Goal: Task Accomplishment & Management: Manage account settings

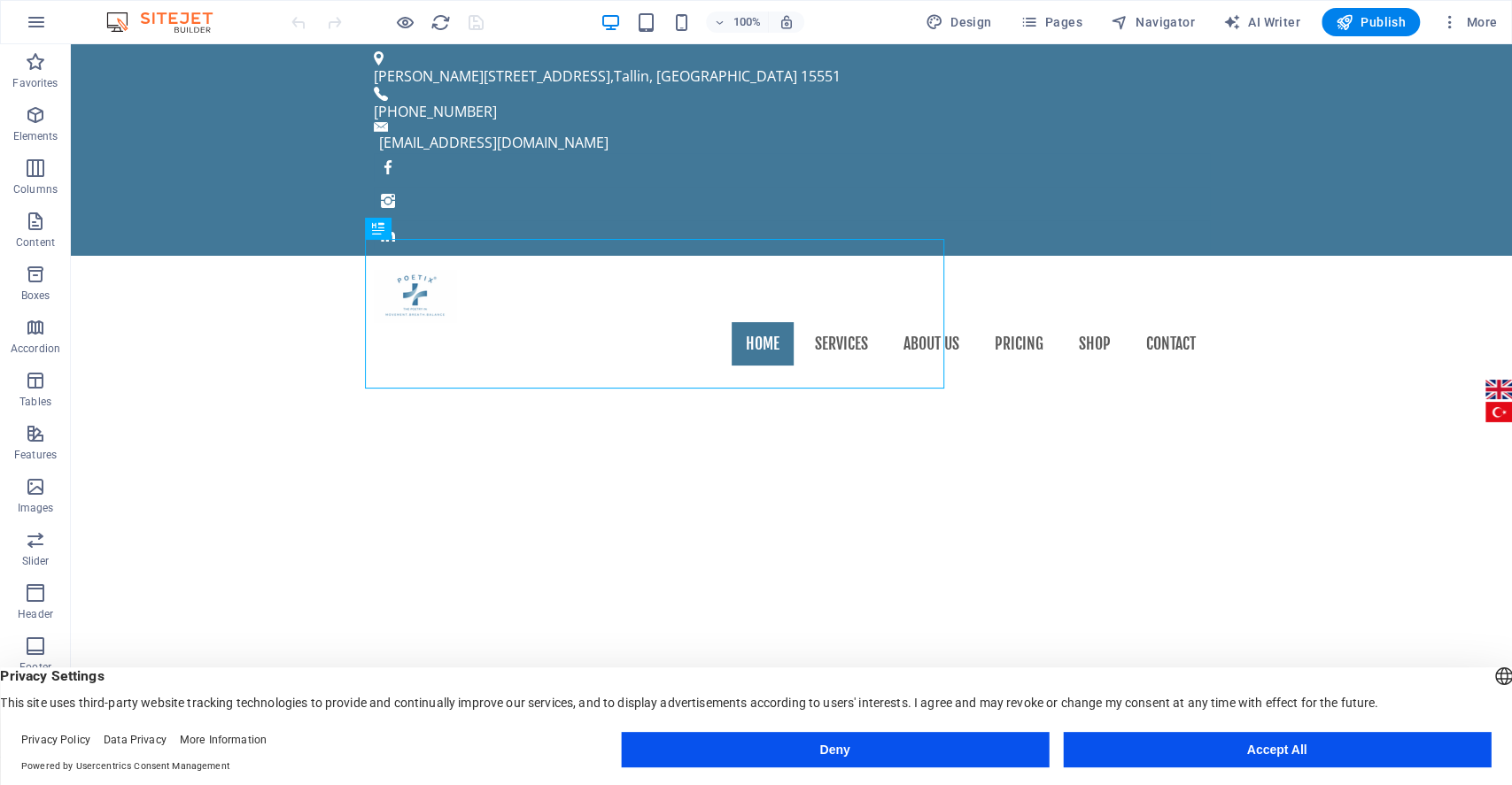
click at [1354, 734] on button "Accept All" at bounding box center [1277, 749] width 428 height 36
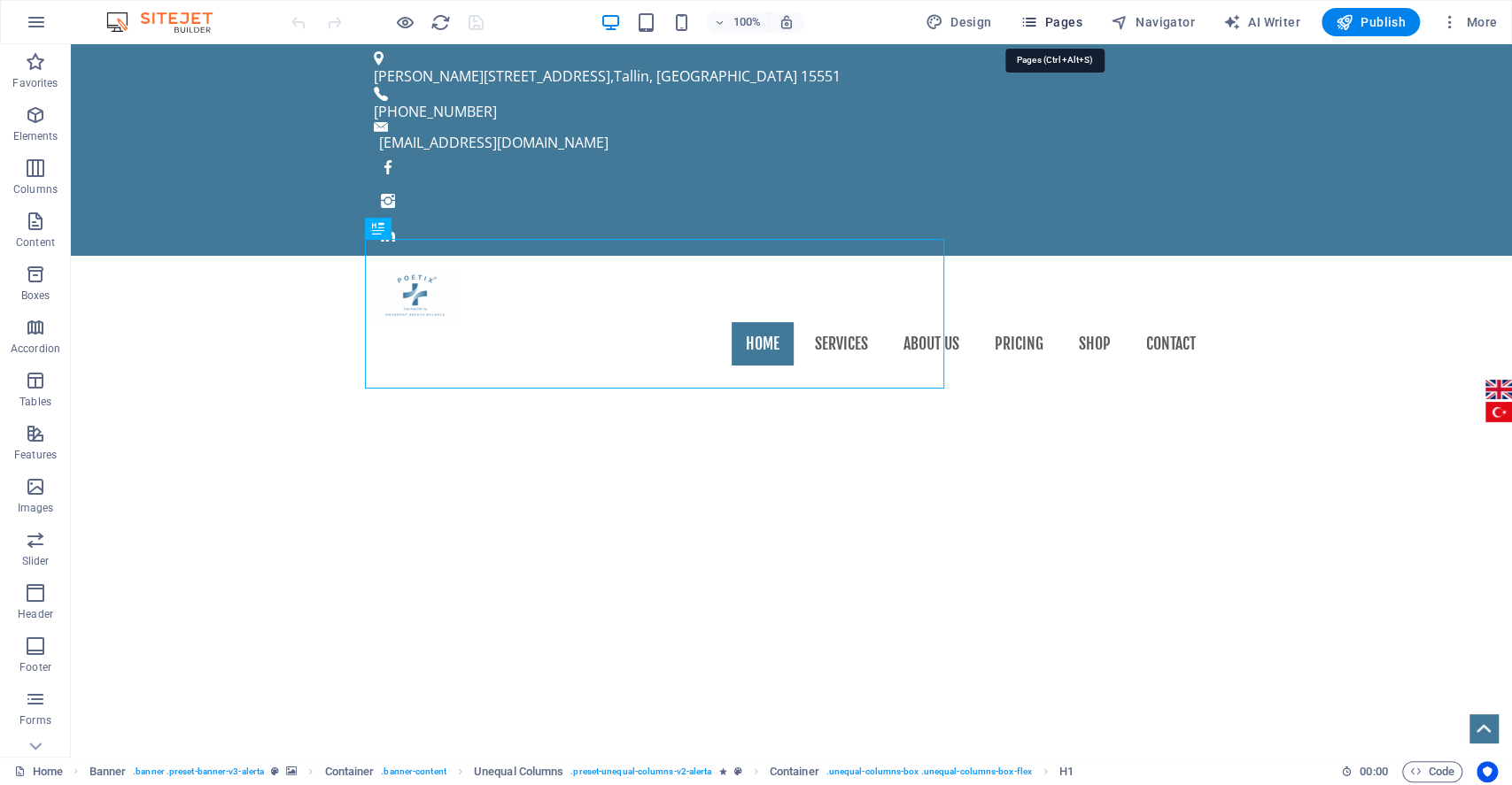
click at [1053, 22] on span "Pages" at bounding box center [1051, 22] width 62 height 17
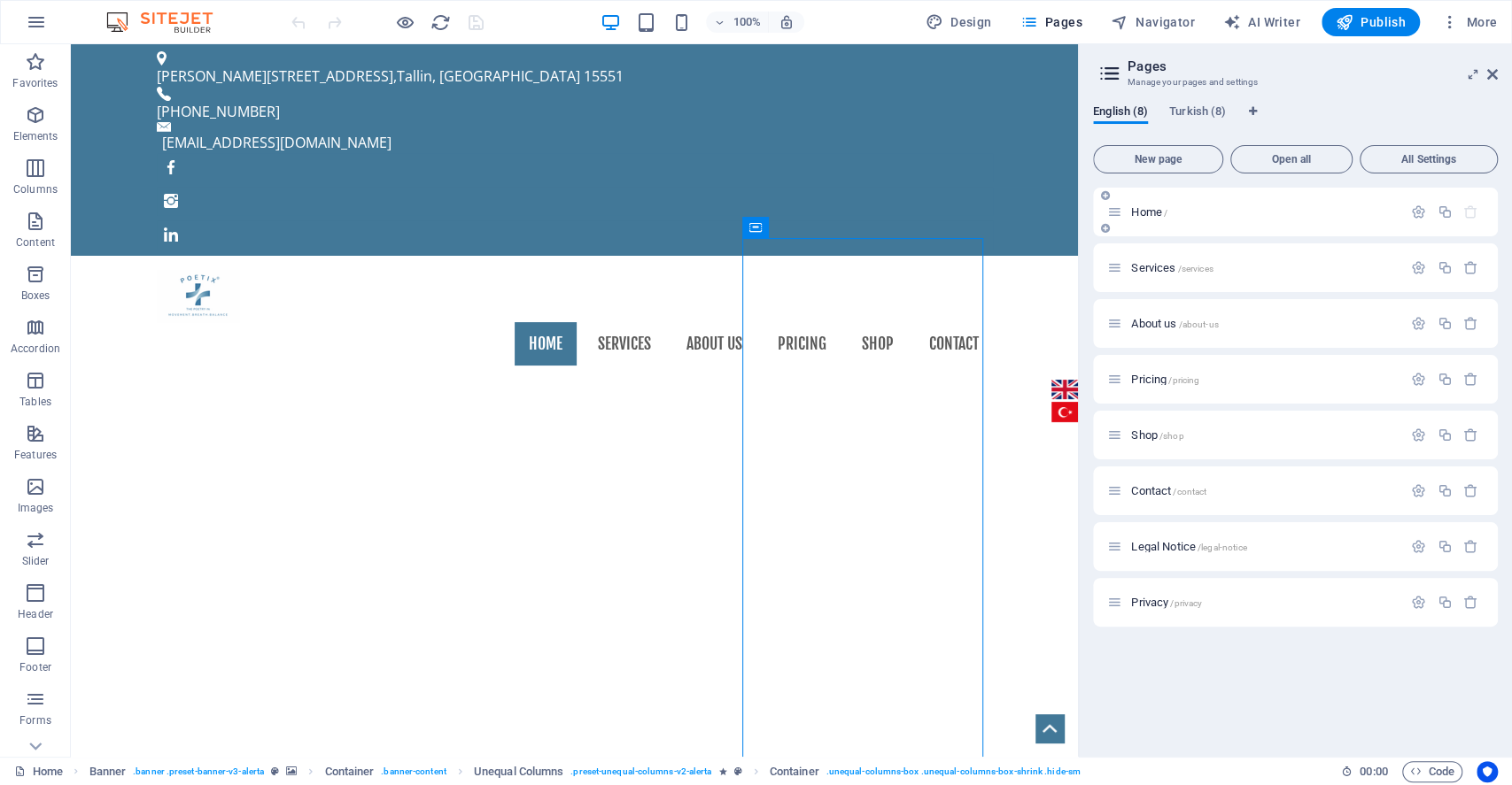
click at [1120, 214] on icon at bounding box center [1115, 212] width 15 height 15
click at [1134, 214] on span "Home /" at bounding box center [1150, 212] width 37 height 13
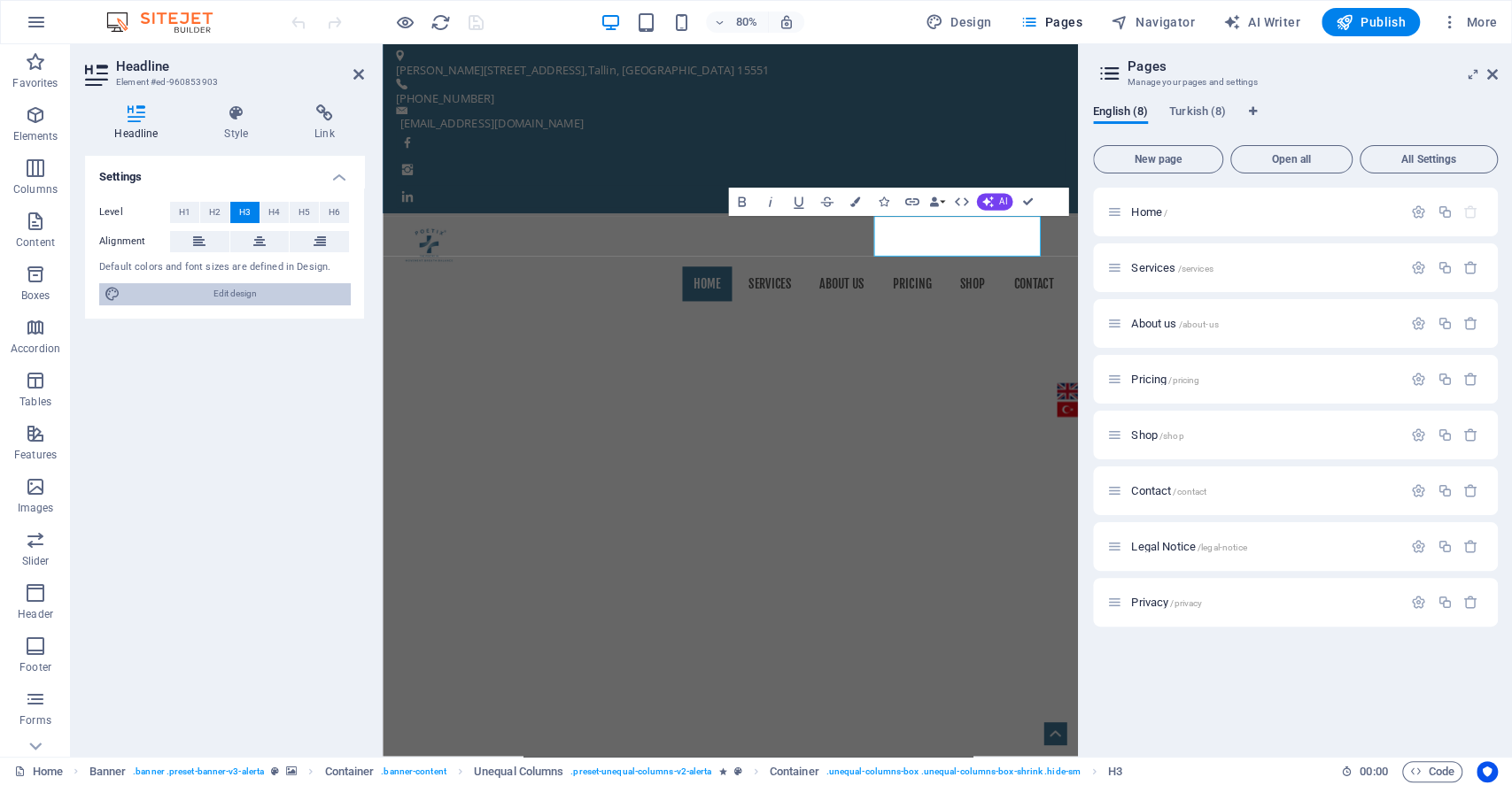
click at [309, 288] on span "Edit design" at bounding box center [235, 294] width 219 height 21
select select "px"
select select "400"
select select "px"
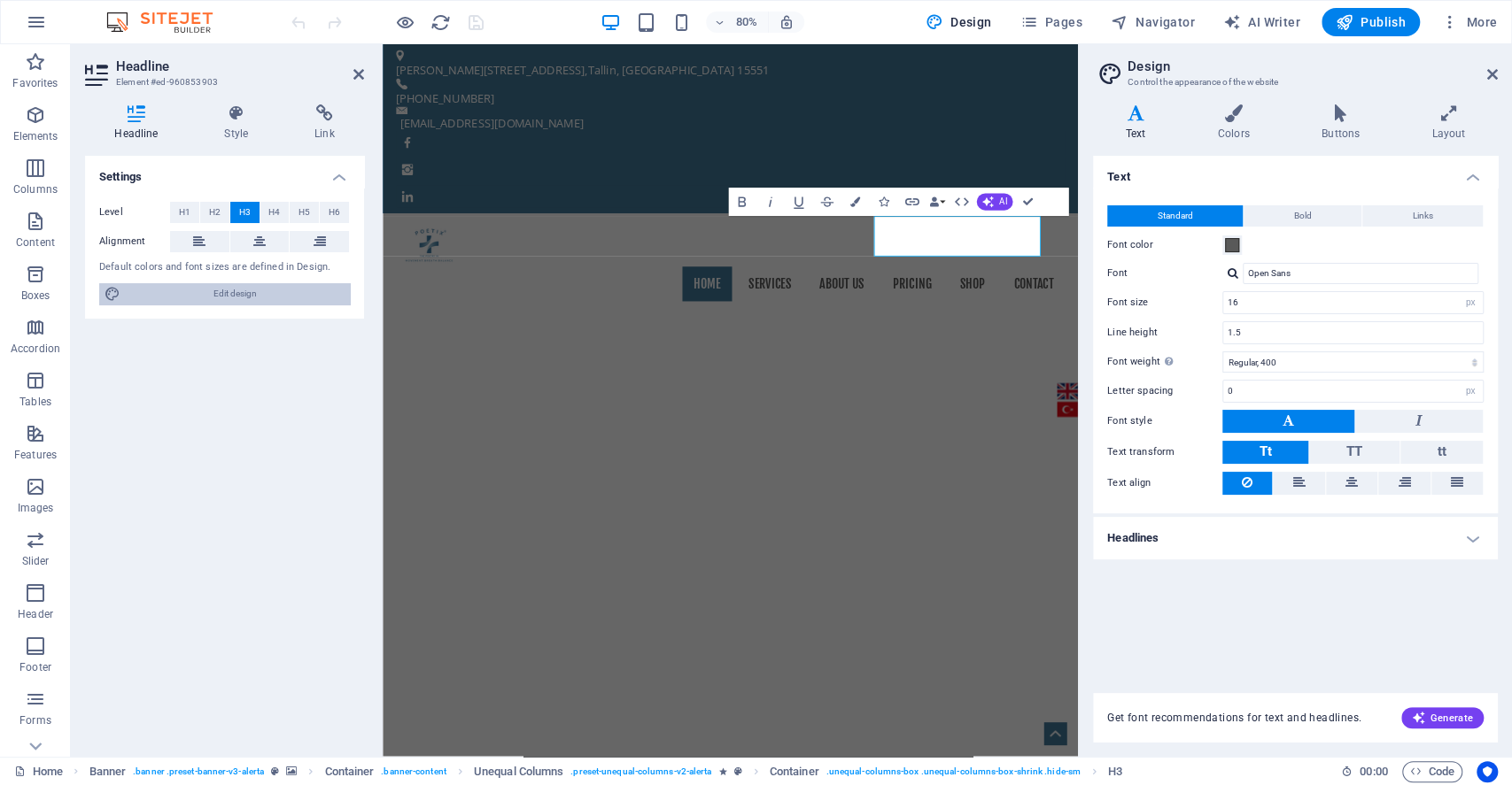
click at [273, 287] on span "Edit design" at bounding box center [235, 294] width 219 height 21
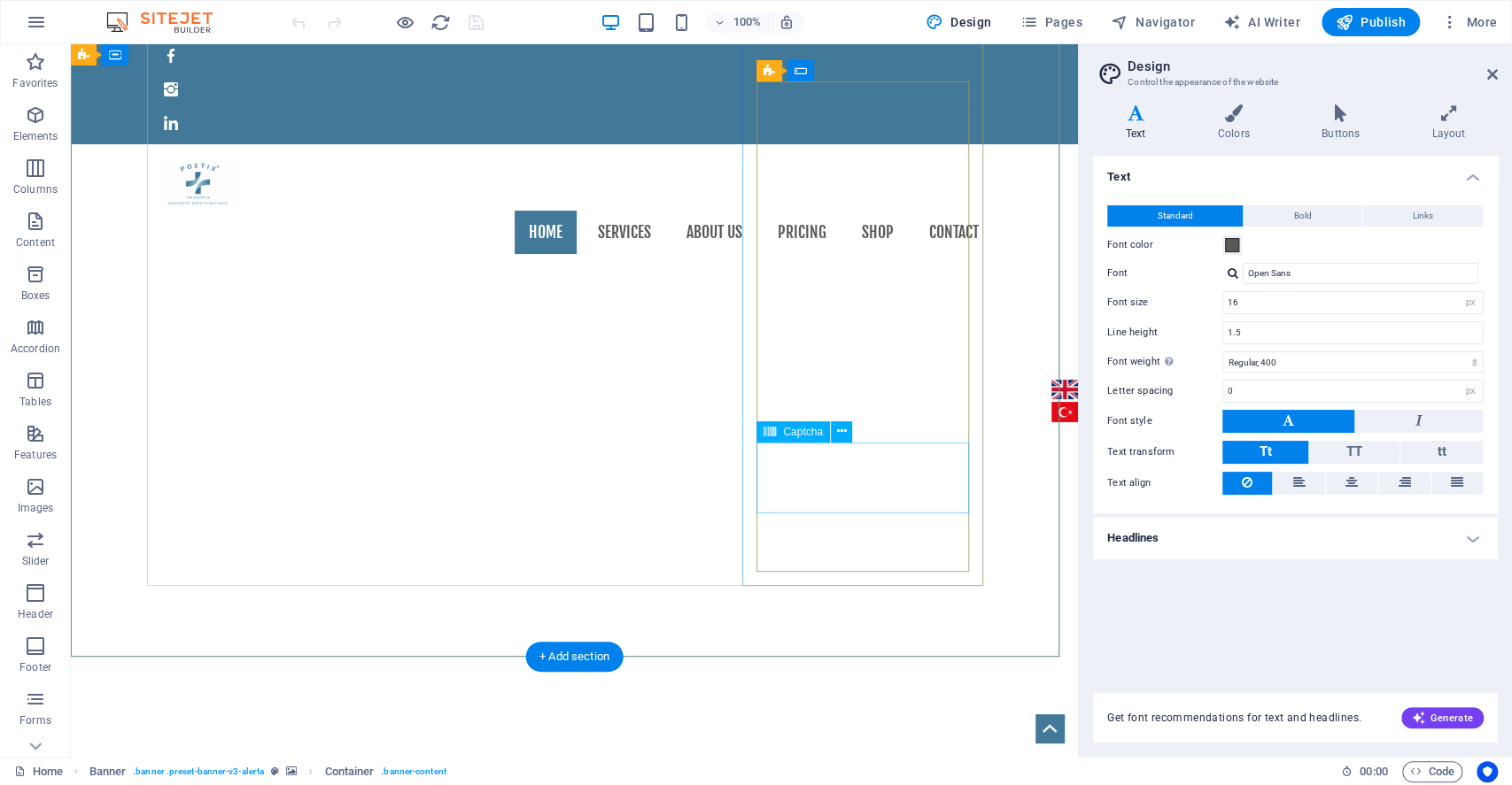
scroll to position [235, 0]
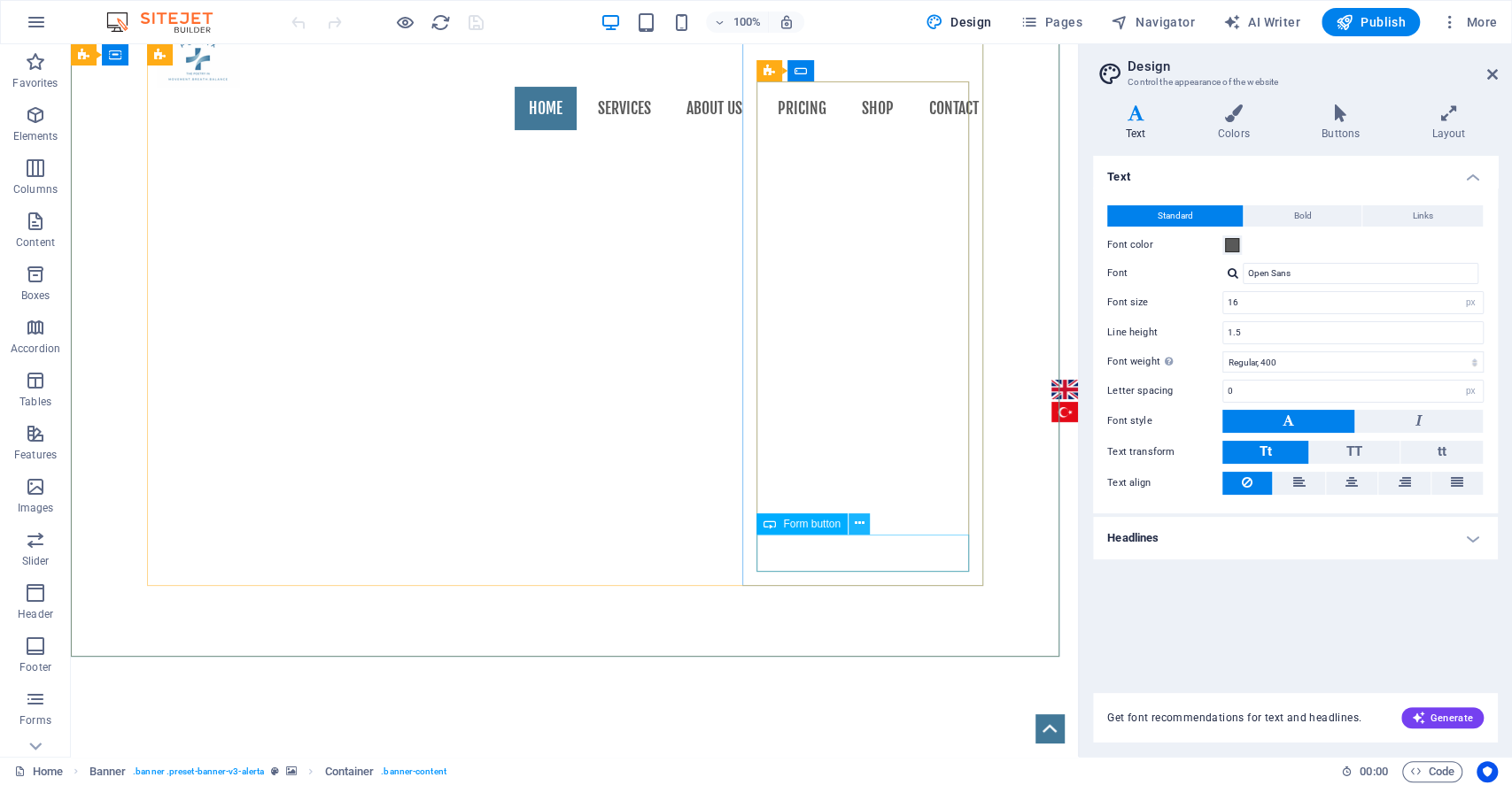
click at [862, 523] on icon at bounding box center [858, 523] width 10 height 18
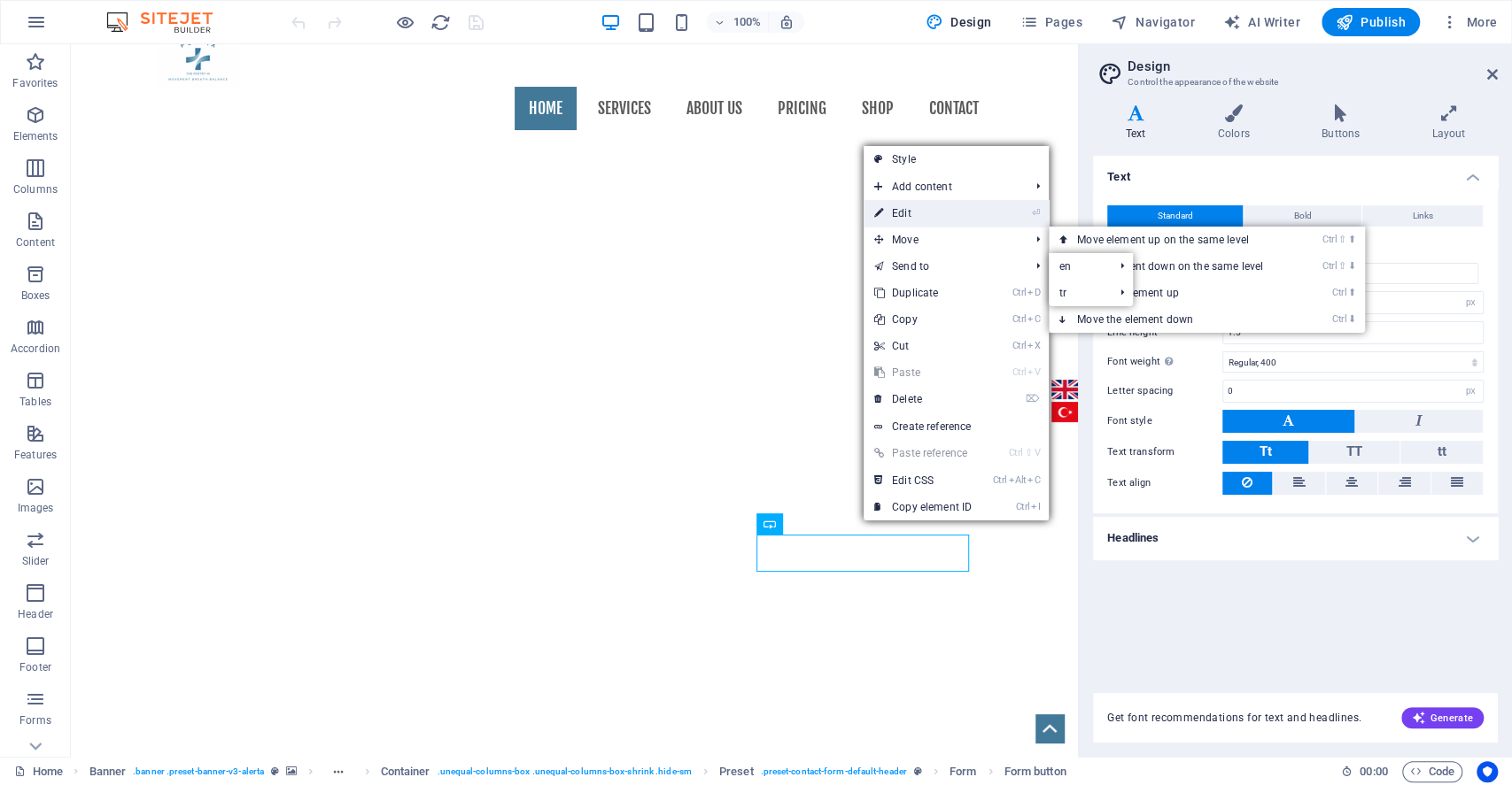
click at [917, 216] on link "⏎ Edit" at bounding box center [922, 213] width 118 height 27
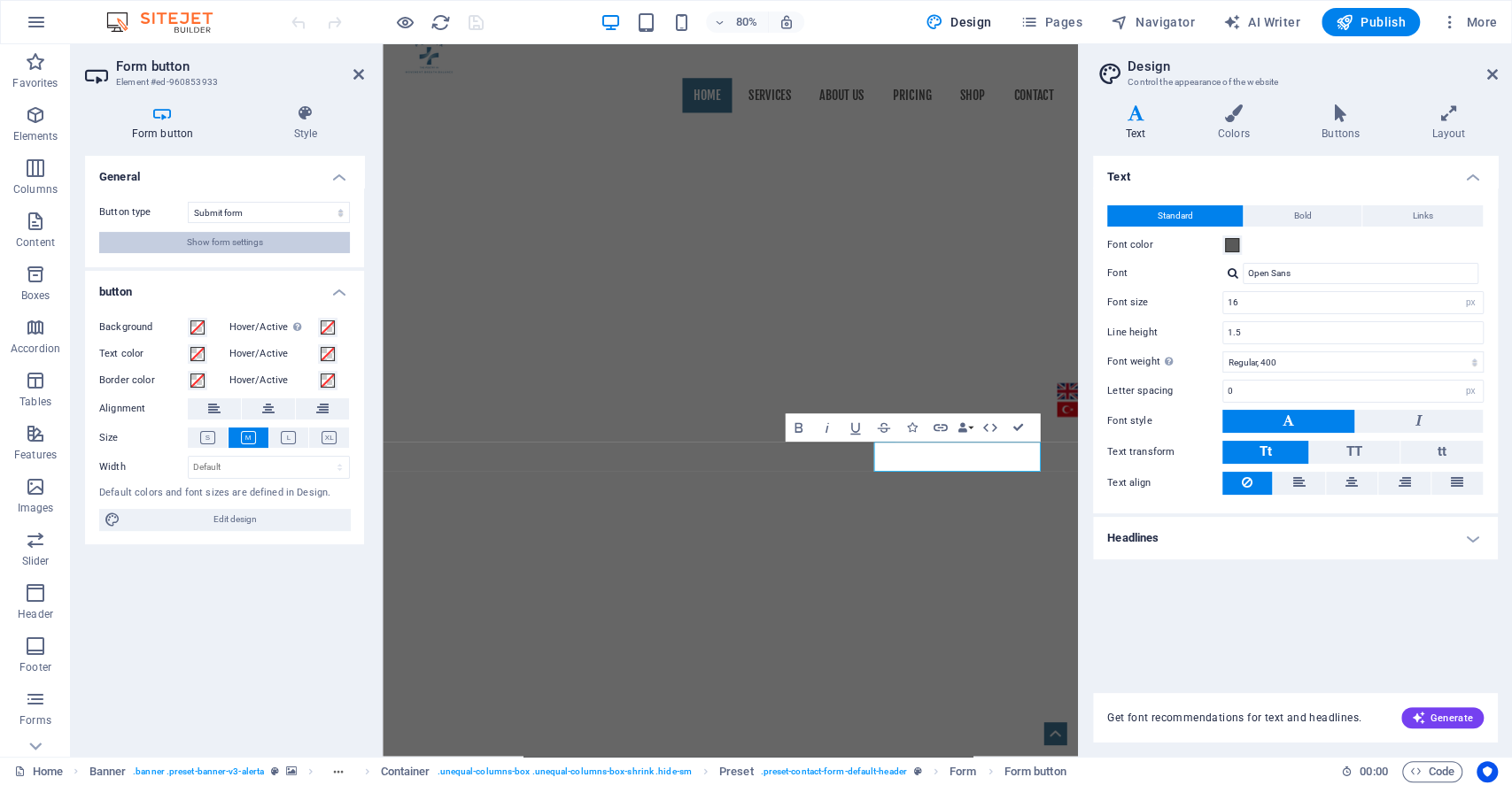
click at [227, 249] on span "Show form settings" at bounding box center [224, 242] width 76 height 21
click at [227, 249] on div "Form button Element #ed-960853933 Form button Style General Button type Submit …" at bounding box center [575, 401] width 1007 height 713
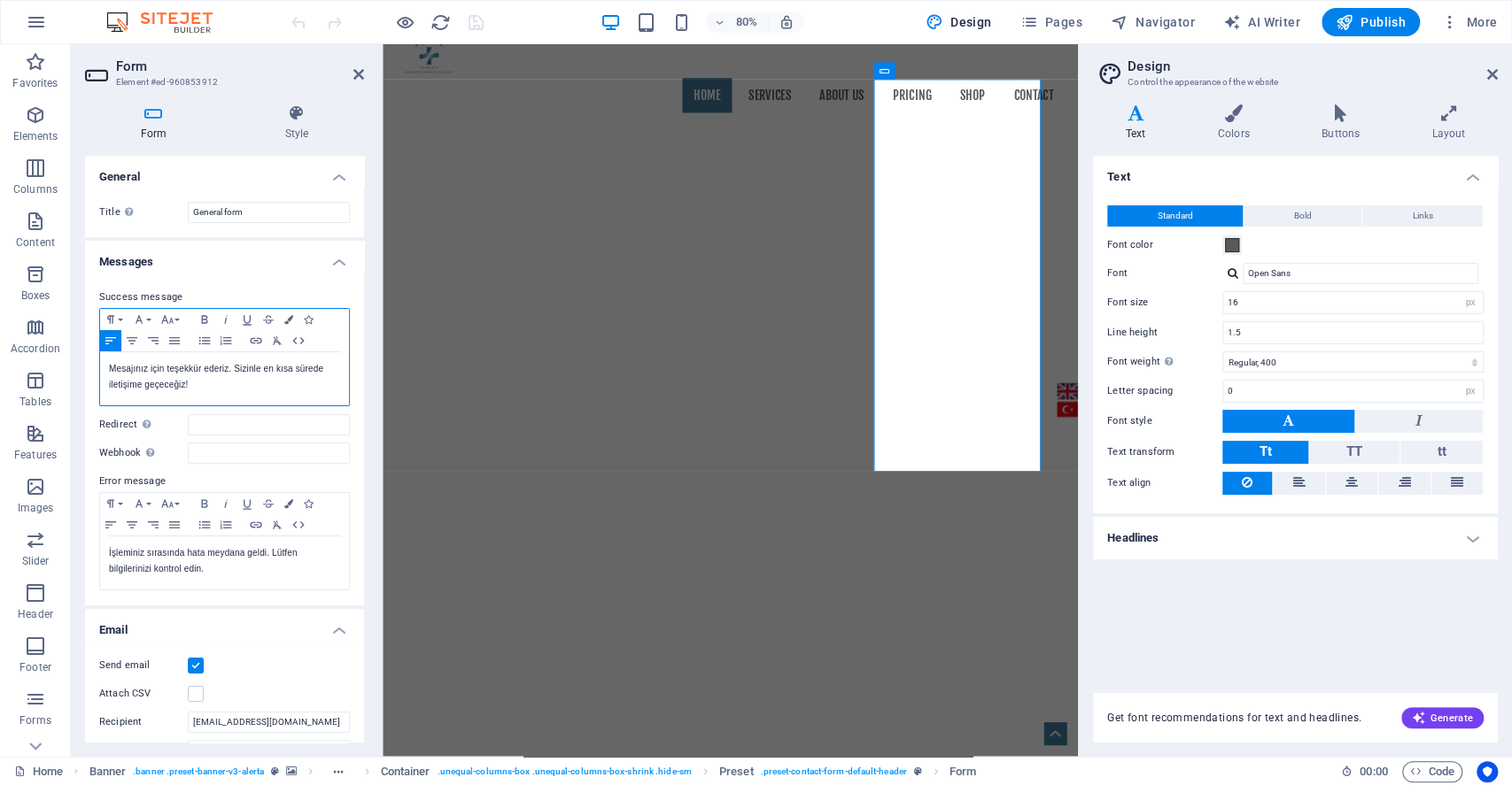
click at [185, 383] on p "Mesajınız için teşekkür ederiz. Sizinle en kısa sürede iletişime geçeceğiz!" at bounding box center [224, 377] width 232 height 32
copy p "Mesajınız için teşekkür ederiz. Sizinle en kısa sürede iletişime geçeceğiz!"
click at [1493, 67] on icon at bounding box center [1492, 74] width 11 height 14
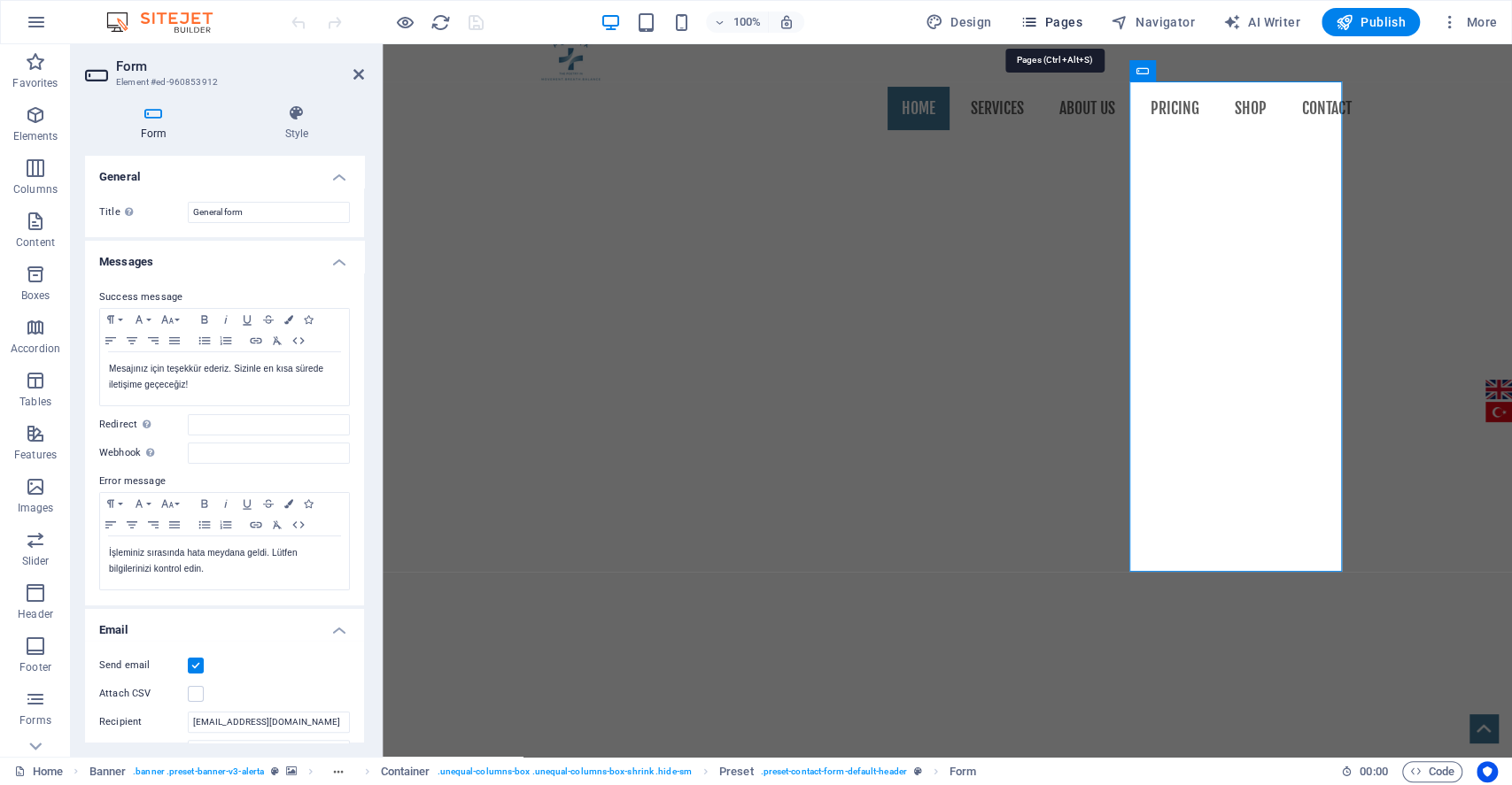
click at [1049, 22] on span "Pages" at bounding box center [1051, 22] width 62 height 17
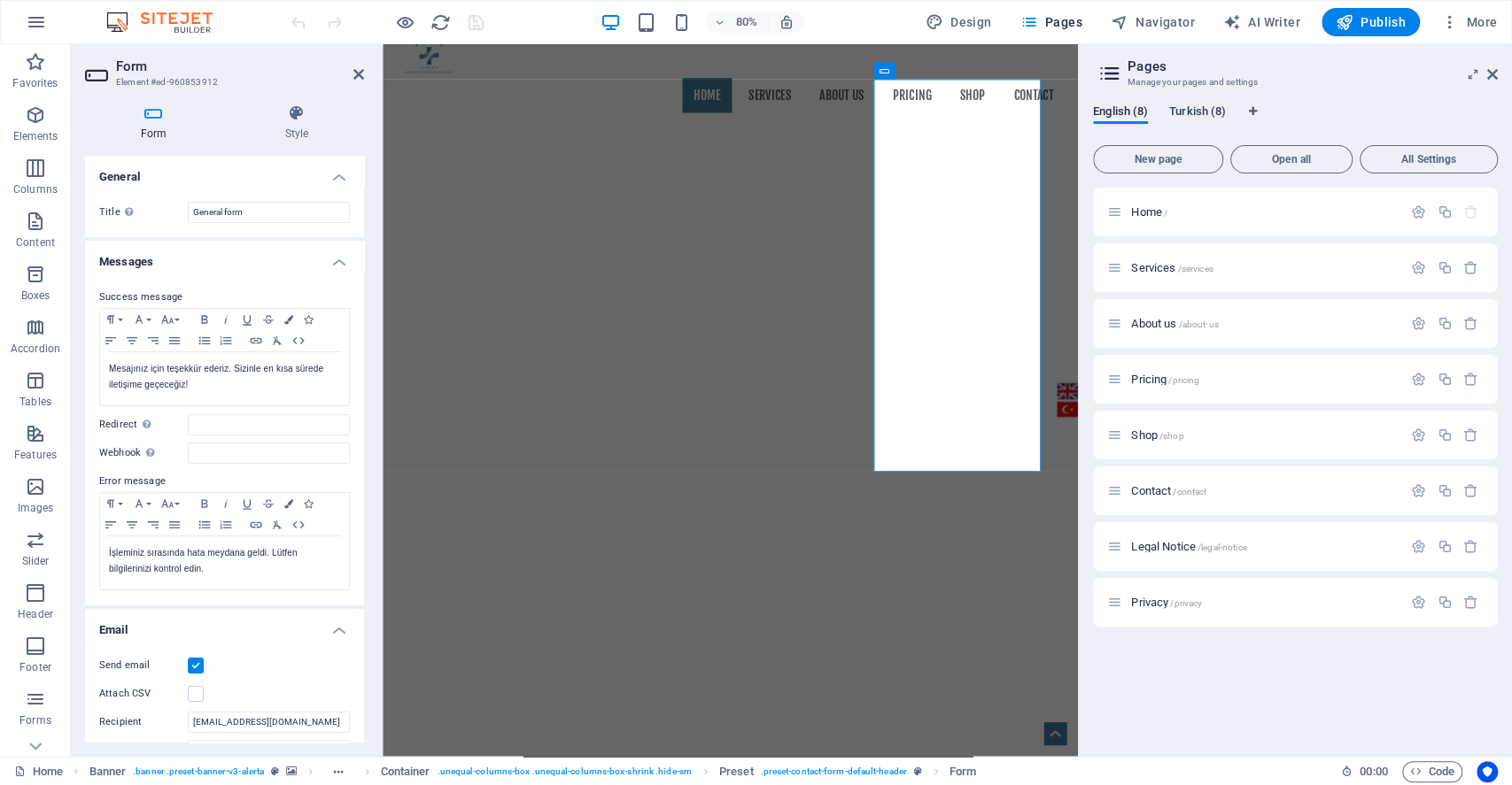
click at [1210, 114] on span "Turkish (8)" at bounding box center [1197, 113] width 57 height 25
click at [1114, 209] on icon at bounding box center [1115, 212] width 15 height 15
click at [1137, 215] on span "[PERSON_NAME] /" at bounding box center [1177, 212] width 92 height 13
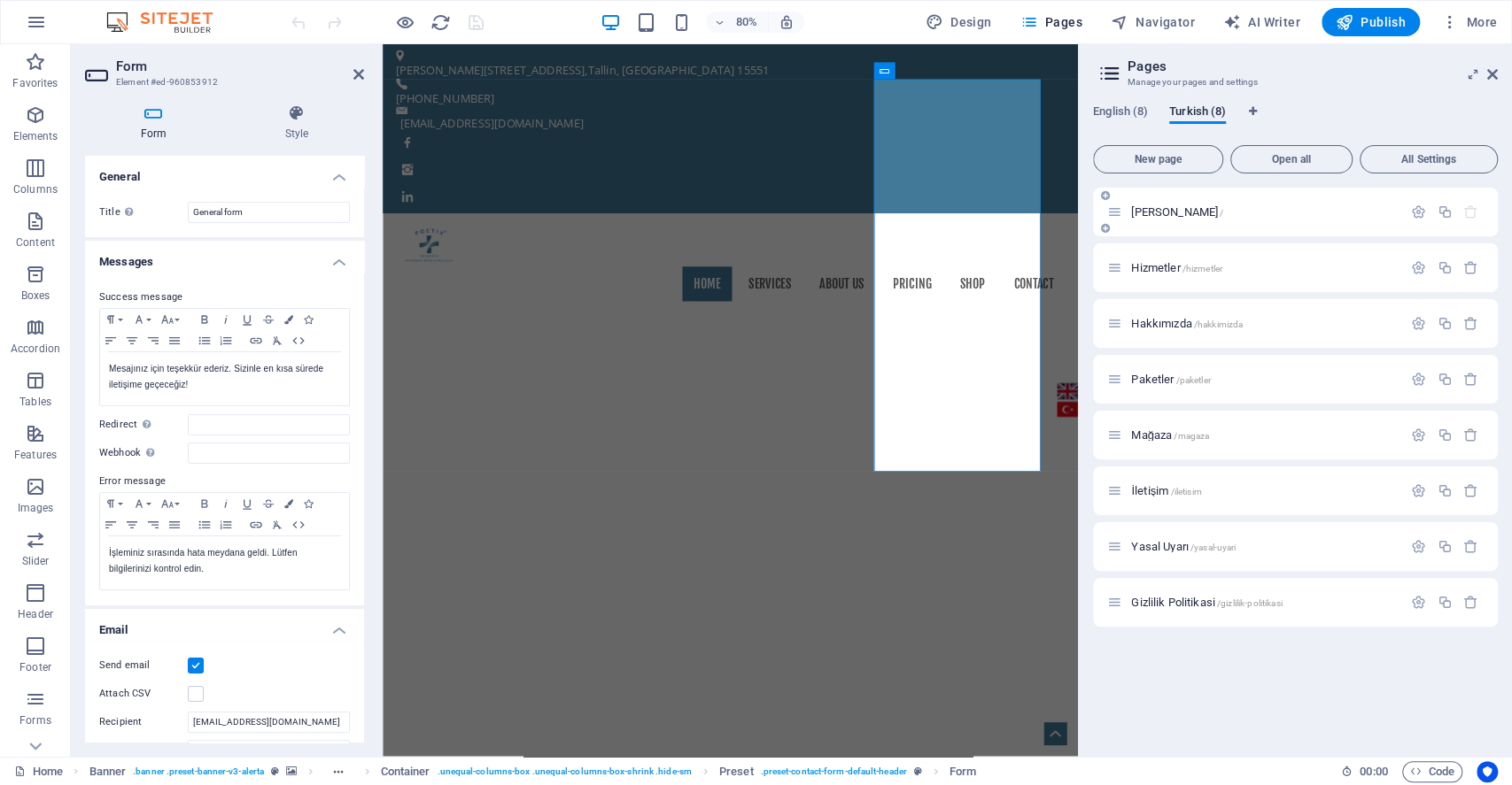
click at [1137, 215] on div "[PERSON_NAME] /" at bounding box center [1295, 211] width 405 height 49
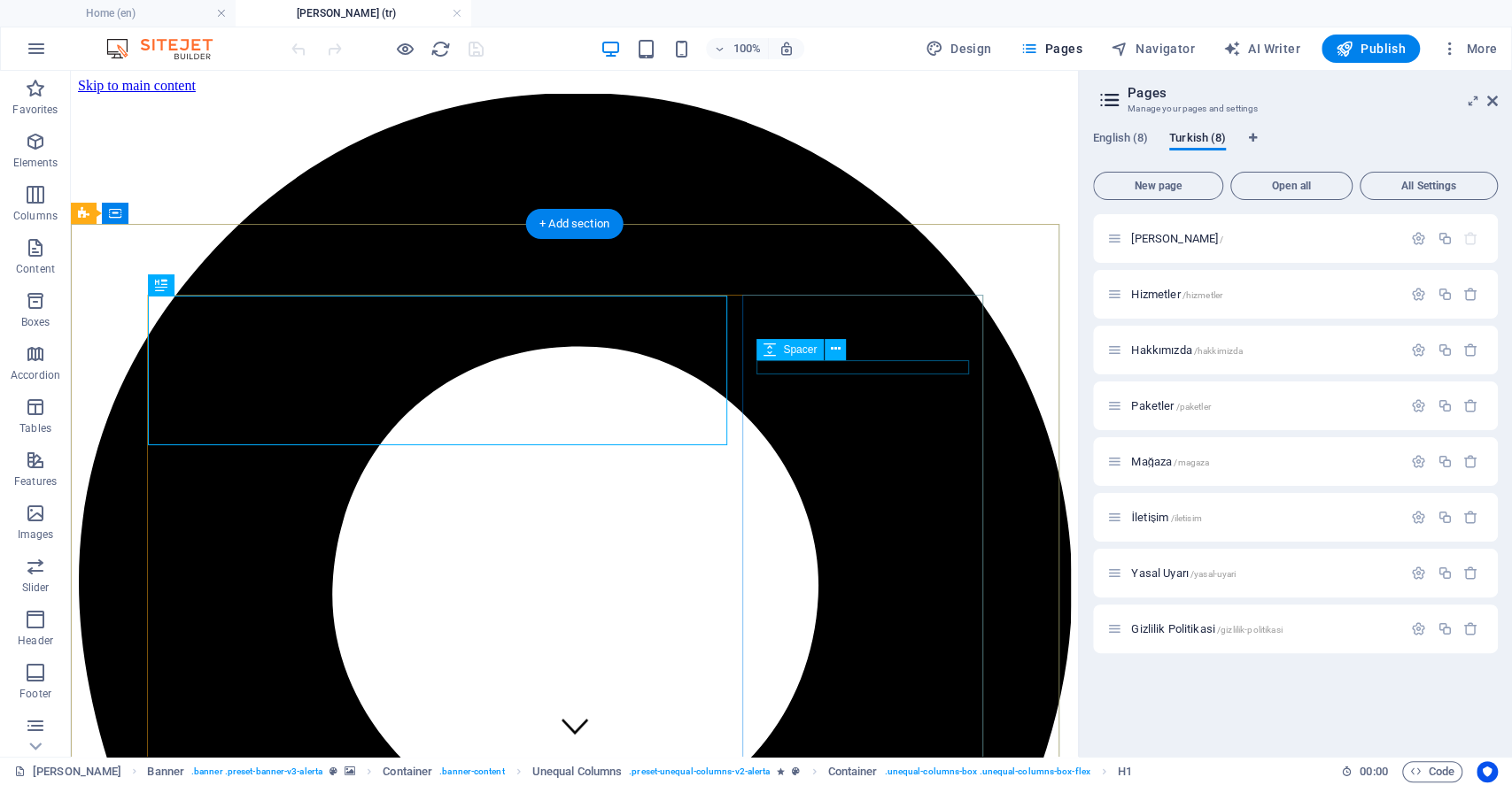
scroll to position [355, 0]
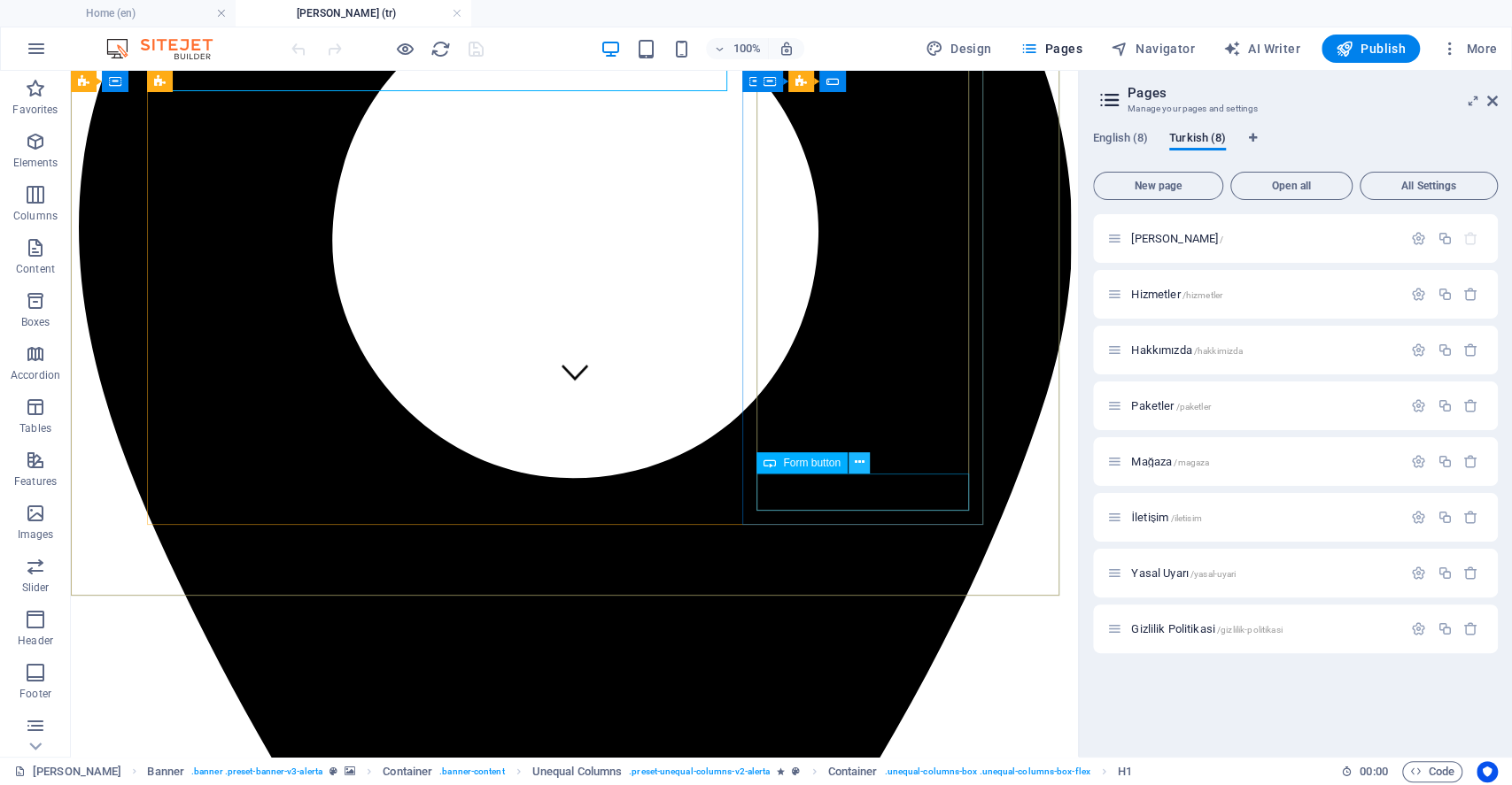
click at [855, 464] on icon at bounding box center [858, 462] width 10 height 18
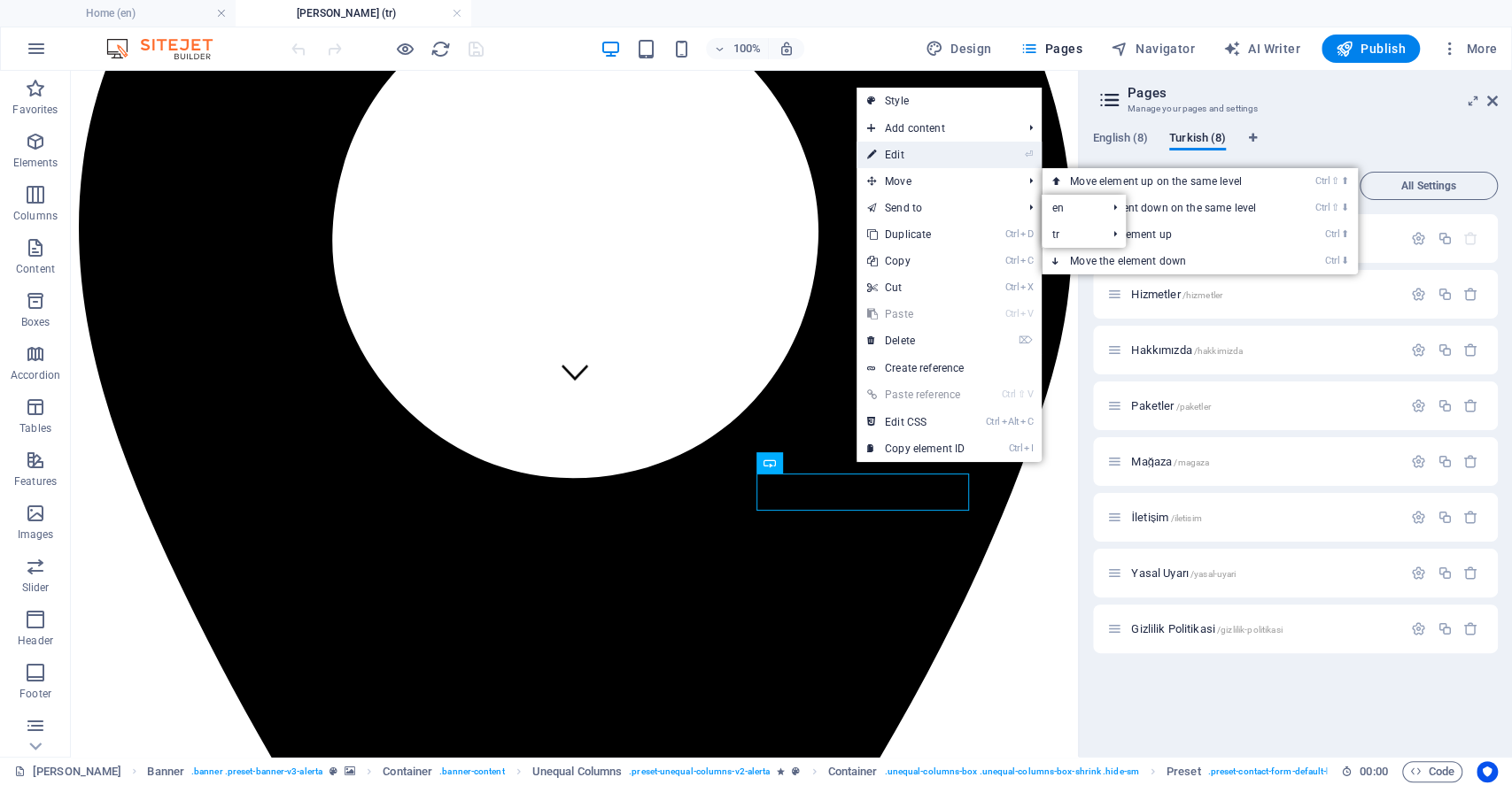
click at [896, 158] on link "⏎ Edit" at bounding box center [915, 155] width 118 height 27
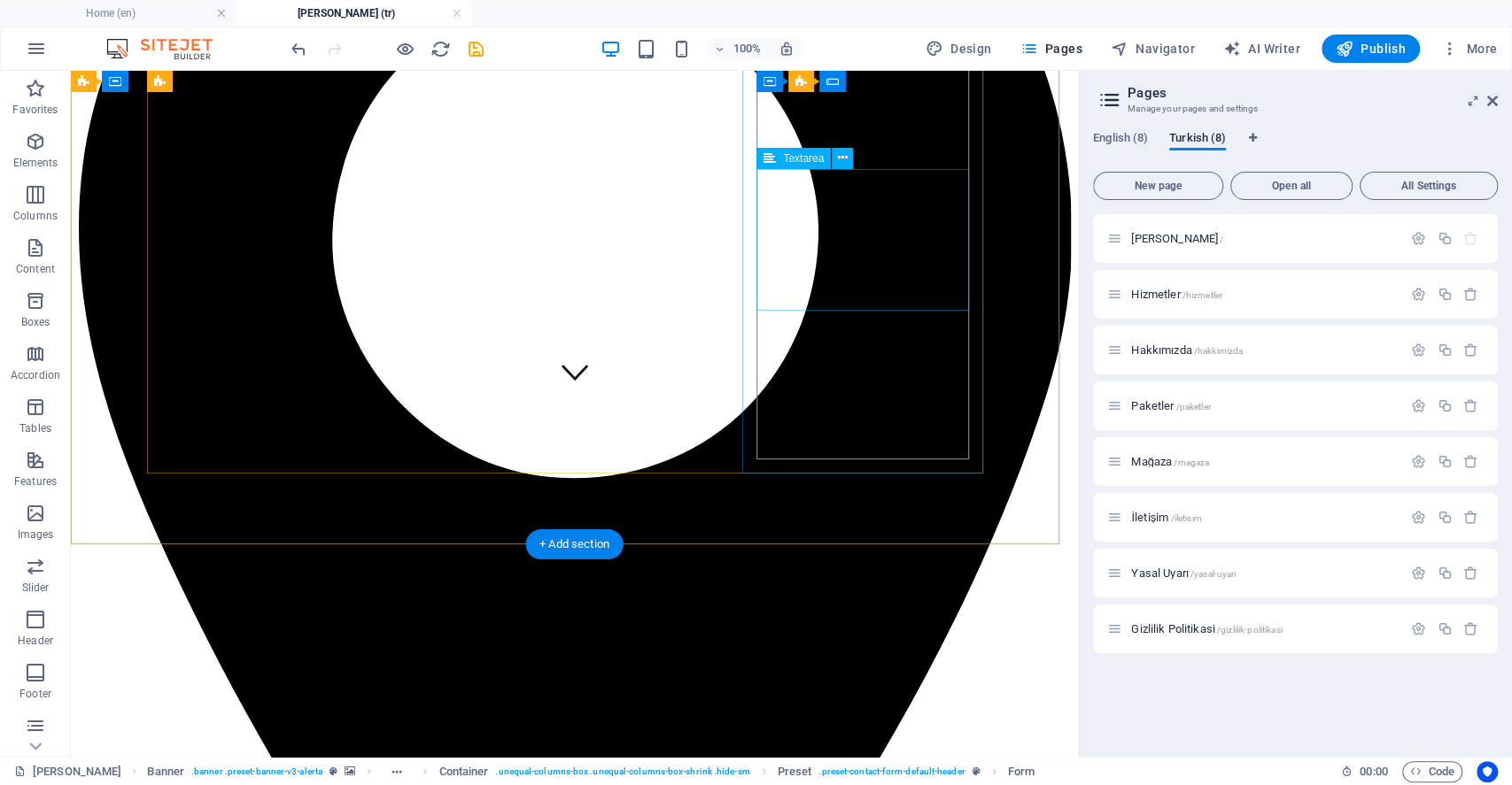
scroll to position [235, 0]
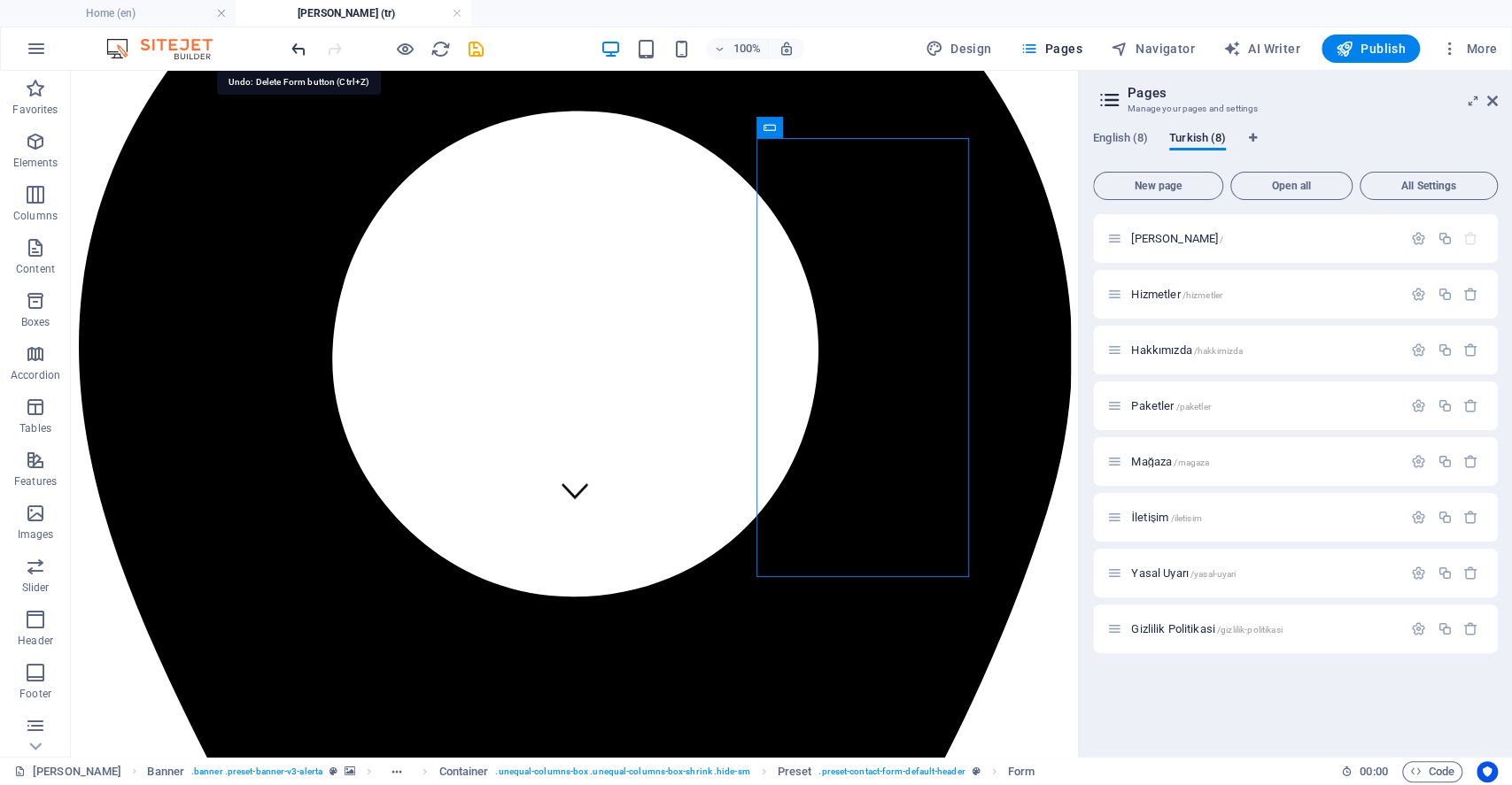
click at [295, 51] on icon "undo" at bounding box center [298, 49] width 20 height 20
click at [295, 51] on div at bounding box center [386, 48] width 198 height 28
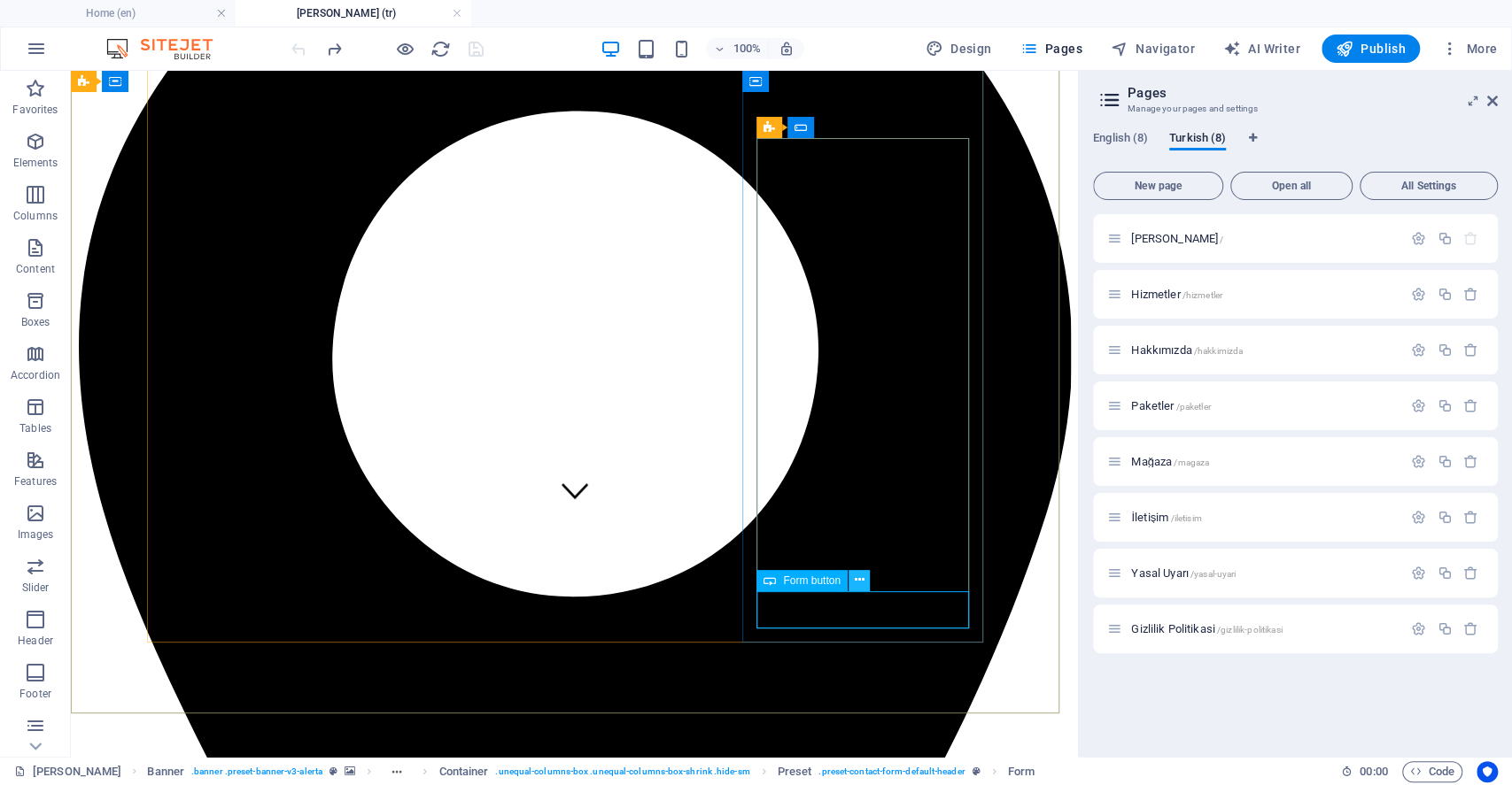
click at [862, 579] on icon at bounding box center [858, 579] width 10 height 18
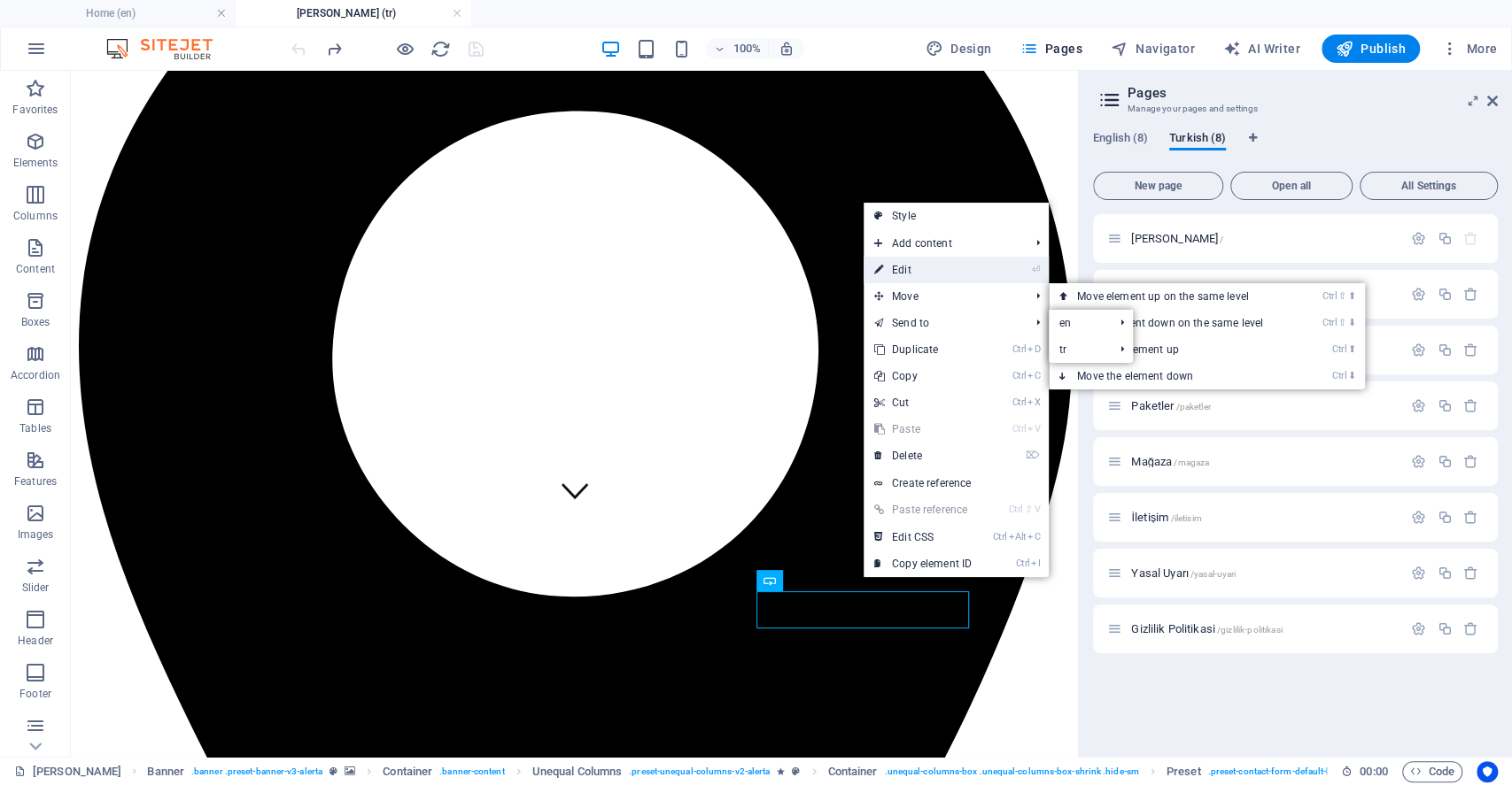
click at [941, 275] on link "⏎ Edit" at bounding box center [922, 270] width 118 height 27
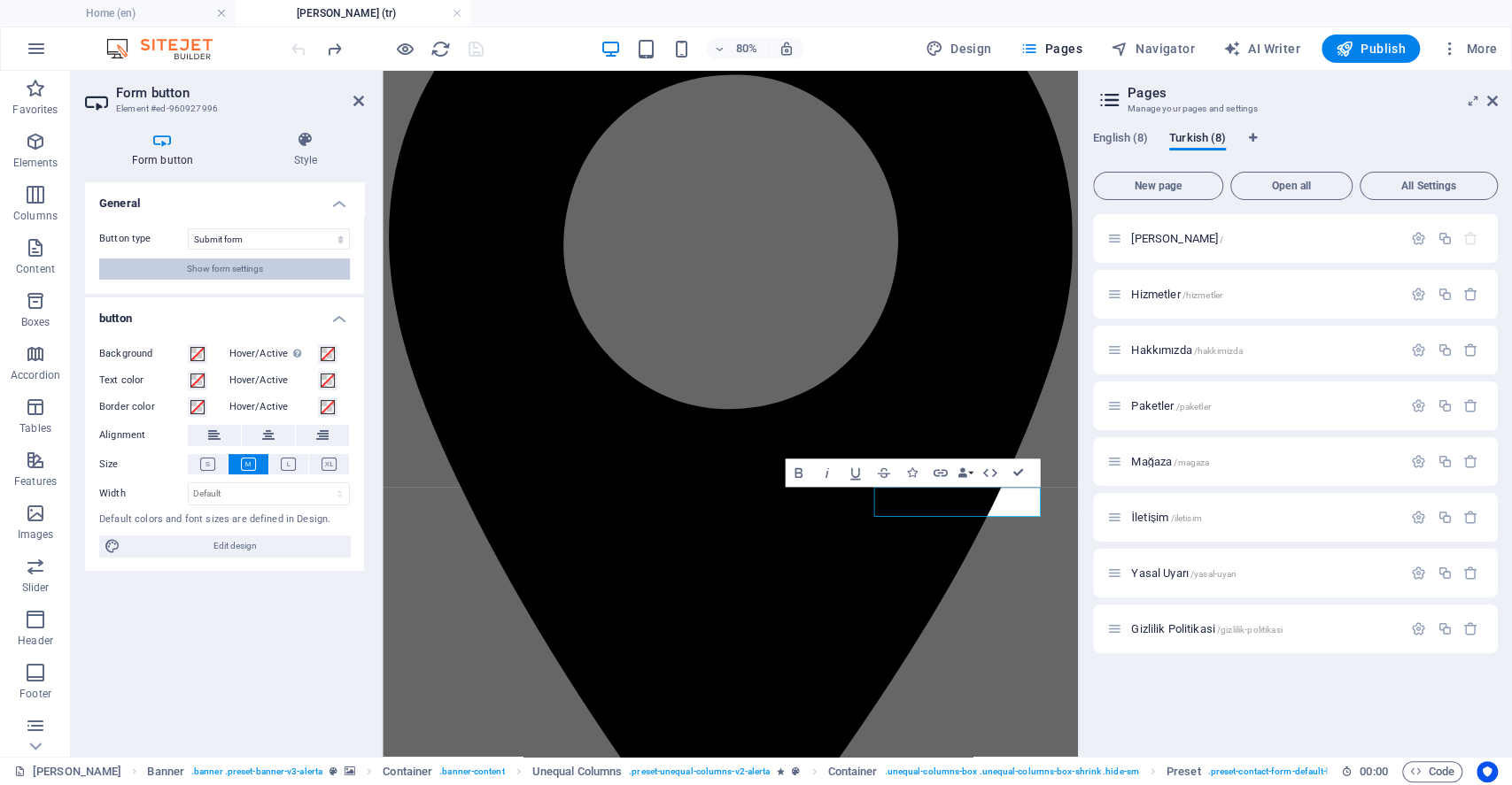
click at [218, 264] on span "Show form settings" at bounding box center [224, 269] width 76 height 21
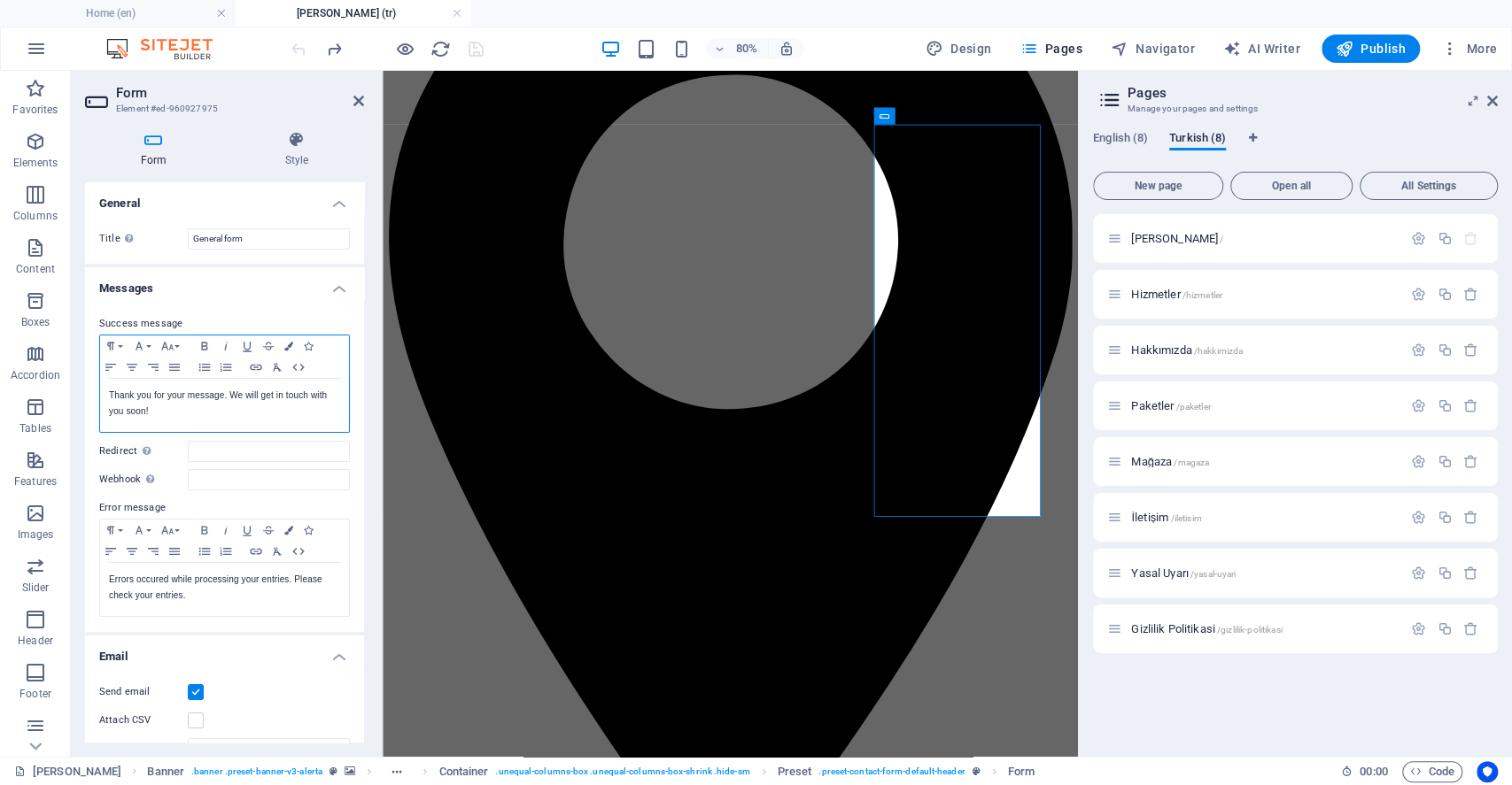
click at [175, 403] on p "Thank you for your message. We will get in touch with you soon!" at bounding box center [224, 404] width 232 height 32
copy p "Thank you for your message. We will get in touch with you soon!"
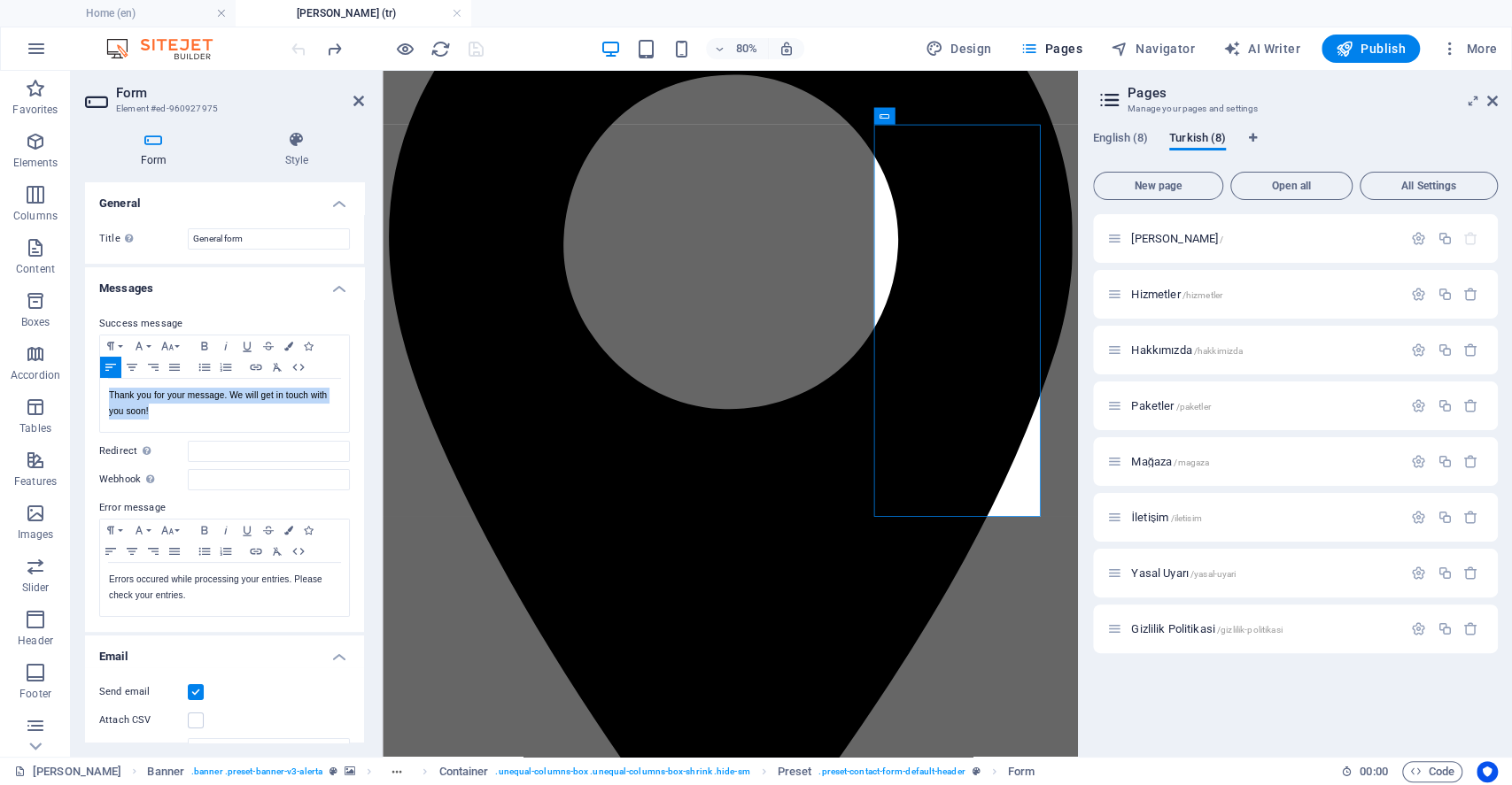
click at [217, 332] on label "Success message" at bounding box center [224, 324] width 251 height 21
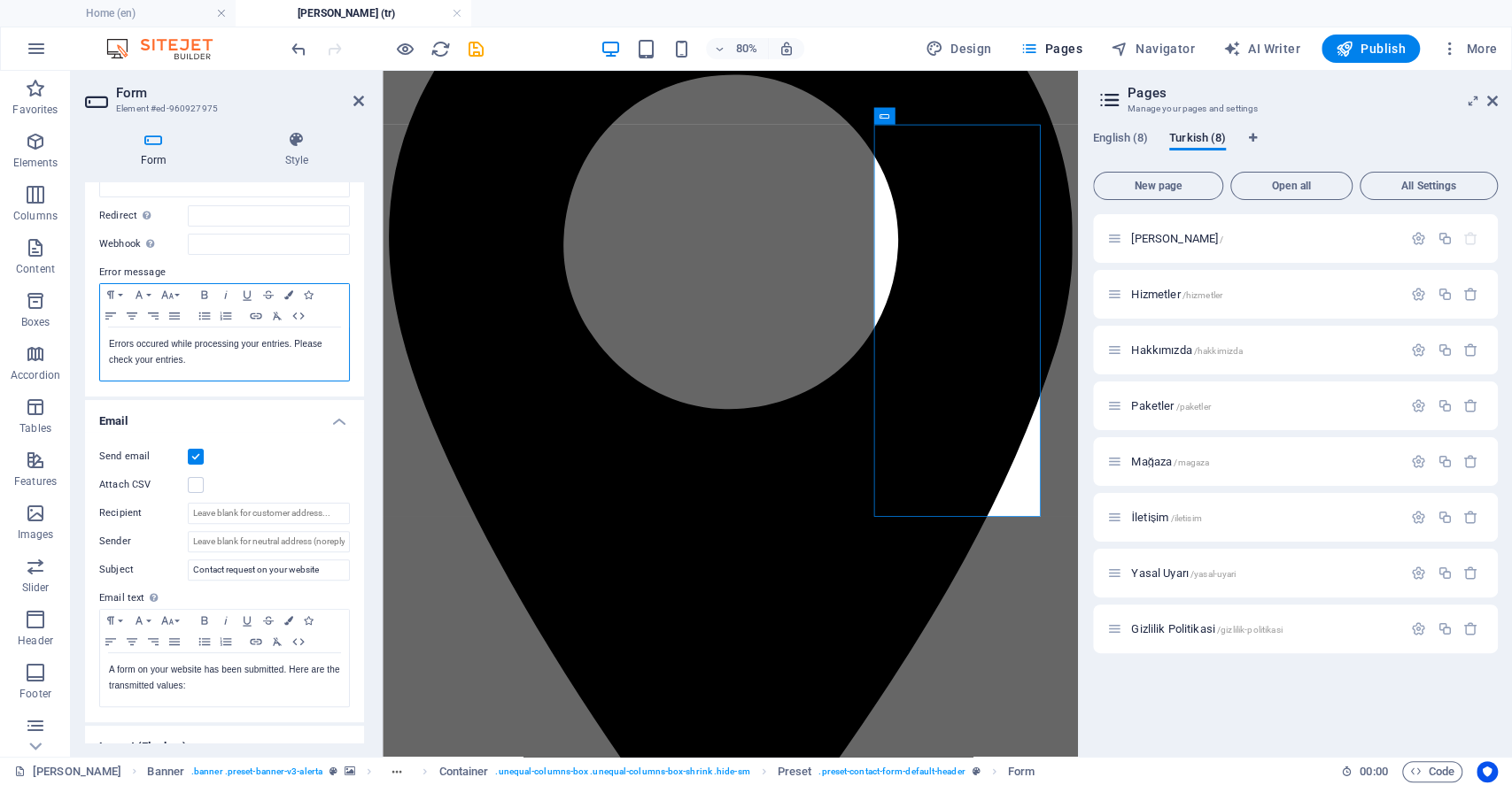
click at [206, 339] on p "Errors occured while processing your entries. Please check your entries." at bounding box center [224, 352] width 232 height 32
copy p "Errors occured while processing your entries. Please check your entries."
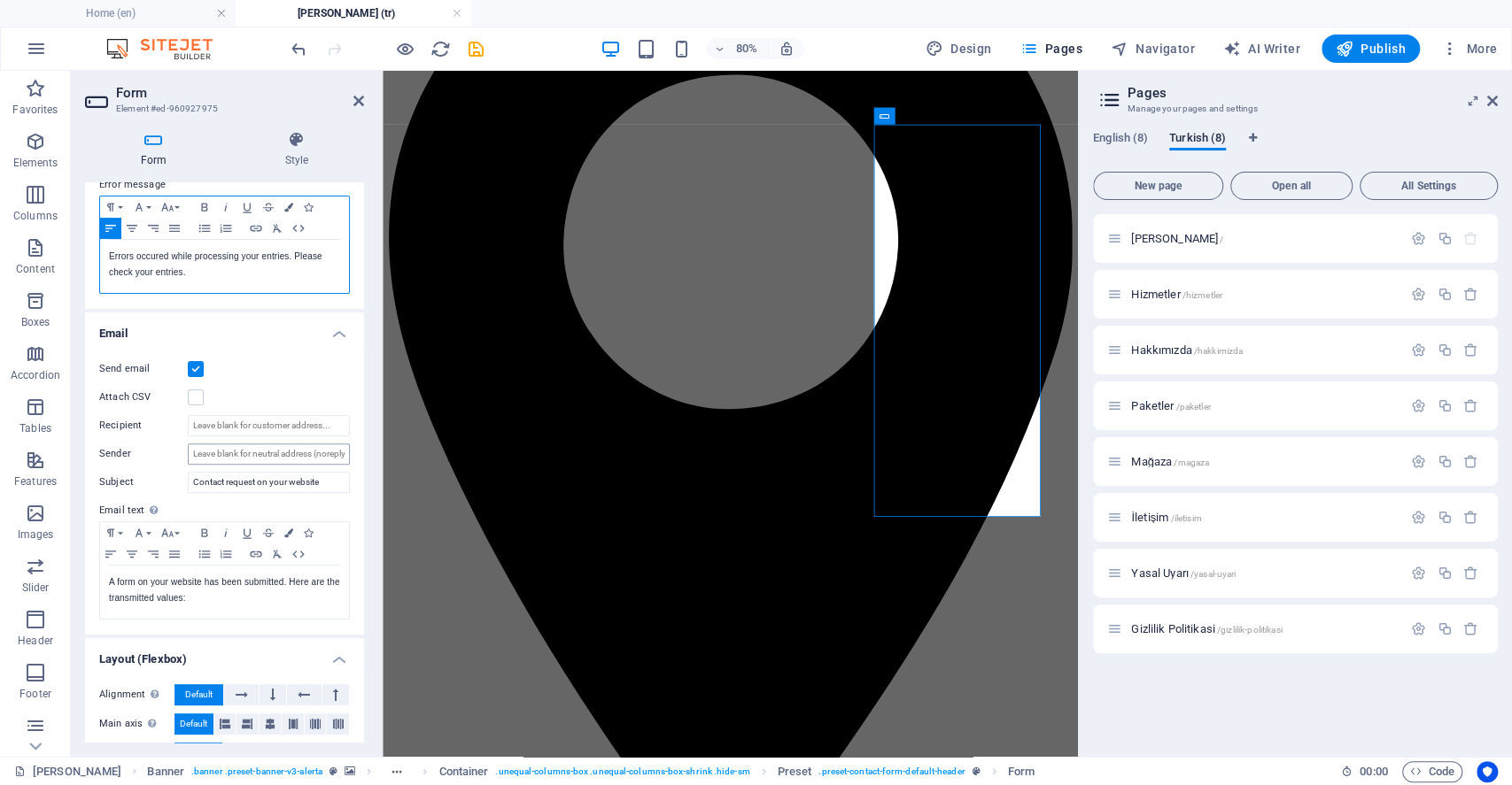
scroll to position [355, 0]
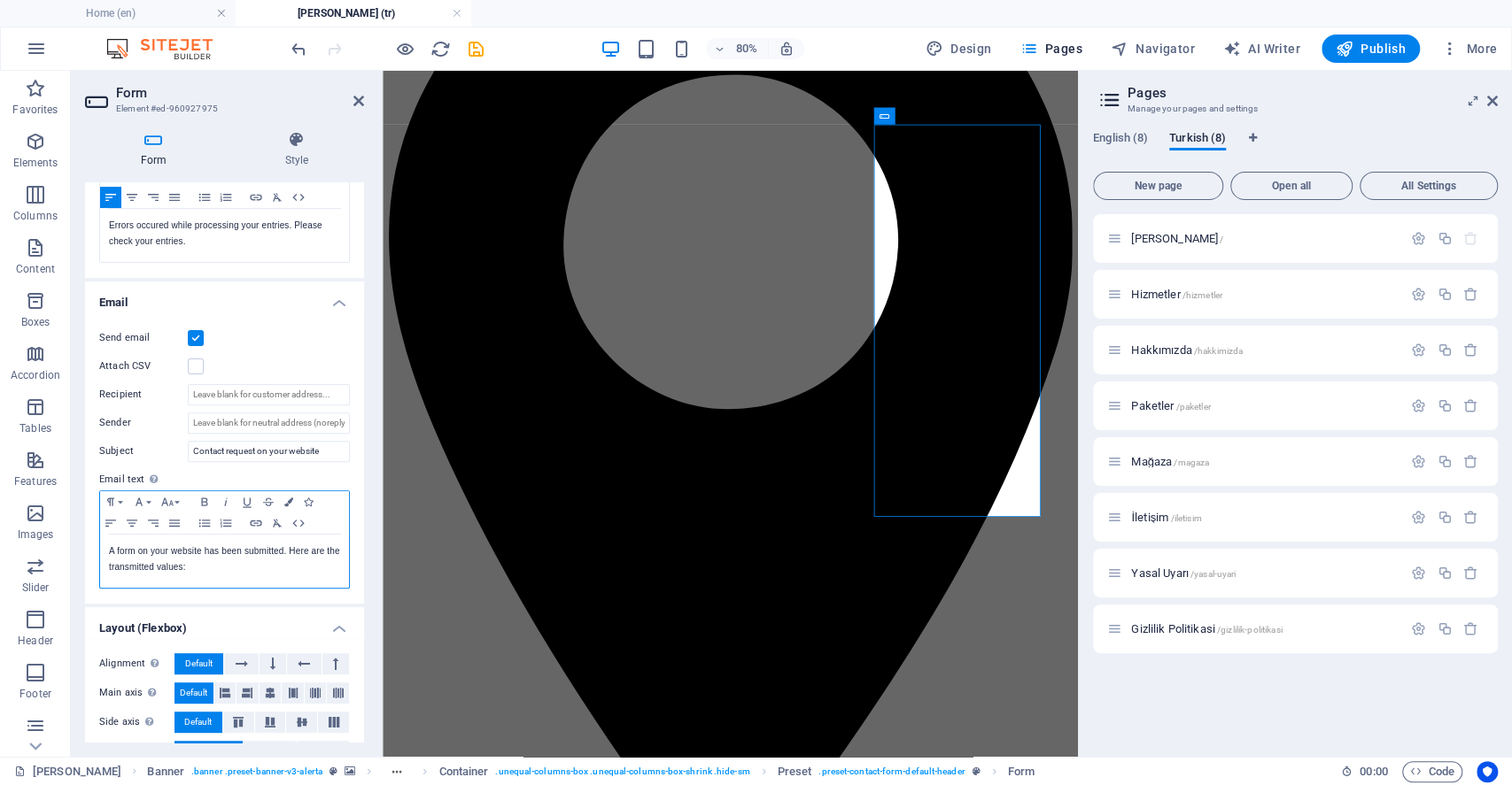
click at [188, 564] on p "A form on your website has been submitted. Here are the transmitted values:" at bounding box center [224, 559] width 232 height 32
copy p "A form on your website has been submitted. Here are the transmitted values:"
click at [166, 234] on p "Errors occured while processing your entries. Please check your entries." at bounding box center [224, 233] width 232 height 32
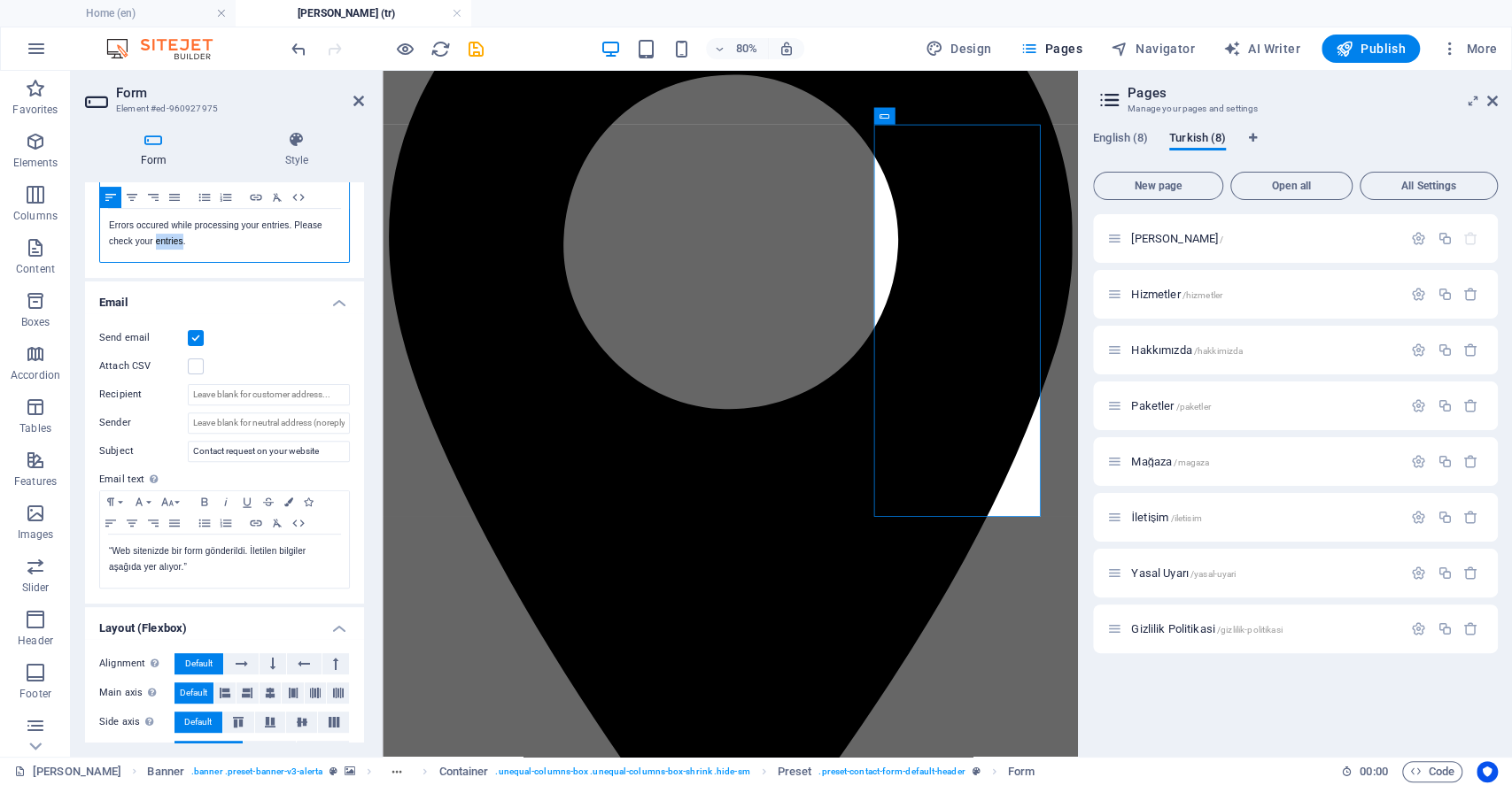
click at [166, 234] on p "Errors occured while processing your entries. Please check your entries." at bounding box center [224, 233] width 232 height 32
copy p "Errors occured while processing your entries. Please check your entries."
click at [216, 577] on div "“Web sitenizde bir form gönderildi. İletilen bilgiler aşağıda yer alıyor.”" at bounding box center [224, 561] width 249 height 53
click at [128, 547] on p "“Web sitenizde bir form gönderildi. İletilen bilgiler aşağıda yer alıyor." at bounding box center [224, 559] width 232 height 32
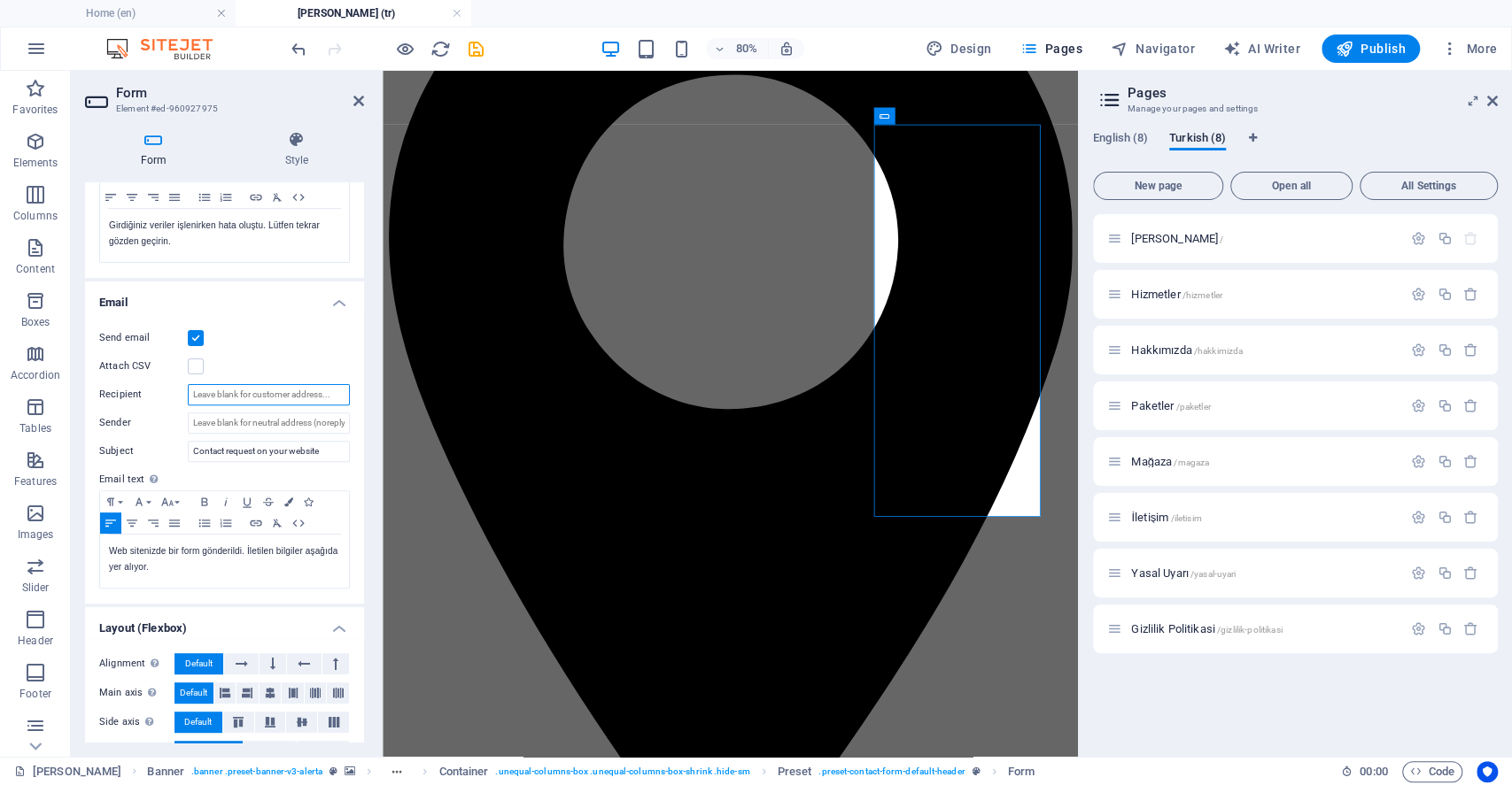
click at [257, 393] on input "Recipient" at bounding box center [268, 395] width 162 height 21
type input "[EMAIL_ADDRESS][DOMAIN_NAME]"
click at [343, 315] on div "Send email Attach CSV Recipient info@poetix.eu Sender Subject Contact request o…" at bounding box center [224, 458] width 279 height 290
click at [260, 457] on input "Contact request on your website" at bounding box center [268, 452] width 162 height 21
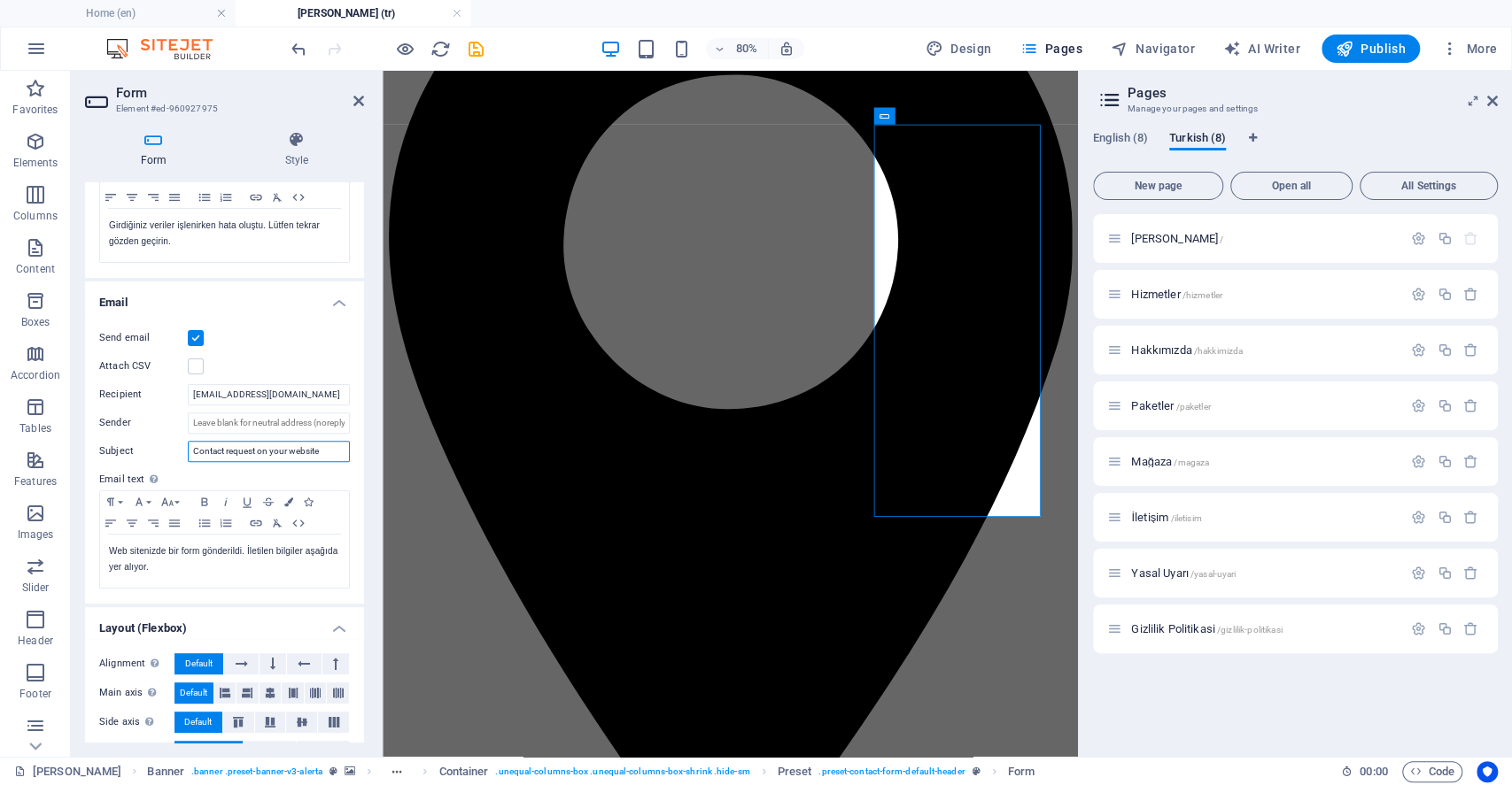
click at [260, 457] on input "Contact request on your website" at bounding box center [268, 452] width 162 height 21
click at [174, 445] on label "Subject" at bounding box center [143, 452] width 88 height 21
click at [187, 445] on input "Contact request on your website" at bounding box center [268, 452] width 162 height 21
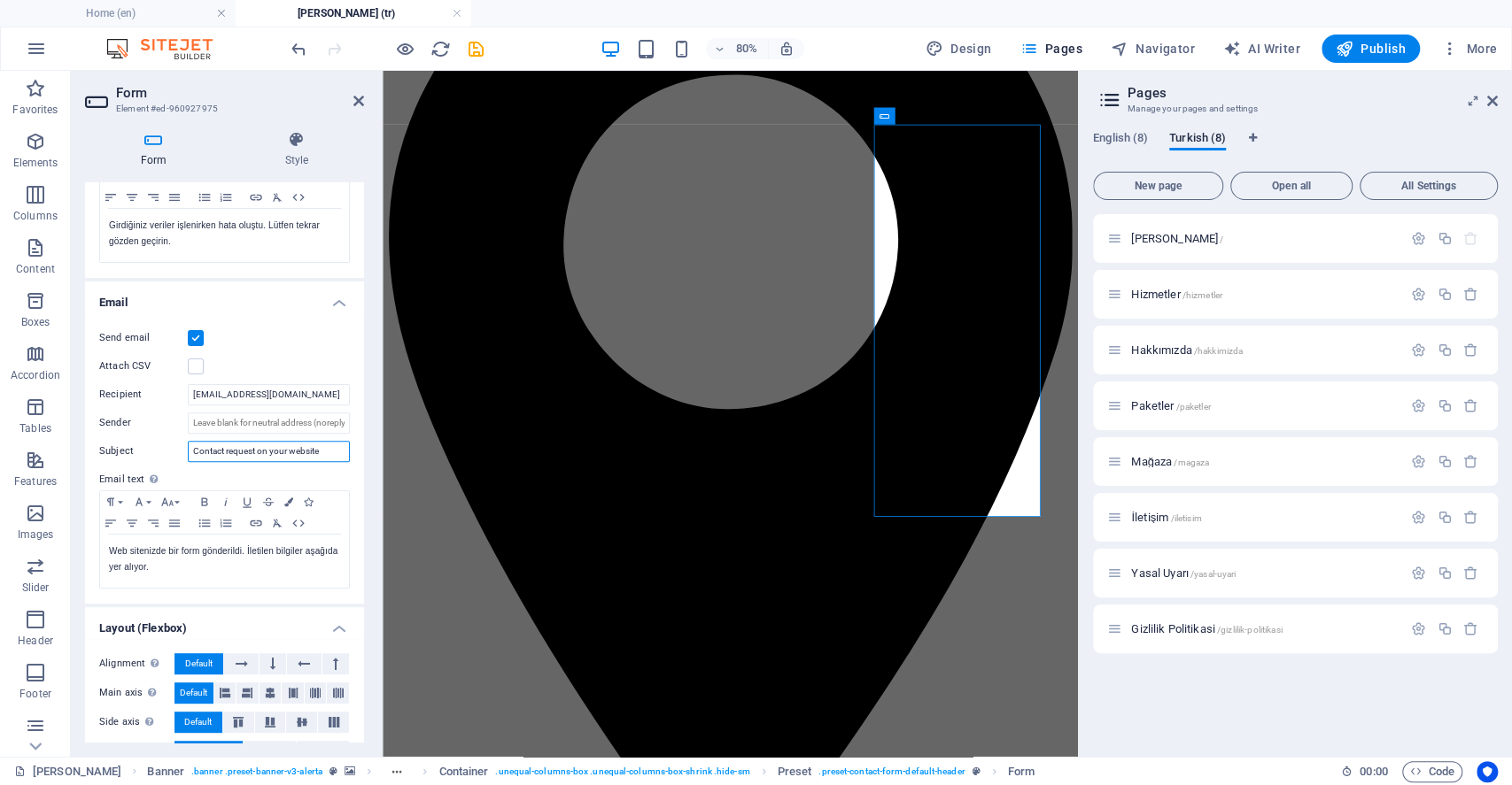
click at [213, 450] on input "Contact request on your website" at bounding box center [268, 452] width 162 height 21
paste input "Web sitenizden iletişim isteği”"
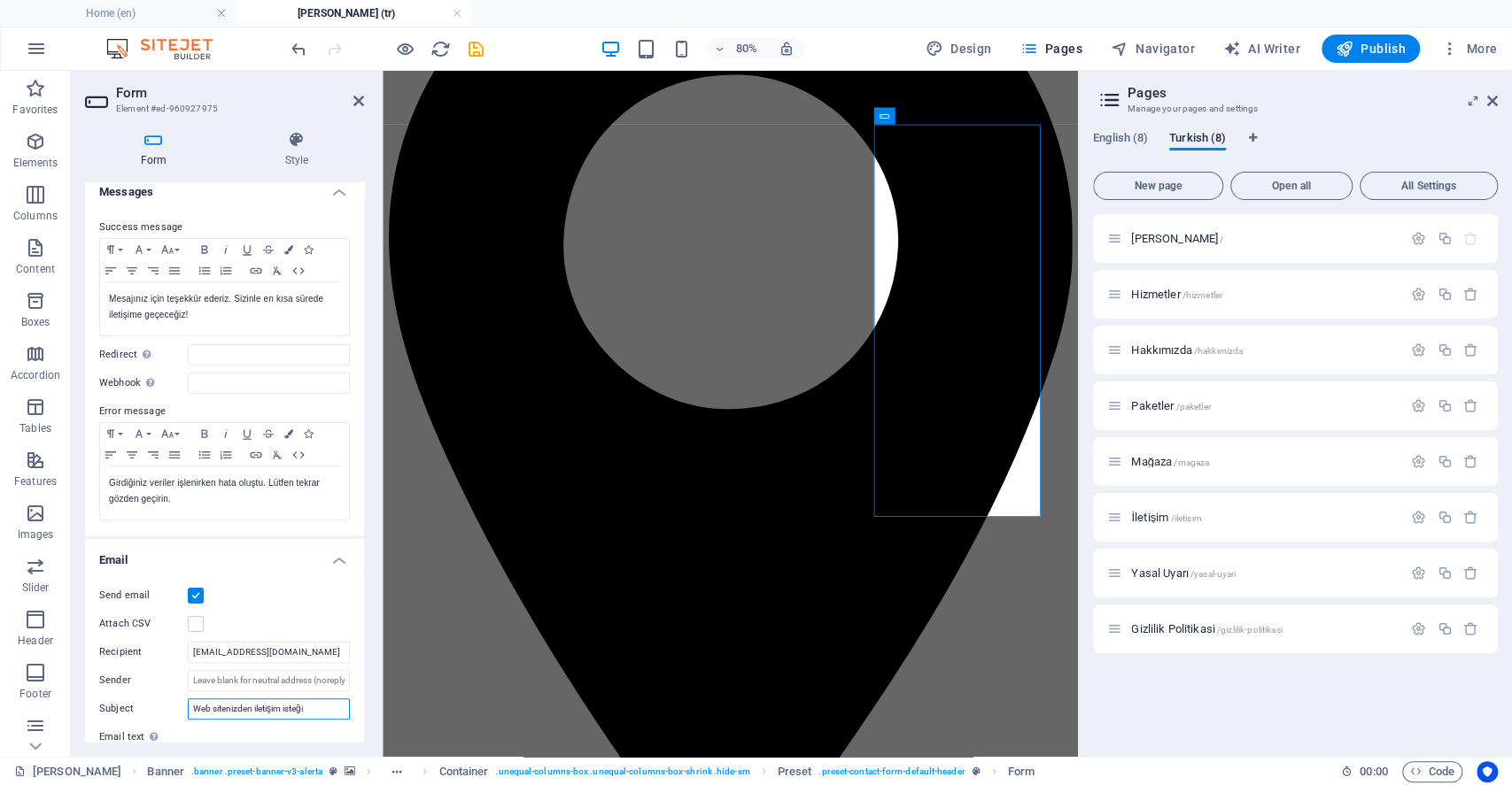
scroll to position [62, 0]
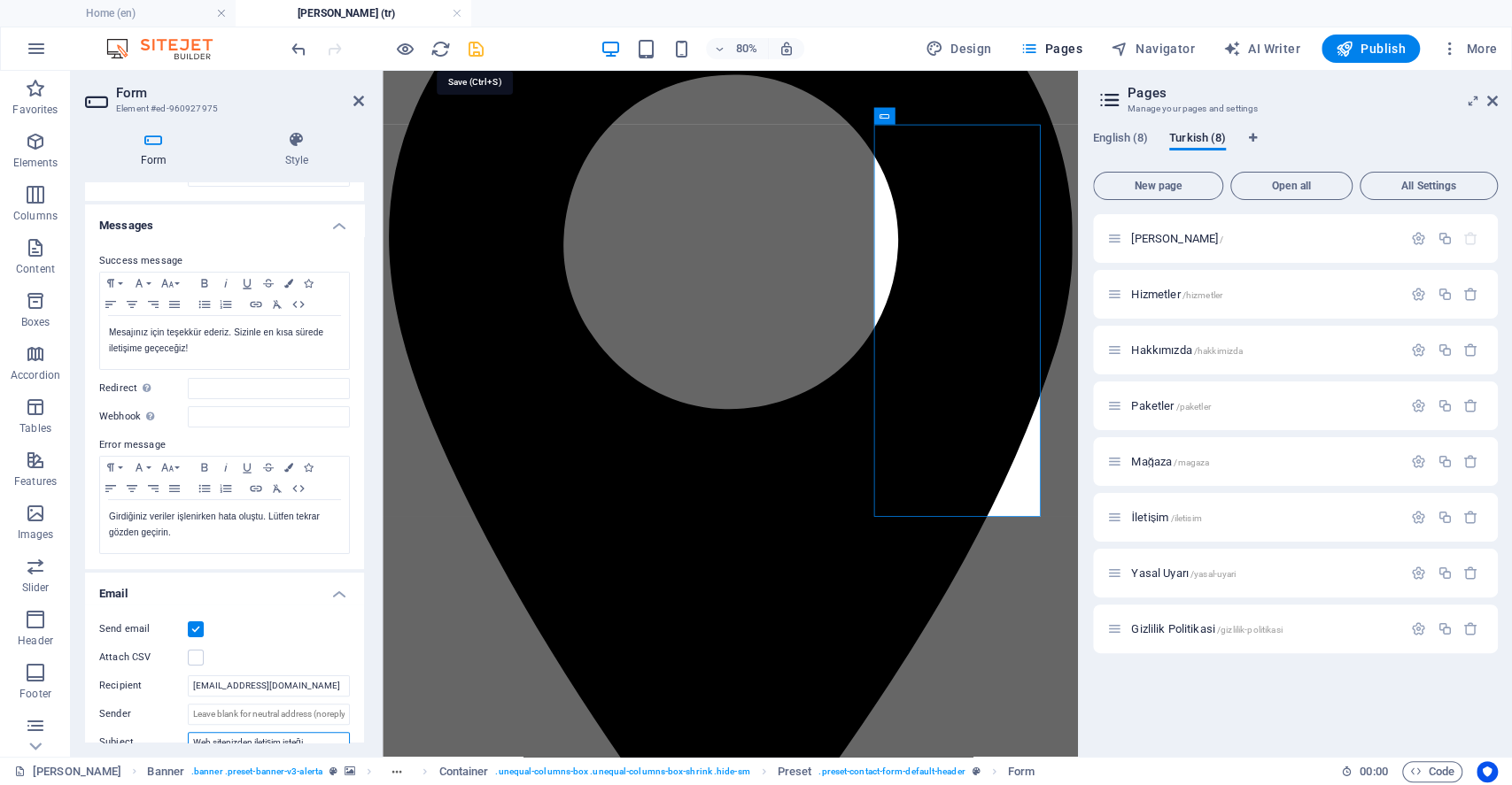
type input "Web sitenizden iletişim isteği"
click at [476, 46] on icon "save" at bounding box center [476, 49] width 20 height 20
click at [476, 46] on div at bounding box center [386, 48] width 198 height 28
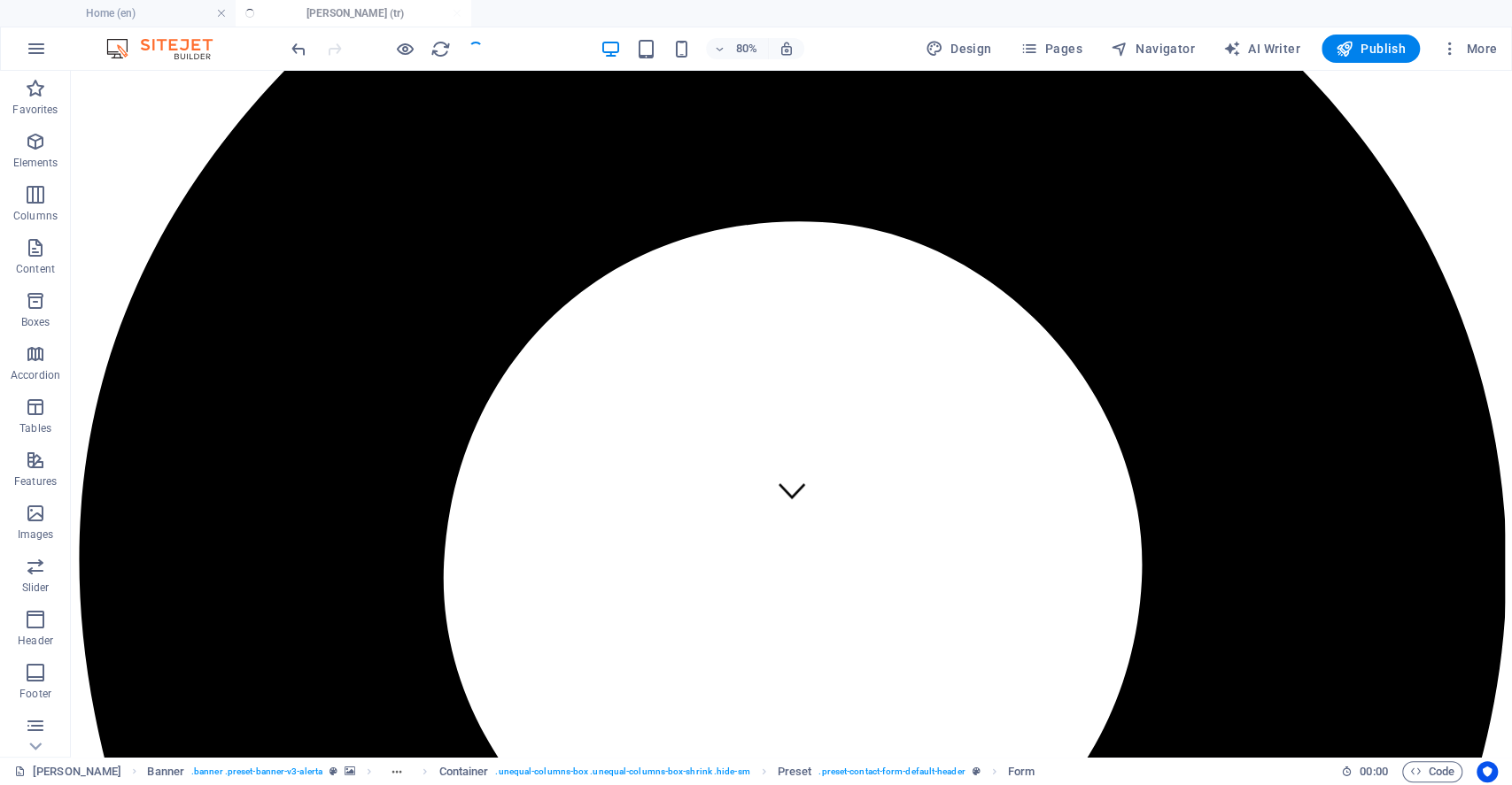
checkbox input "false"
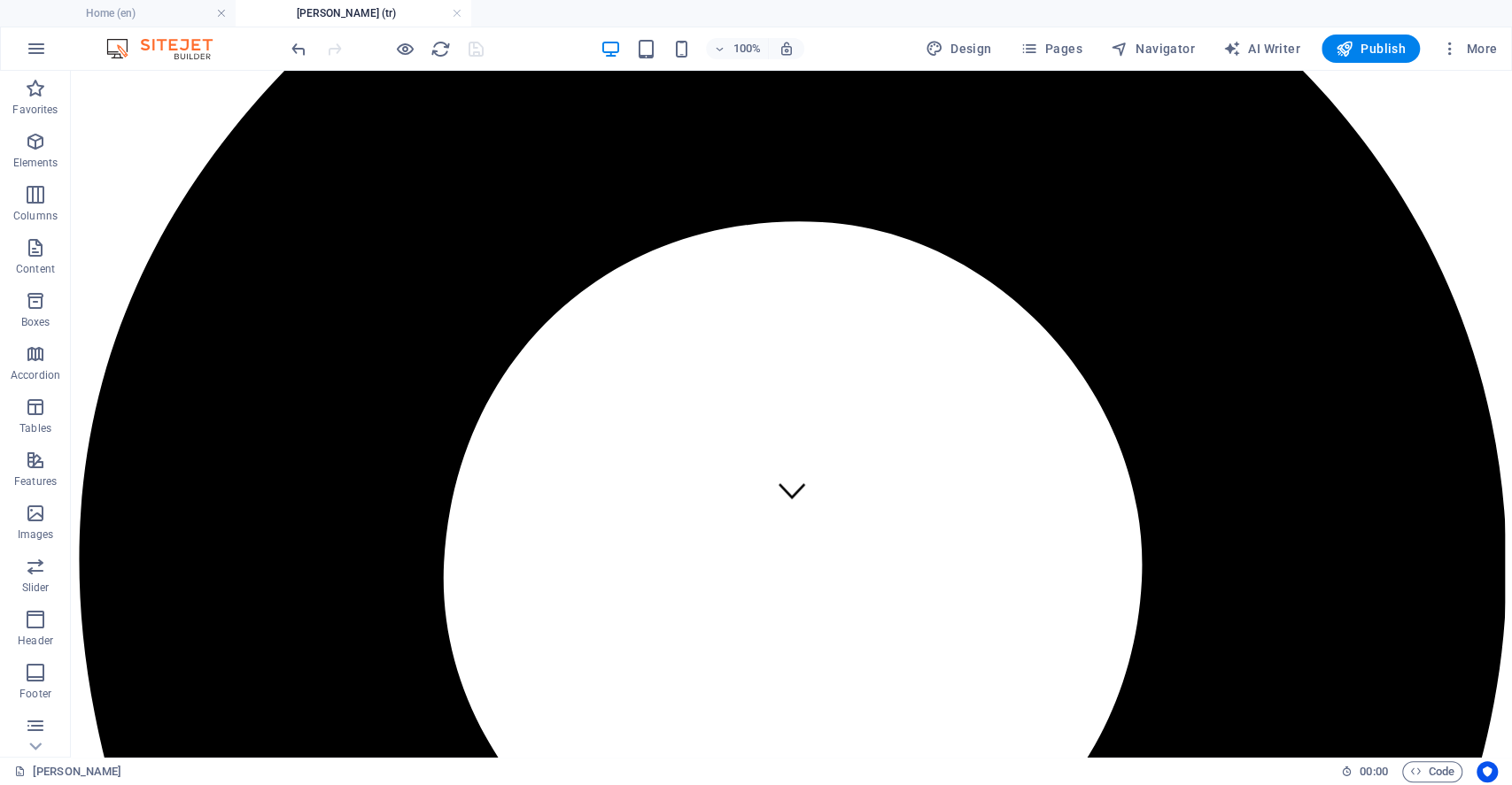
scroll to position [0, 0]
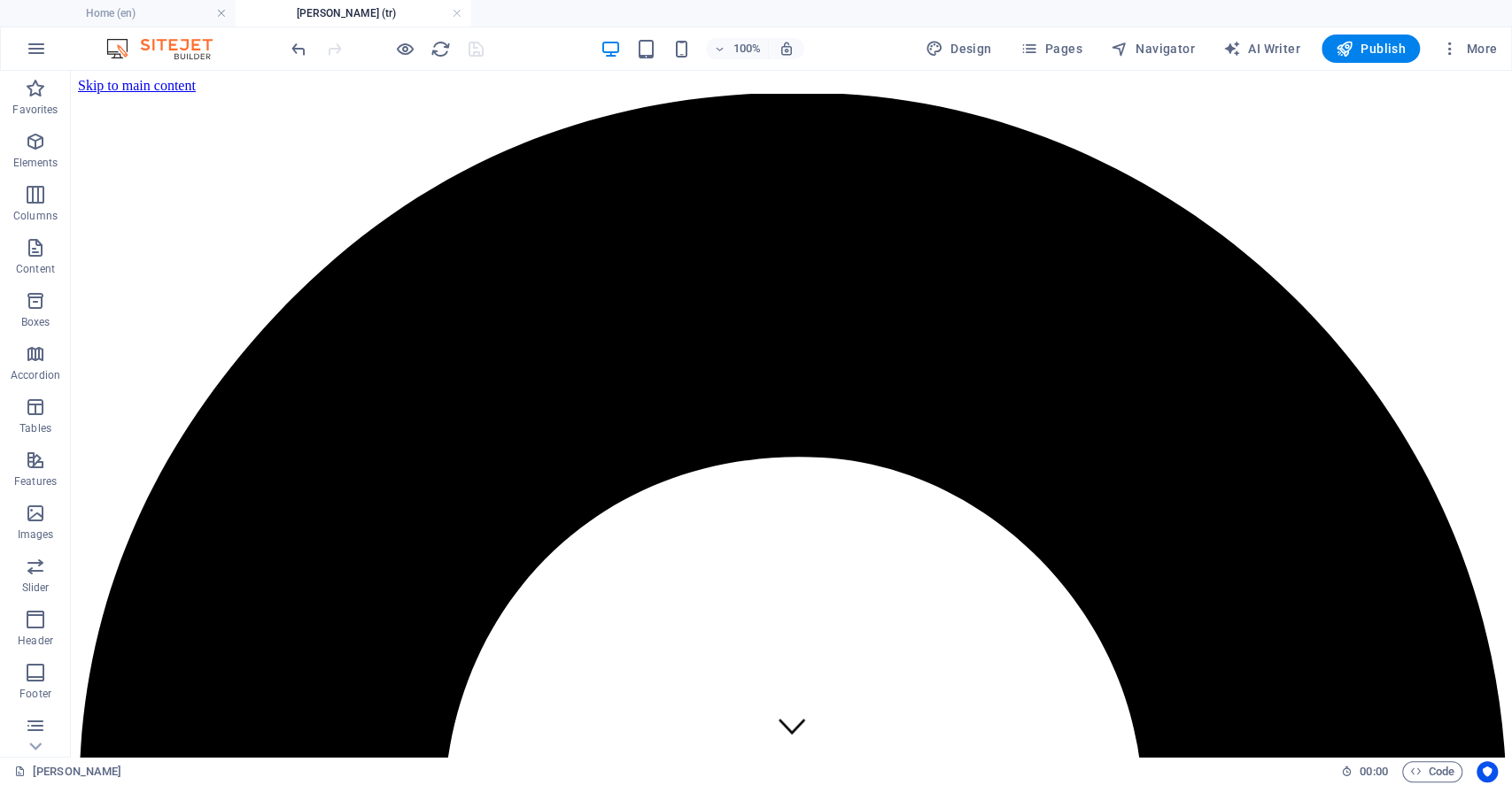
drag, startPoint x: 1505, startPoint y: 294, endPoint x: 1504, endPoint y: 128, distance: 166.0
click at [435, 46] on icon "reload" at bounding box center [440, 49] width 20 height 20
click at [455, 12] on link at bounding box center [457, 14] width 11 height 17
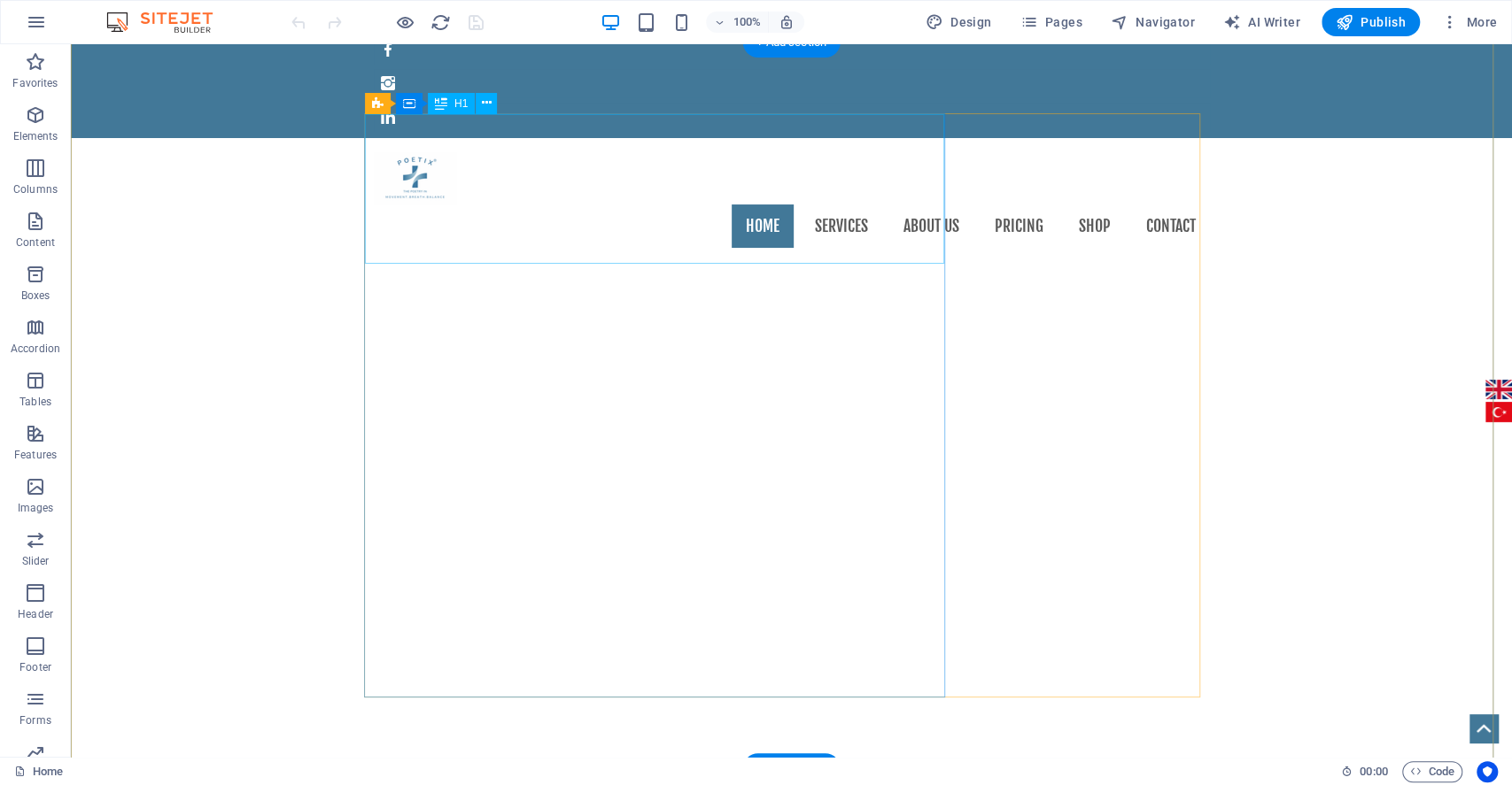
scroll to position [235, 0]
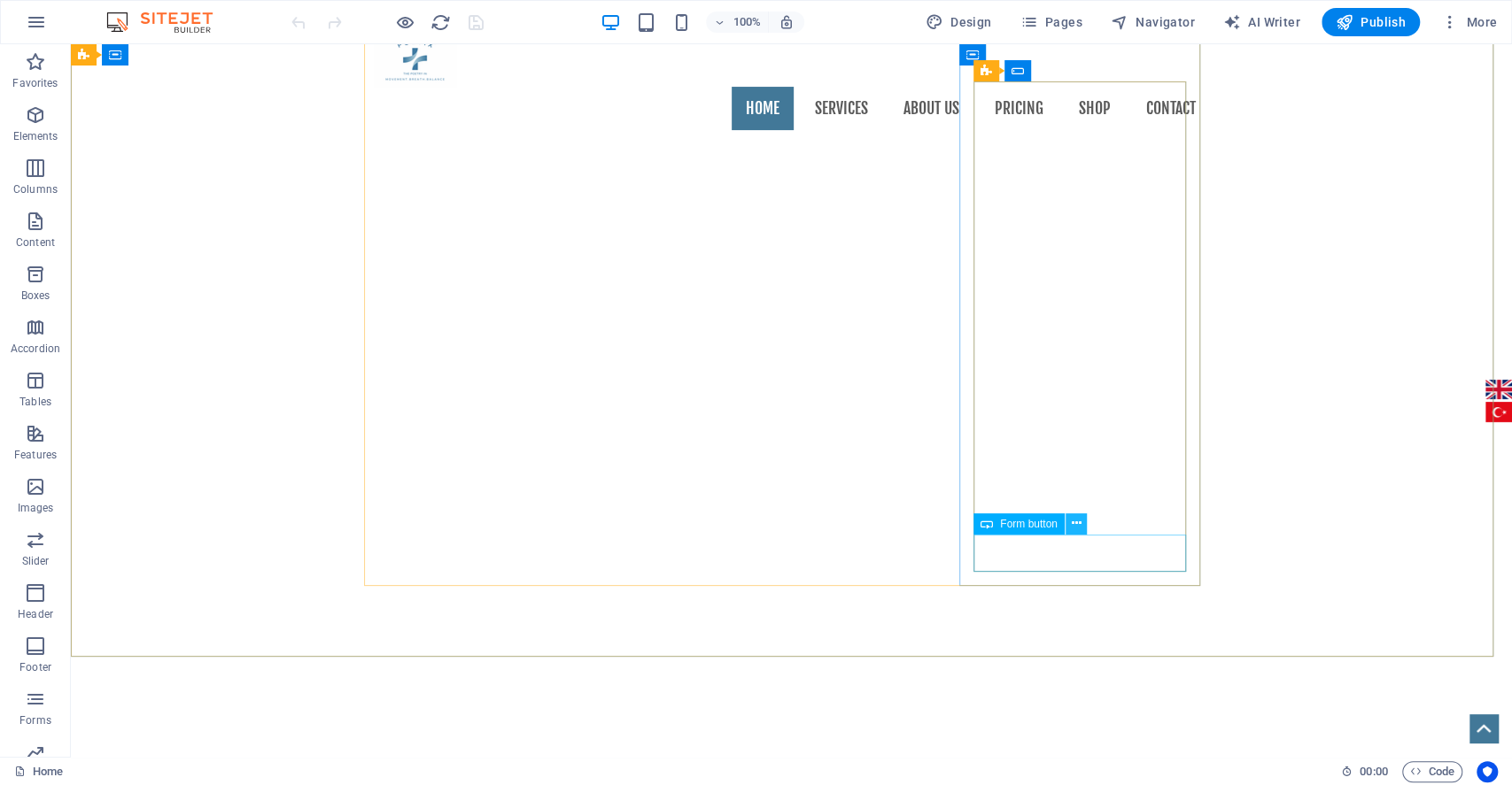
click at [1084, 523] on button at bounding box center [1077, 524] width 21 height 21
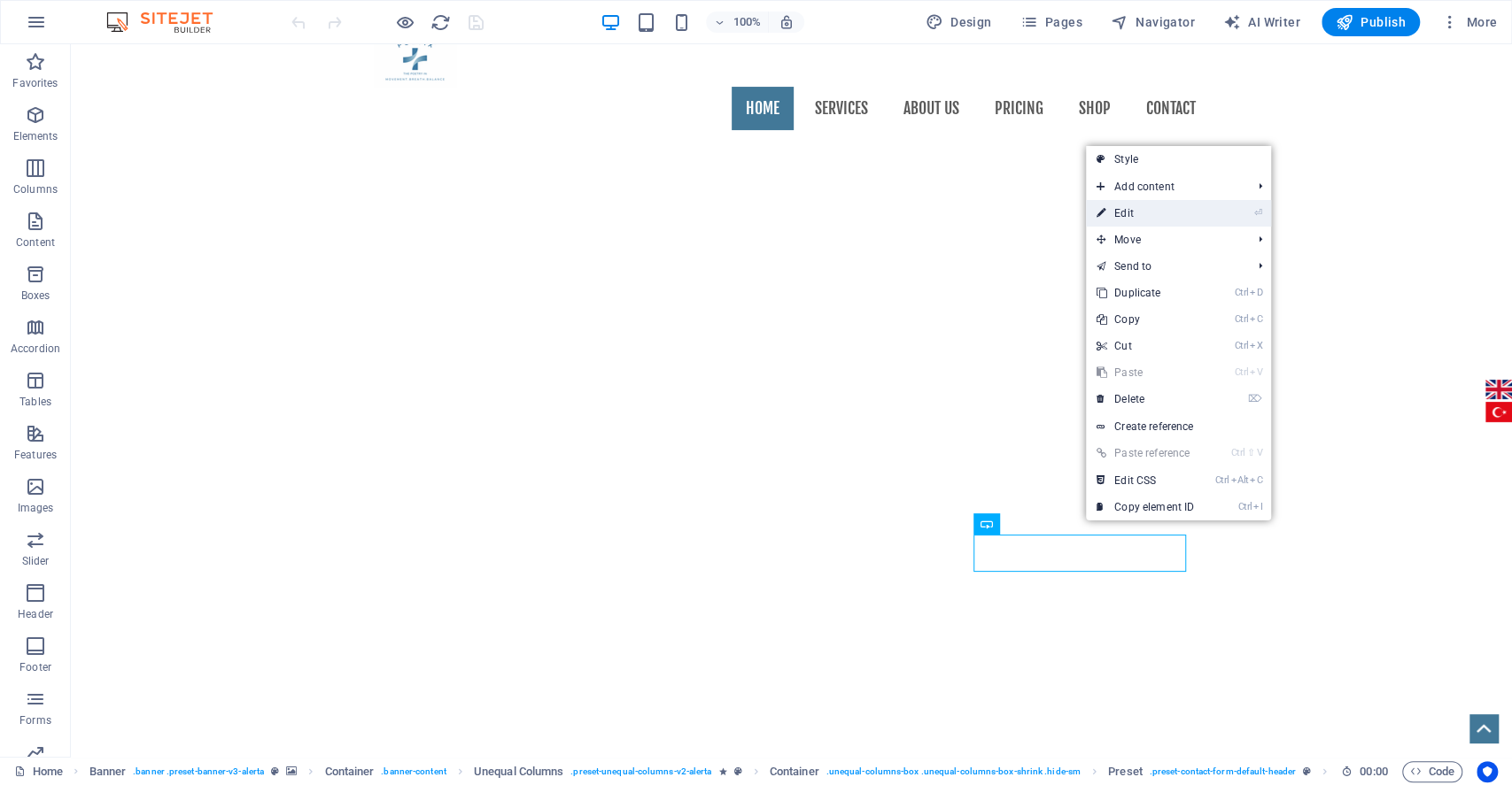
click at [1128, 213] on link "⏎ Edit" at bounding box center [1145, 213] width 118 height 27
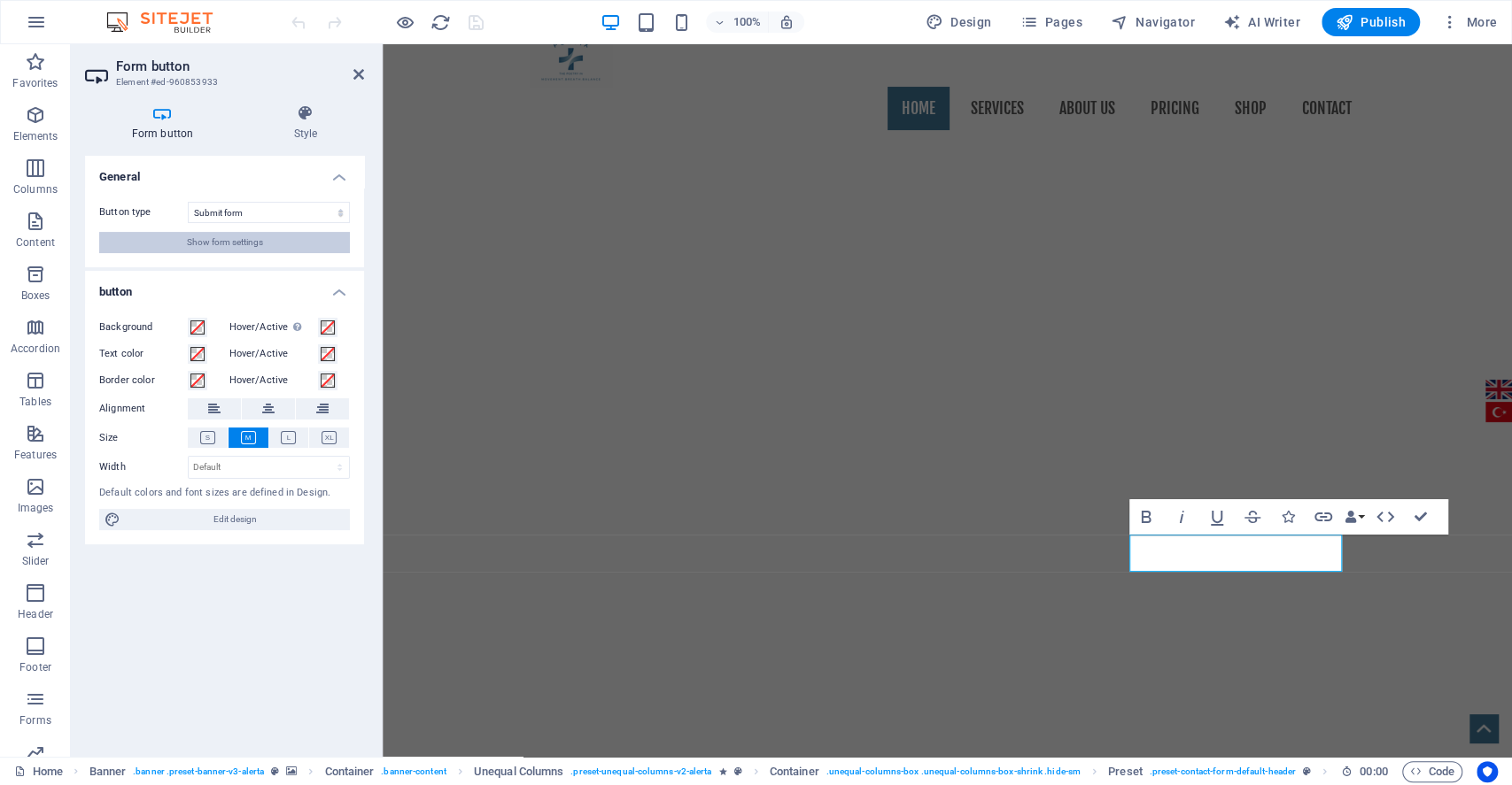
click at [227, 248] on span "Show form settings" at bounding box center [224, 242] width 76 height 21
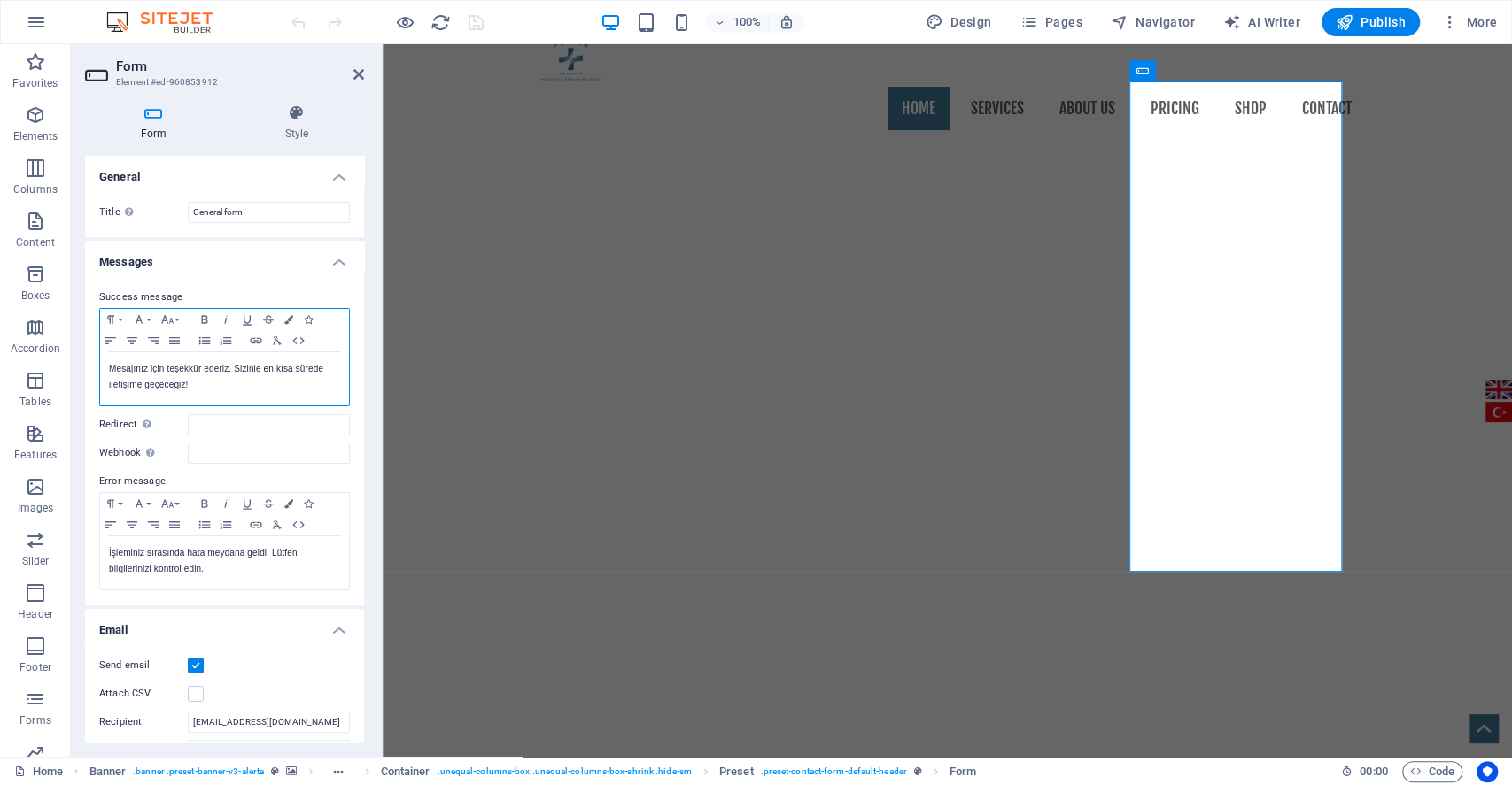
click at [157, 383] on p "Mesajınız için teşekkür ederiz. Sizinle en kısa sürede iletişime geçeceğiz!" at bounding box center [224, 377] width 232 height 32
copy p "Mesajınız için teşekkür ederiz. Sizinle en kısa sürede iletişime geçeceğiz!"
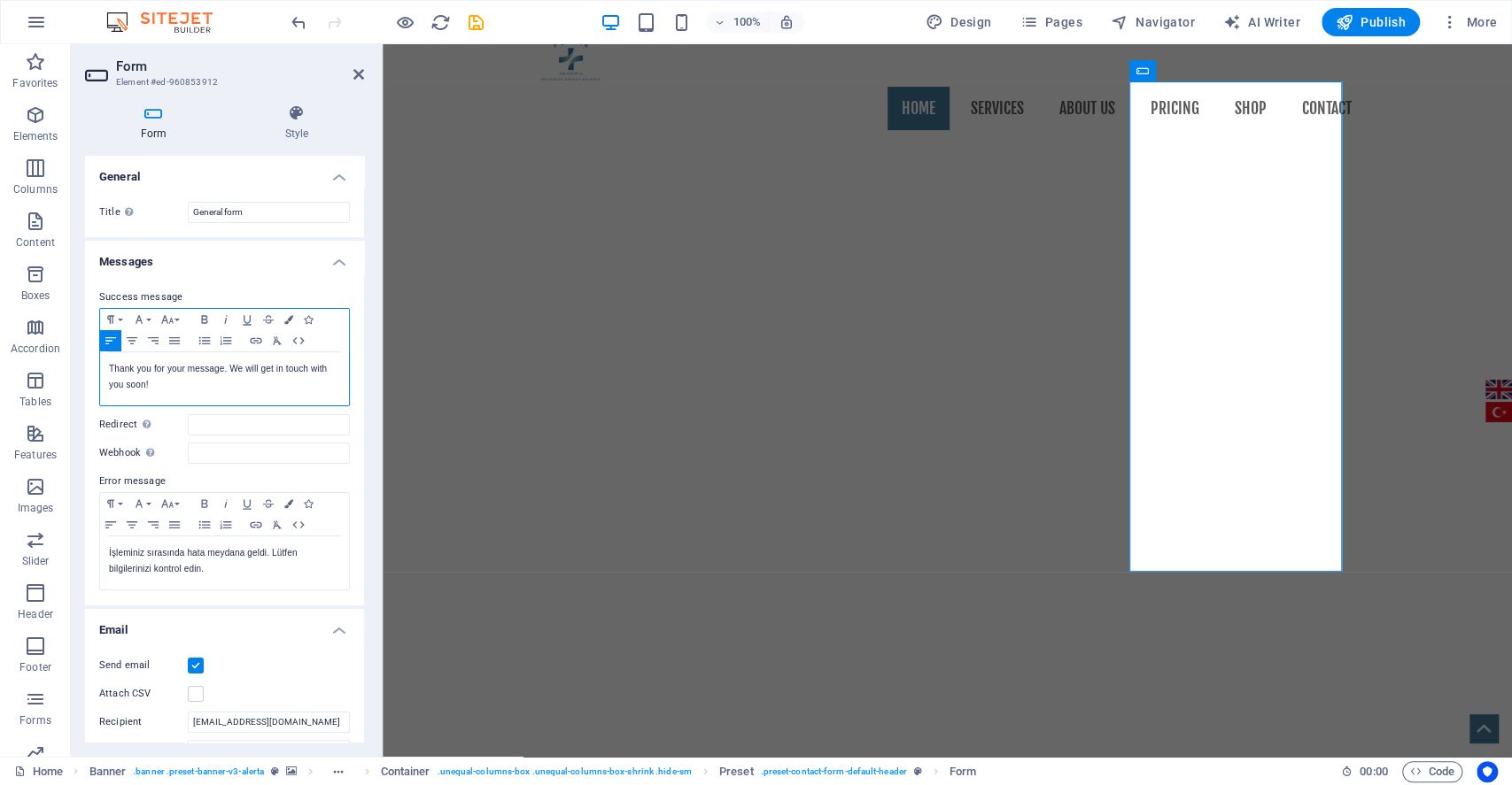
scroll to position [118, 0]
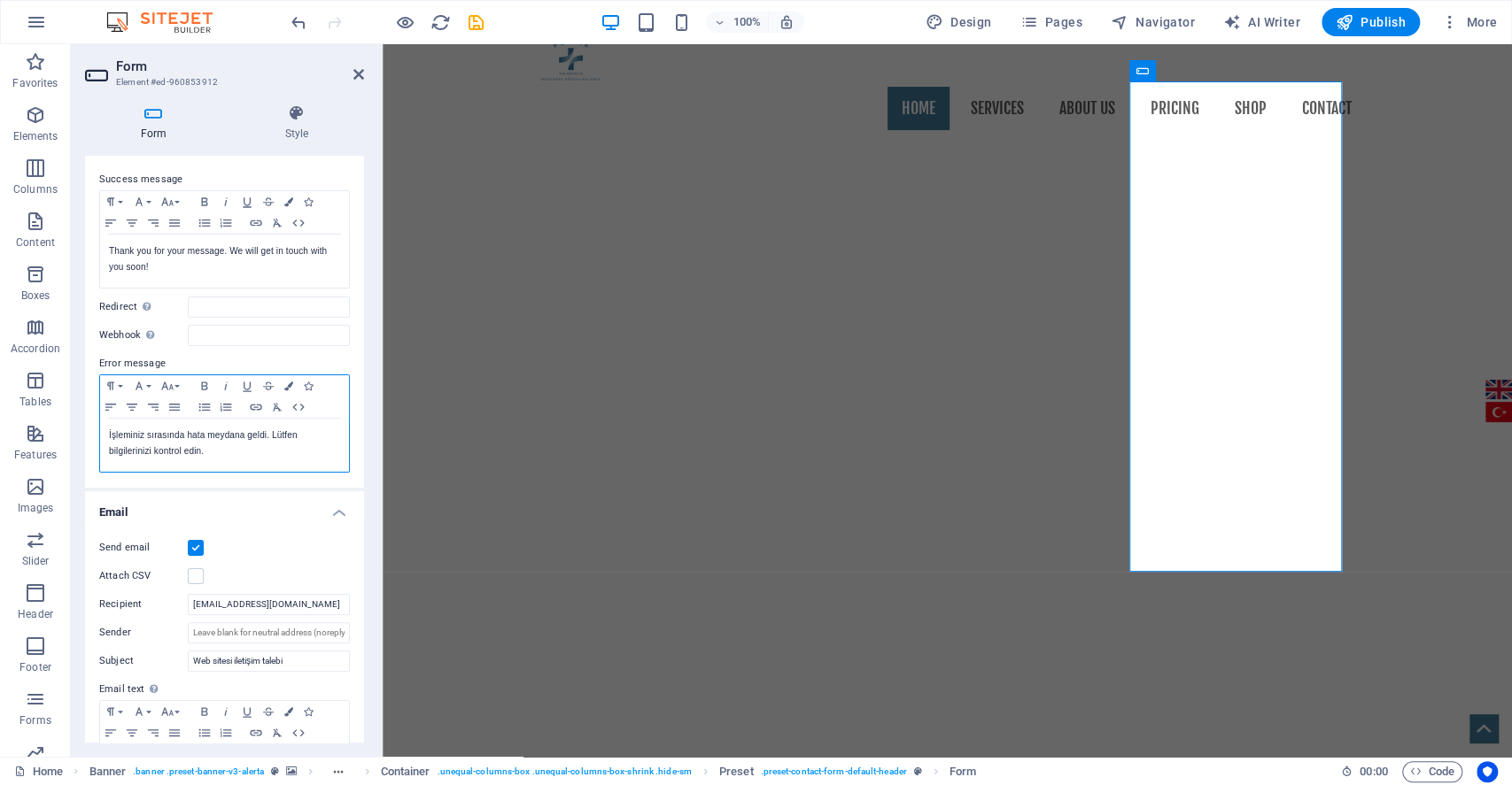
click at [130, 456] on p "İşleminiz sırasında hata meydana geldi. Lütfen bilgilerinizi kontrol edin." at bounding box center [224, 443] width 232 height 32
click at [136, 453] on p "İşleminiz sırasında hata meydana geldi. Lütfen bilgilerinizi kontrol edin." at bounding box center [224, 443] width 232 height 32
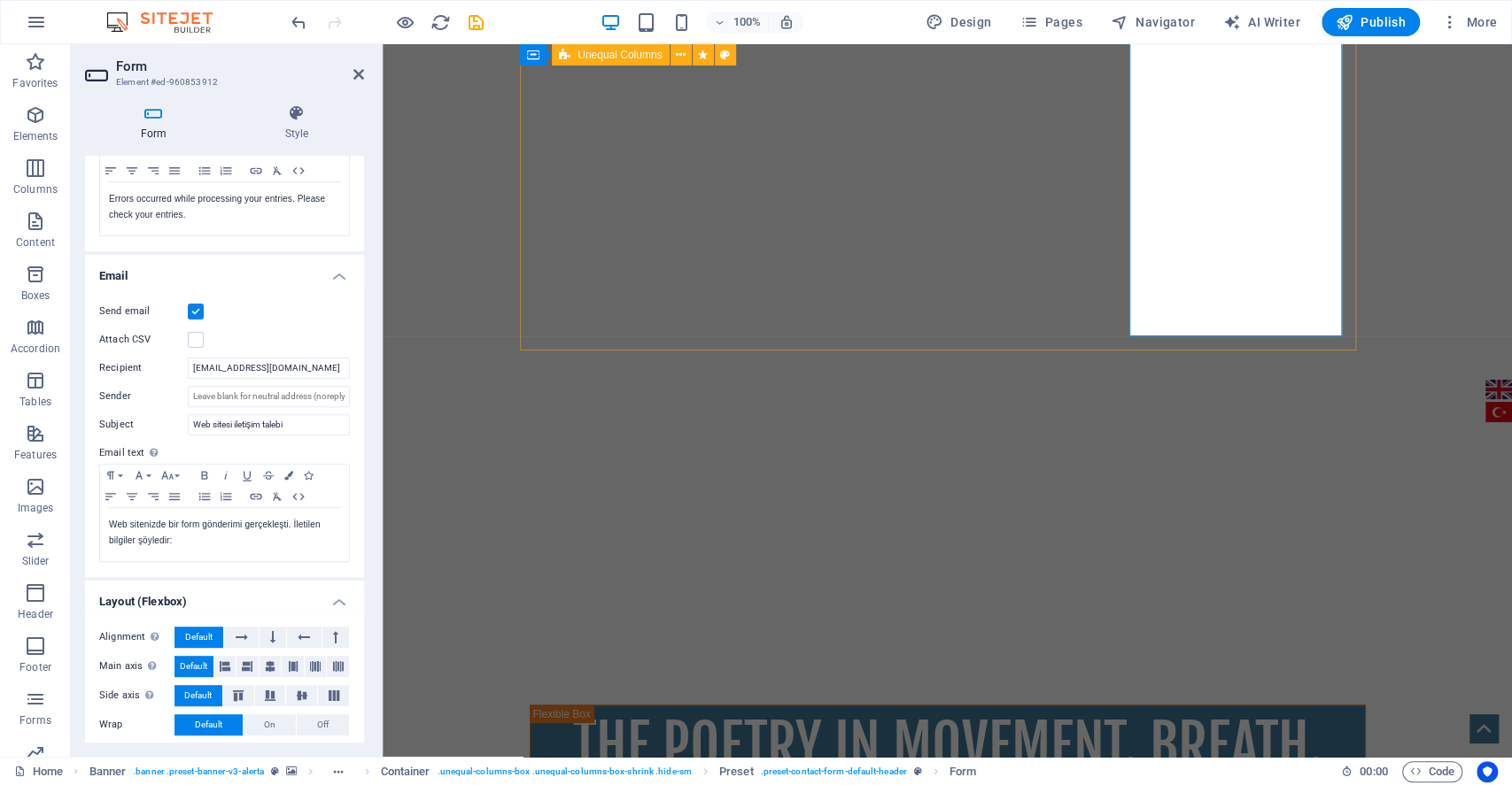
scroll to position [389, 0]
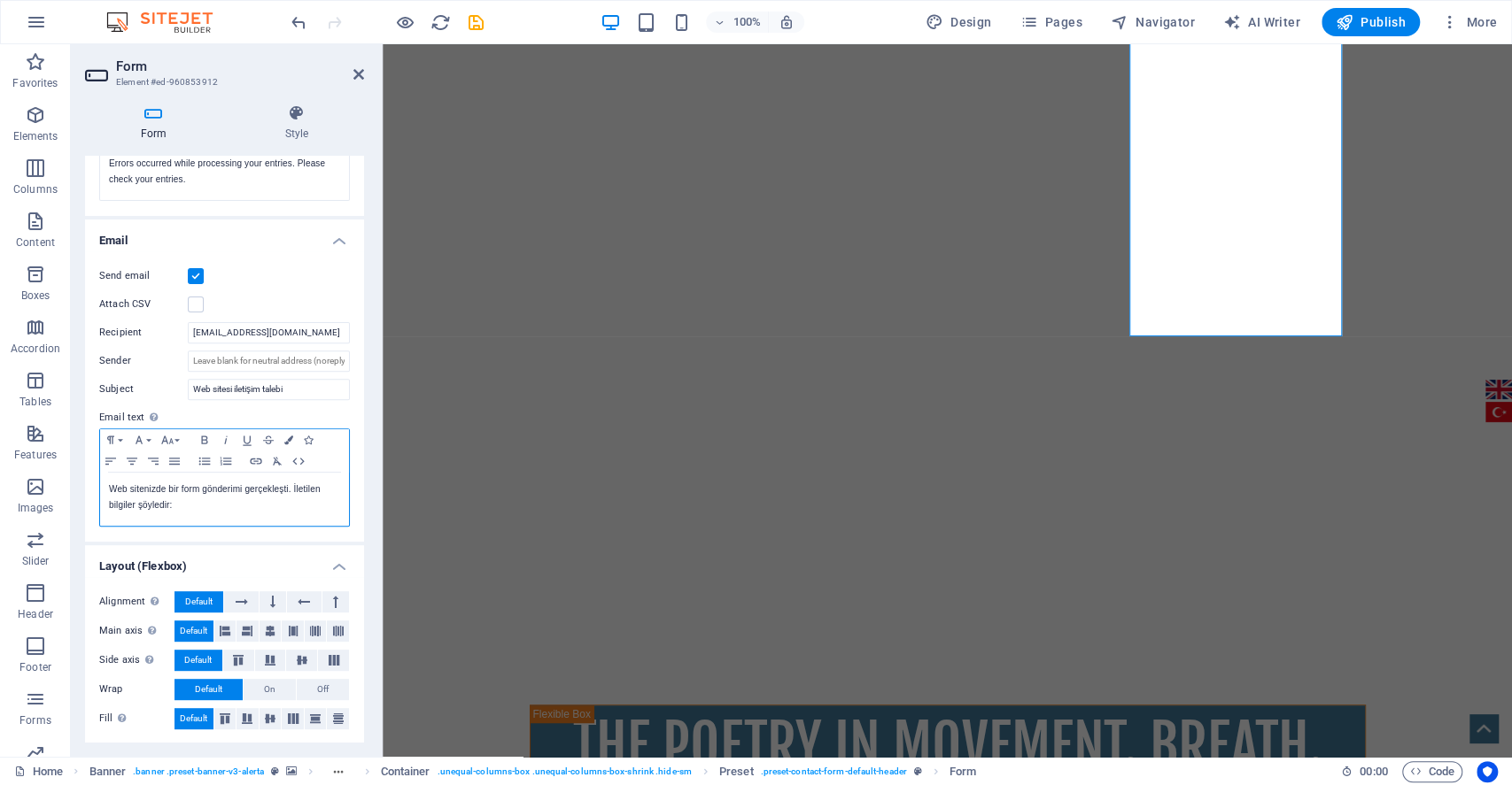
click at [125, 498] on p "Web sitenizde bir form gönderimi gerçekleşti. İletilen bilgiler şöyledir:" at bounding box center [224, 497] width 232 height 32
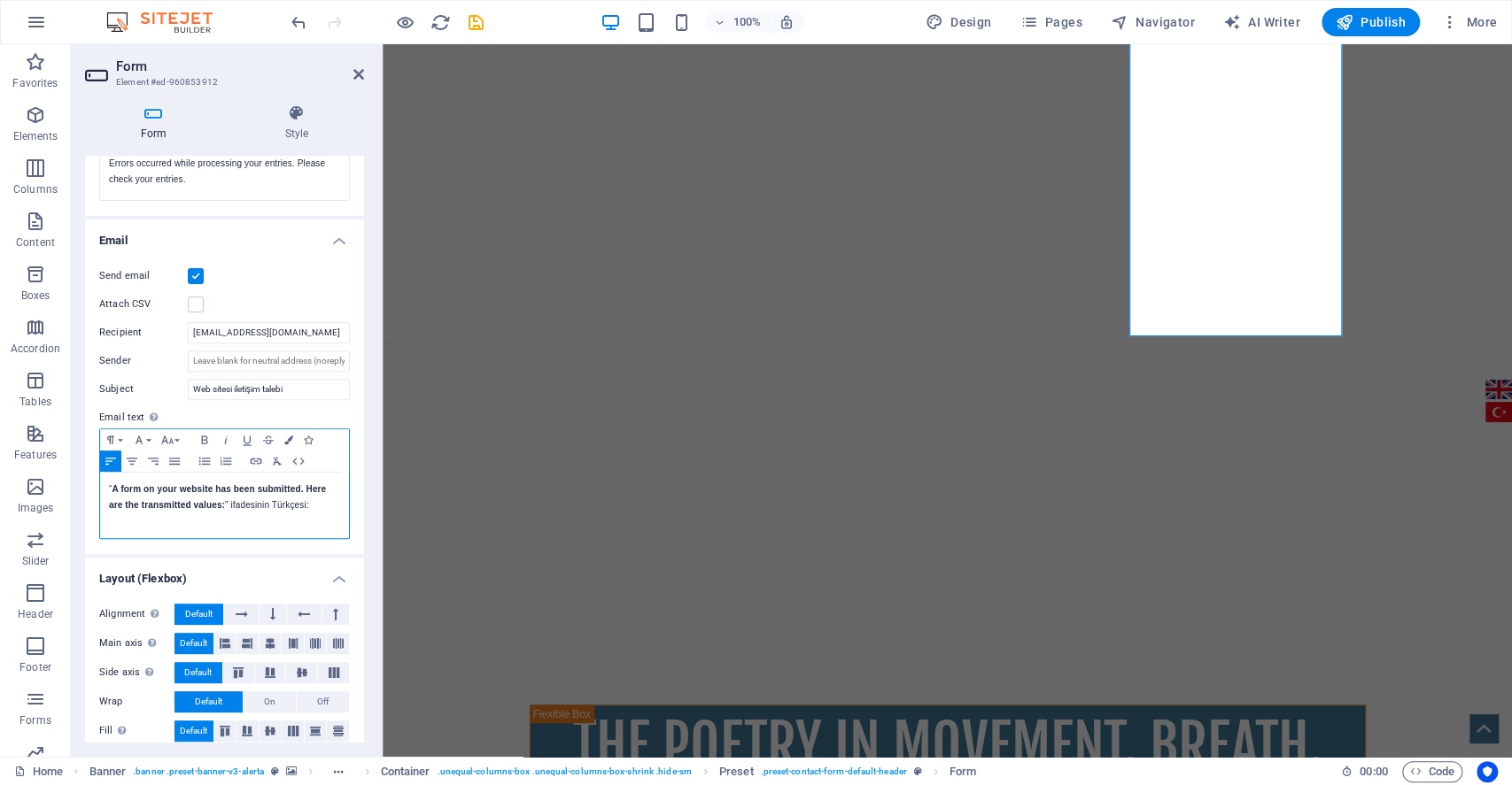
click at [313, 507] on p "“ A form on your website has been submitted. Here are the transmitted values: ”…" at bounding box center [224, 497] width 232 height 32
drag, startPoint x: 313, startPoint y: 507, endPoint x: 6, endPoint y: 456, distance: 311.2
click at [6, 457] on section "Favorites Elements Columns Content Boxes Accordion Tables Features Images Slide…" at bounding box center [756, 401] width 1512 height 713
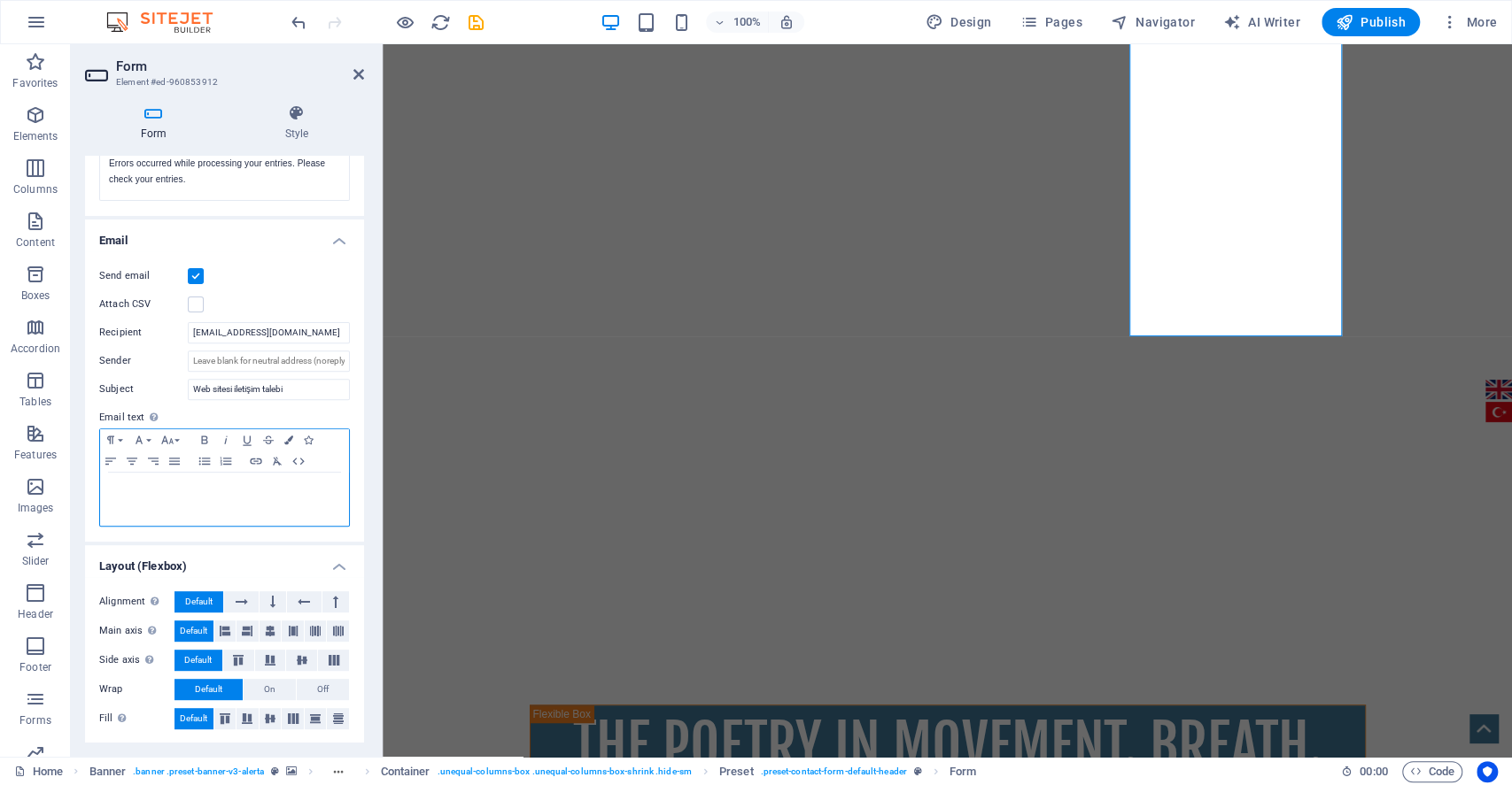
click at [145, 473] on div "​" at bounding box center [224, 499] width 249 height 53
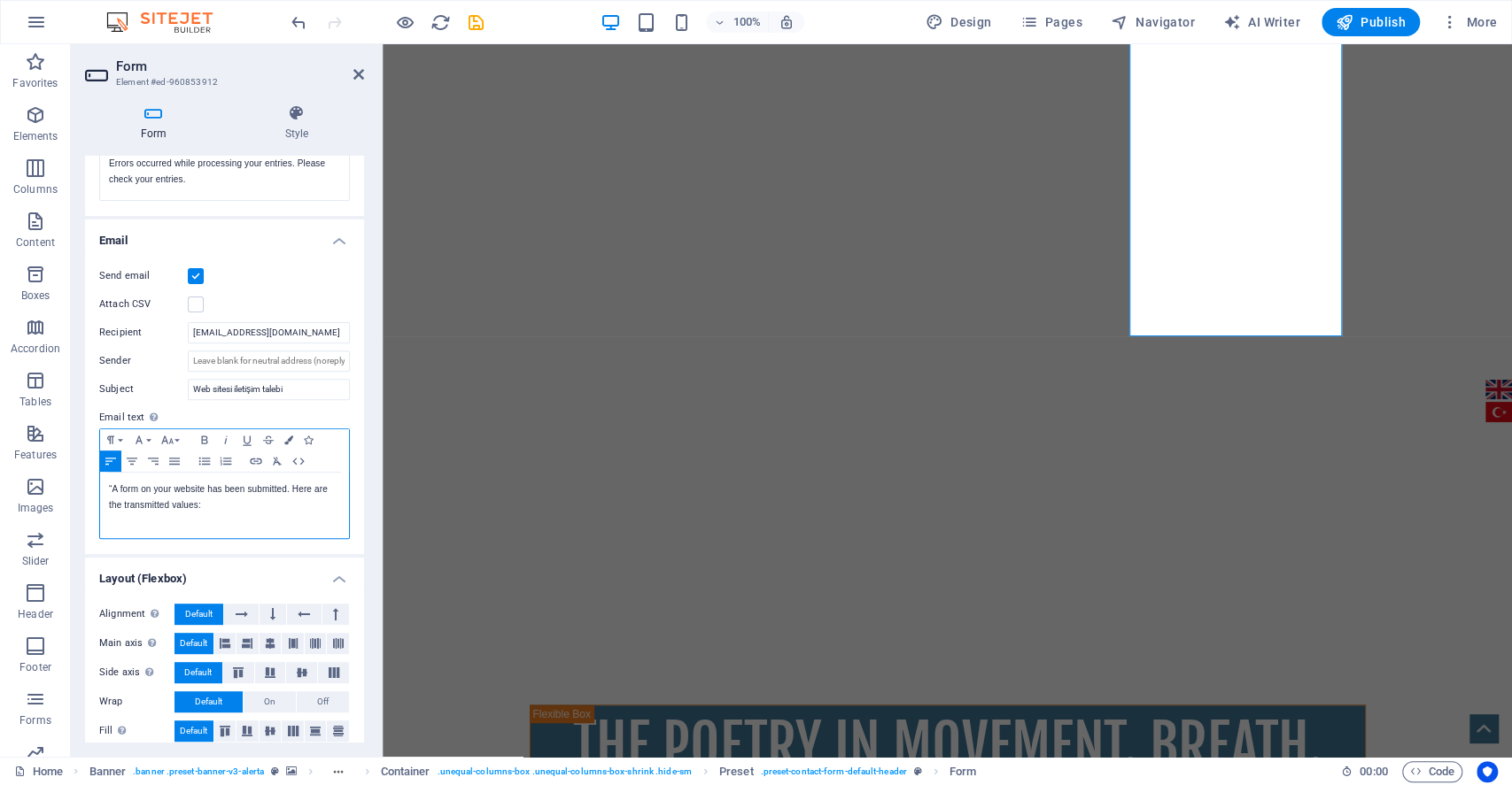
click at [107, 490] on div "“A form on your website has been submitted. Here are the transmitted values:" at bounding box center [224, 505] width 249 height 65
click at [149, 393] on label "Subject" at bounding box center [143, 389] width 88 height 21
click at [187, 393] on input "Web sitesi iletişim talebi" at bounding box center [268, 389] width 162 height 21
click at [200, 381] on input "Web sitesi iletişim talebi" at bounding box center [268, 389] width 162 height 21
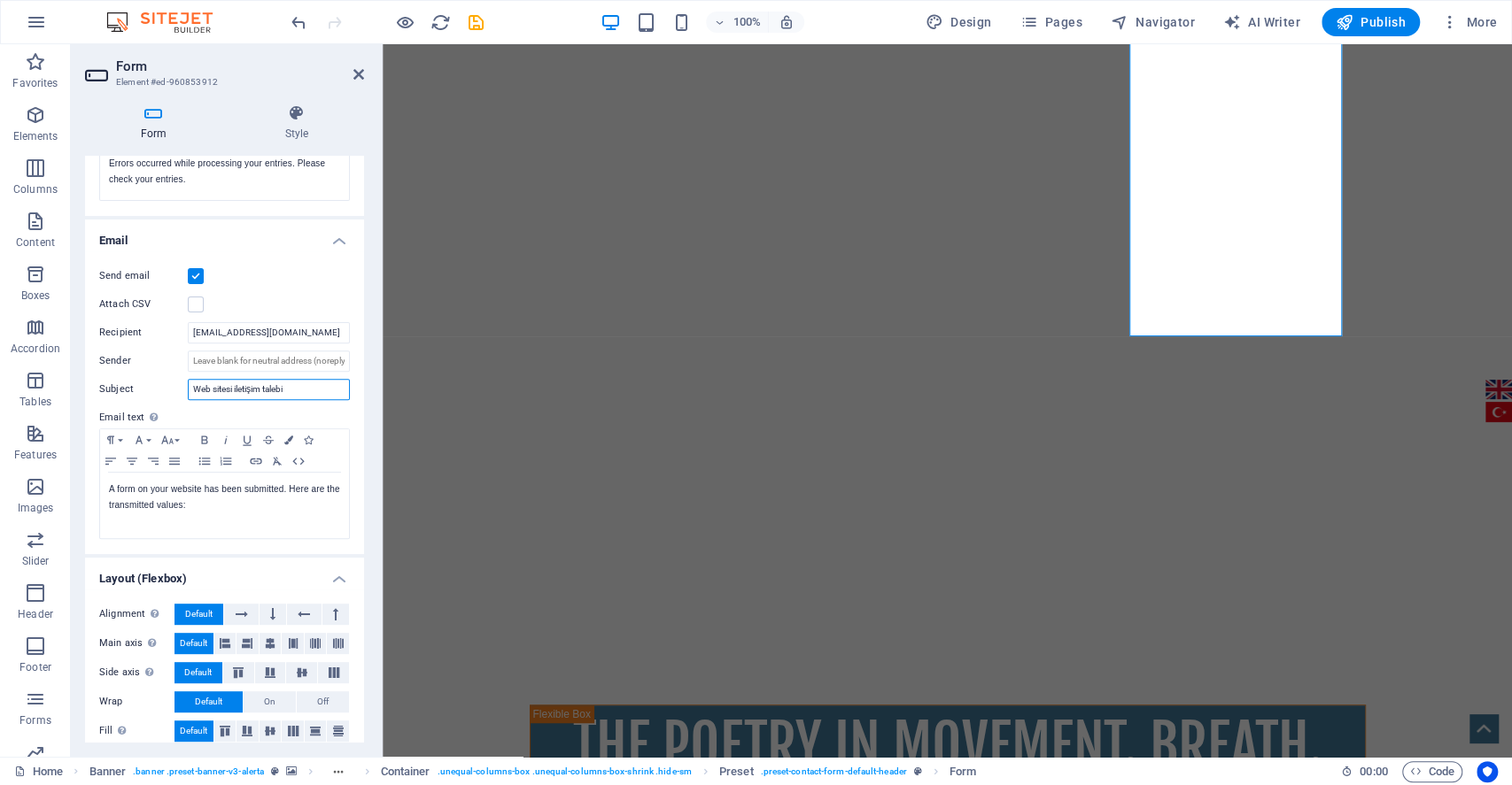
click at [200, 381] on input "Web sitesi iletişim talebi" at bounding box center [268, 389] width 162 height 21
paste input "ontact request on your website"
click at [209, 379] on input "ontact request on your website" at bounding box center [268, 389] width 162 height 21
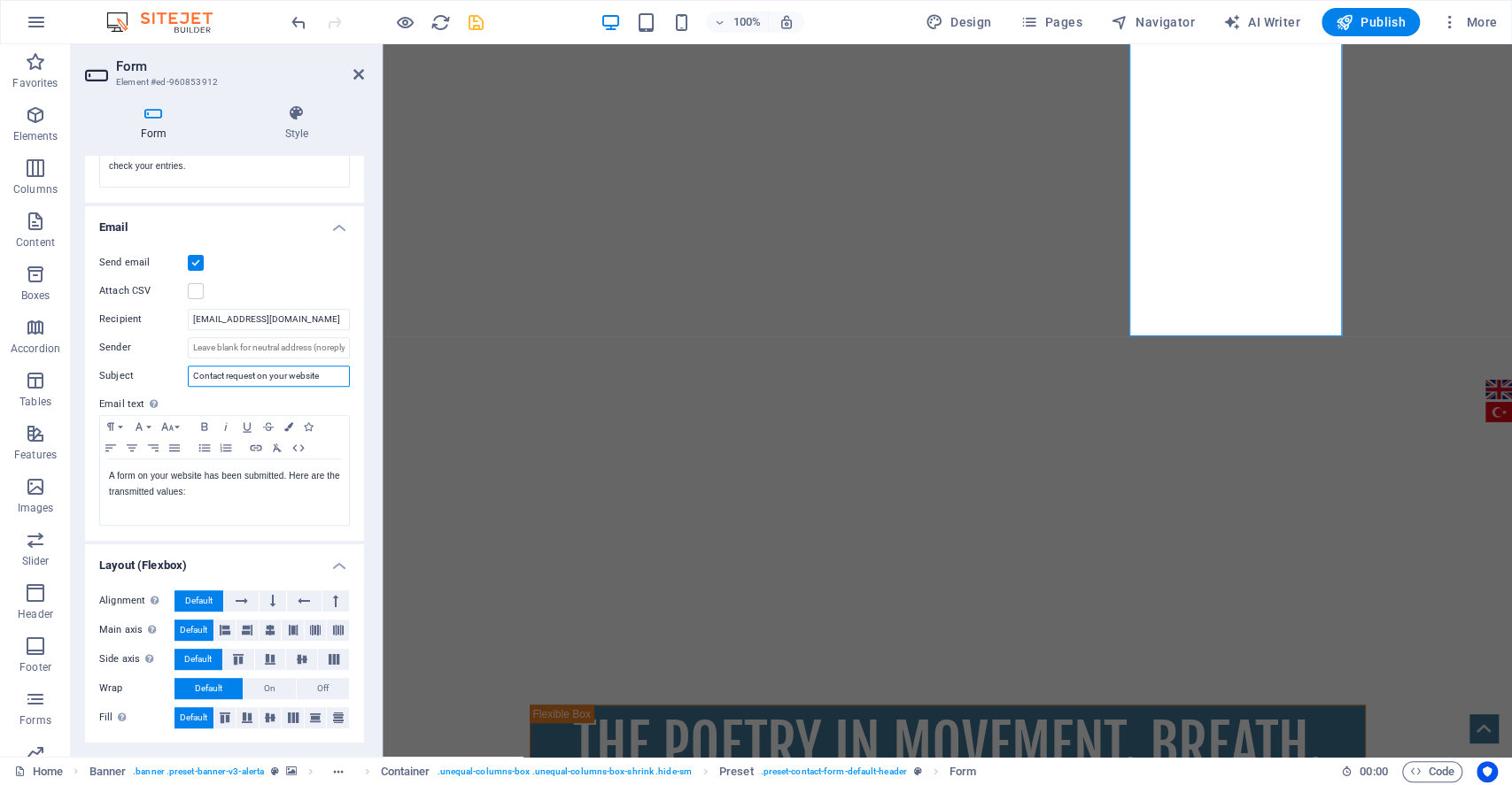
type input "Contact request on your website"
click at [471, 25] on icon "save" at bounding box center [476, 22] width 20 height 20
checkbox input "false"
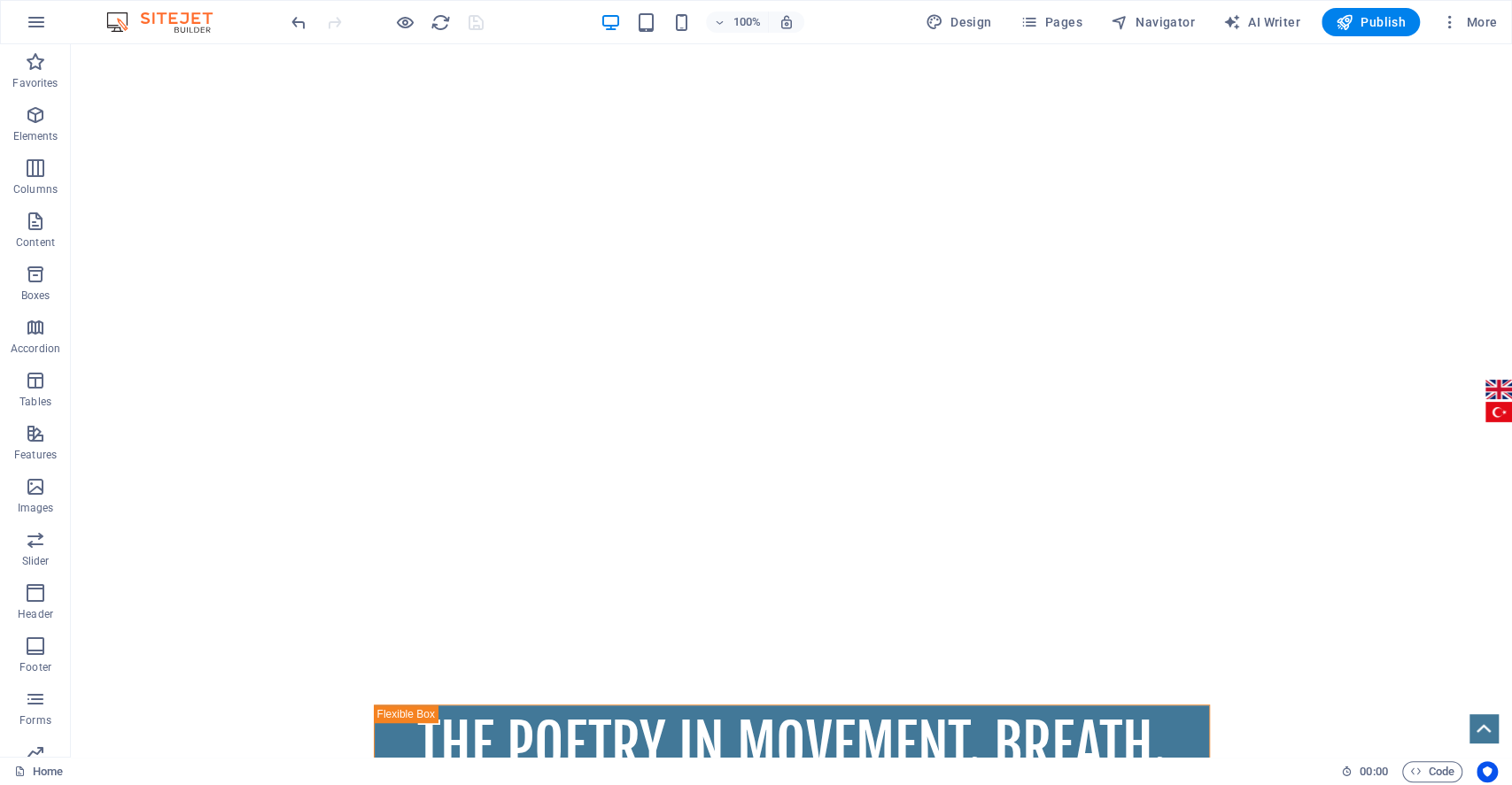
click at [422, 17] on div at bounding box center [386, 21] width 198 height 28
click at [425, 17] on div at bounding box center [386, 21] width 198 height 28
click at [436, 19] on icon "reload" at bounding box center [440, 22] width 20 height 20
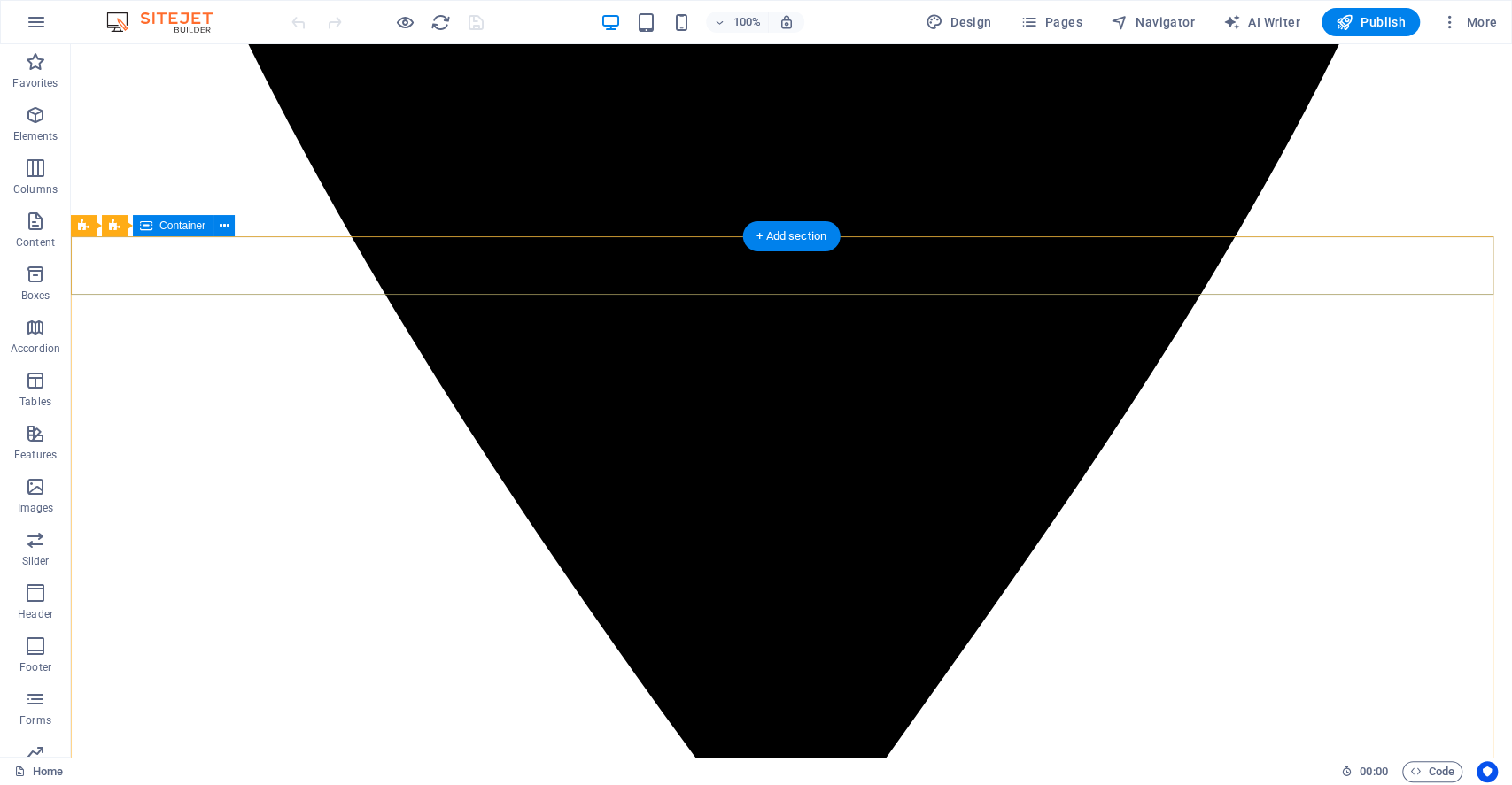
scroll to position [1416, 0]
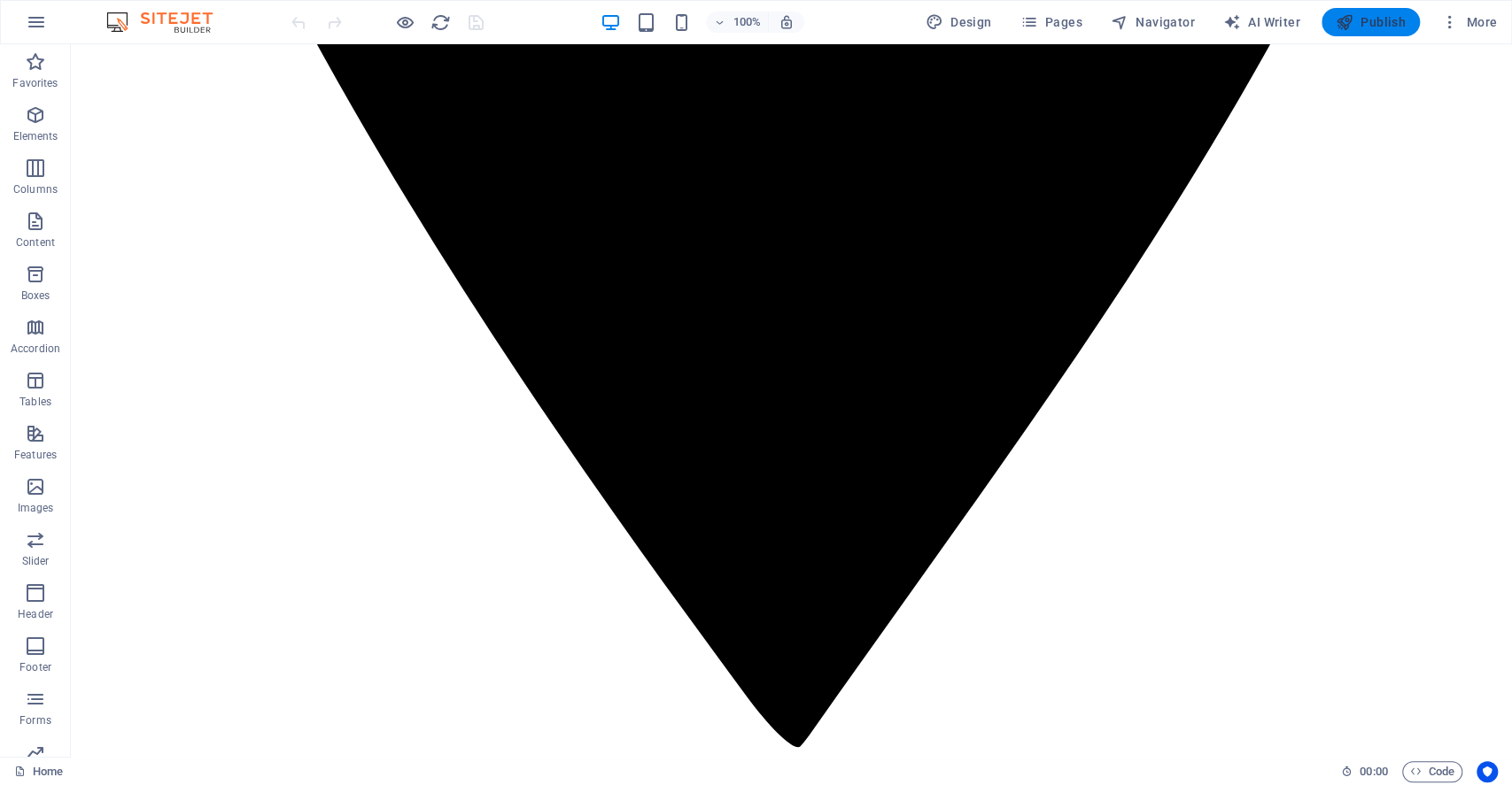
click at [1389, 19] on span "Publish" at bounding box center [1371, 22] width 70 height 17
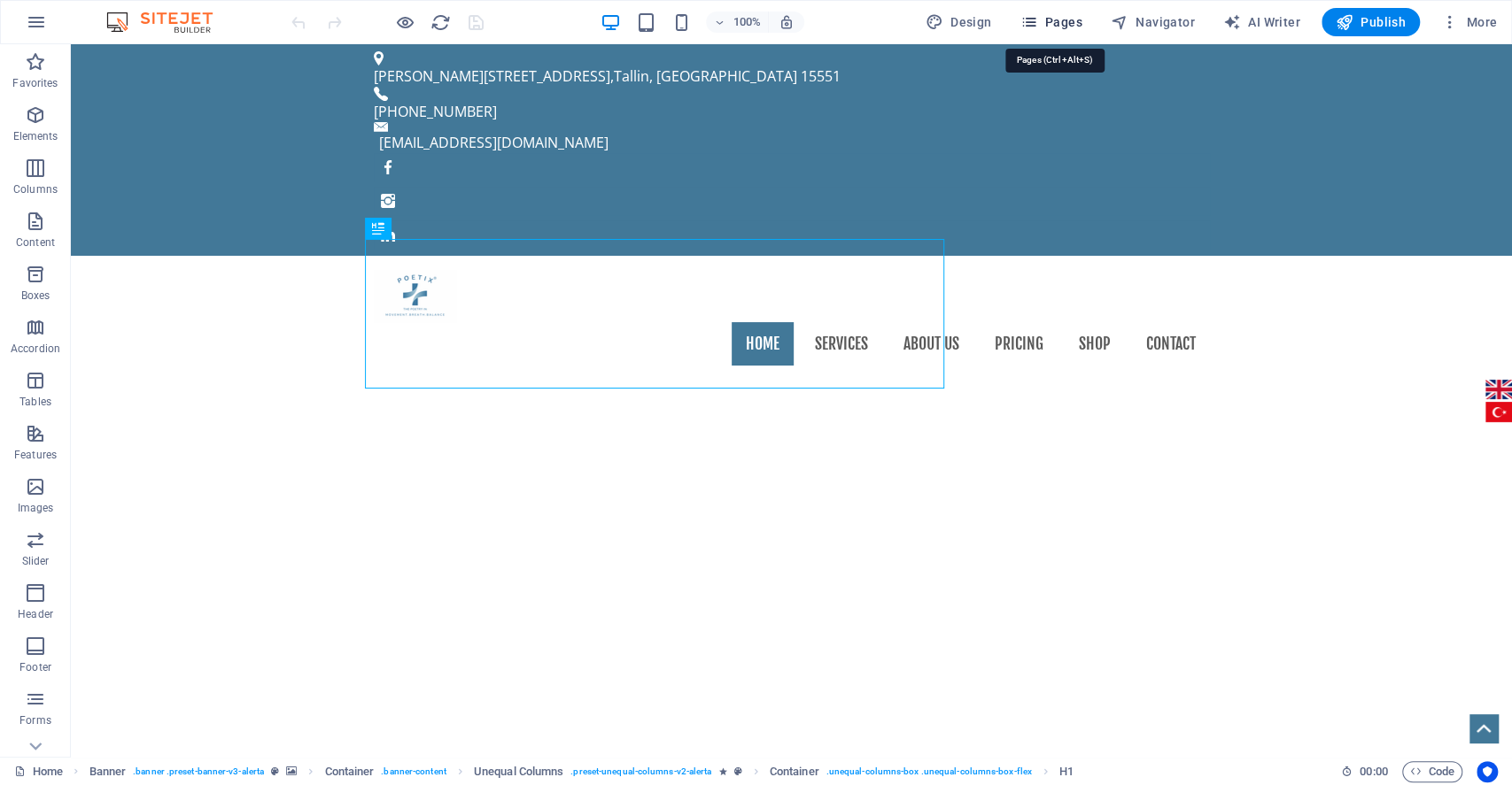
click at [1051, 20] on span "Pages" at bounding box center [1051, 22] width 62 height 17
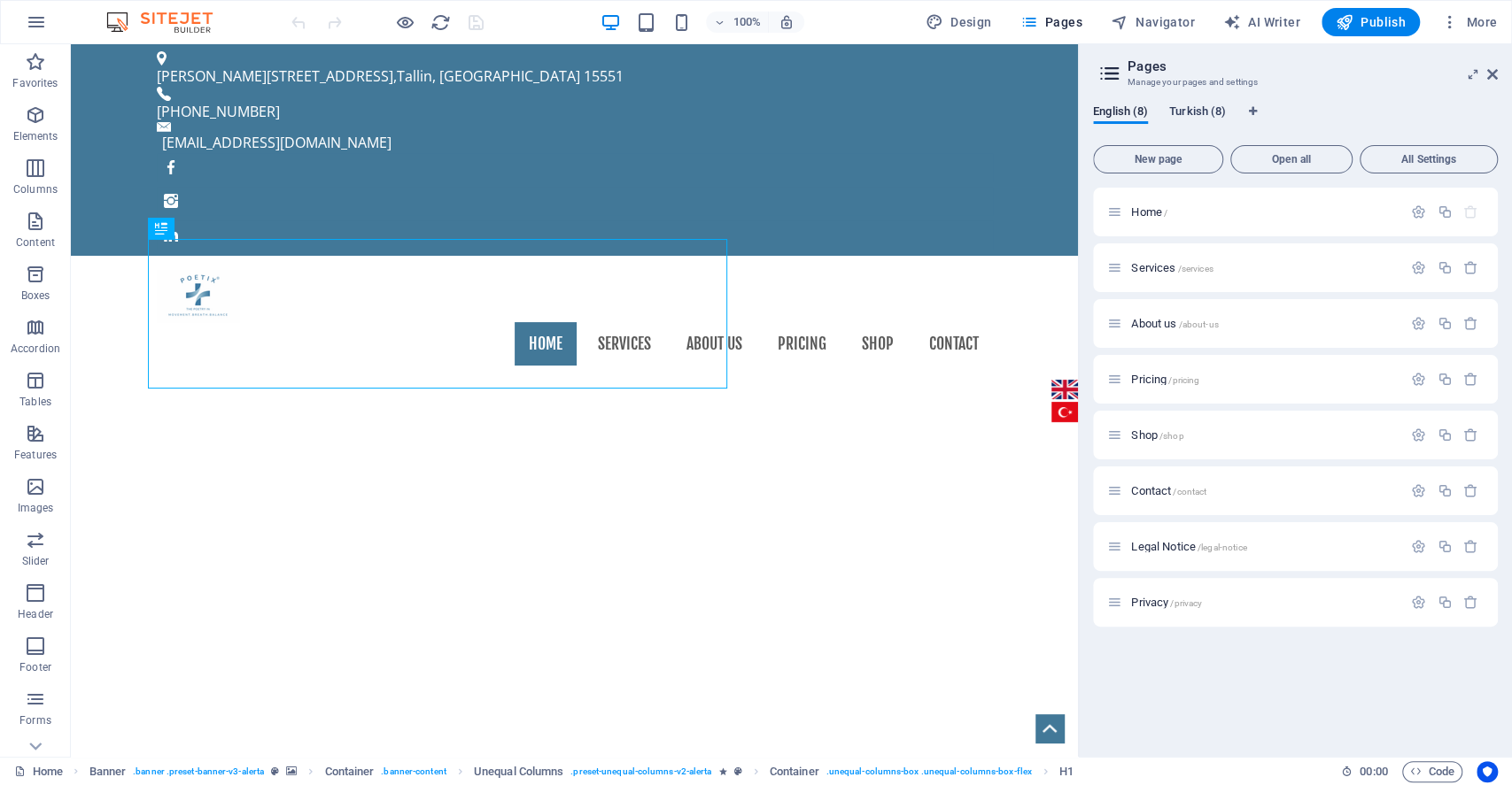
click at [1199, 117] on span "Turkish (8)" at bounding box center [1197, 113] width 57 height 25
click at [1163, 485] on span "İletişim /iletisim" at bounding box center [1167, 491] width 71 height 13
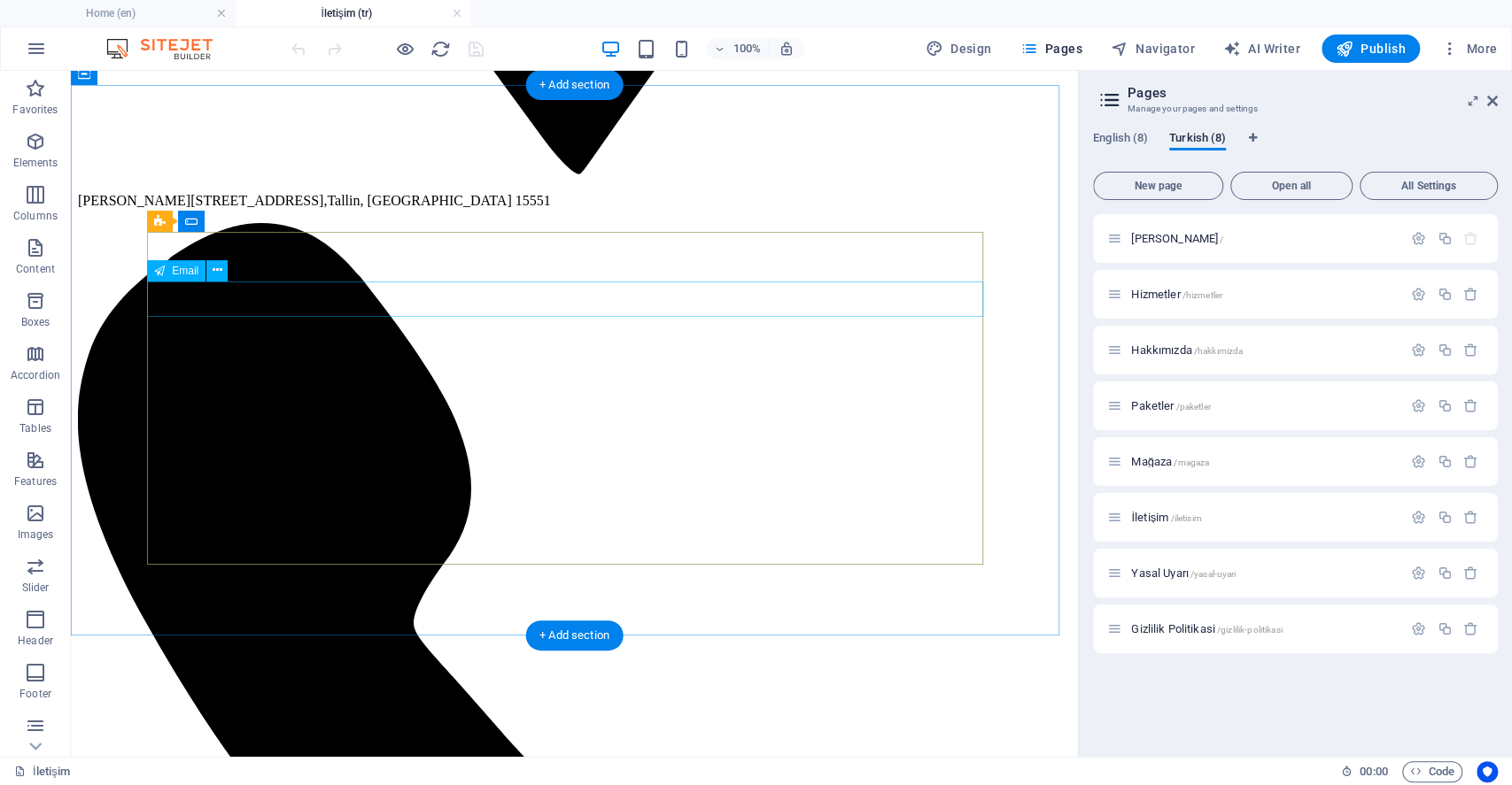
scroll to position [1416, 0]
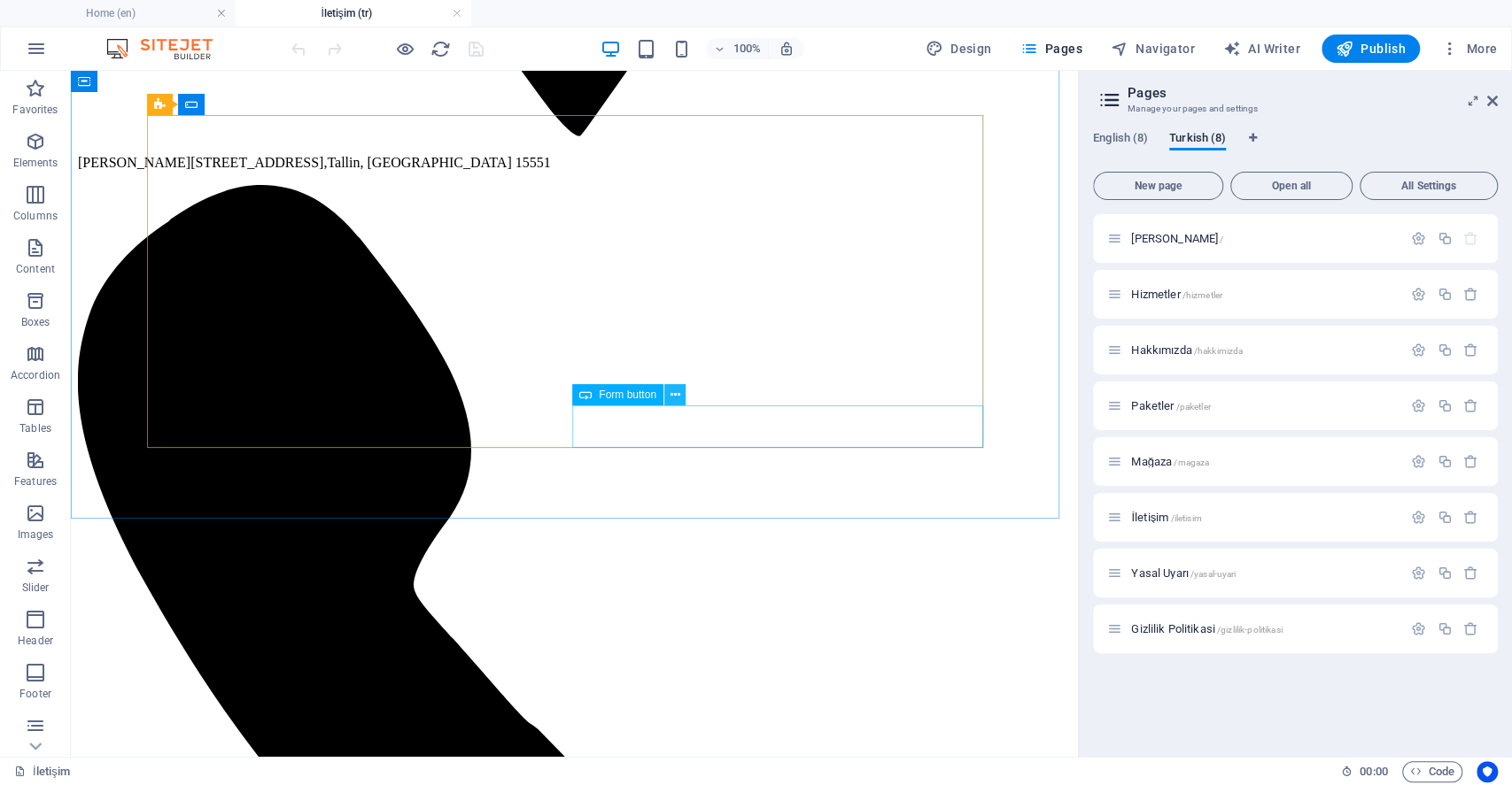
click at [680, 393] on icon at bounding box center [675, 395] width 10 height 18
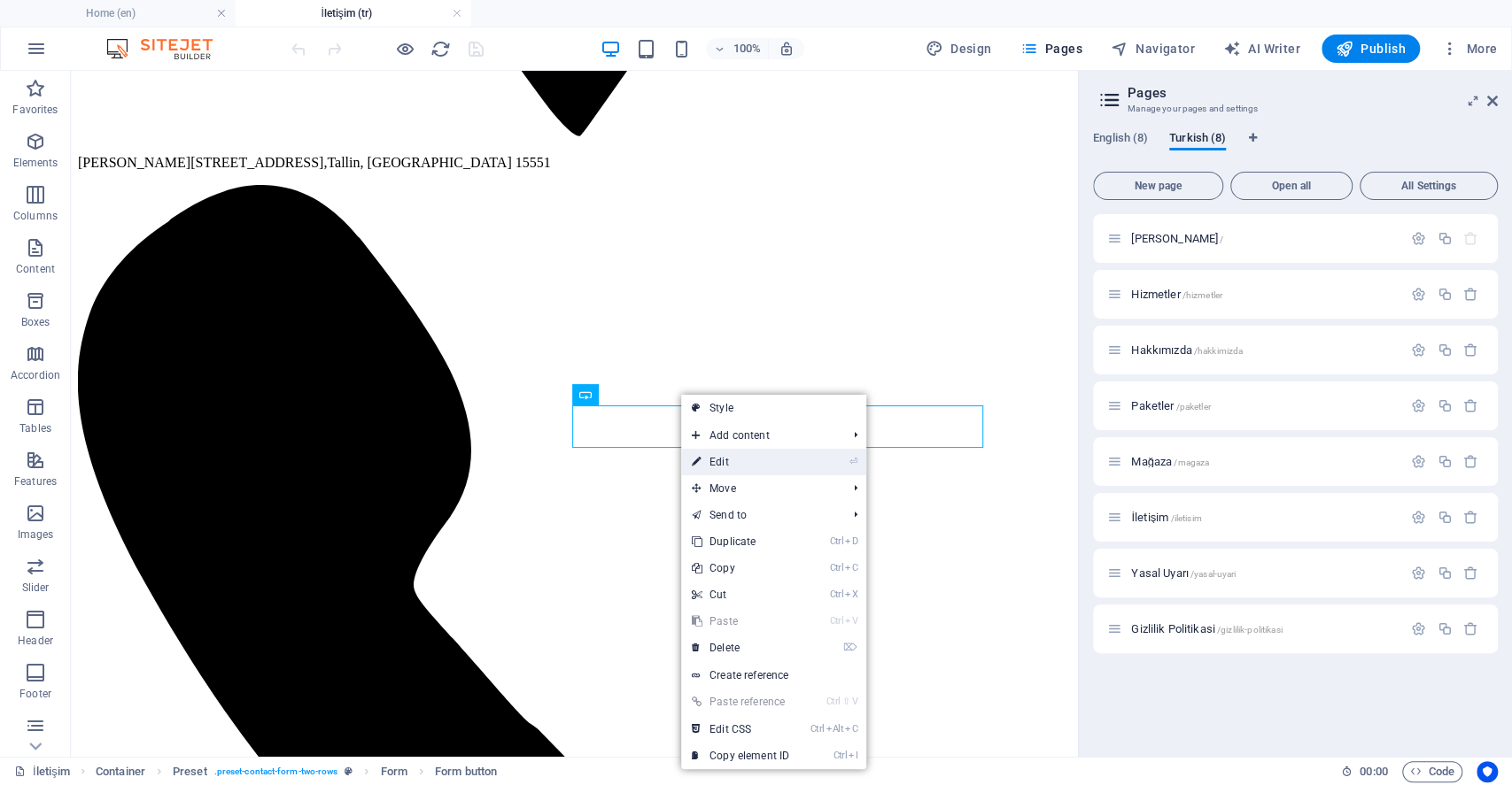
click at [719, 455] on link "⏎ Edit" at bounding box center [740, 462] width 118 height 27
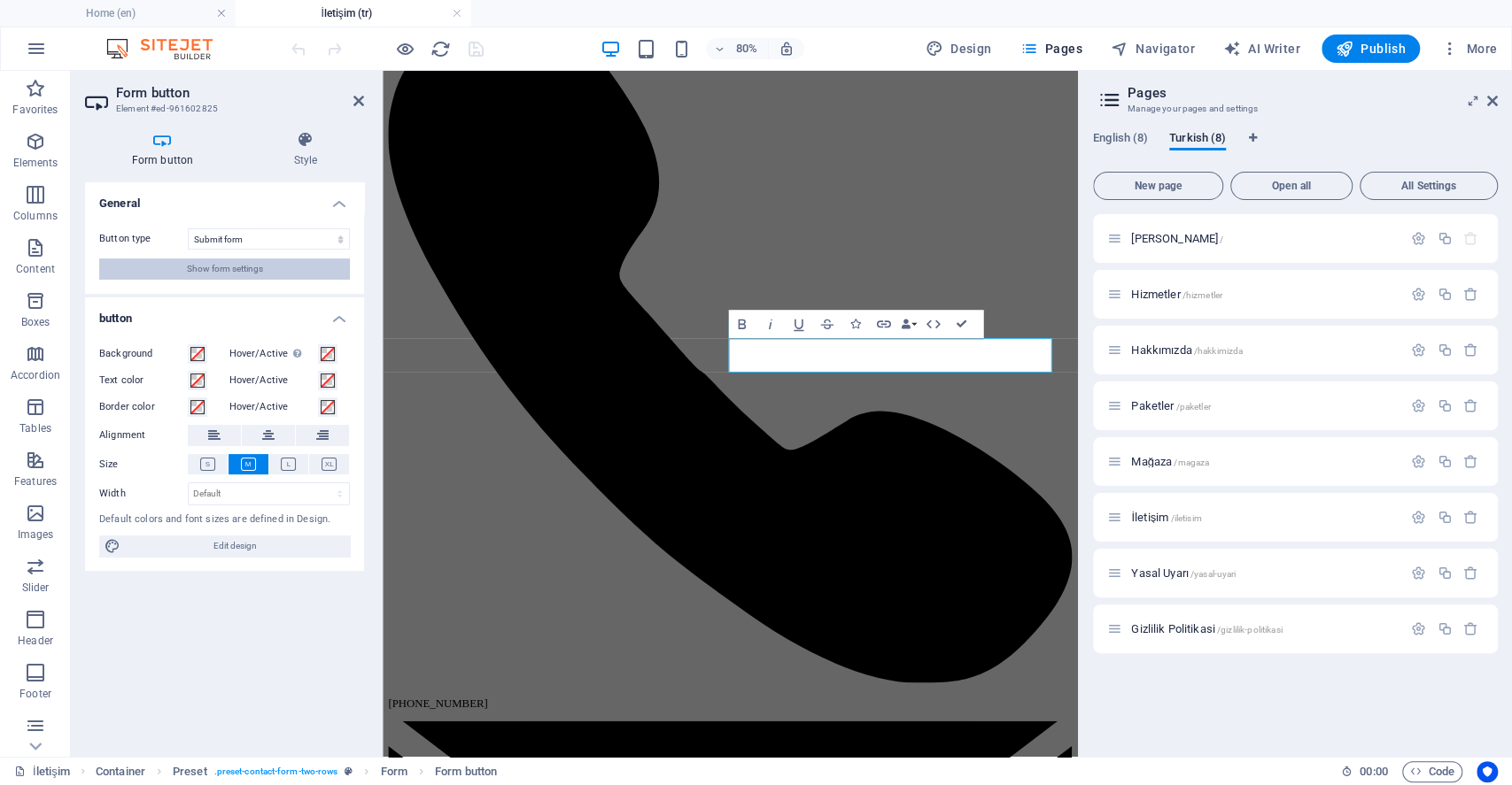
click at [206, 261] on span "Show form settings" at bounding box center [224, 269] width 76 height 21
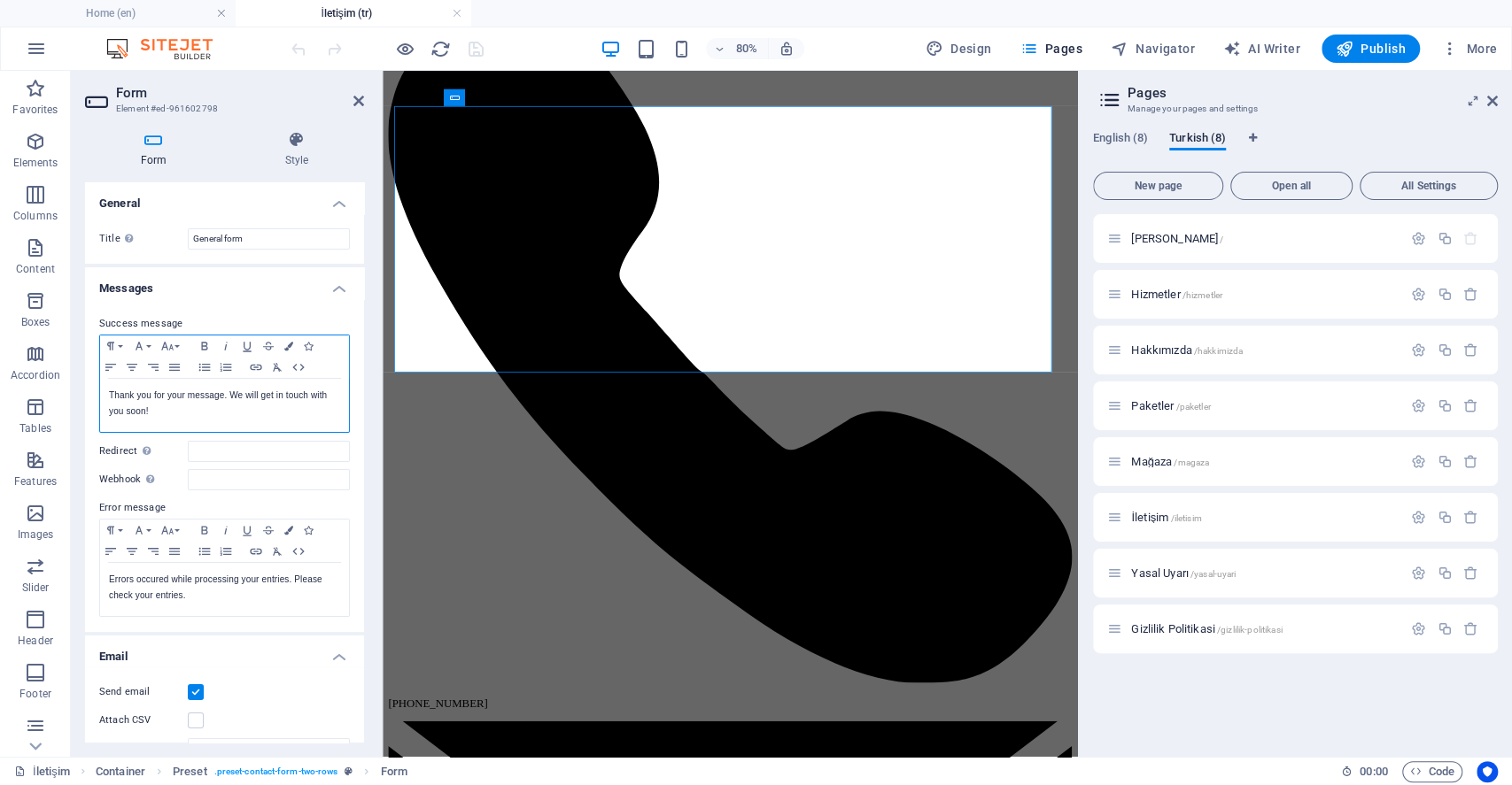
click at [190, 412] on p "Thank you for your message. We will get in touch with you soon!" at bounding box center [224, 404] width 232 height 32
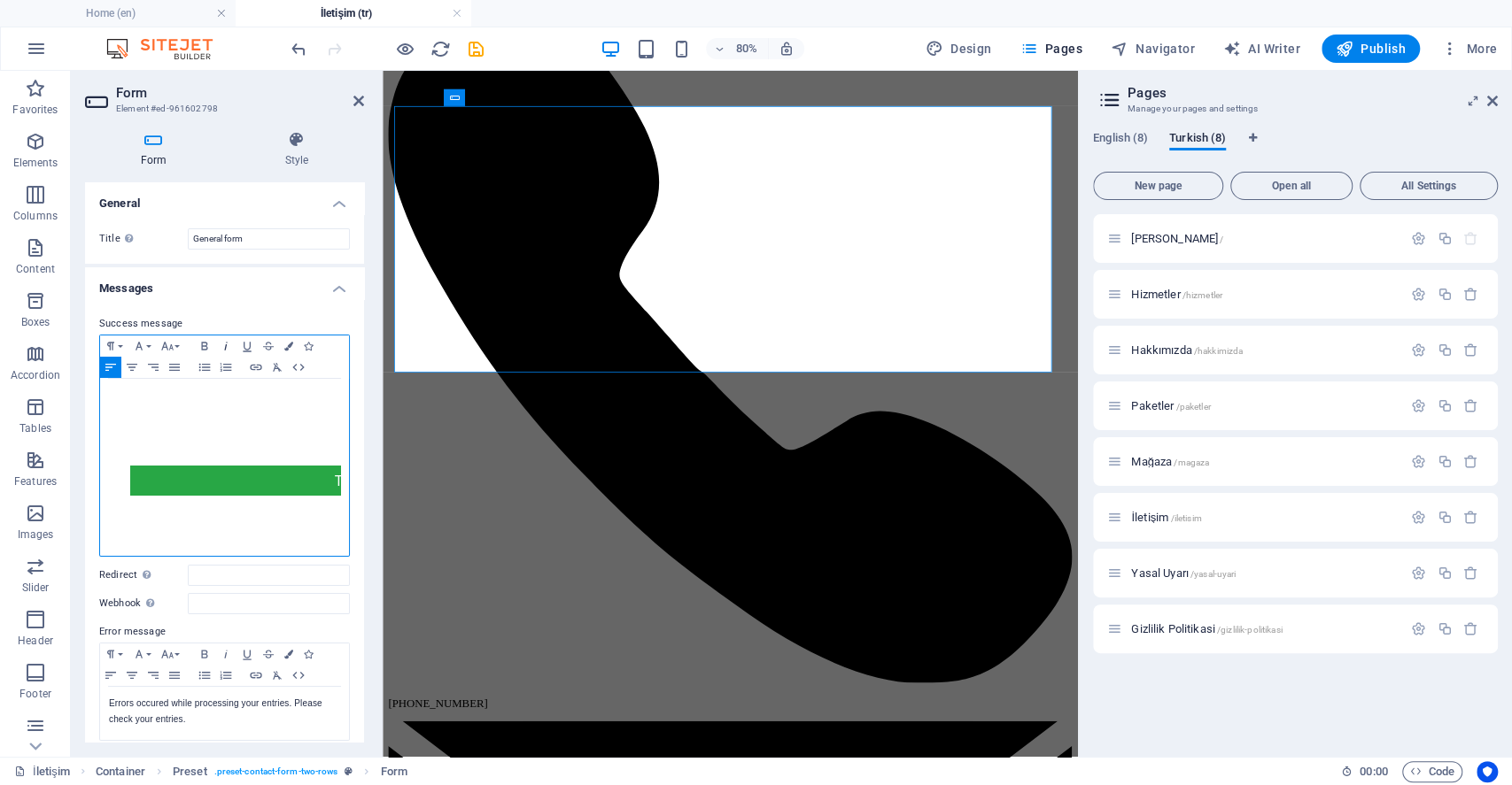
scroll to position [42, 0]
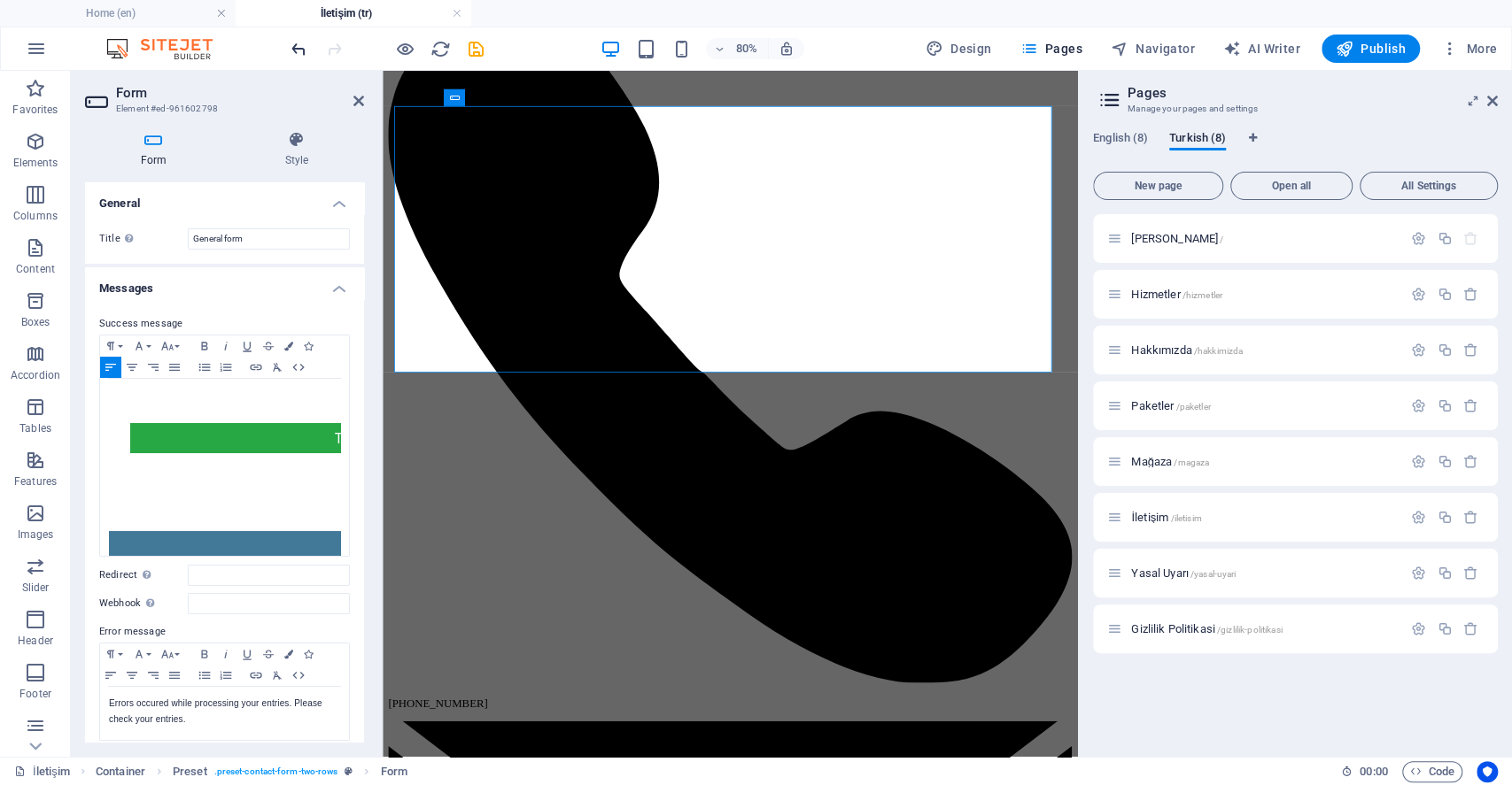
click at [299, 43] on icon "undo" at bounding box center [298, 49] width 20 height 20
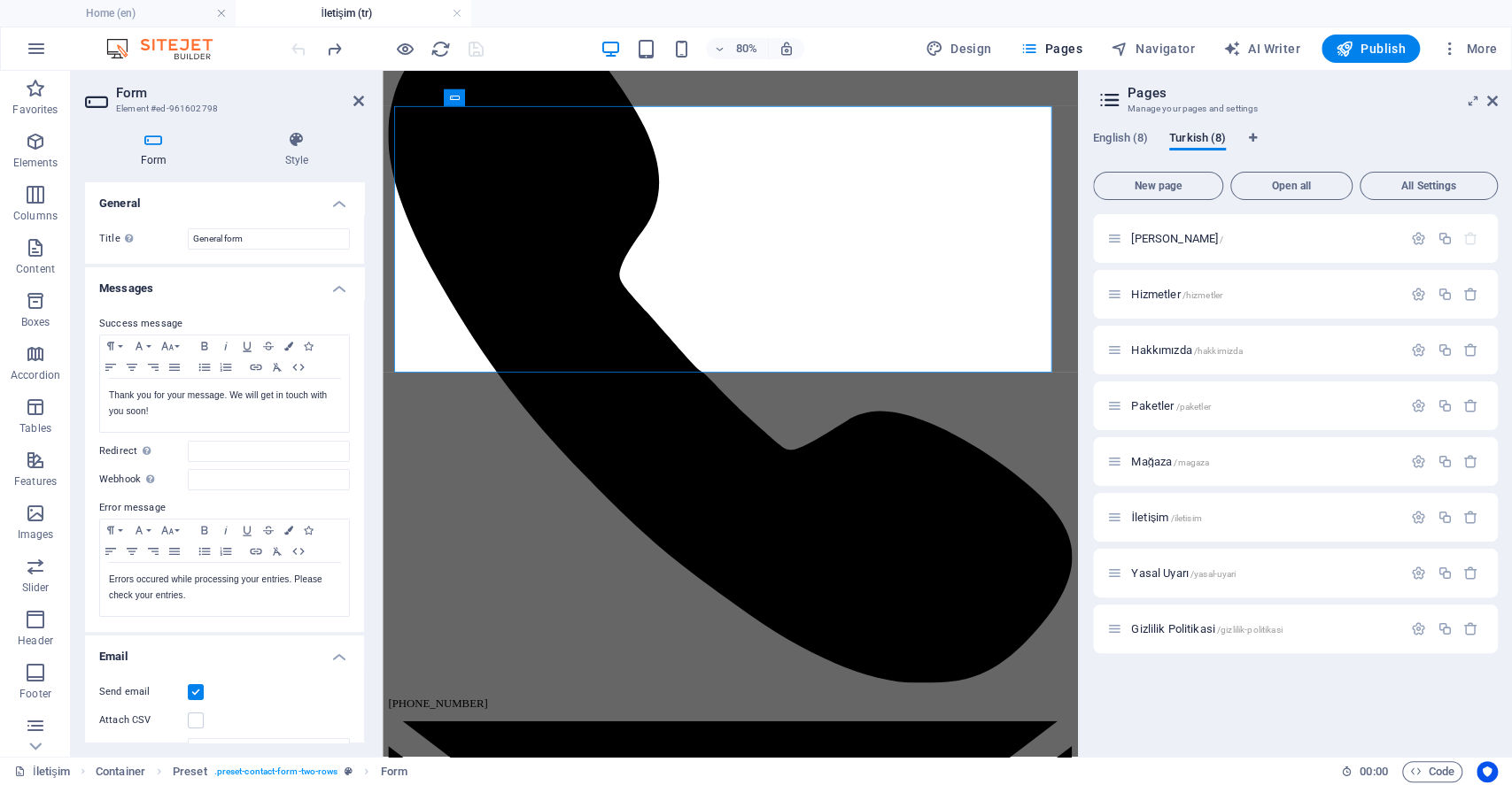
scroll to position [0, 0]
click at [156, 409] on p "Thank you for your message. We will get in touch with you soon!" at bounding box center [224, 404] width 232 height 32
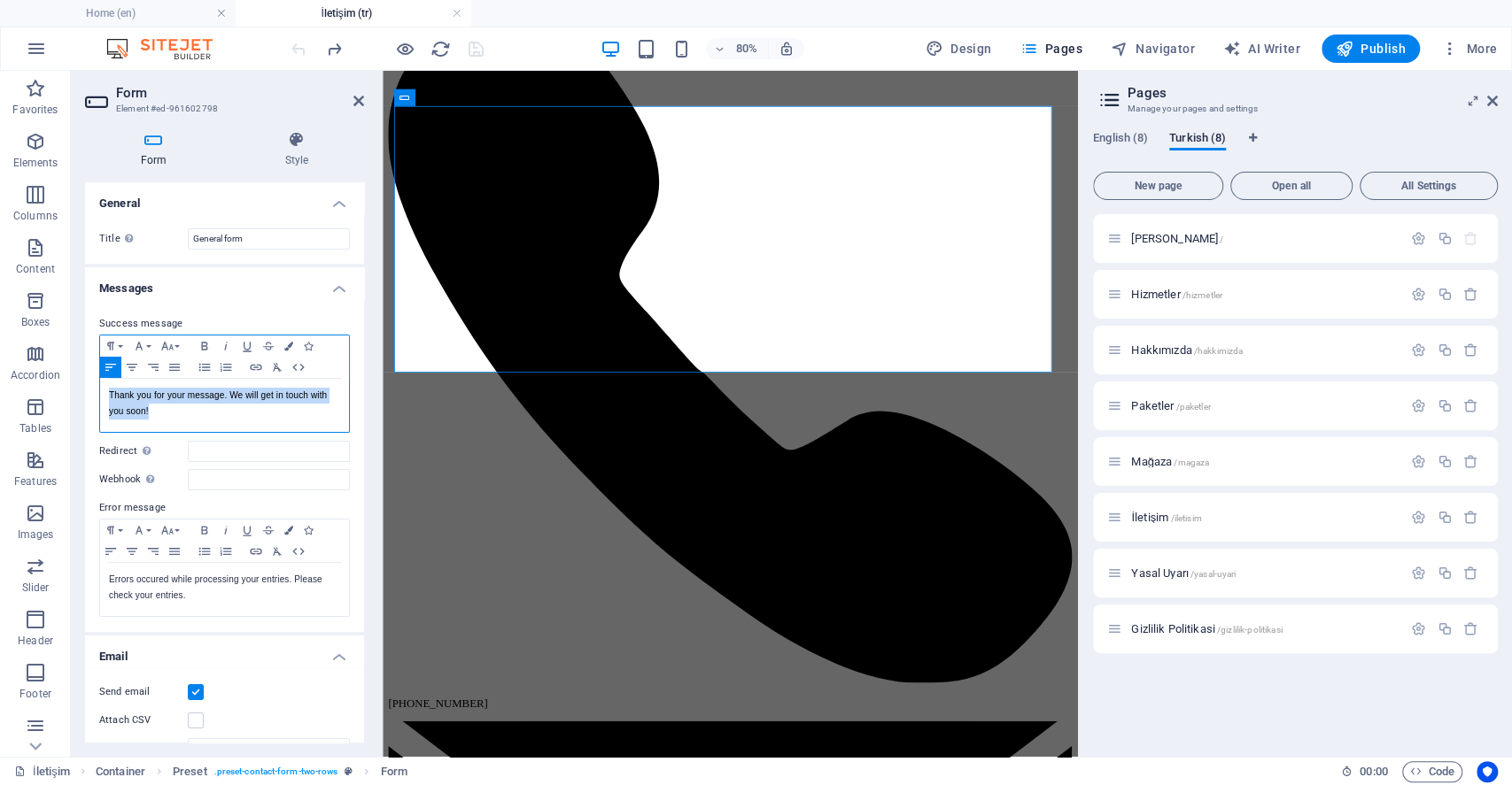
click at [156, 409] on p "Thank you for your message. We will get in touch with you soon!" at bounding box center [224, 404] width 232 height 32
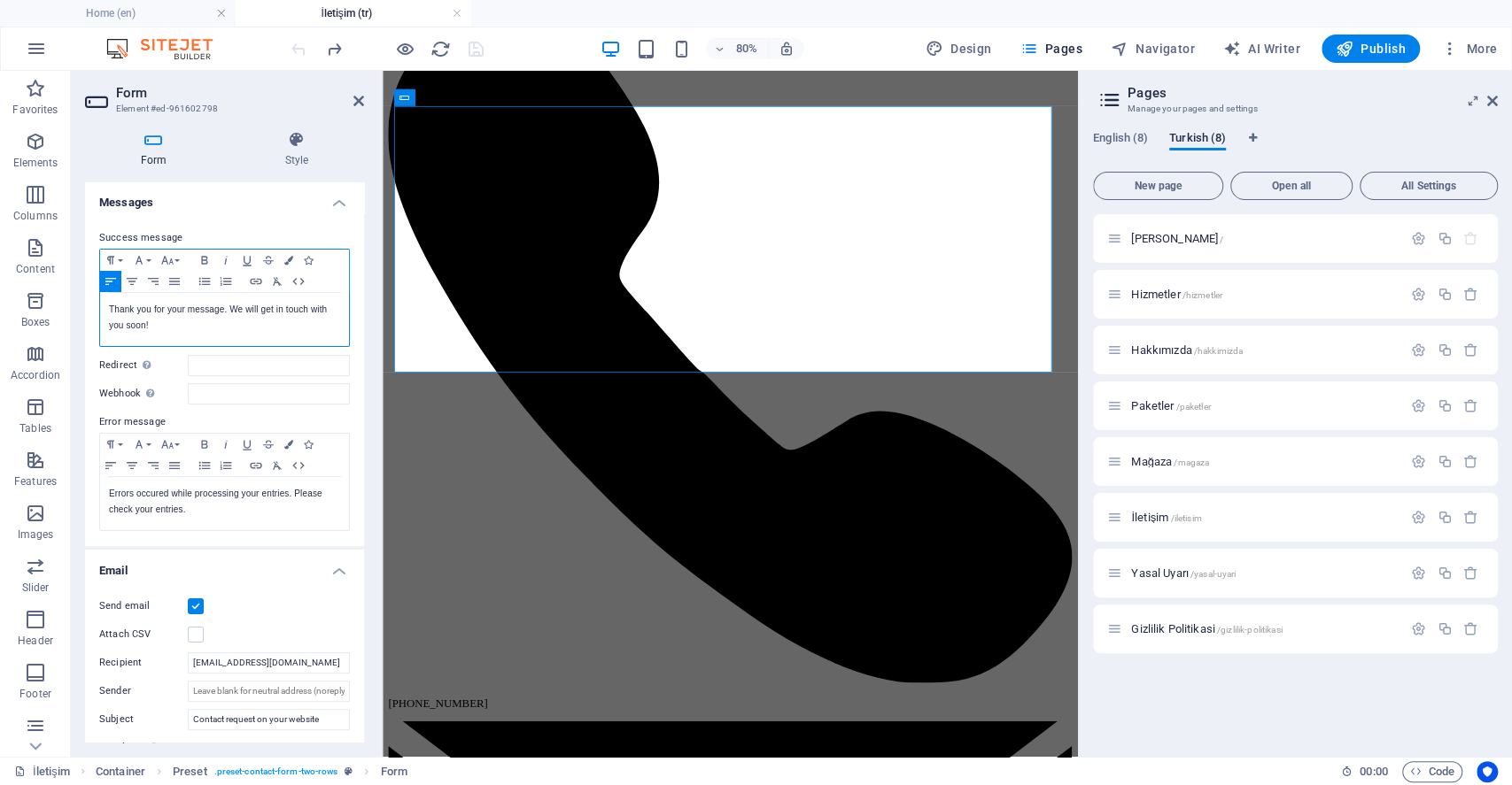
scroll to position [118, 0]
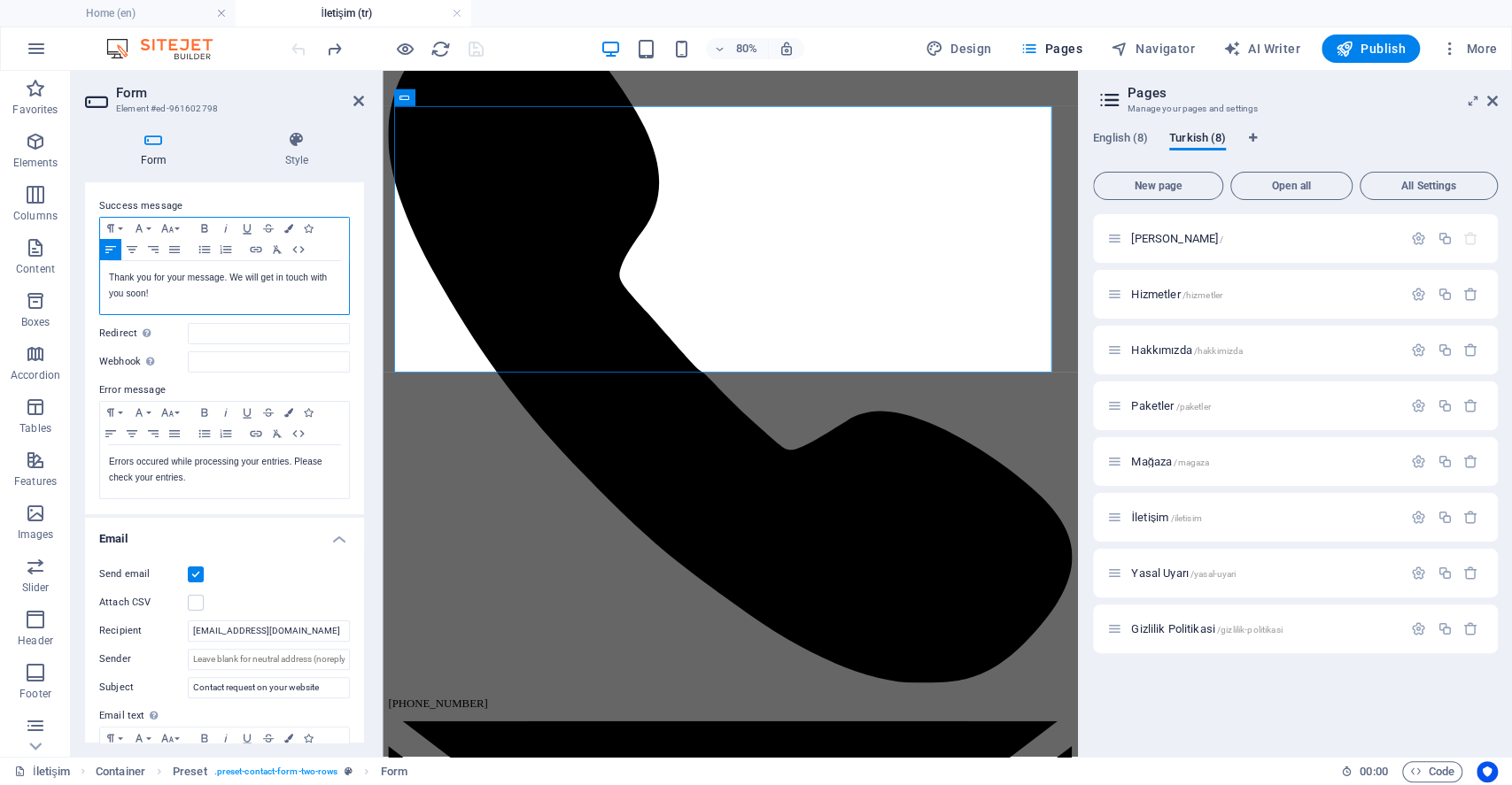
click at [172, 287] on p "Thank you for your message. We will get in touch with you soon!" at bounding box center [224, 285] width 232 height 32
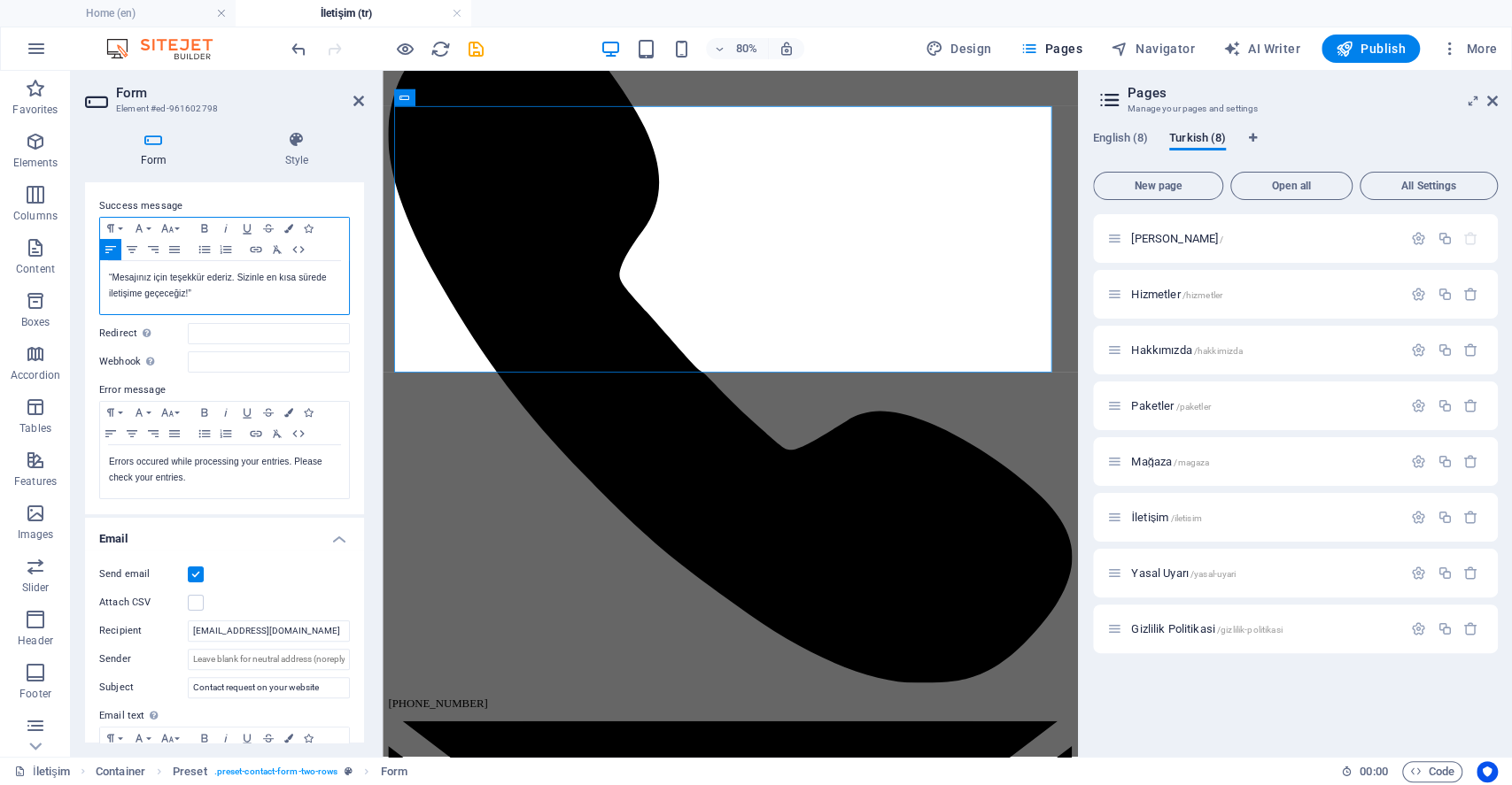
click at [113, 272] on p "“Mesajınız için teşekkür ederiz. Sizinle en kısa sürede iletişime geçeceğiz!”" at bounding box center [224, 285] width 232 height 32
click at [189, 288] on p "Mesajınız için teşekkür ederiz. Sizinle en kısa sürede iletişime geçeceğiz!”" at bounding box center [224, 285] width 232 height 32
click at [145, 473] on p "Errors occured while processing your entries. Please check your entries." at bounding box center [224, 470] width 232 height 32
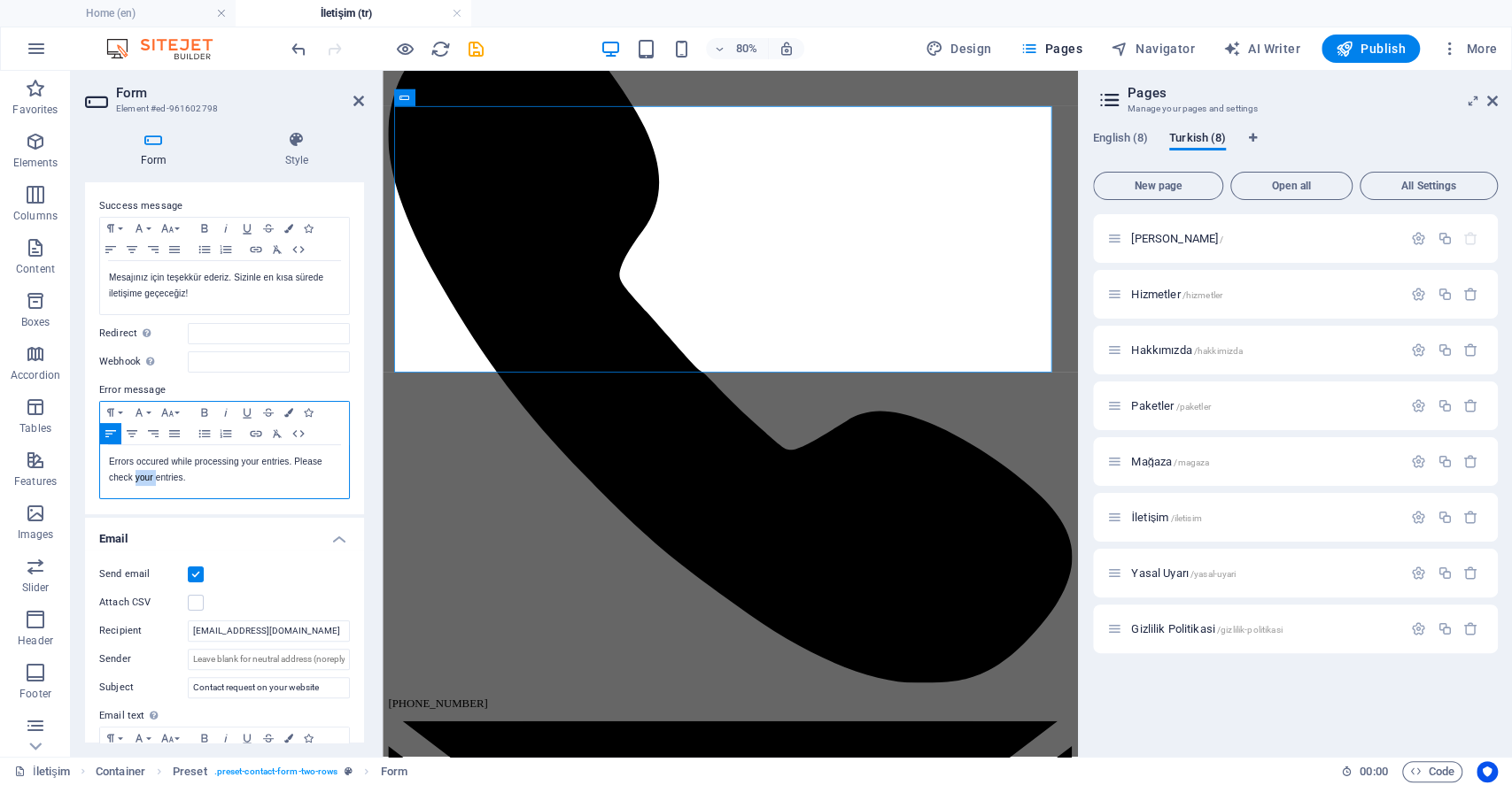
click at [145, 473] on p "Errors occured while processing your entries. Please check your entries." at bounding box center [224, 470] width 232 height 32
copy p "Errors occured while processing your entries. Please check your entries."
click at [163, 462] on p "Errors occured while processing your entries. Please check your entries." at bounding box center [224, 470] width 232 height 32
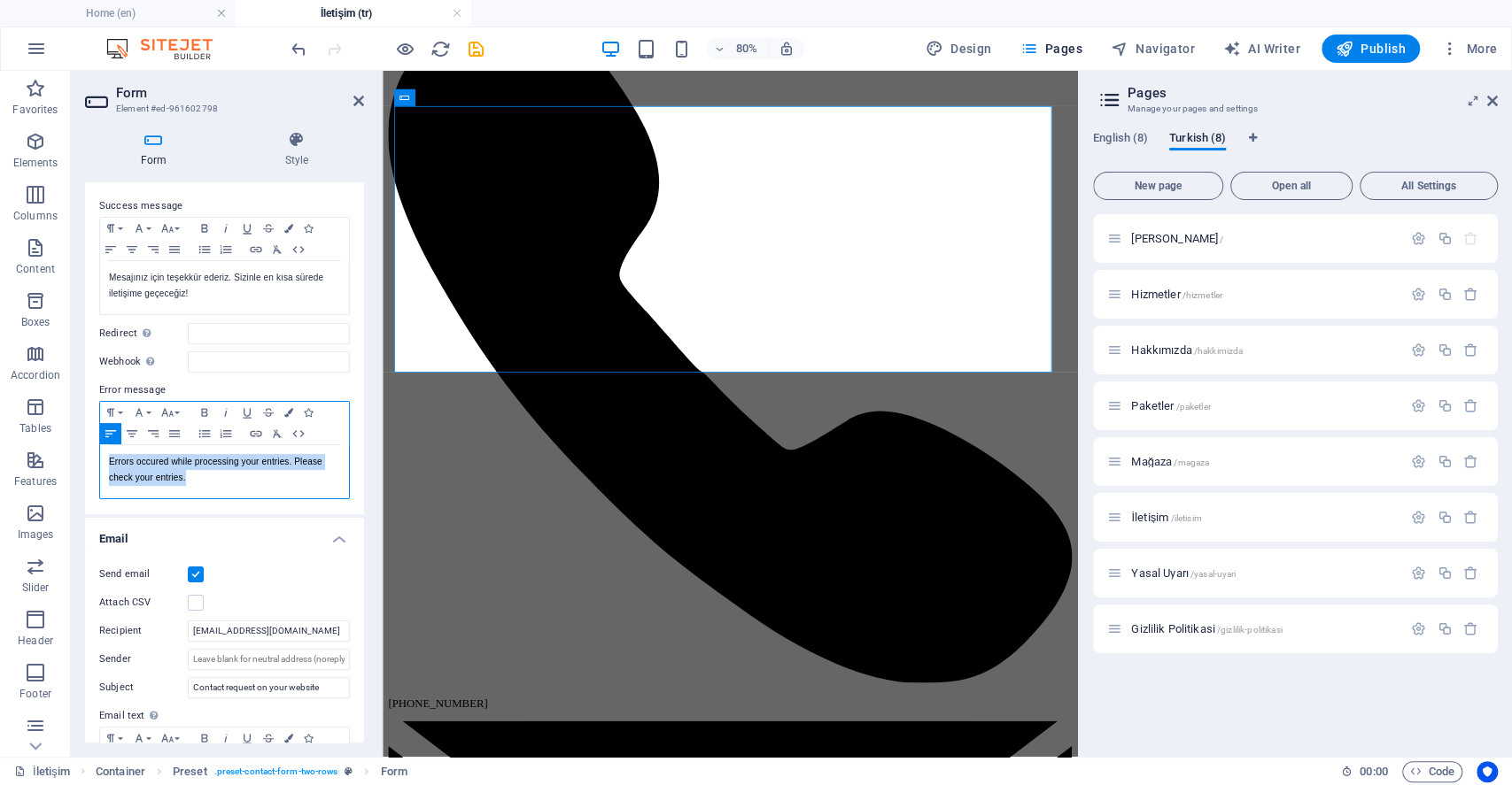
click at [163, 462] on p "Errors occured while processing your entries. Please check your entries." at bounding box center [224, 470] width 232 height 32
drag, startPoint x: 124, startPoint y: 453, endPoint x: 180, endPoint y: 457, distance: 56.1
click at [125, 454] on p "Girdileriniz işlenirken hata oluştu. Lütfen bilgilerinizi kontrol edin." at bounding box center [224, 470] width 232 height 32
click at [148, 464] on p "Girdileriniz işlenirken hata oluştu. Lütfen bilgilerinizi kontrol edin." at bounding box center [224, 470] width 232 height 32
click at [156, 477] on p "Girdileriniz veriler işlenirken hata oluştu. Lütfen bilgilerinizi kontrol edin." at bounding box center [224, 470] width 232 height 32
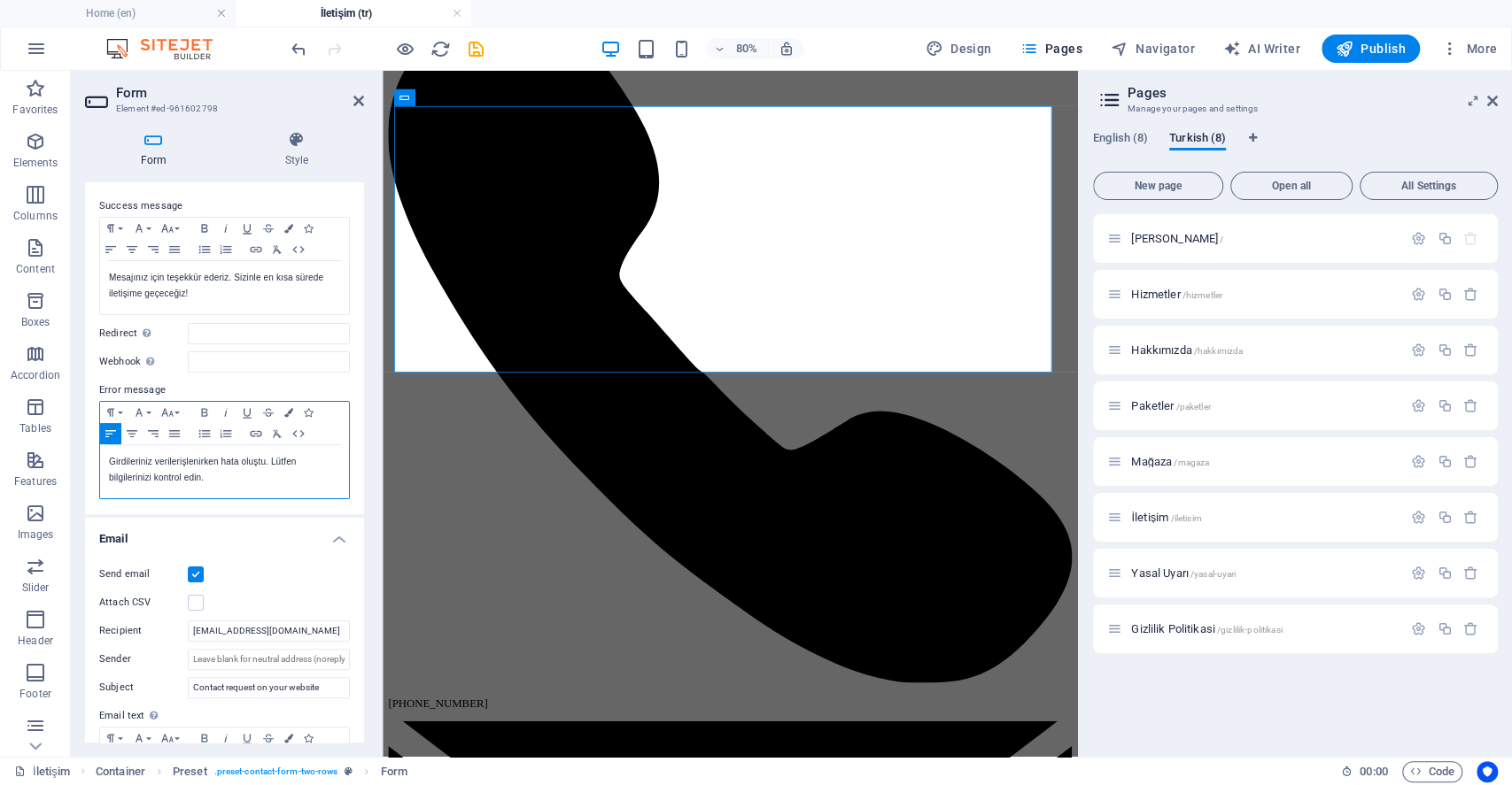
scroll to position [355, 0]
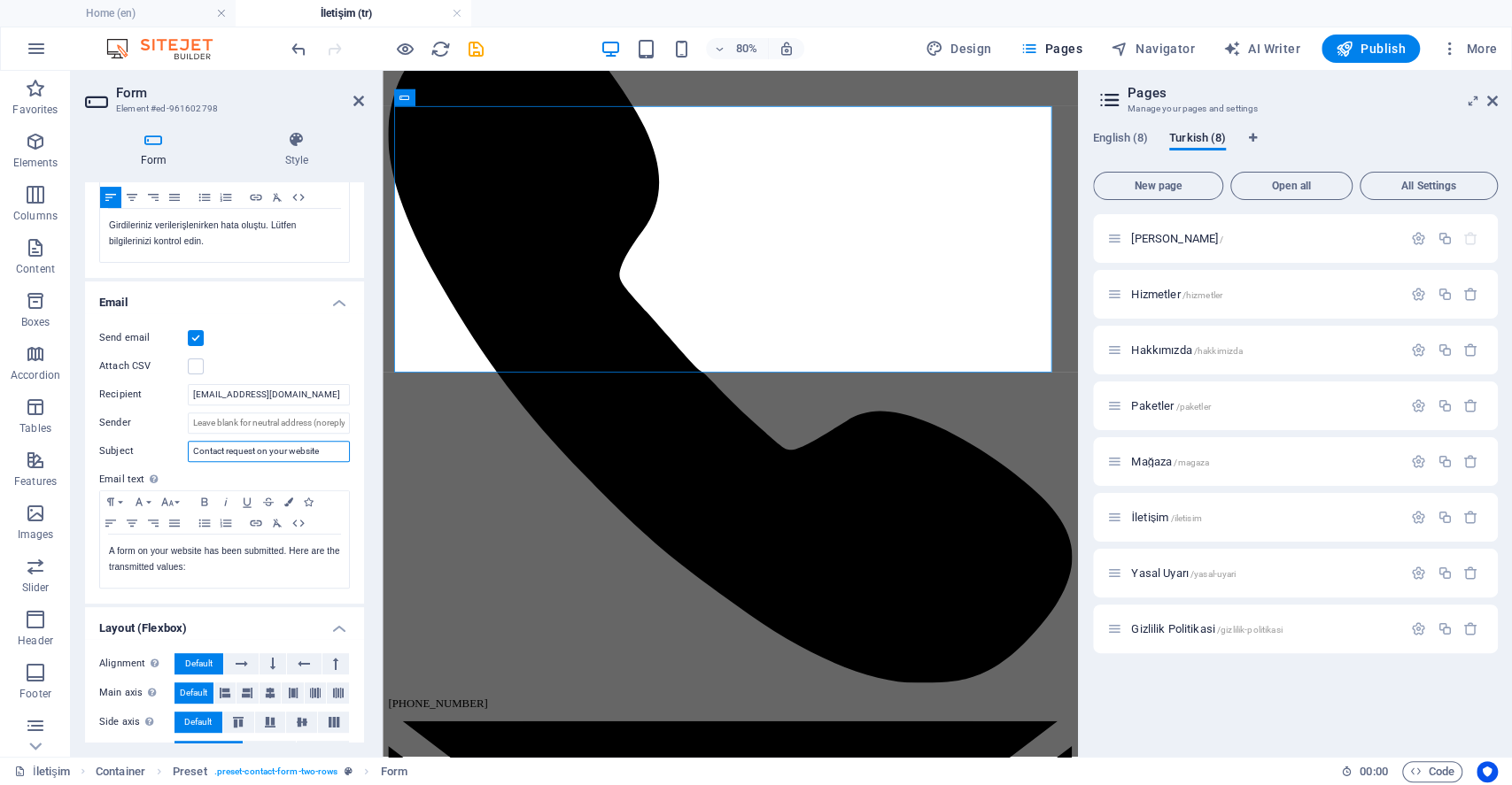
click at [246, 450] on input "Contact request on your website" at bounding box center [268, 452] width 162 height 21
click at [120, 570] on p "A form on your website has been submitted. Here are the transmitted values:" at bounding box center [224, 559] width 232 height 32
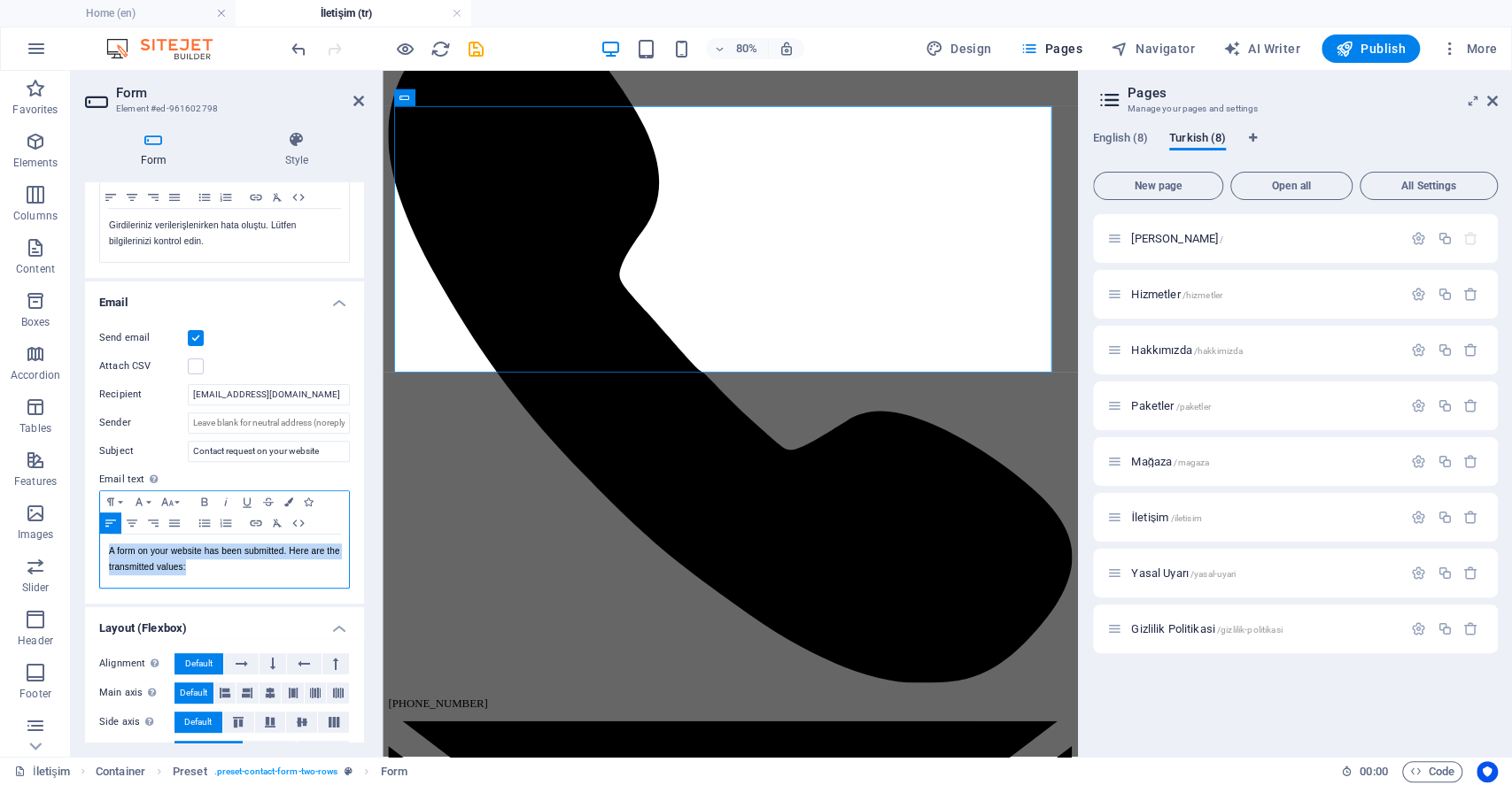
click at [120, 570] on p "A form on your website has been submitted. Here are the transmitted values:" at bounding box center [224, 559] width 232 height 32
drag, startPoint x: 195, startPoint y: 465, endPoint x: 185, endPoint y: 462, distance: 10.4
click at [191, 465] on div "Send email Attach CSV Recipient info@poetix.eu Sender Subject Contact request o…" at bounding box center [224, 458] width 279 height 290
click at [209, 446] on input "Contact request on your website" at bounding box center [268, 452] width 162 height 21
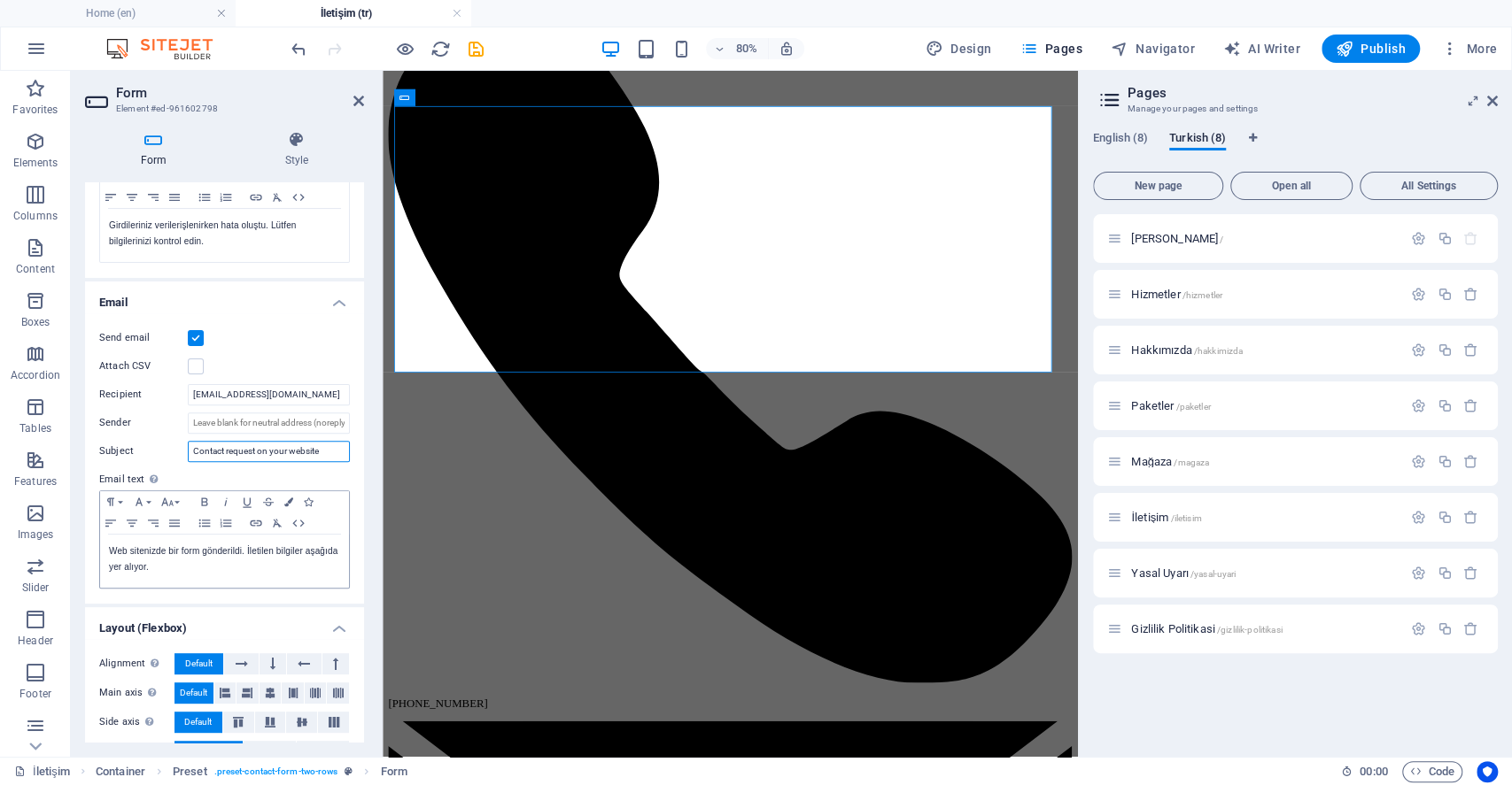
click at [209, 446] on input "Contact request on your website" at bounding box center [268, 452] width 162 height 21
paste input "“Web sitenizden iletişim isteği”"
click at [193, 450] on input "“Web sitenizden iletişim isteği”" at bounding box center [268, 452] width 162 height 21
click at [336, 446] on input "Web sitenizden iletişim isteği”" at bounding box center [268, 452] width 162 height 21
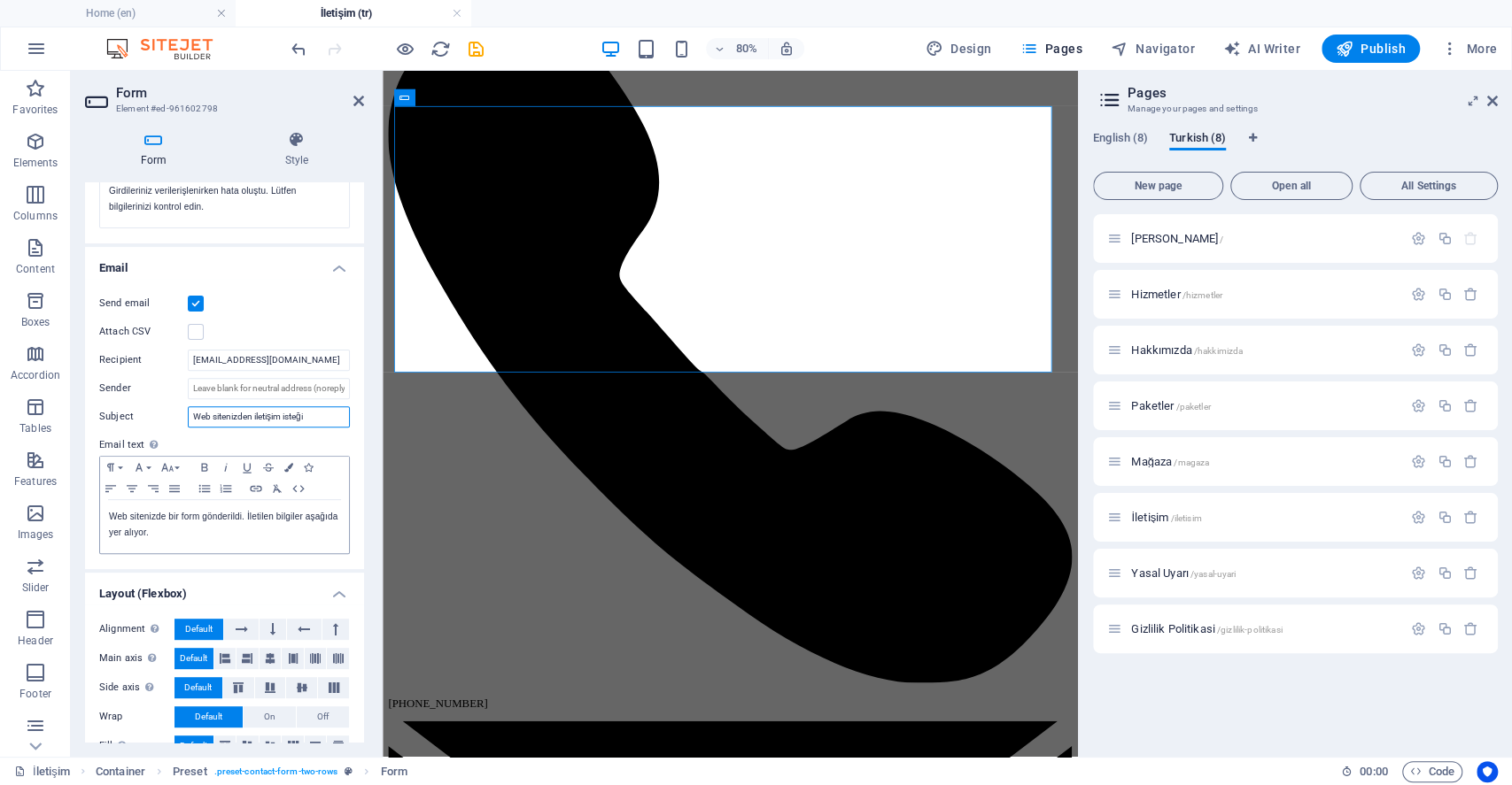
scroll to position [416, 0]
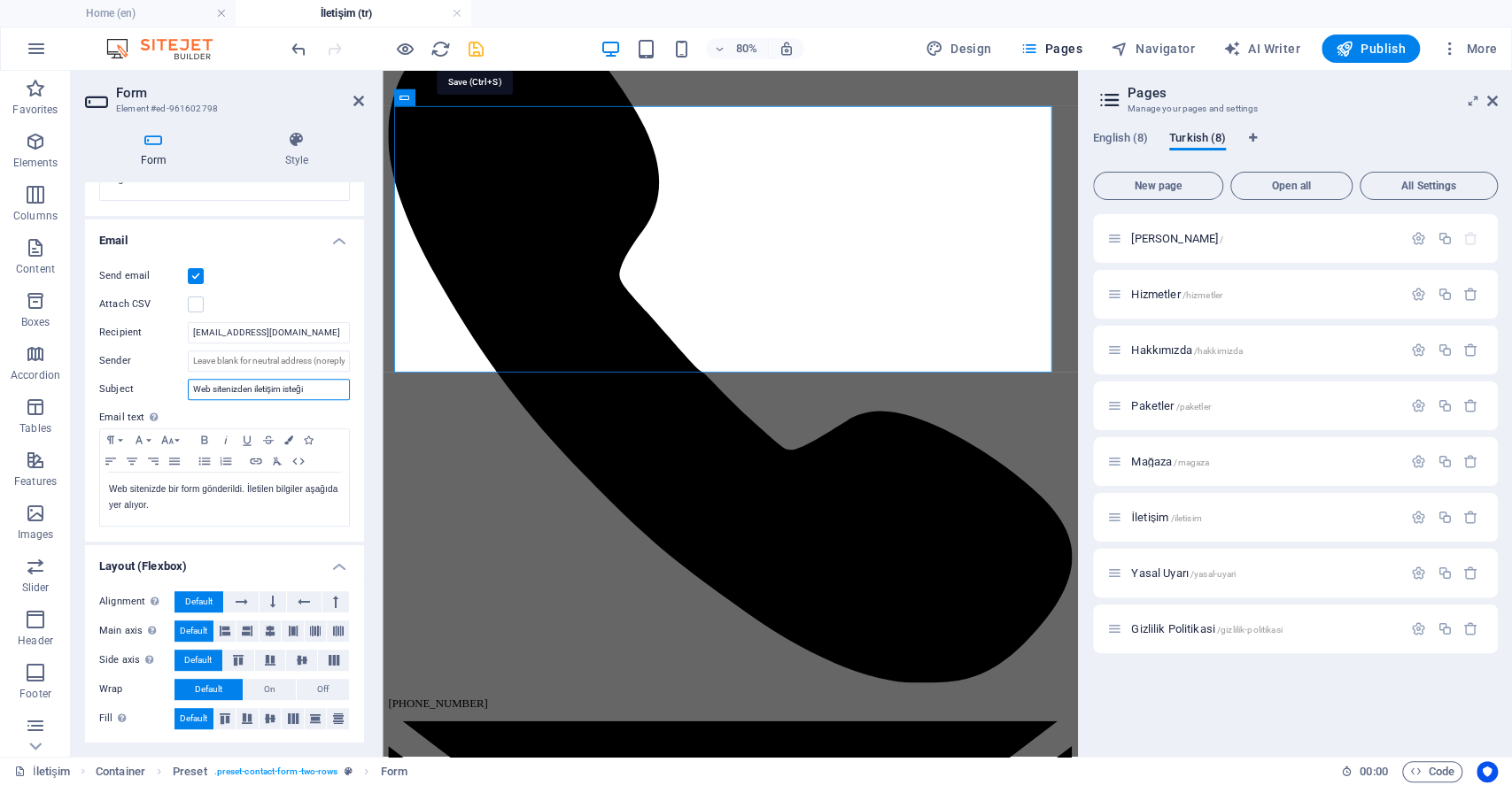
type input "Web sitenizden iletişim isteği"
click at [480, 55] on icon "save" at bounding box center [476, 49] width 20 height 20
checkbox input "false"
click at [480, 55] on div at bounding box center [386, 48] width 198 height 28
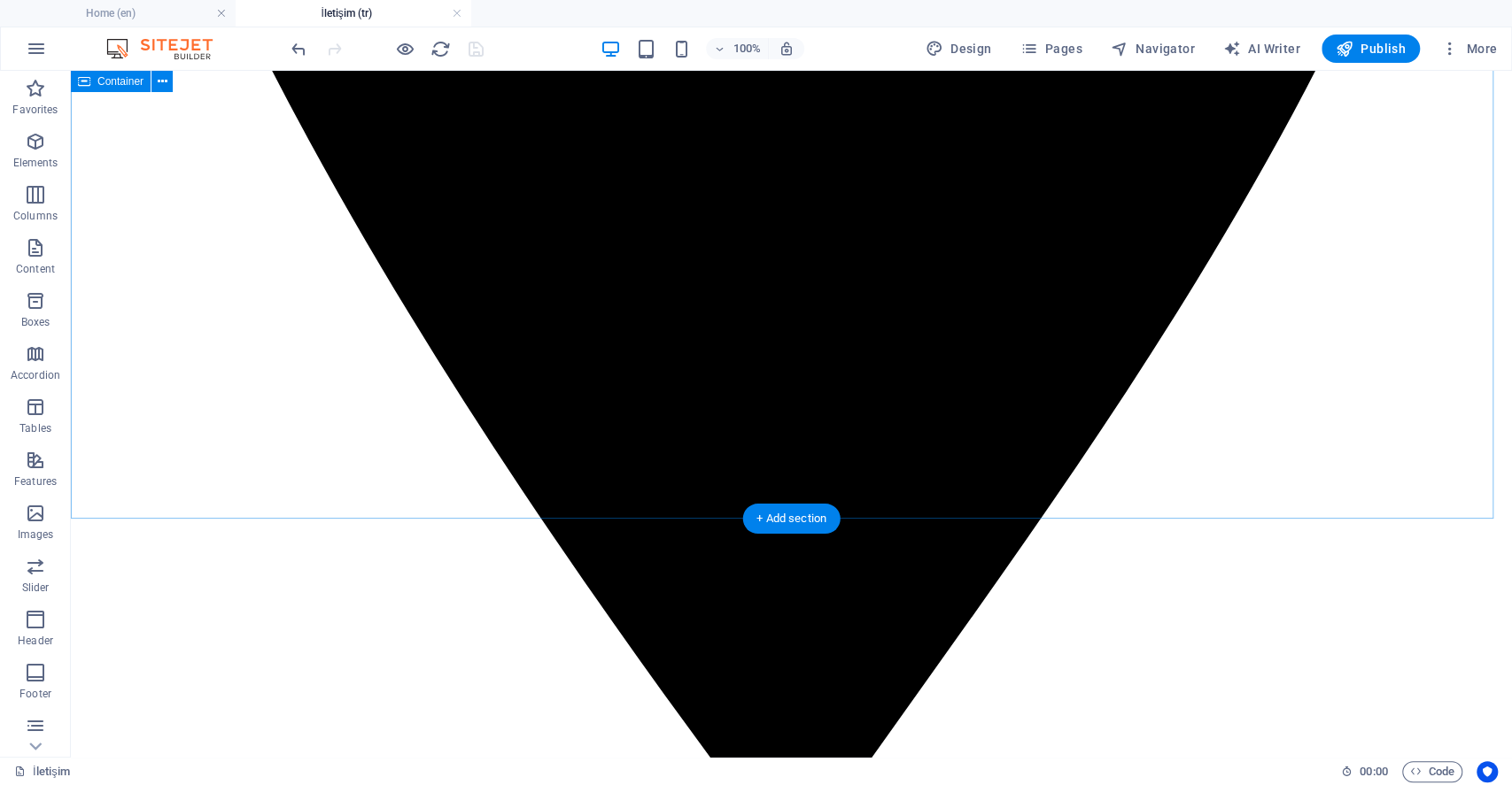
scroll to position [1298, 0]
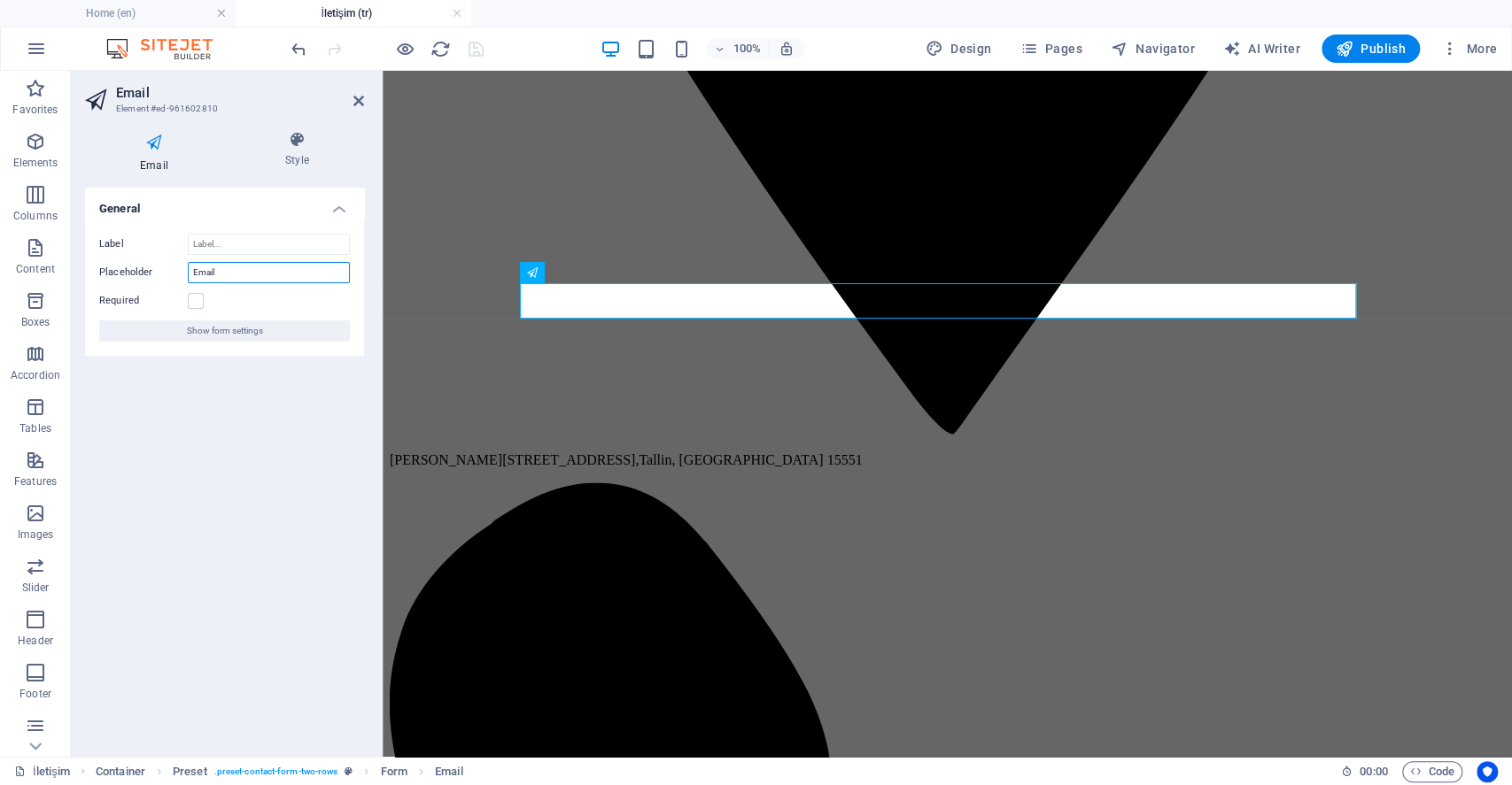
click at [276, 273] on input "Email" at bounding box center [268, 273] width 162 height 21
type input "E-Posta"
click at [480, 39] on icon "save" at bounding box center [476, 49] width 20 height 20
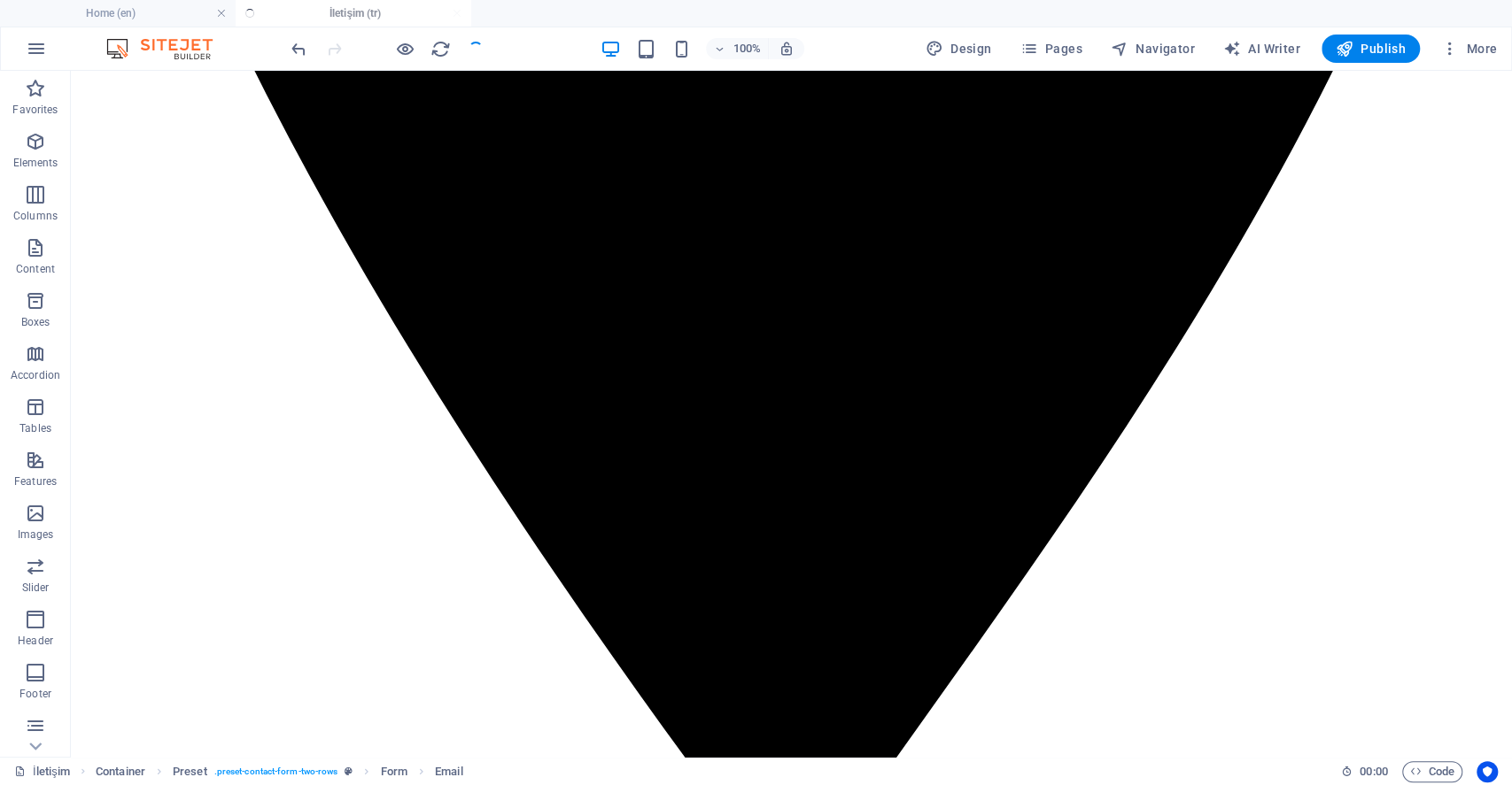
checkbox input "false"
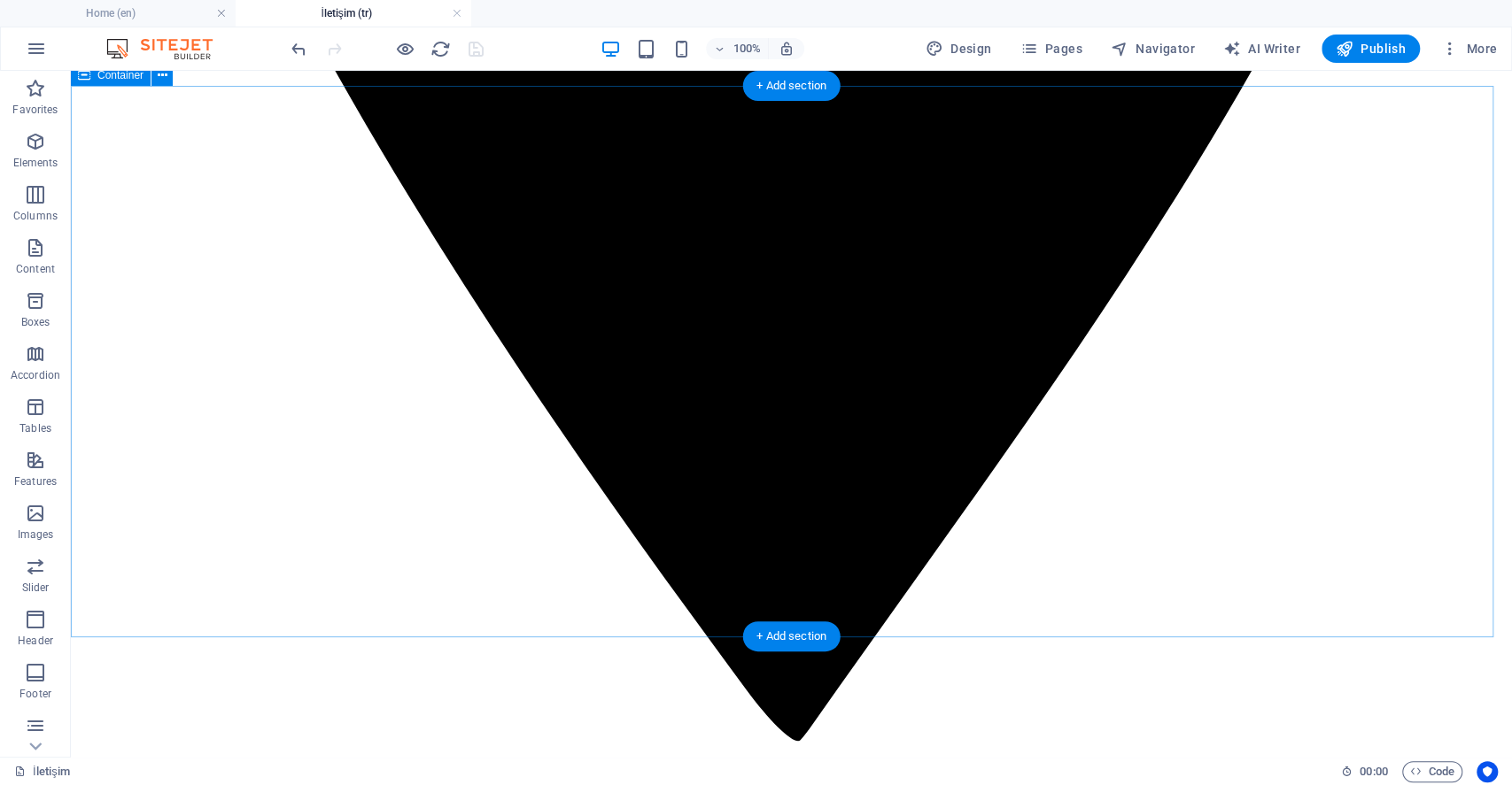
scroll to position [1534, 0]
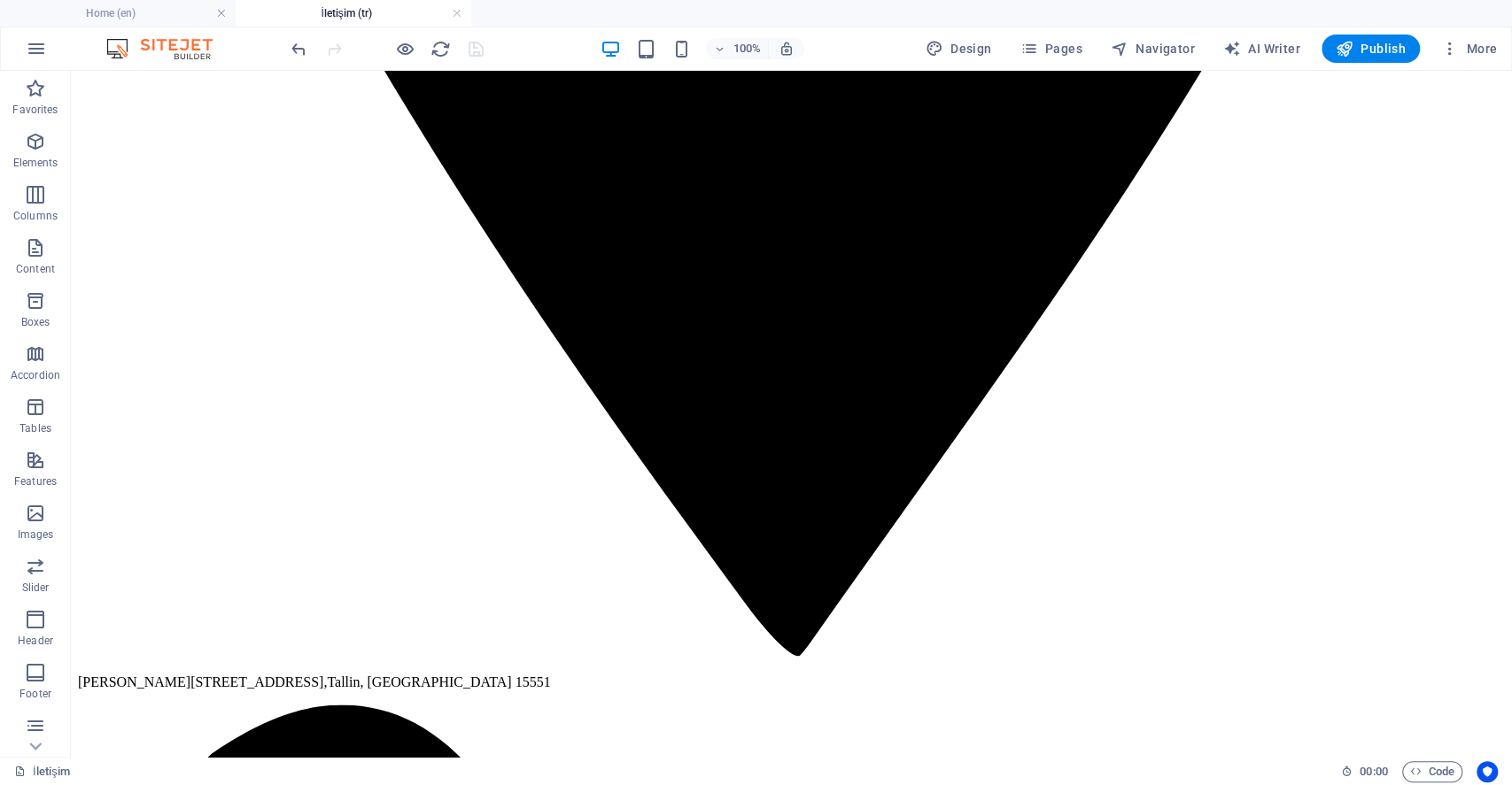
click at [473, 53] on div at bounding box center [386, 48] width 198 height 28
click at [434, 50] on icon "reload" at bounding box center [440, 49] width 20 height 20
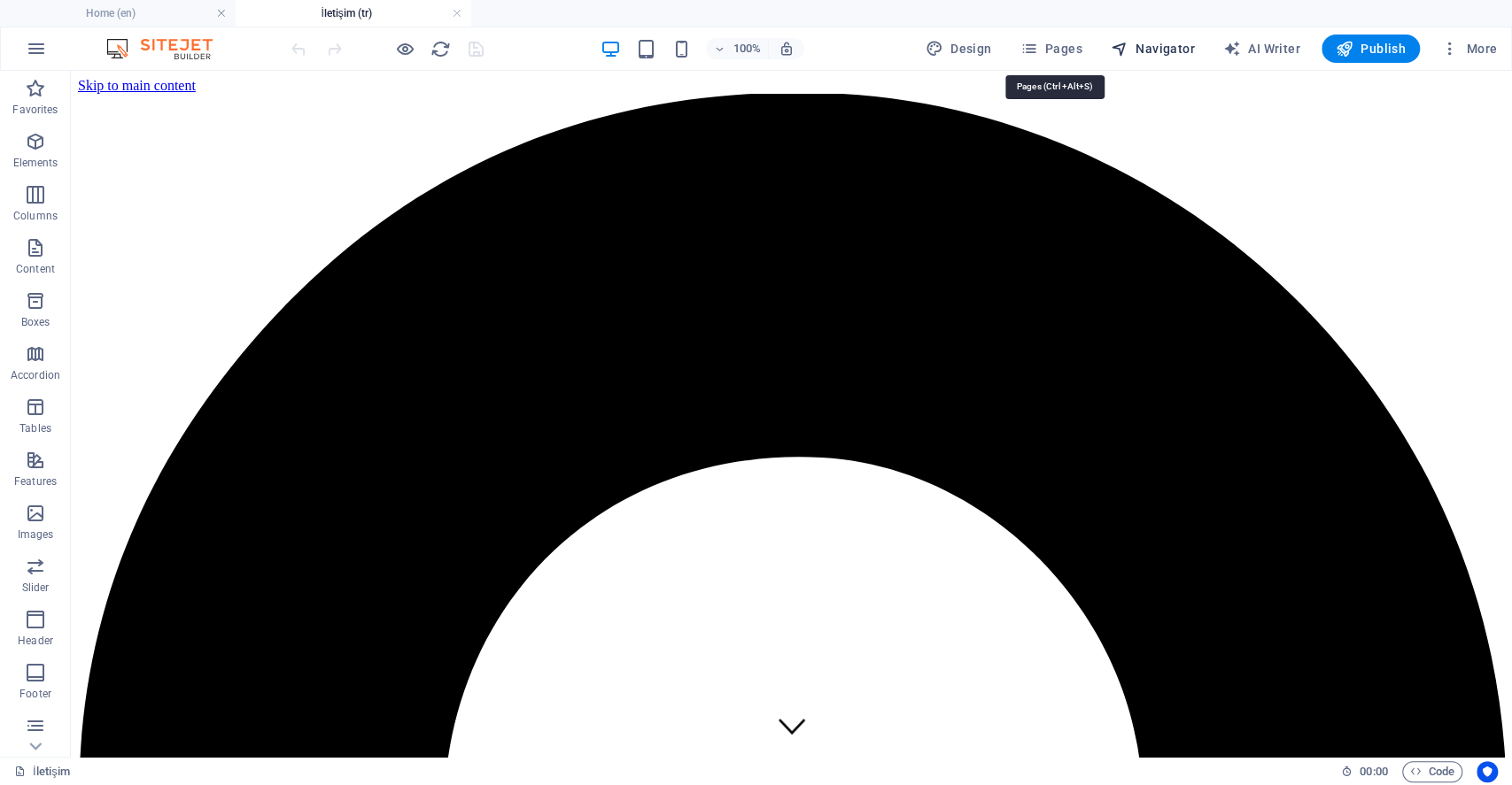
scroll to position [0, 0]
click at [1374, 46] on span "Publish" at bounding box center [1371, 48] width 70 height 17
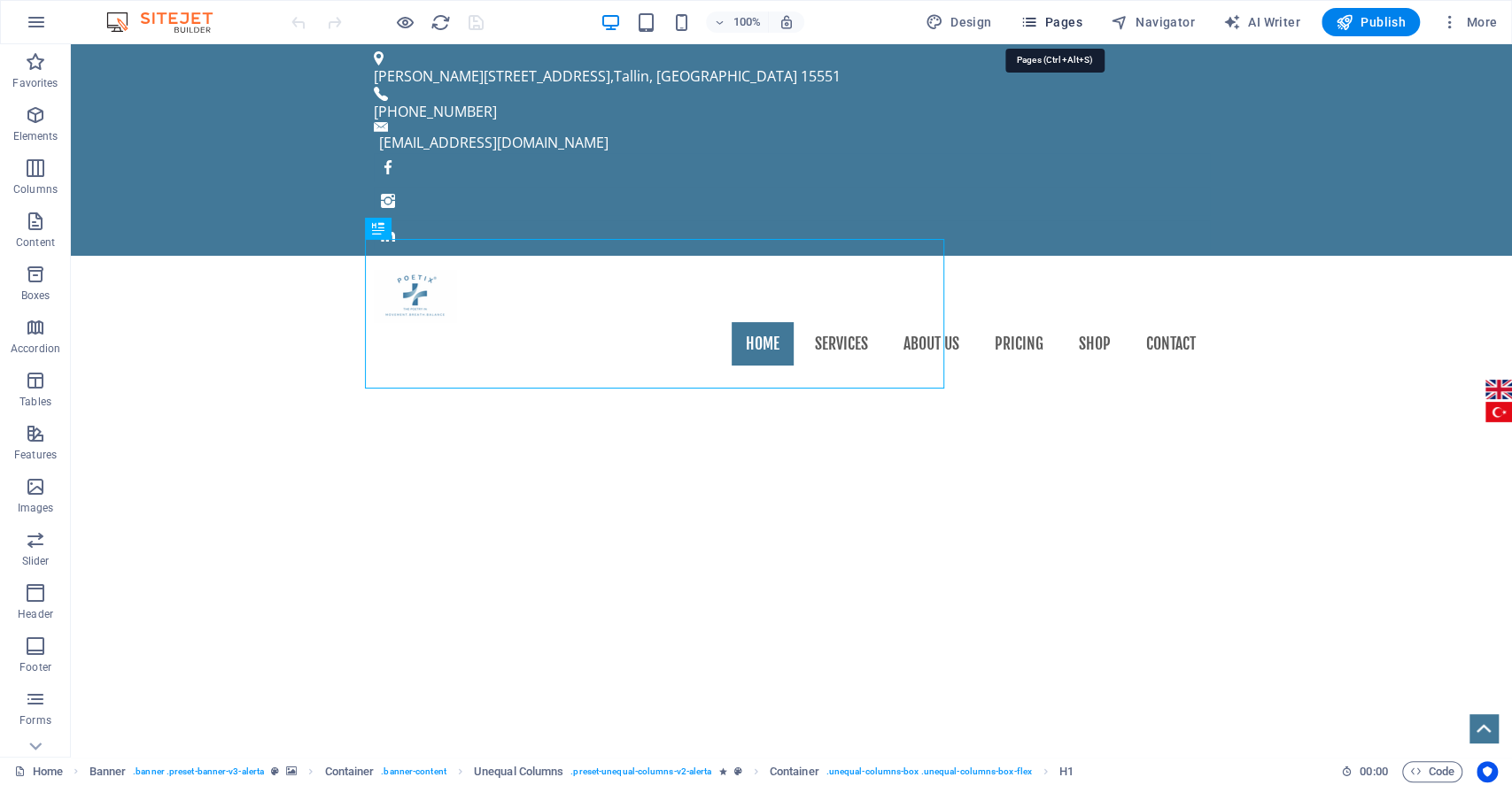
click at [1044, 24] on span "Pages" at bounding box center [1051, 22] width 62 height 17
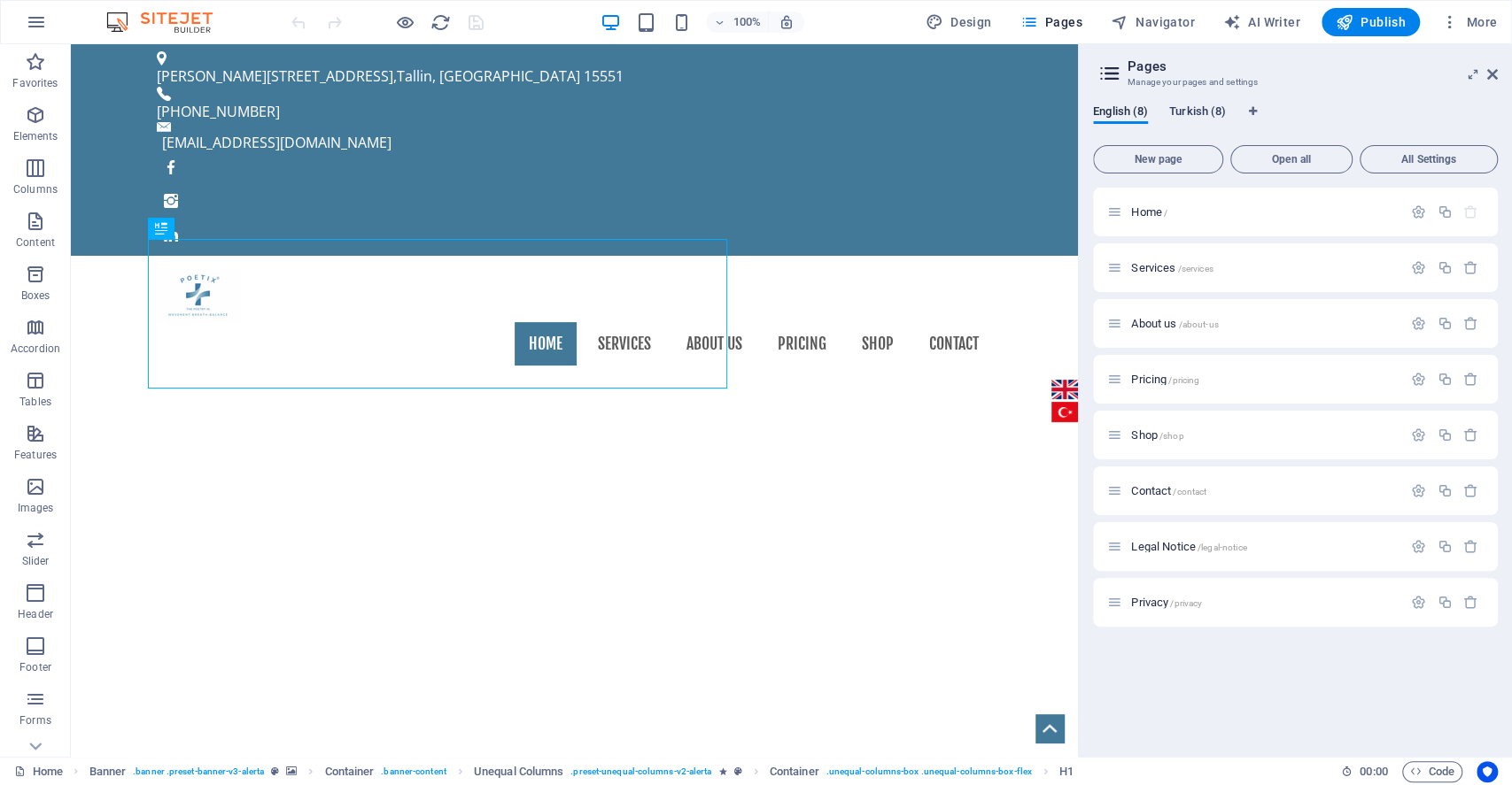
click at [1183, 113] on span "Turkish (8)" at bounding box center [1197, 113] width 57 height 25
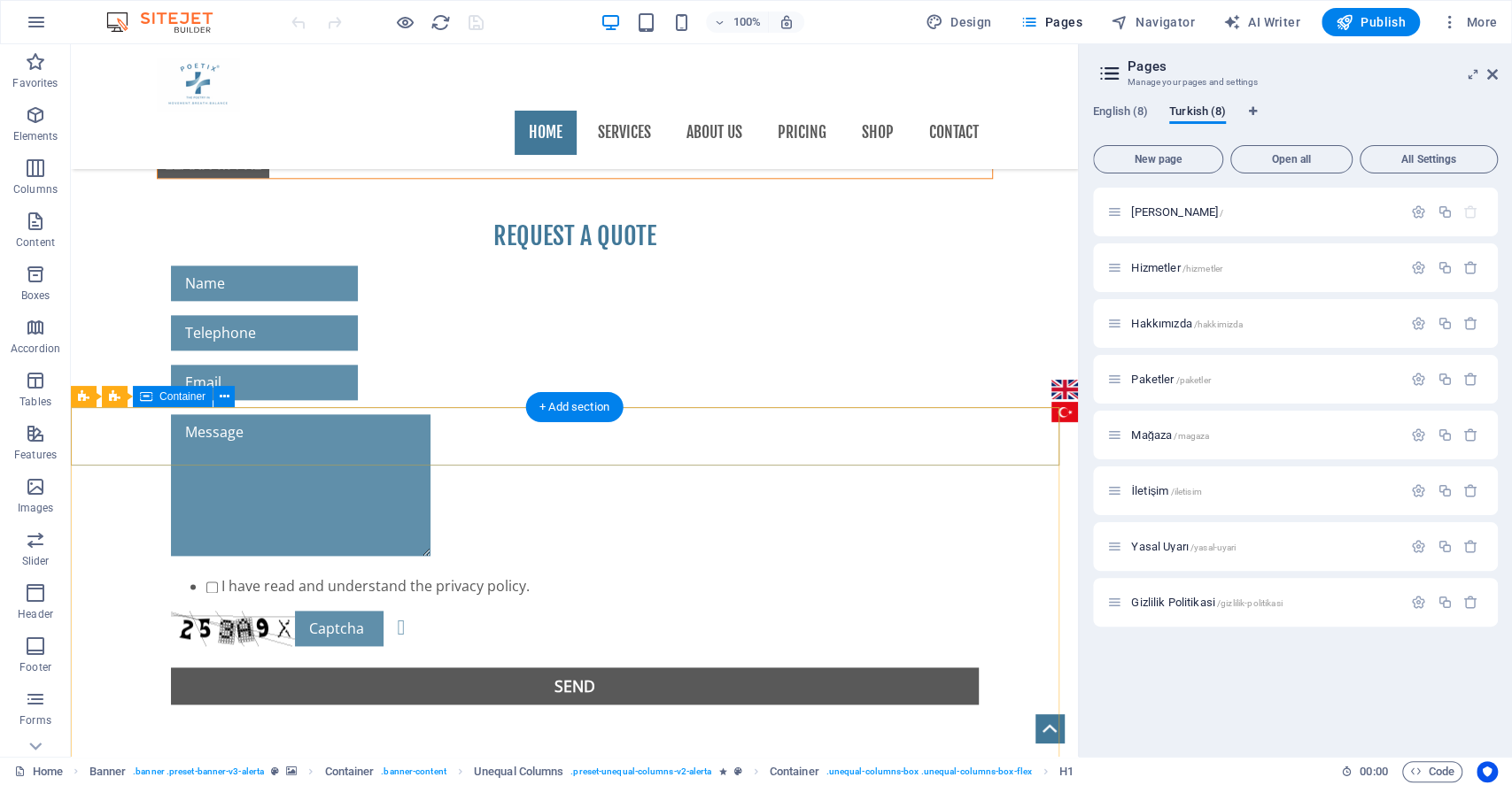
scroll to position [1467, 0]
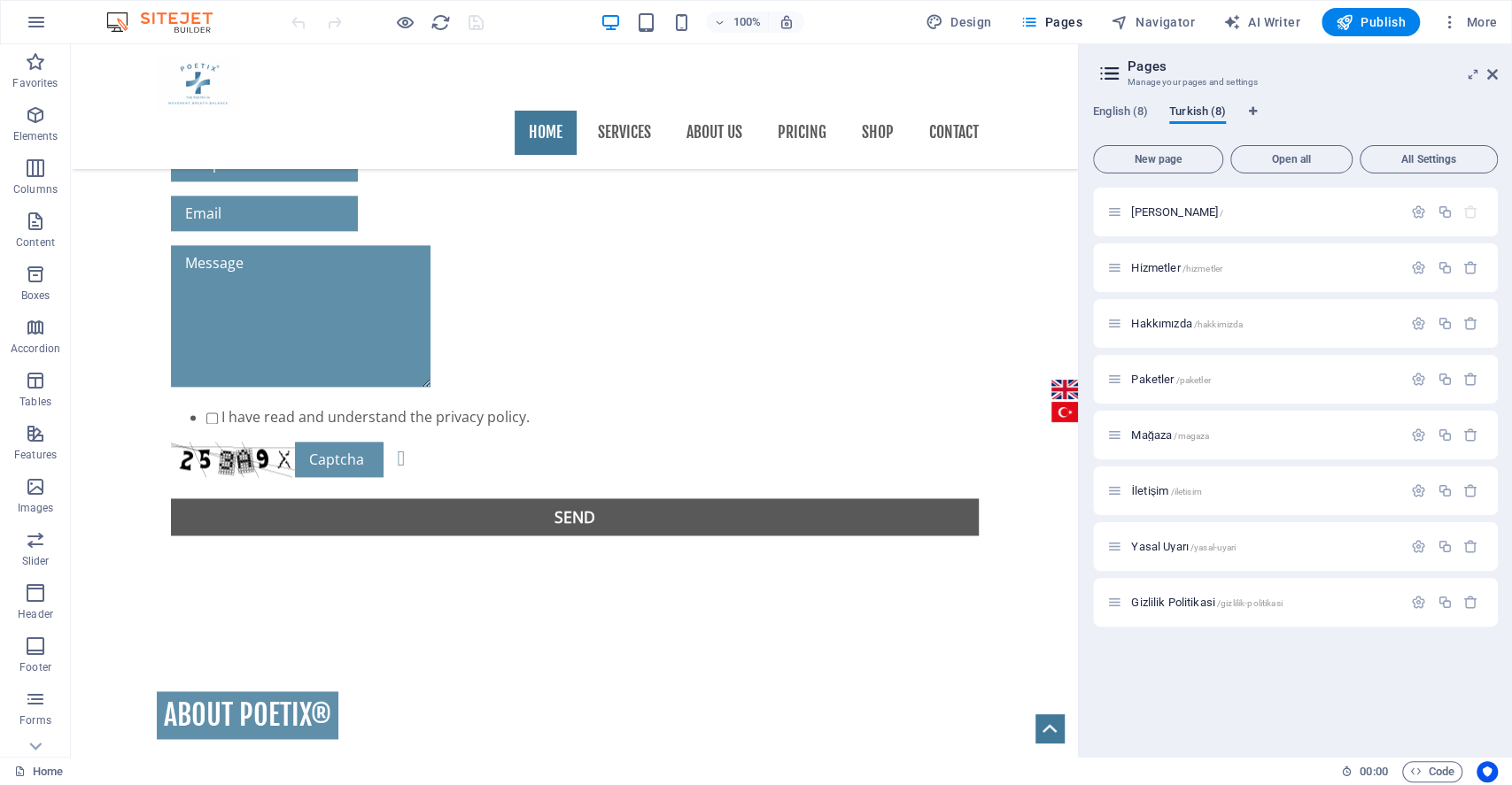
click at [1194, 112] on span "Turkish (8)" at bounding box center [1197, 113] width 57 height 25
click at [1242, 205] on div "[PERSON_NAME] /" at bounding box center [1254, 211] width 295 height 20
click at [1155, 209] on span "[PERSON_NAME] /" at bounding box center [1177, 212] width 92 height 13
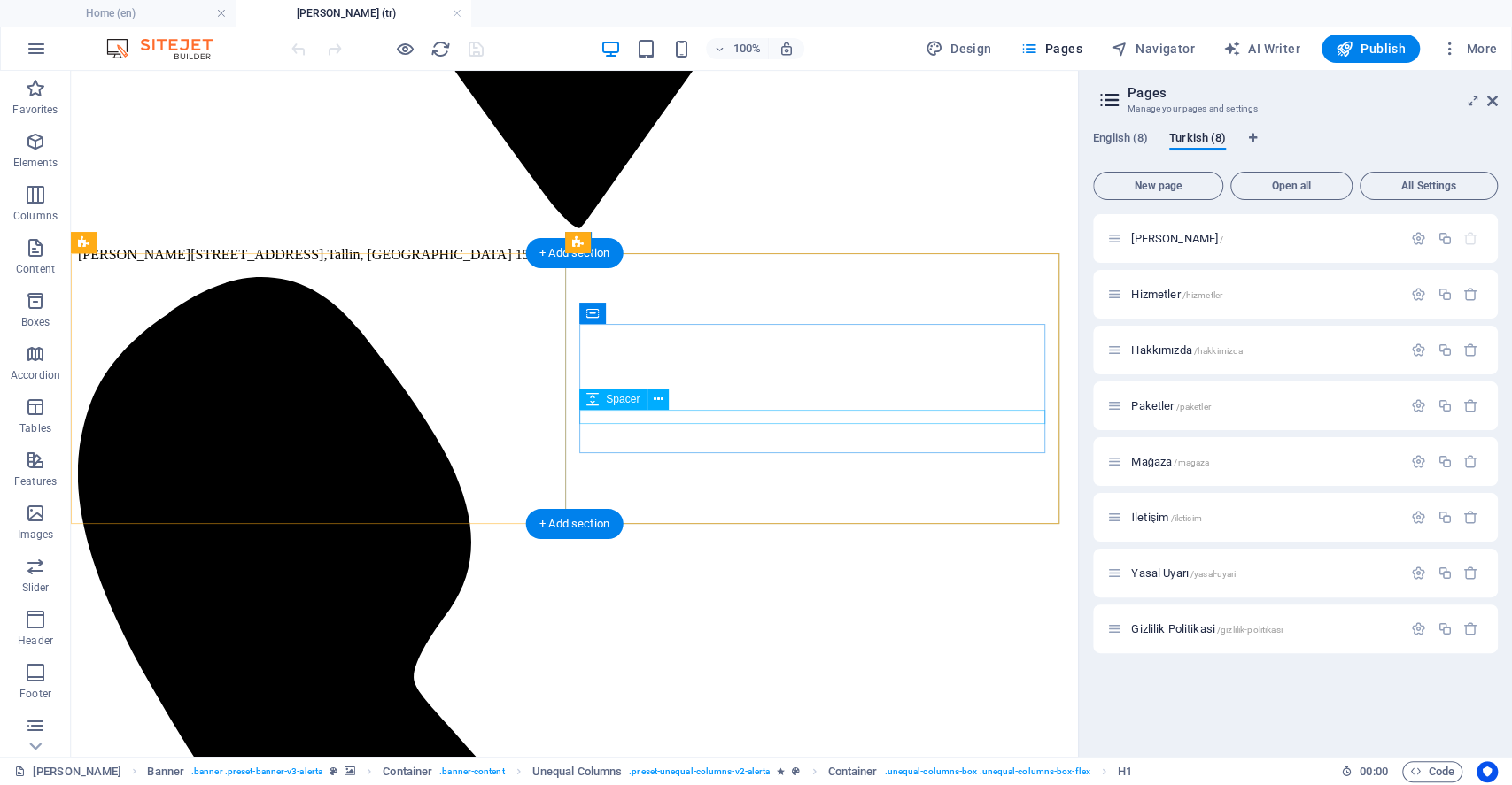
scroll to position [1393, 0]
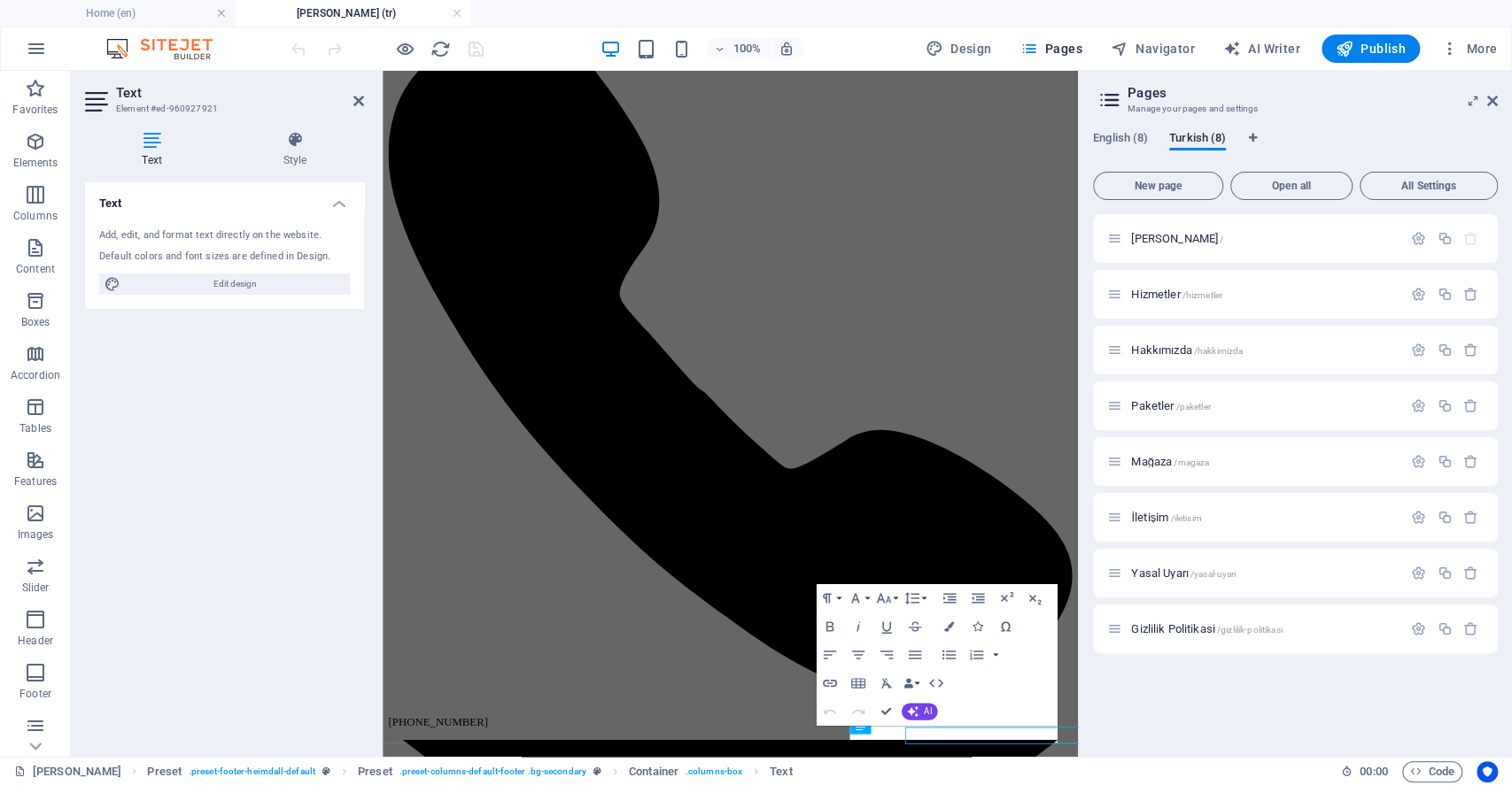
click at [942, 720] on div "Paragraph Format Normal Heading 1 Heading 2 Heading 3 Heading 4 Heading 5 Headi…" at bounding box center [936, 654] width 241 height 141
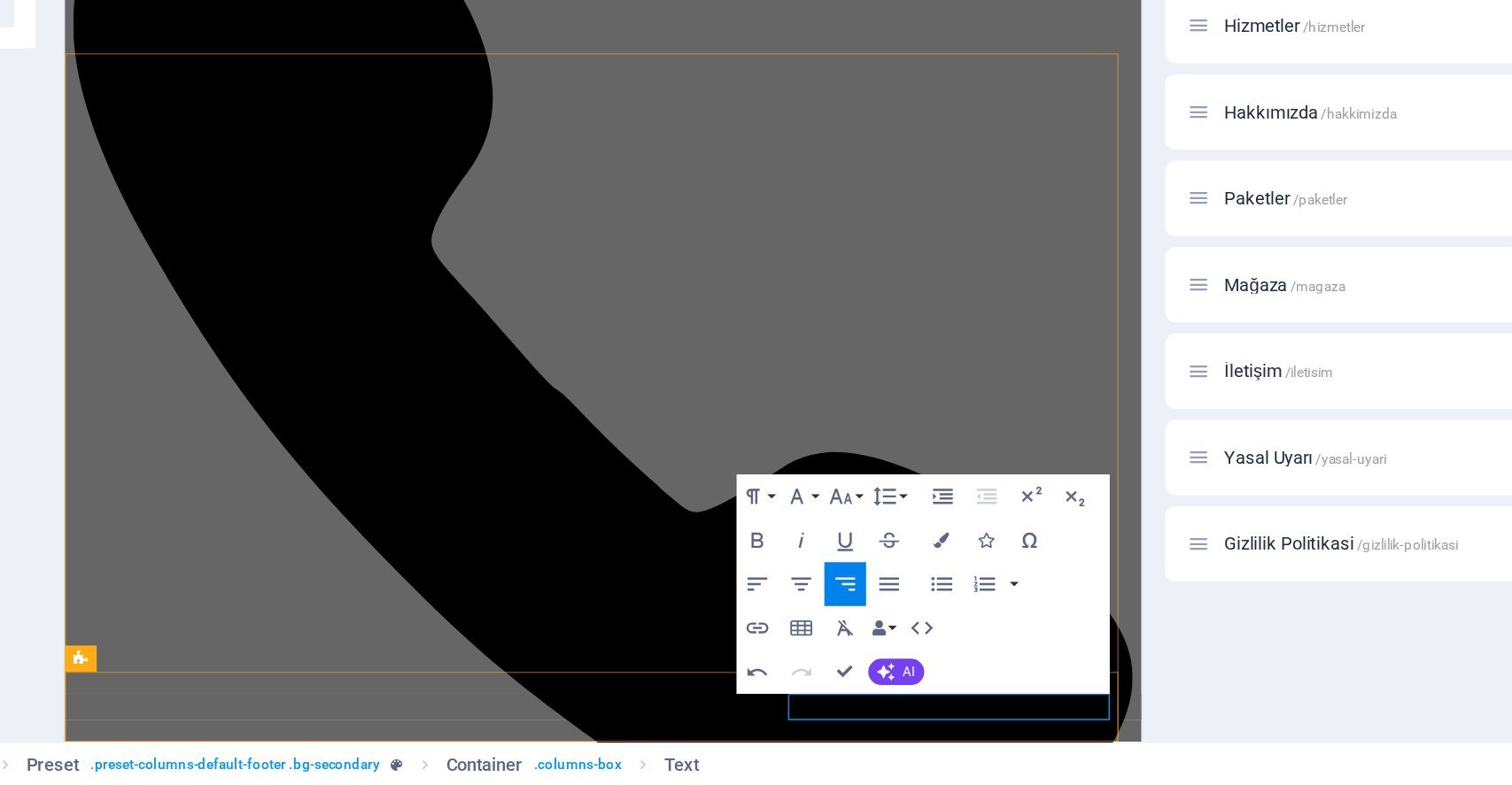
click at [833, 680] on icon "button" at bounding box center [830, 684] width 17 height 17
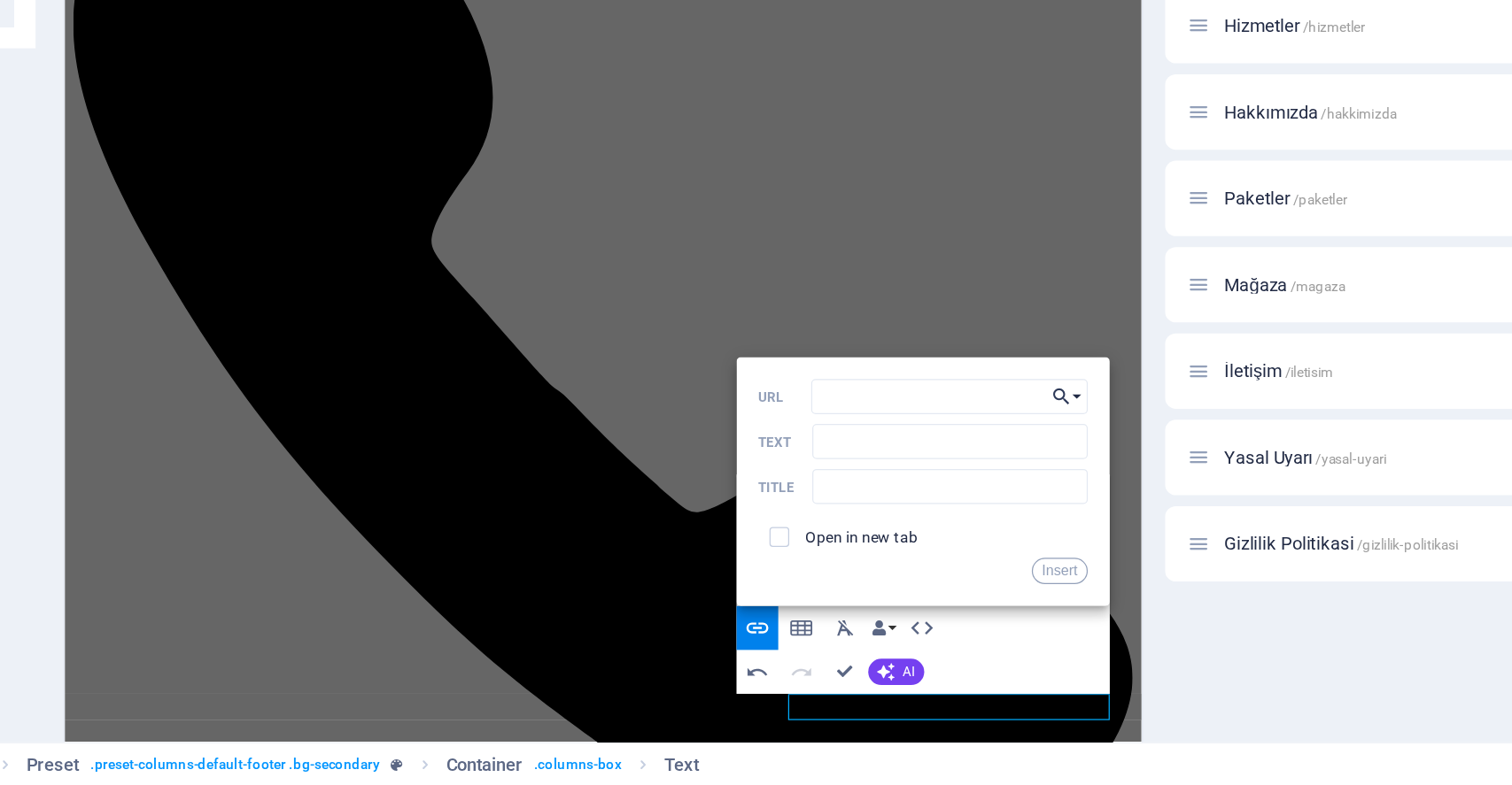
click at [1032, 531] on icon "button" at bounding box center [1026, 534] width 14 height 17
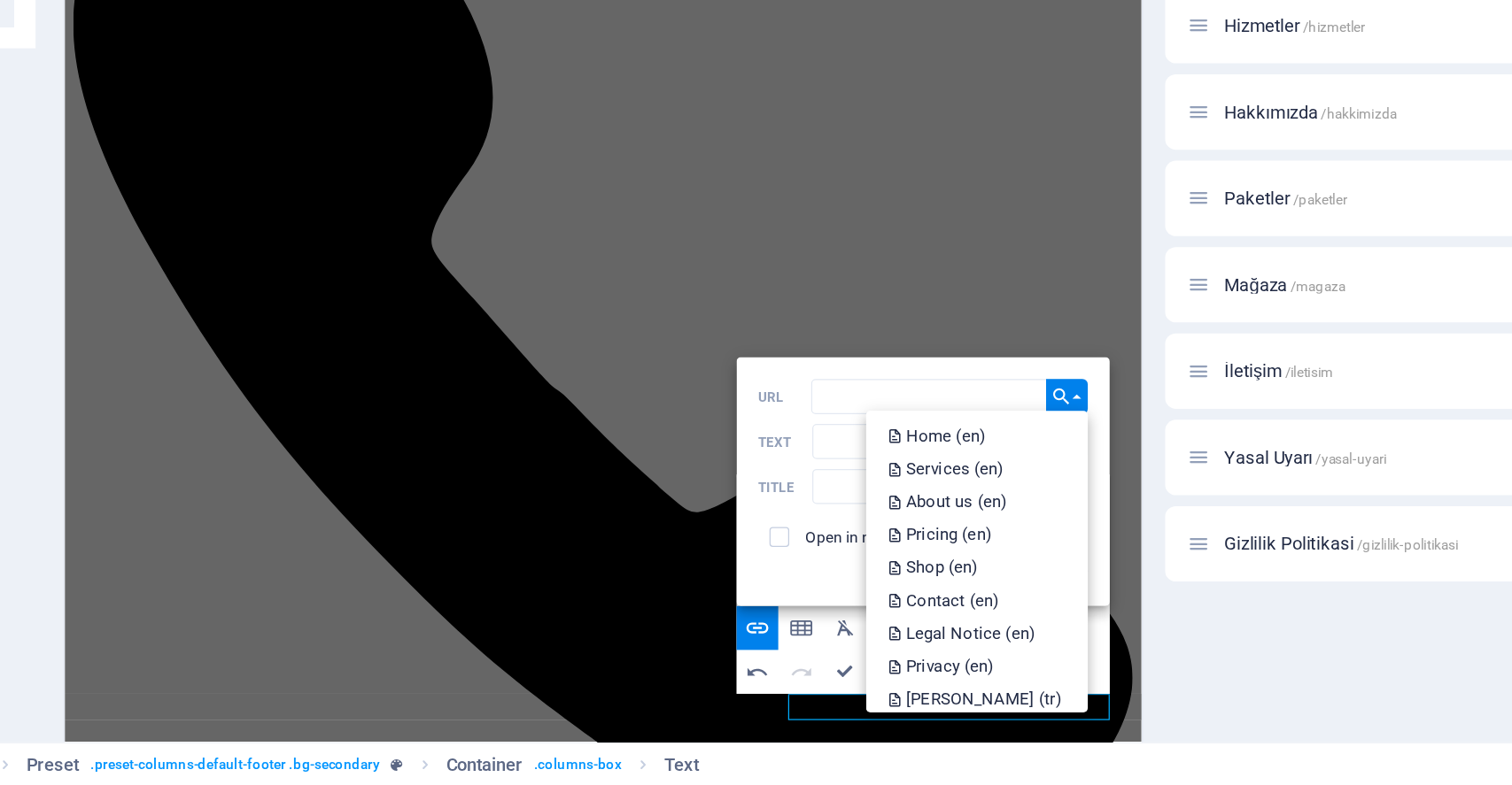
click at [1032, 531] on icon "button" at bounding box center [1026, 534] width 14 height 17
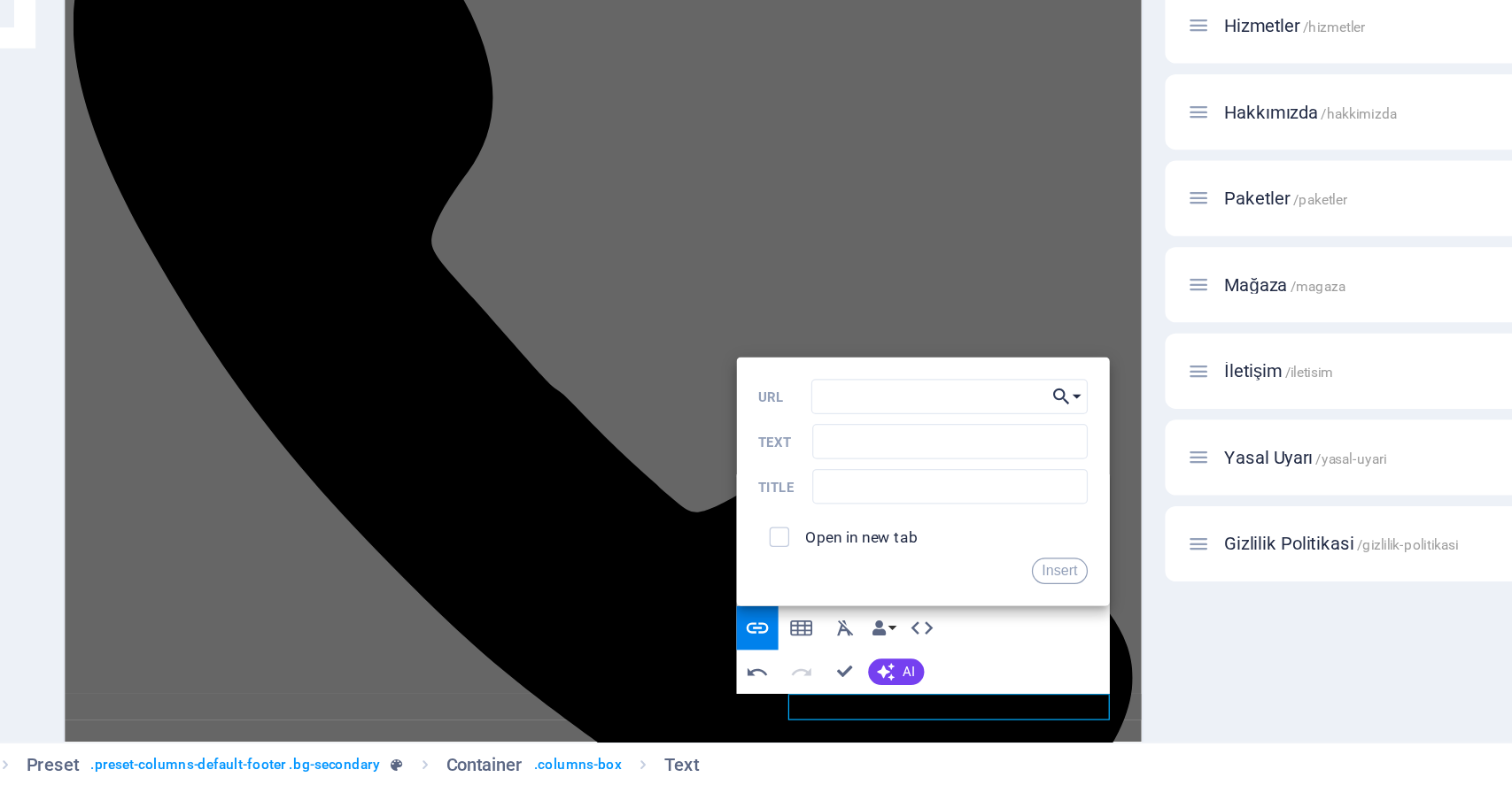
click at [1032, 531] on icon "button" at bounding box center [1026, 534] width 14 height 17
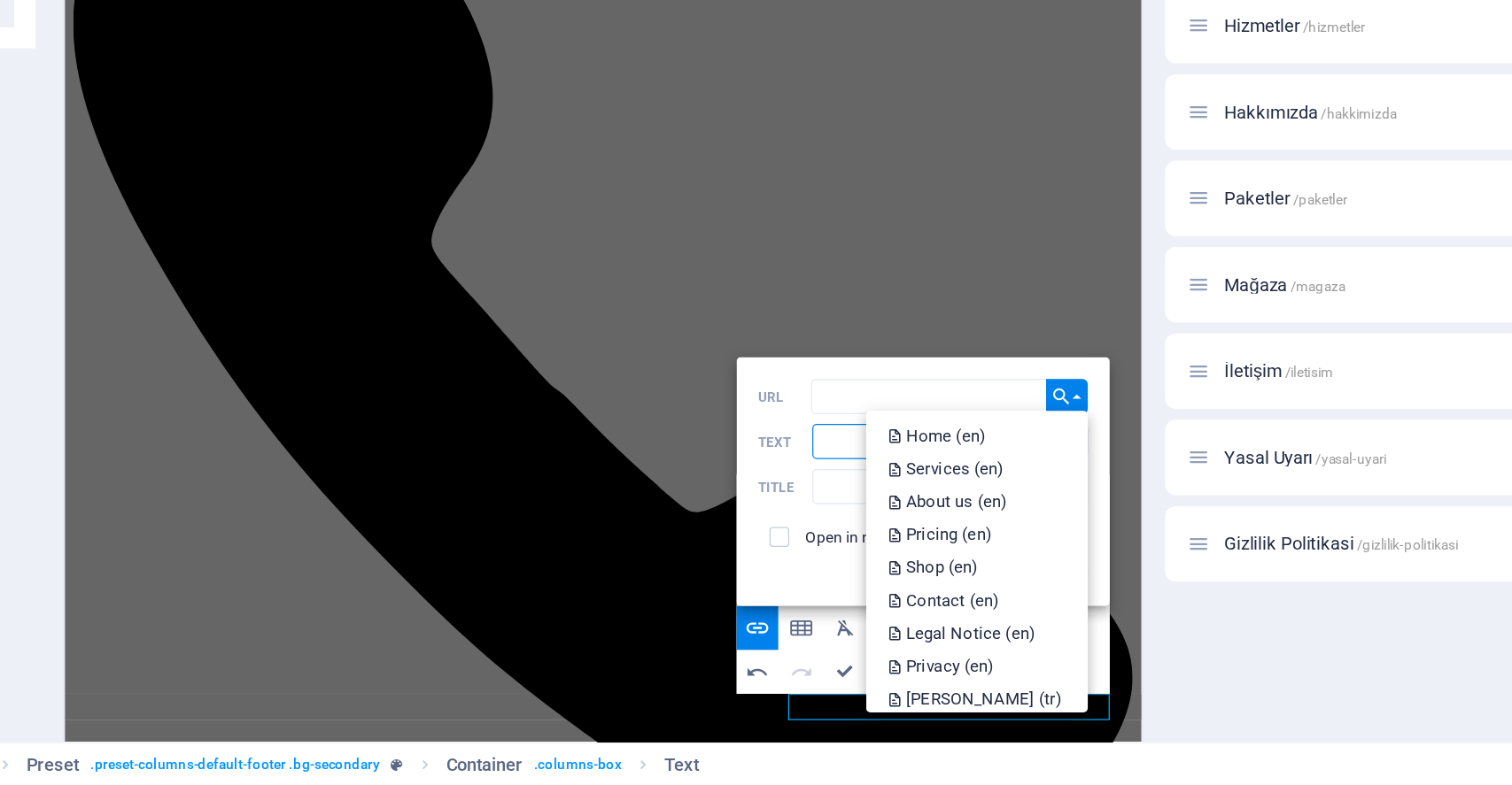
click at [875, 569] on input "Text" at bounding box center [954, 563] width 177 height 23
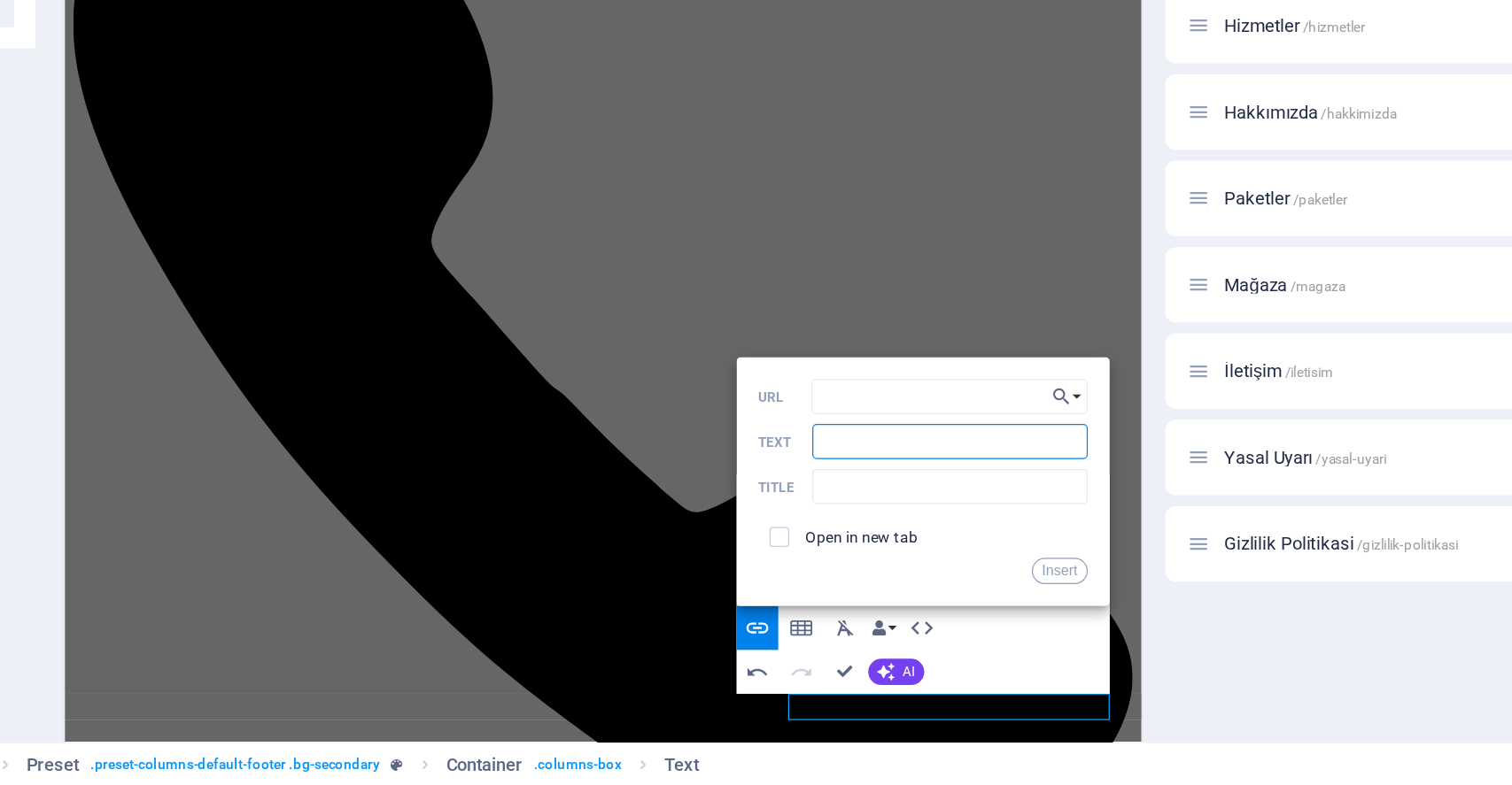
click at [875, 569] on input "Text" at bounding box center [954, 563] width 177 height 23
click at [943, 524] on input "URL" at bounding box center [953, 535] width 178 height 23
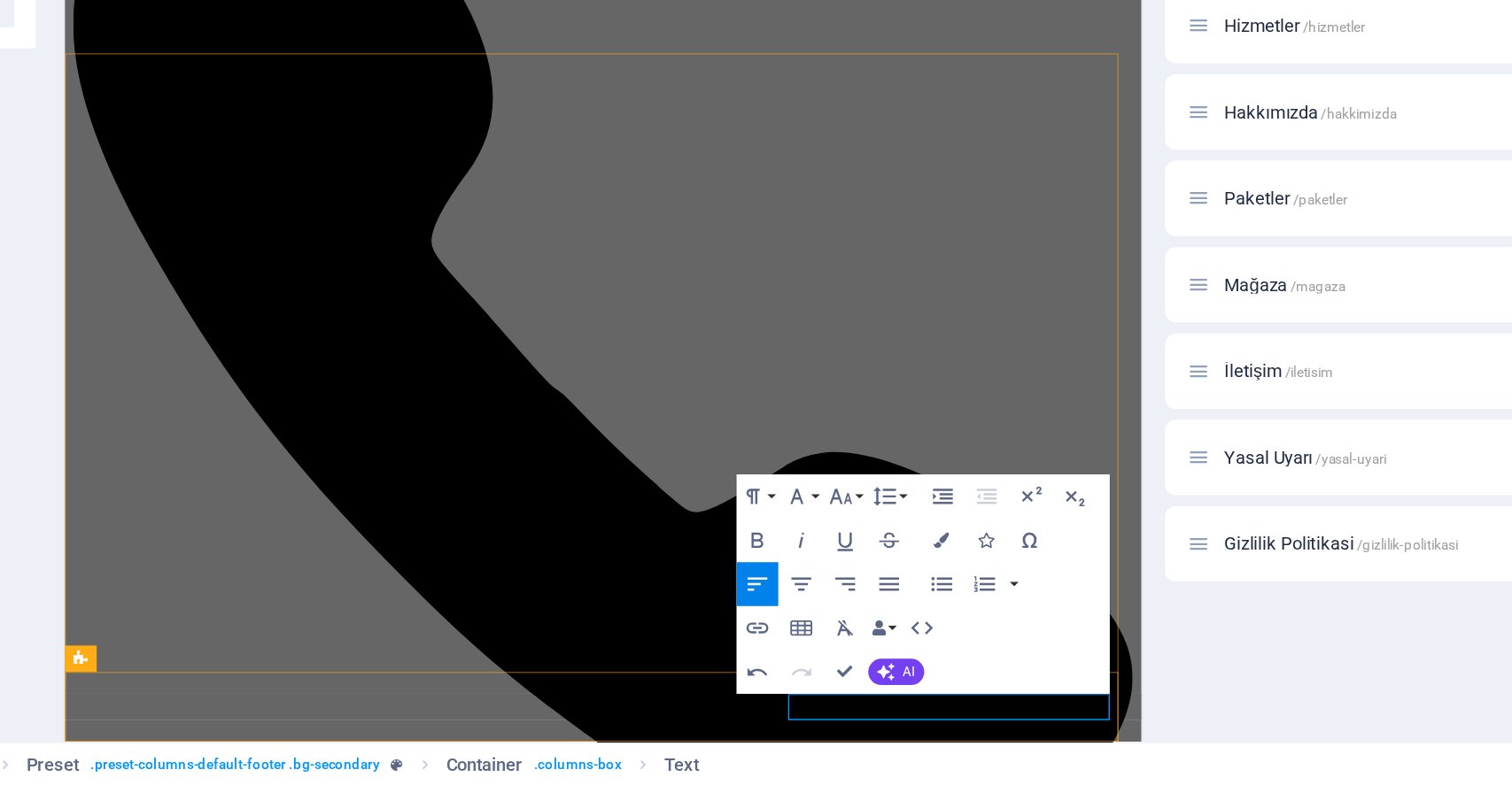
drag, startPoint x: 739, startPoint y: 513, endPoint x: 861, endPoint y: 514, distance: 122.0
drag, startPoint x: 848, startPoint y: 505, endPoint x: 734, endPoint y: 505, distance: 114.0
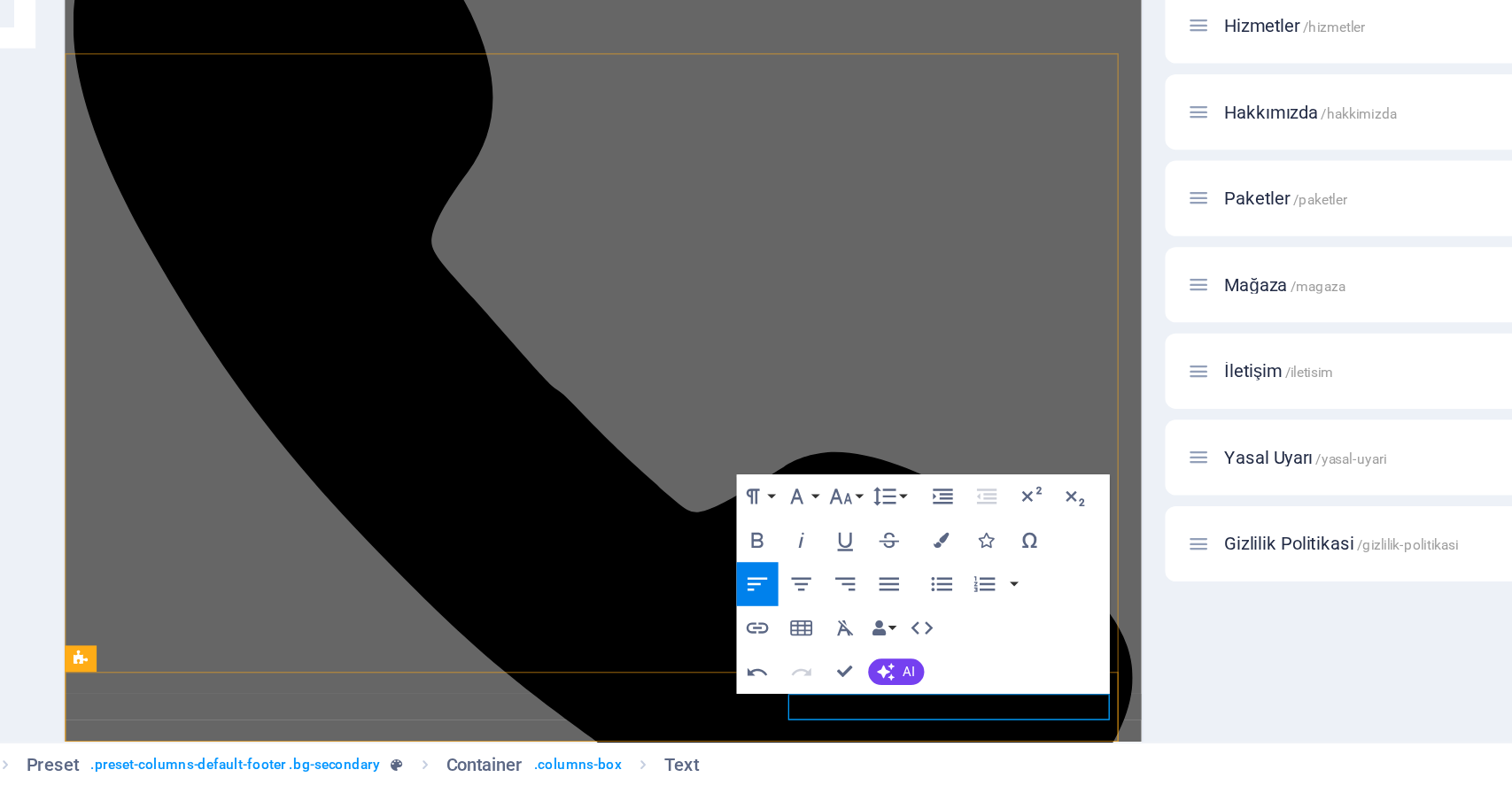
type input "Gizlilik Politikası"
click at [830, 682] on icon "button" at bounding box center [830, 683] width 14 height 7
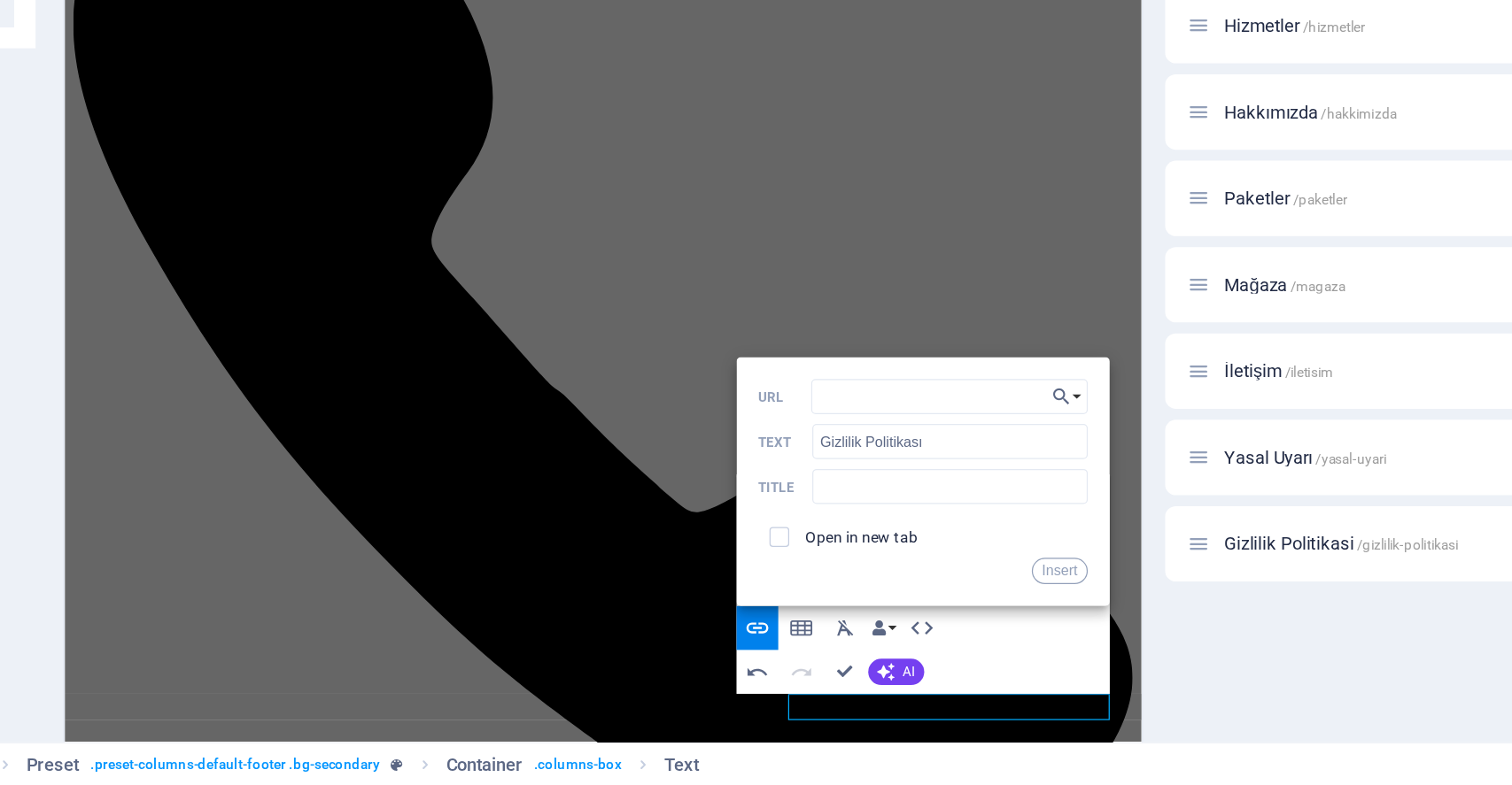
click at [944, 546] on div "URL" at bounding box center [935, 535] width 212 height 23
click at [1029, 536] on icon "button" at bounding box center [1026, 534] width 14 height 17
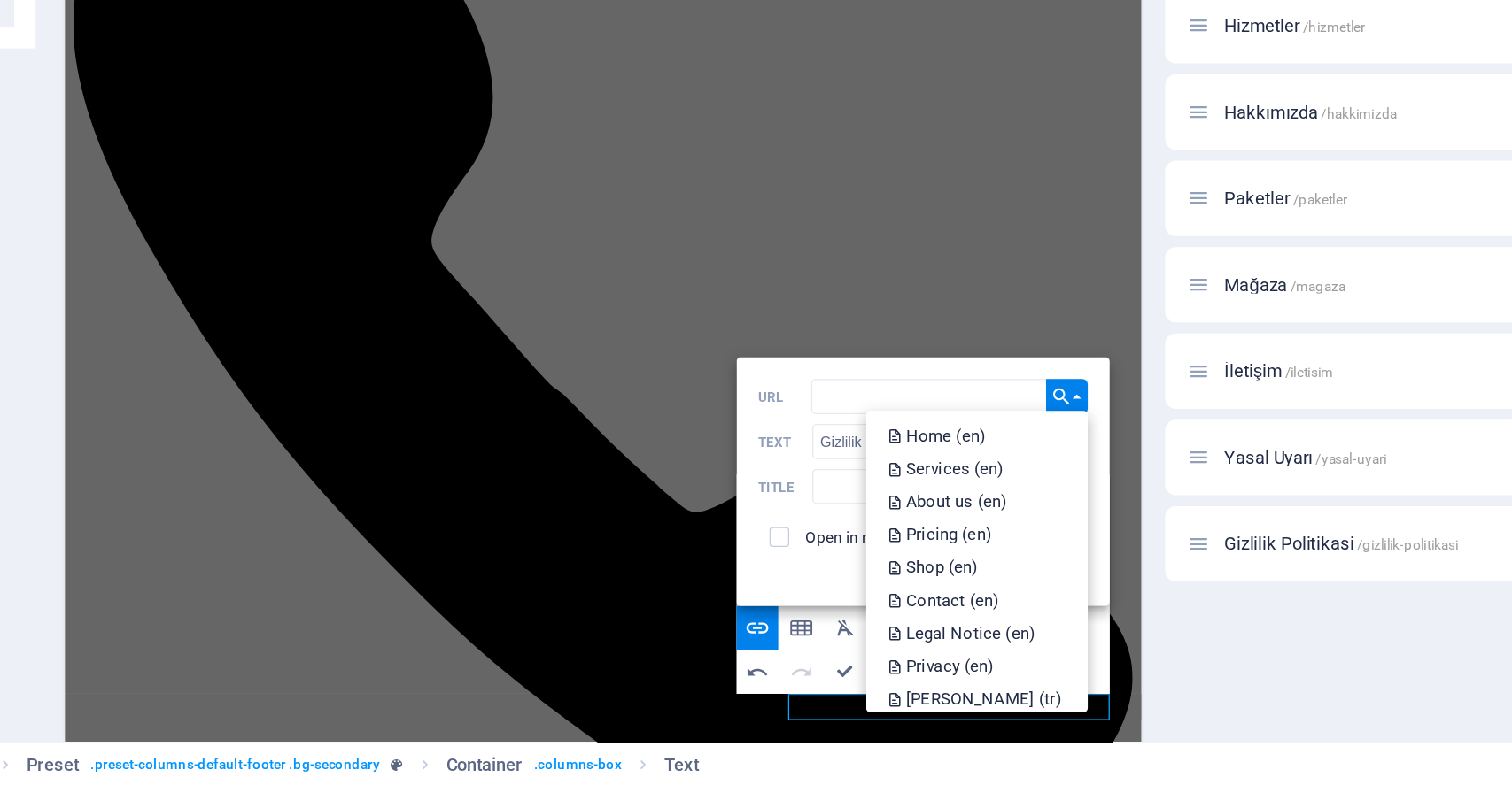
click at [1026, 536] on icon "button" at bounding box center [1026, 534] width 14 height 17
click at [1025, 536] on icon "button" at bounding box center [1026, 533] width 11 height 11
click at [893, 534] on input "URL" at bounding box center [953, 535] width 178 height 23
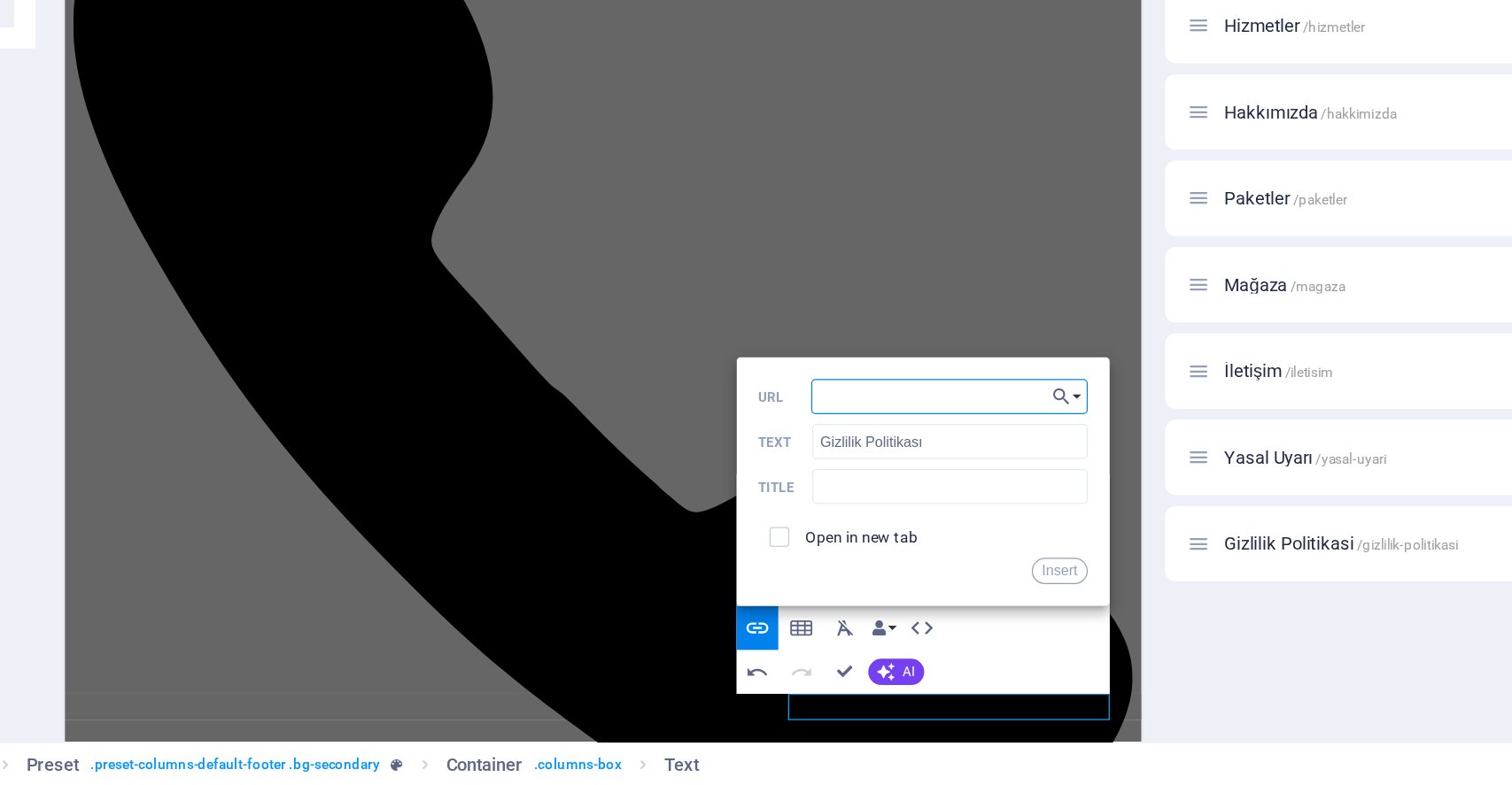
type input "/tr/gizlilik-politikasi"
click at [1022, 645] on button "Insert" at bounding box center [1025, 647] width 36 height 17
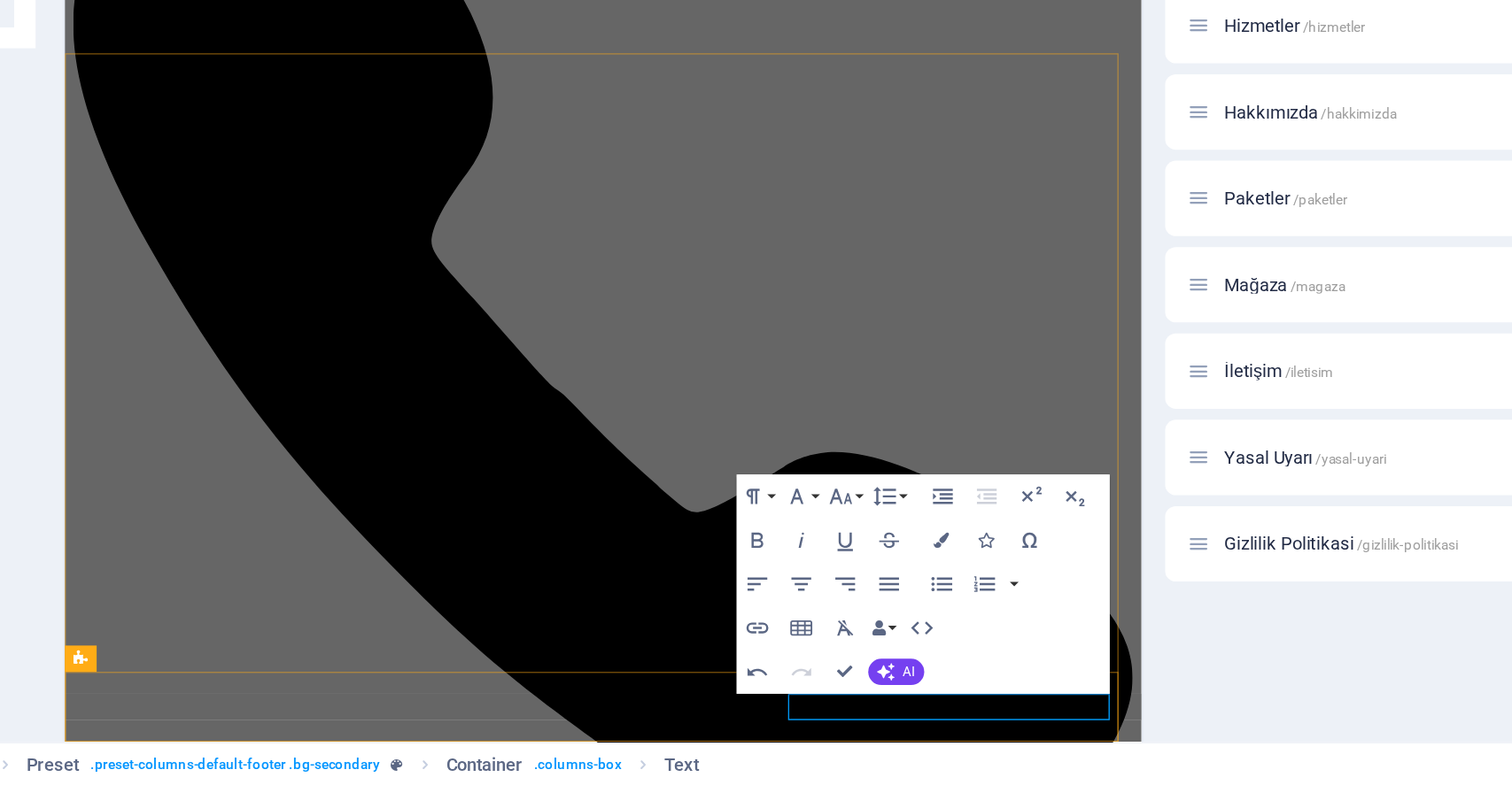
drag, startPoint x: 716, startPoint y: 504, endPoint x: 638, endPoint y: 508, distance: 78.1
click at [833, 682] on icon "button" at bounding box center [830, 684] width 17 height 17
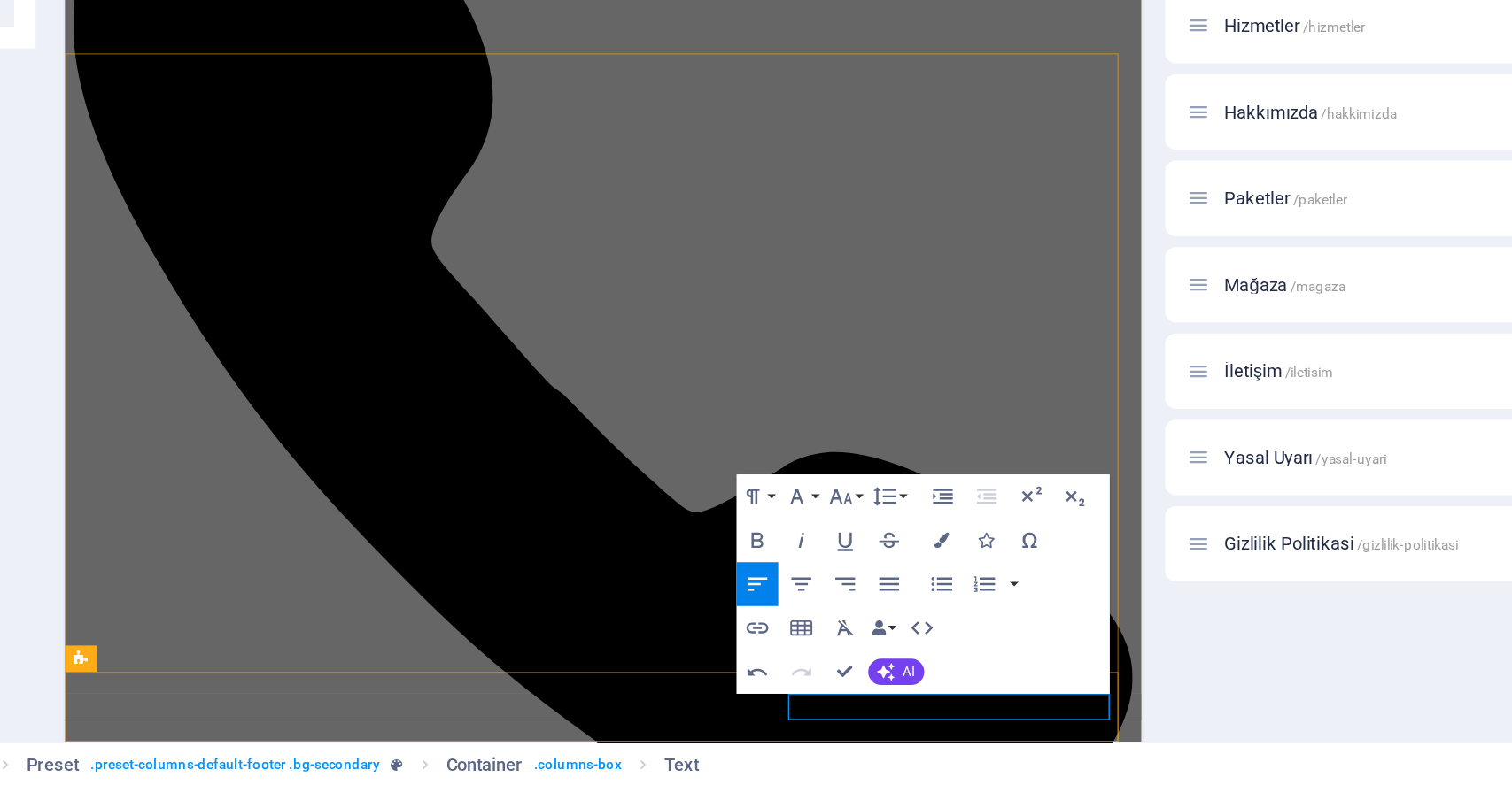
drag, startPoint x: 720, startPoint y: 508, endPoint x: 630, endPoint y: 508, distance: 90.0
type input "Yasal Uyarı"
click at [830, 678] on icon "button" at bounding box center [830, 684] width 17 height 17
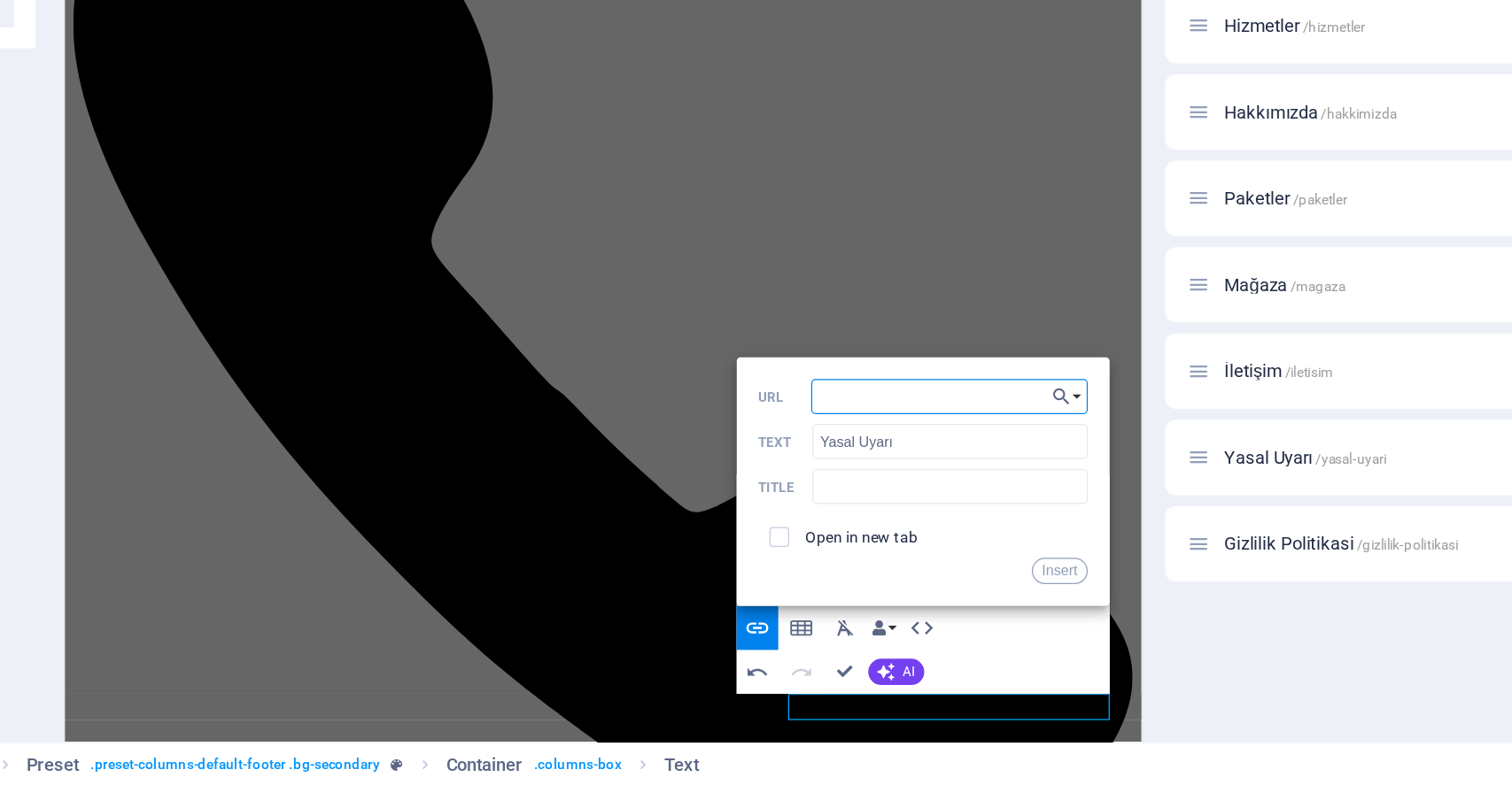
click at [938, 533] on input "URL" at bounding box center [953, 535] width 178 height 23
click at [888, 533] on input "/tr/gizlilik-politikasi" at bounding box center [953, 535] width 178 height 23
click at [885, 536] on input "/tr/gizlilik-politikasi" at bounding box center [953, 535] width 178 height 23
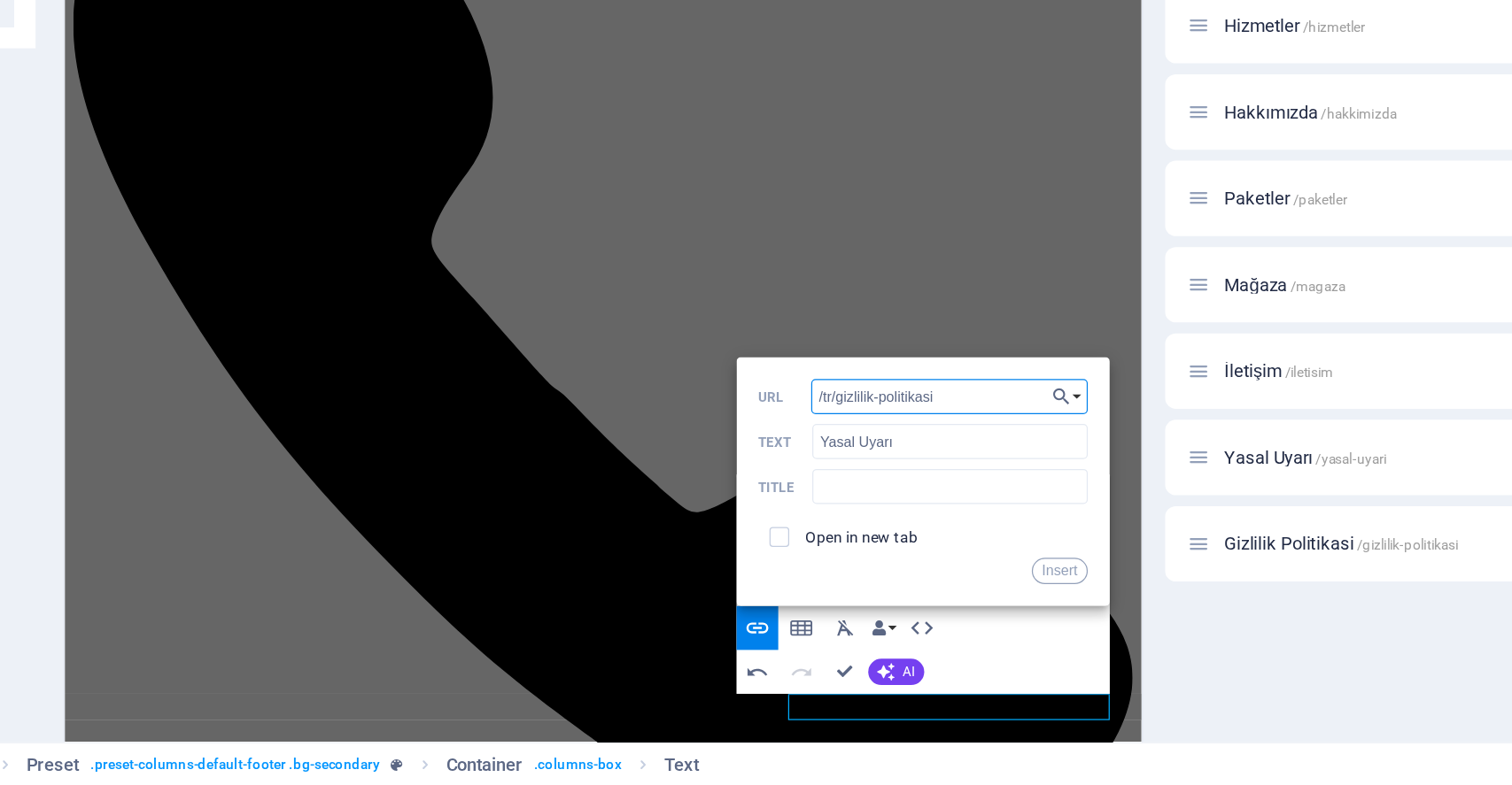
drag, startPoint x: 937, startPoint y: 535, endPoint x: 889, endPoint y: 534, distance: 48.0
click at [889, 534] on input "/tr/gizlilik-politikasi" at bounding box center [953, 535] width 178 height 23
type input "/tr/yasal-uyari"
click at [1023, 646] on button "Insert" at bounding box center [1025, 647] width 36 height 17
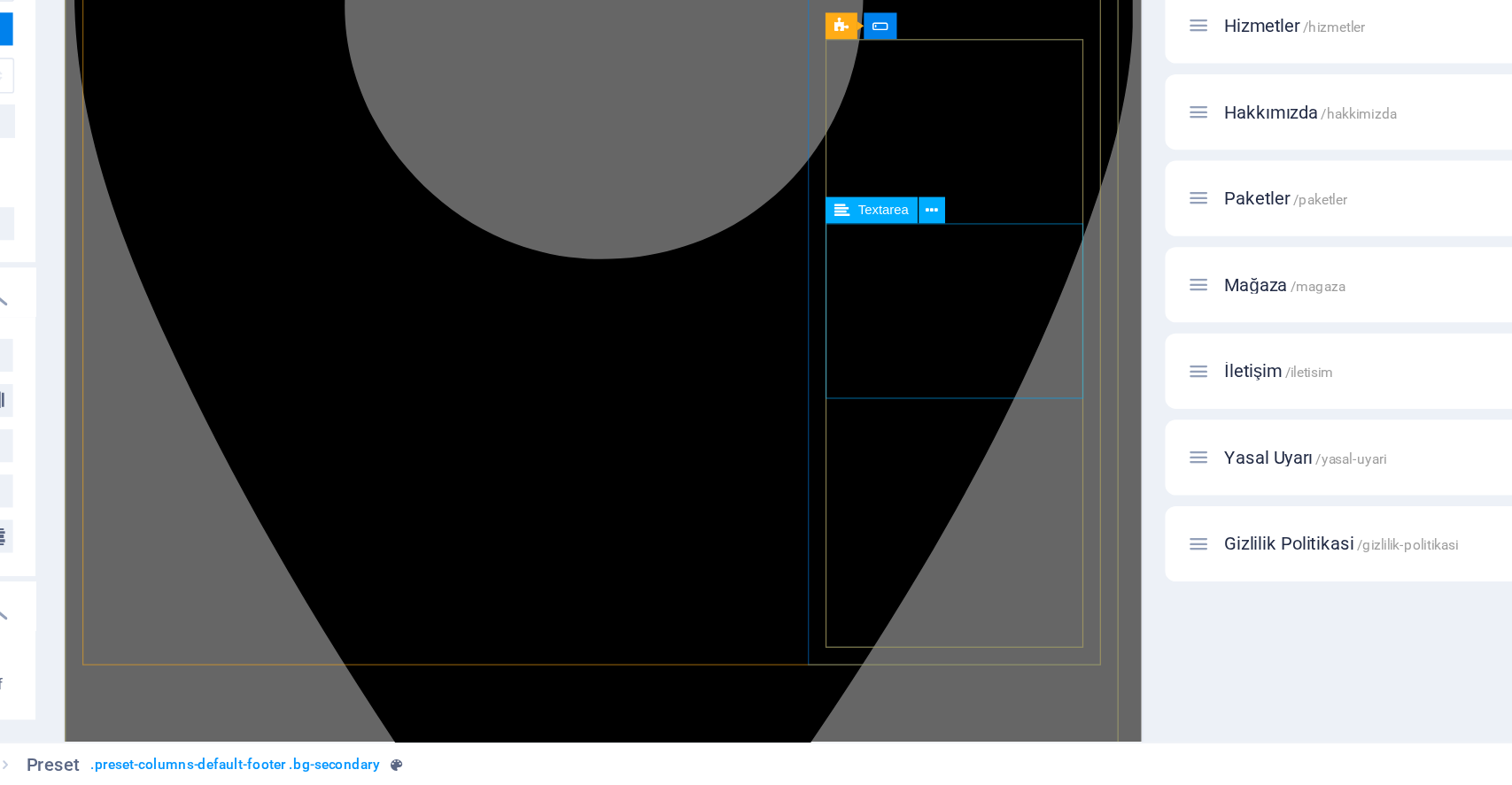
scroll to position [0, 0]
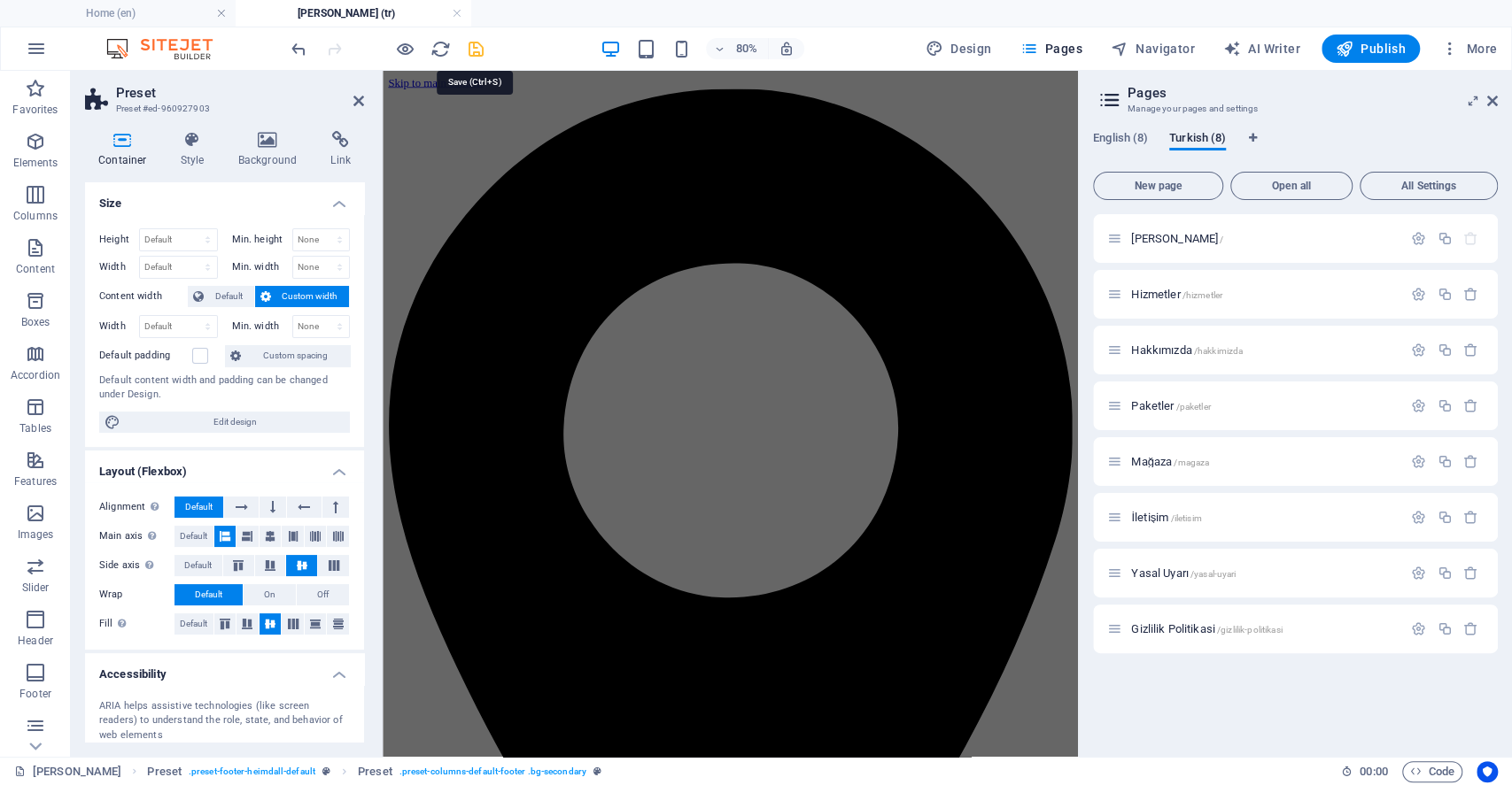
click at [481, 39] on icon "save" at bounding box center [476, 49] width 20 height 20
checkbox input "false"
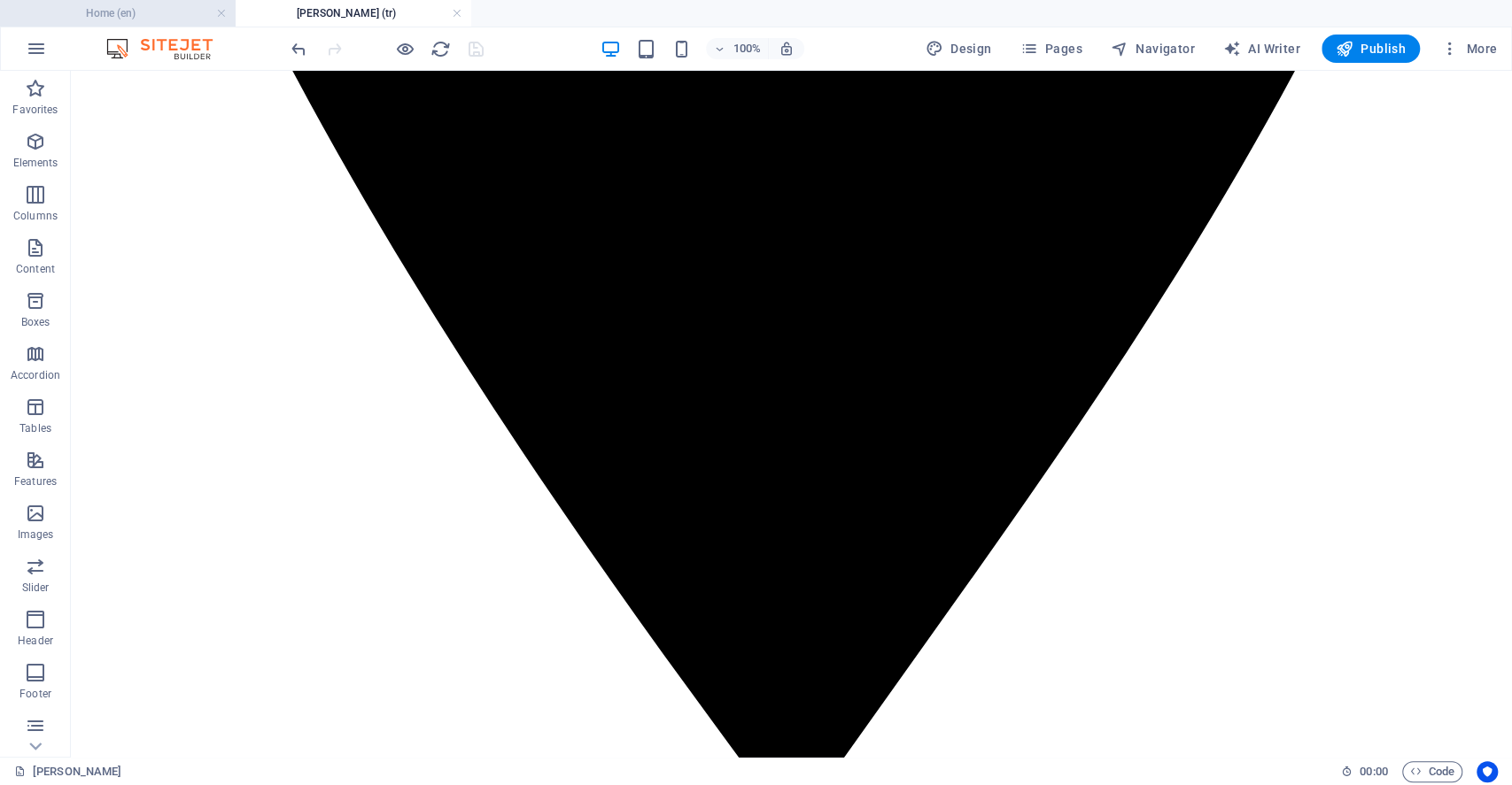
click at [150, 8] on h4 "Home (en)" at bounding box center [117, 13] width 235 height 19
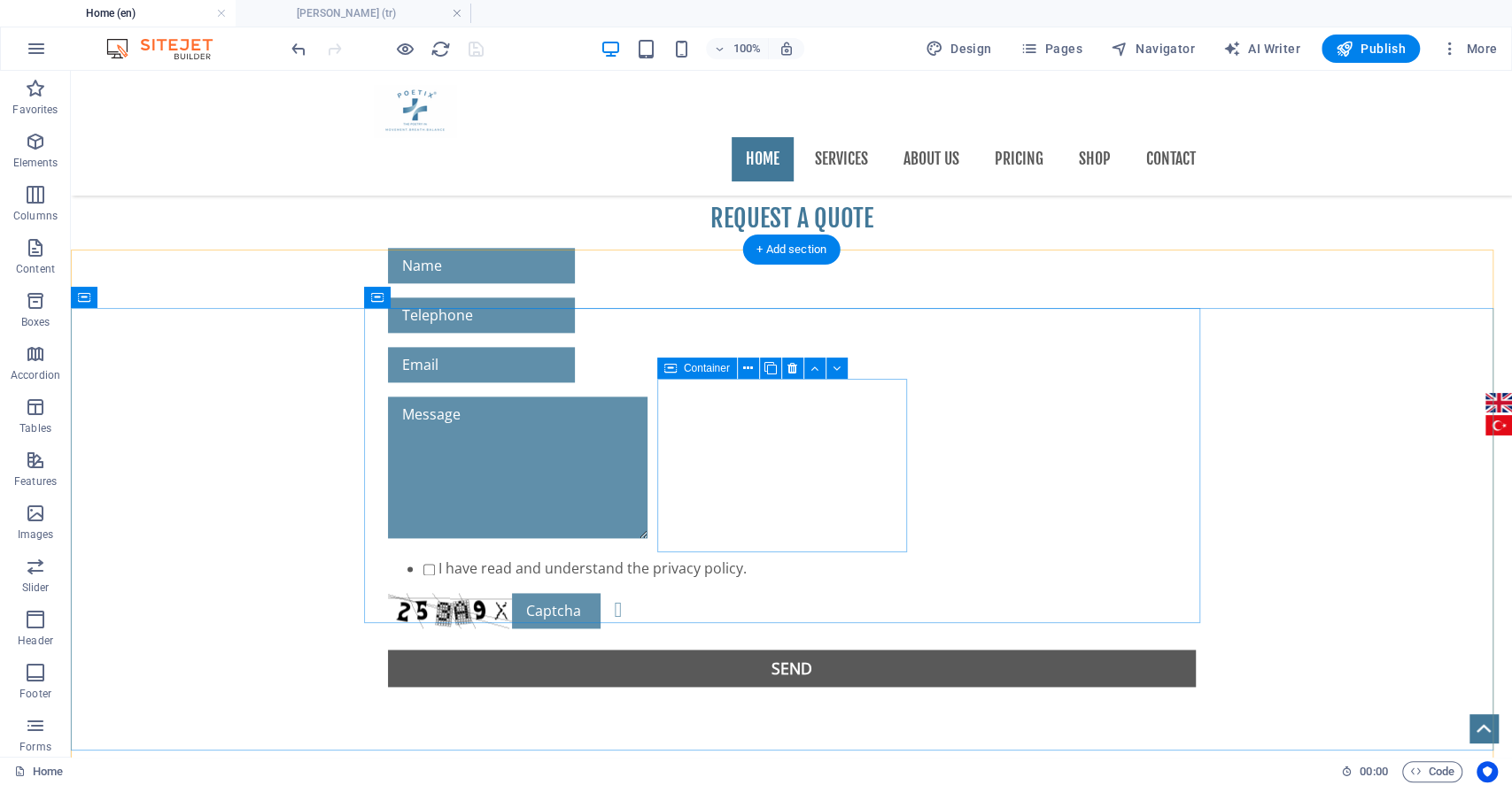
scroll to position [1473, 0]
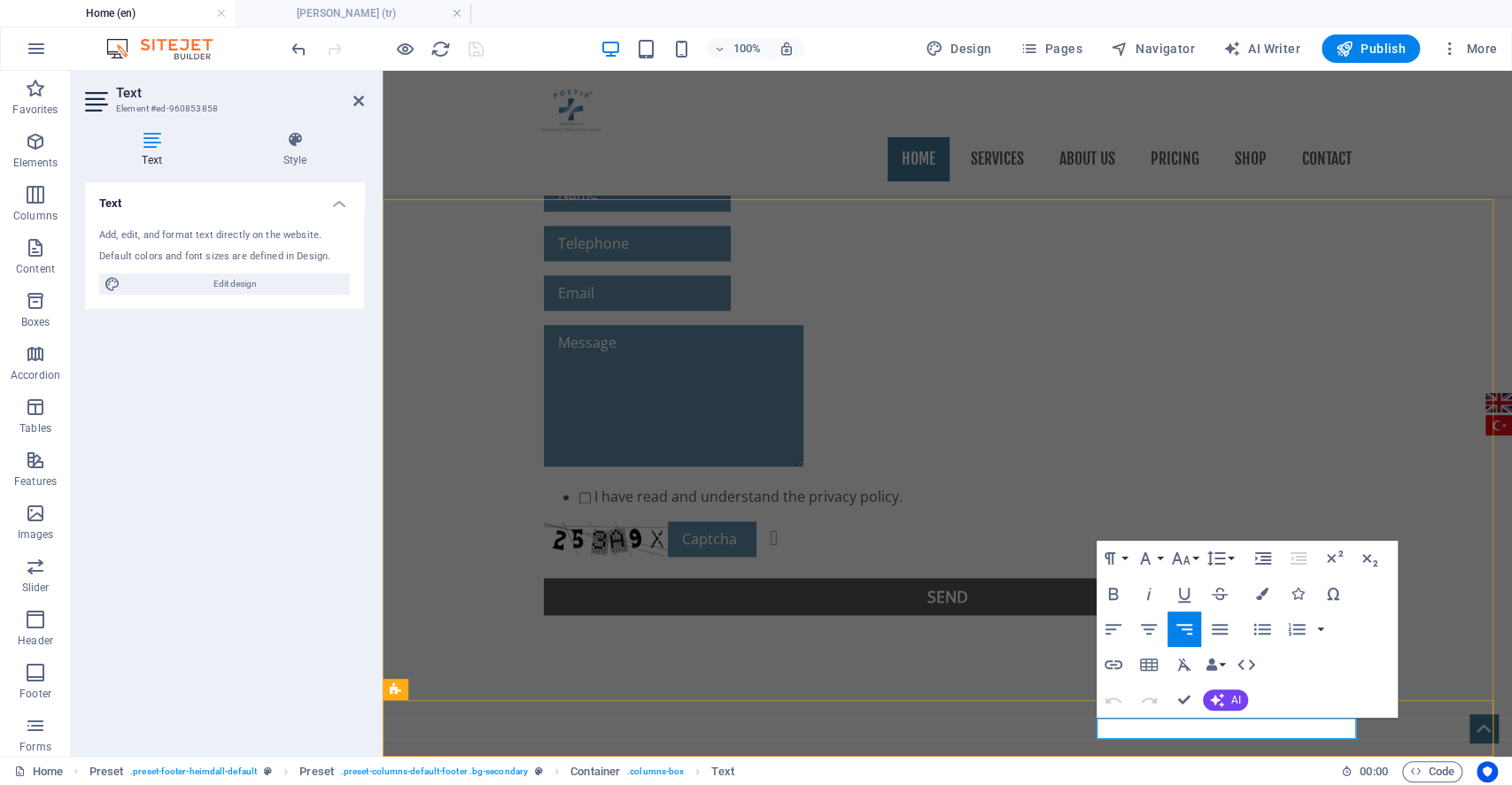
click at [1201, 682] on icon "button" at bounding box center [1201, 683] width 21 height 21
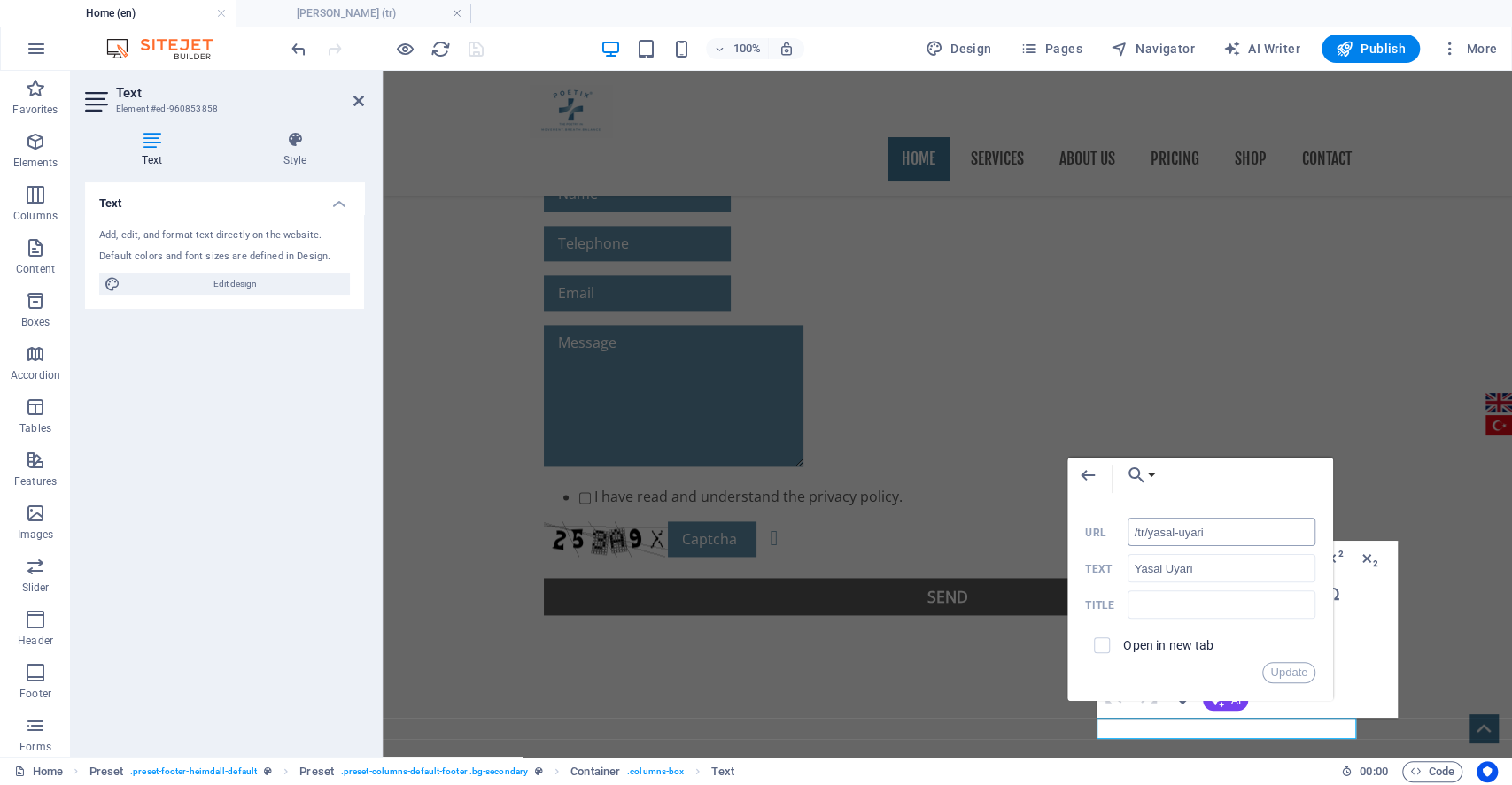
click at [1229, 527] on input "/tr/yasal-uyari" at bounding box center [1221, 531] width 187 height 28
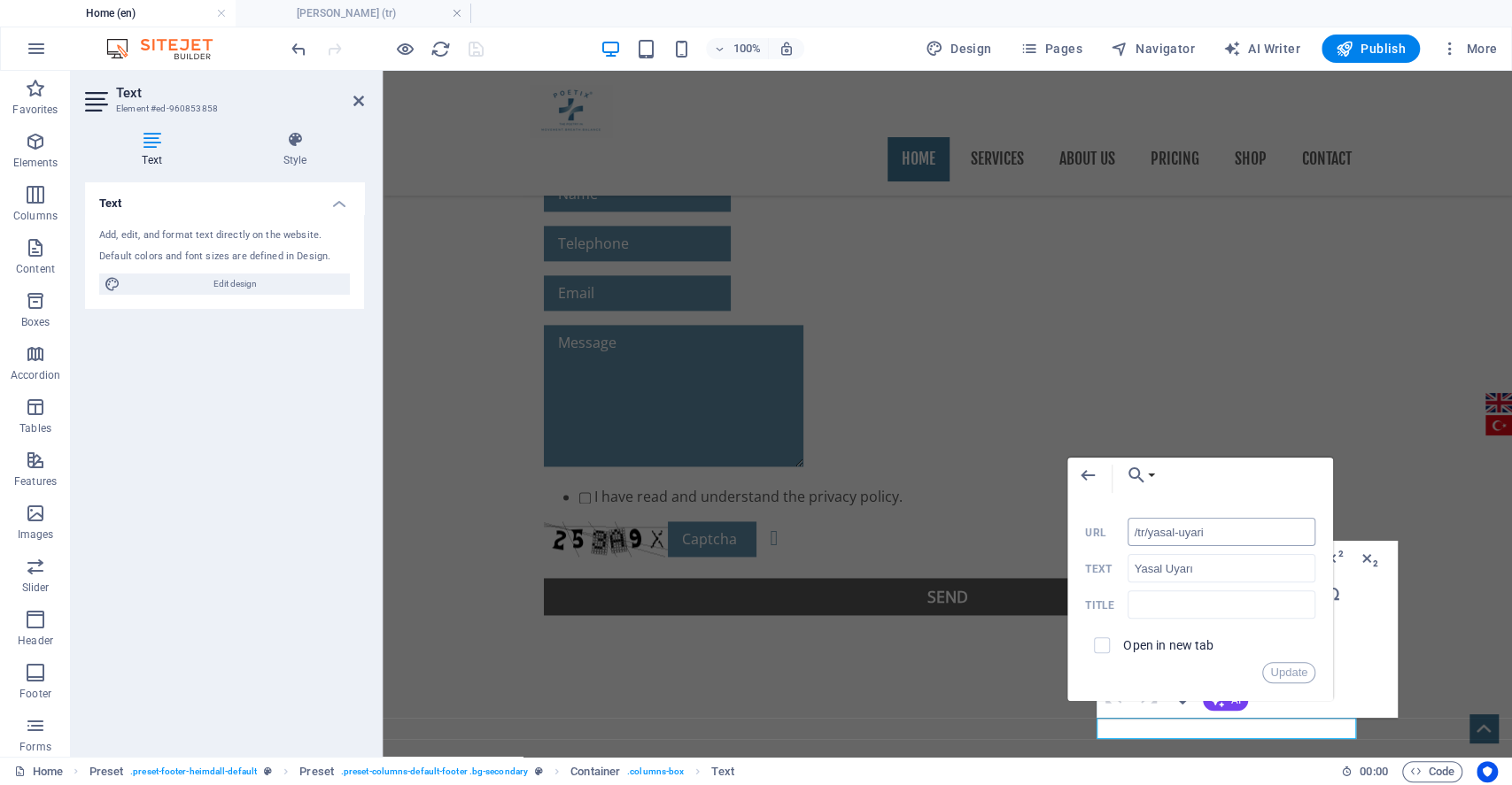
click at [1228, 533] on input "/tr/yasal-uyari" at bounding box center [1221, 531] width 187 height 28
click at [1228, 533] on input "URL" at bounding box center [1221, 531] width 187 height 28
click at [1135, 476] on icon "button" at bounding box center [1136, 476] width 21 height 21
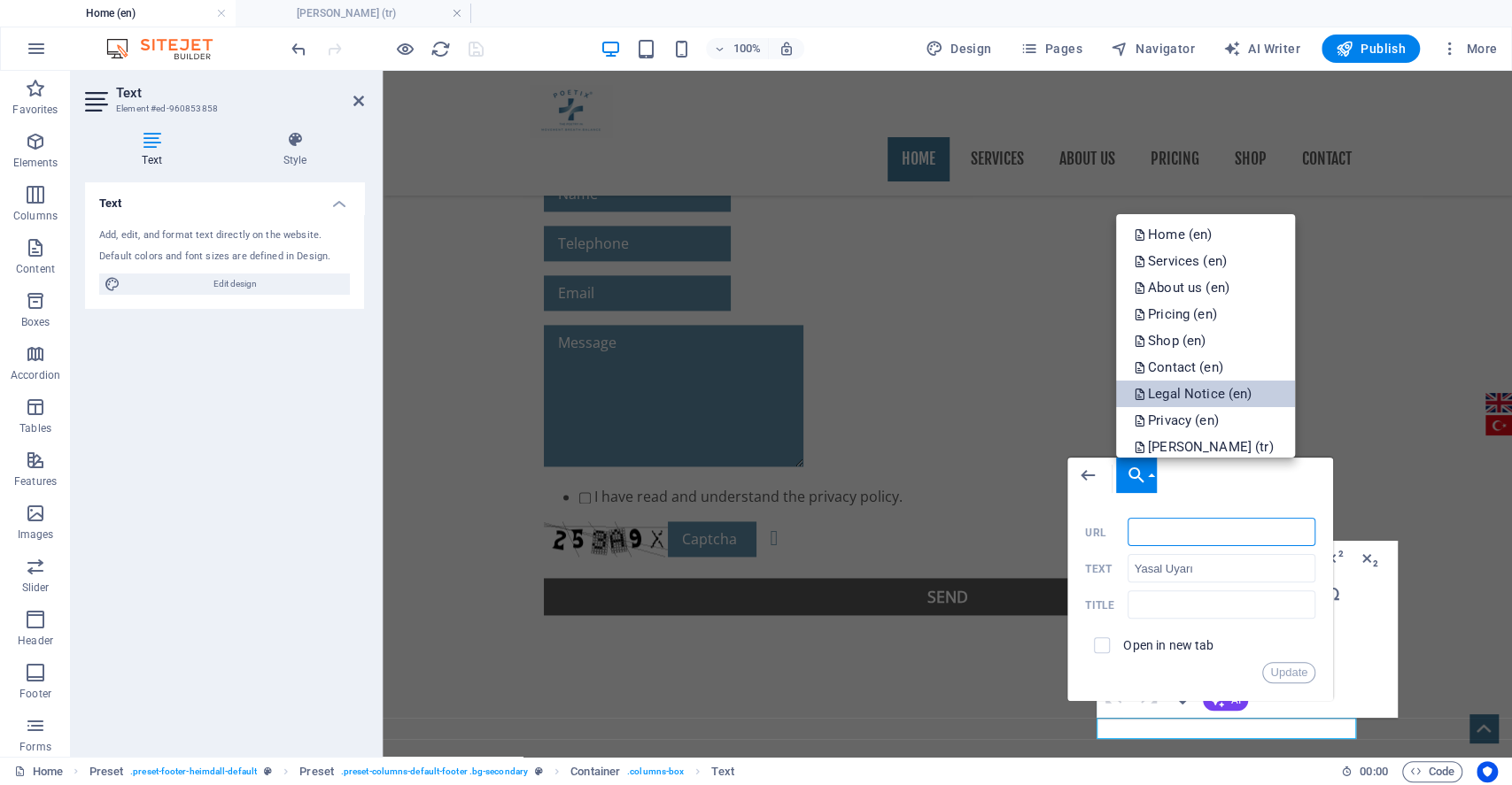
click at [1210, 395] on p "Legal Notice (en)" at bounding box center [1195, 394] width 121 height 27
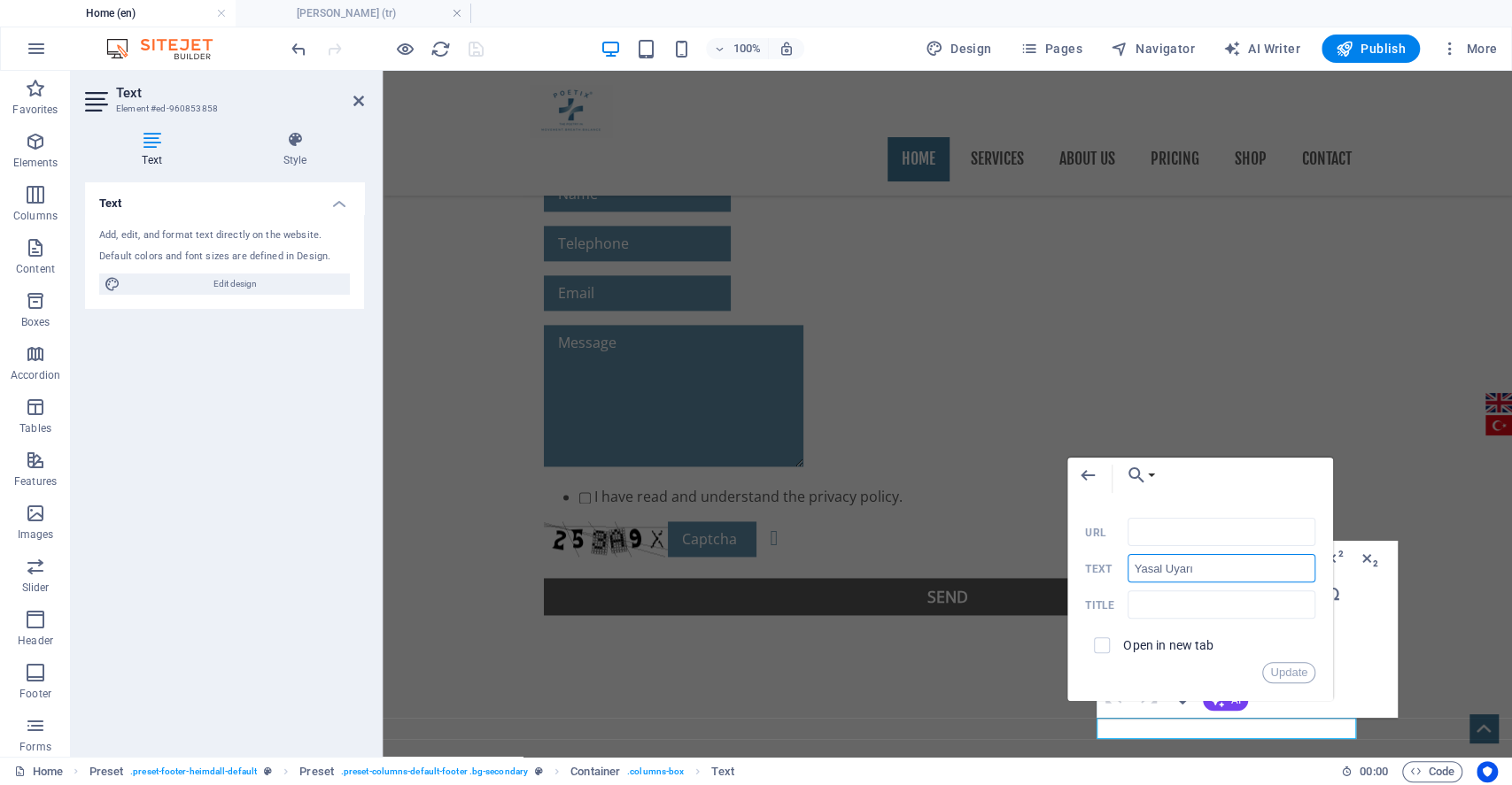
click at [1207, 578] on input "Yasal Uyarı" at bounding box center [1221, 568] width 187 height 28
click at [1205, 575] on input "Yasal Uyarı" at bounding box center [1221, 568] width 187 height 28
type input "Legal Notice"
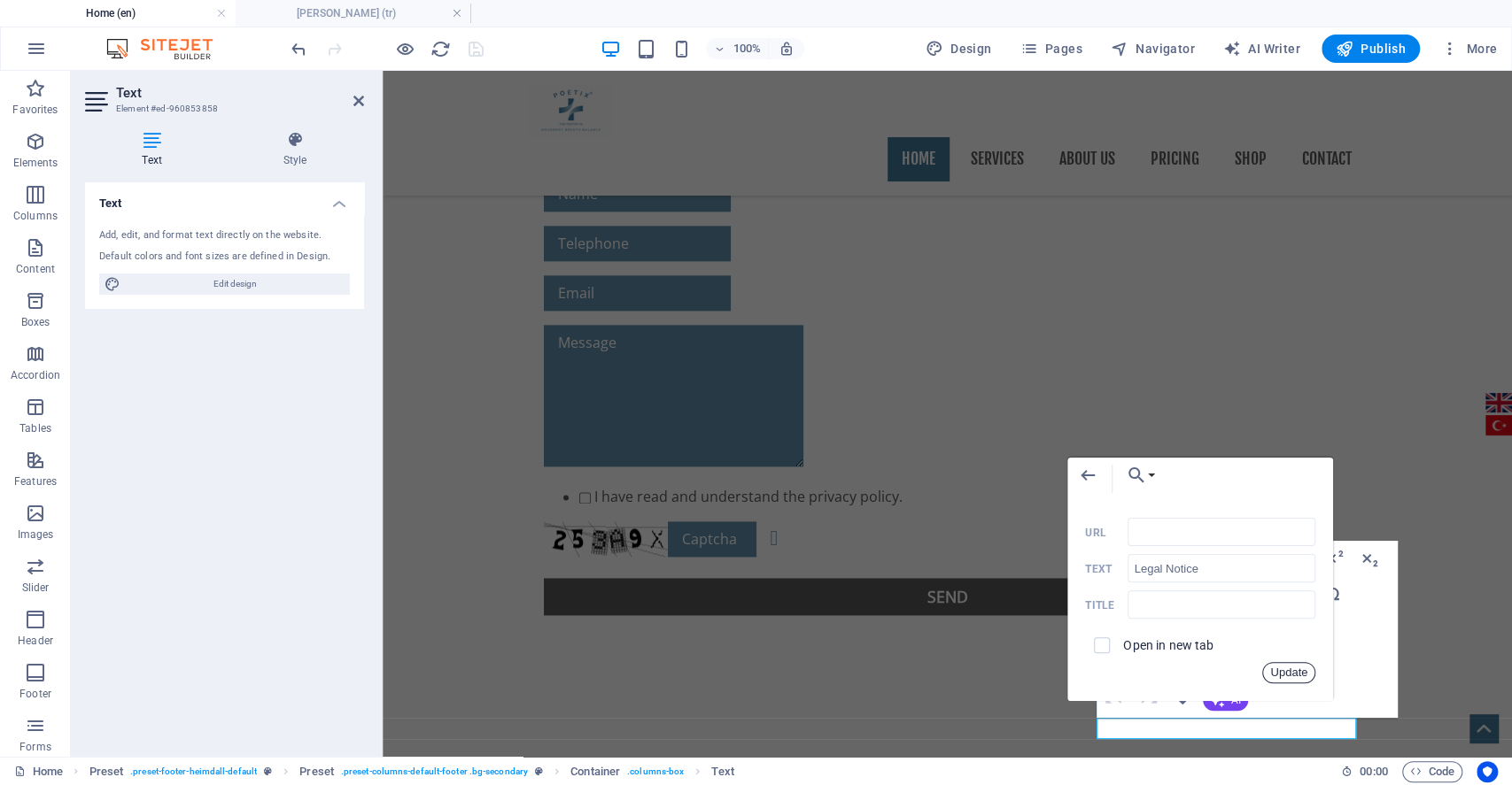
click at [1283, 664] on button "Update" at bounding box center [1288, 673] width 53 height 21
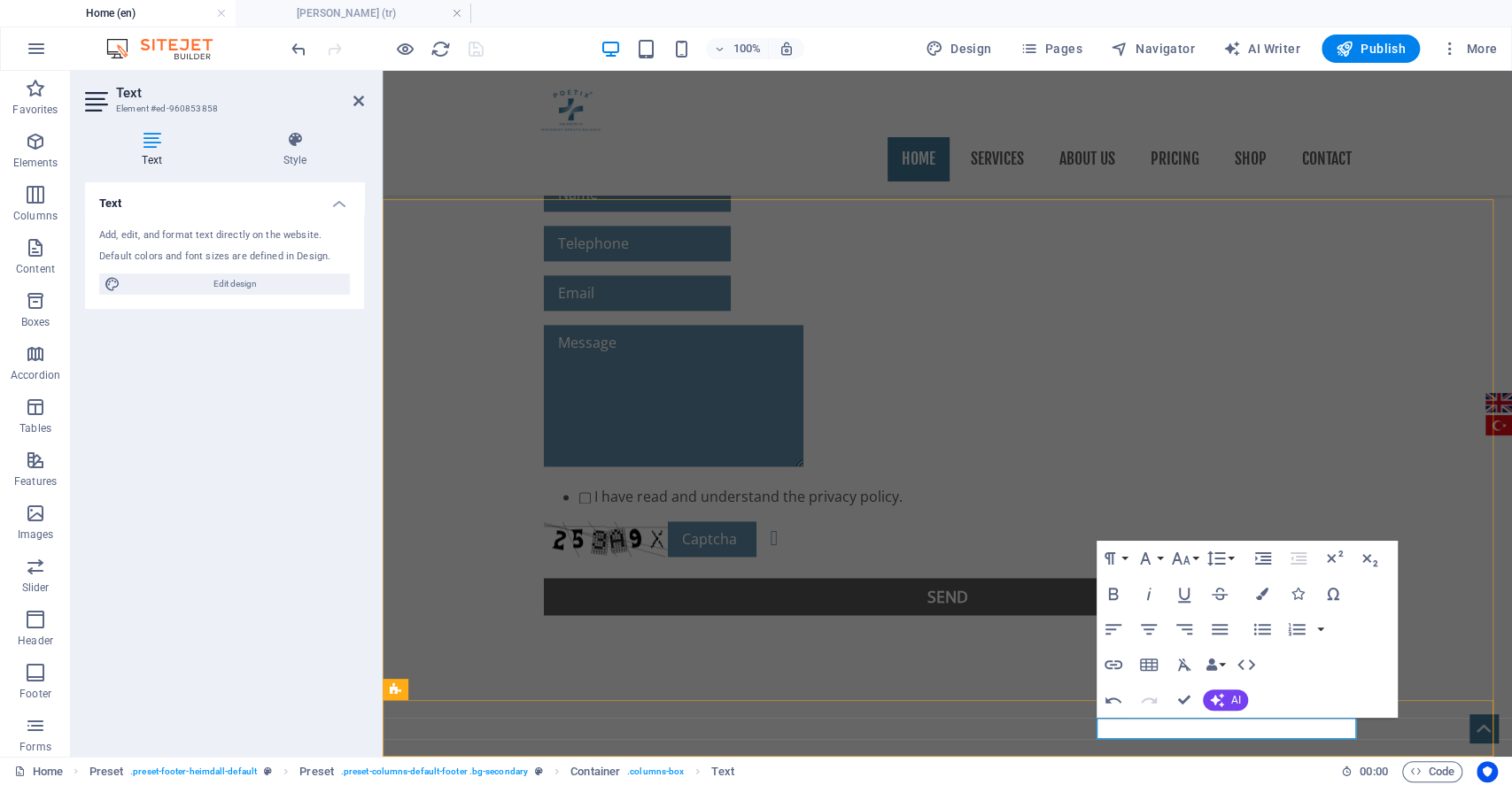
type input "/tr/gizlilik-politikasi"
click at [1304, 688] on icon "button" at bounding box center [1303, 683] width 21 height 21
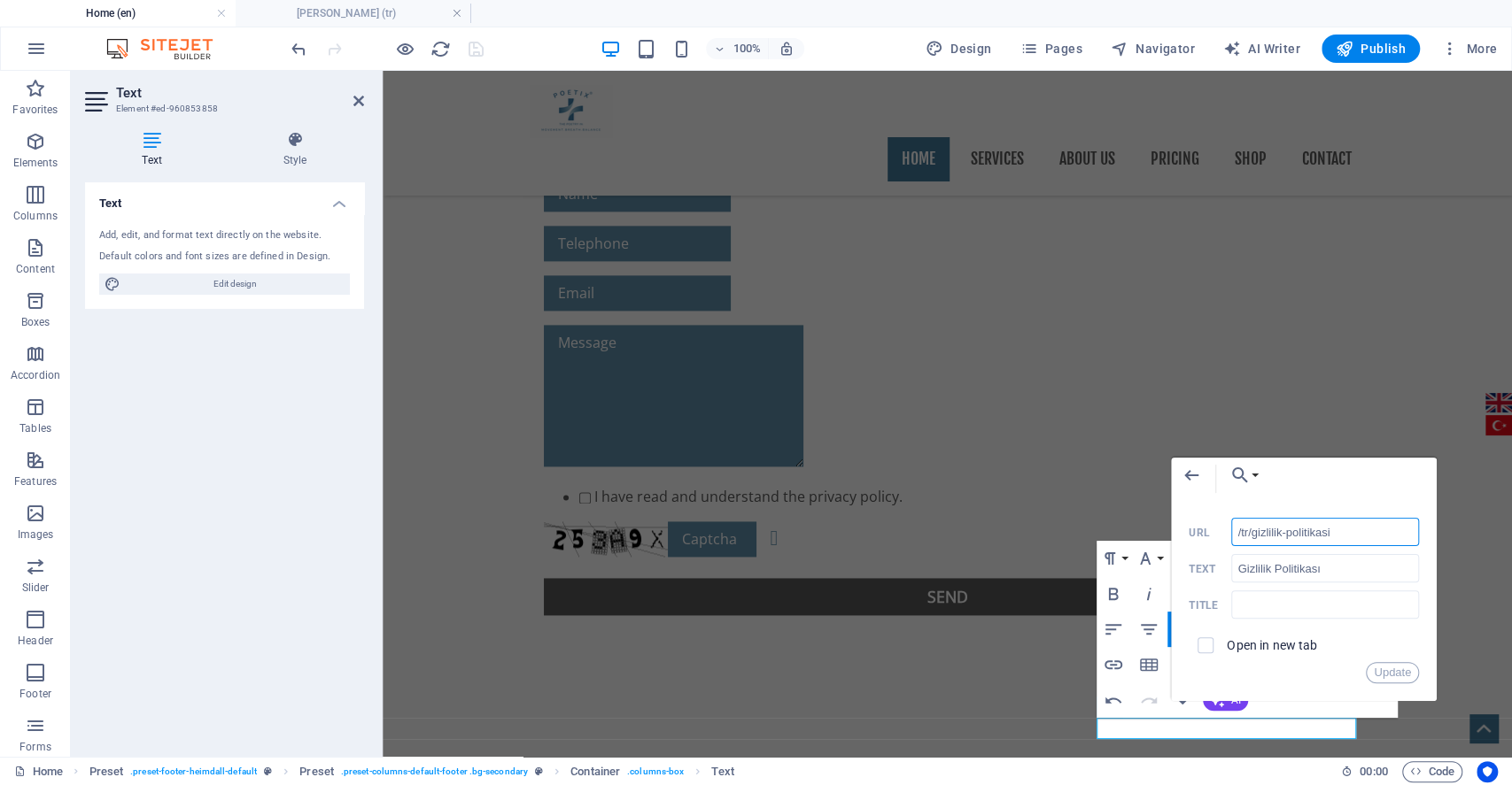
click at [1298, 533] on input "/tr/gizlilik-politikasi" at bounding box center [1325, 531] width 187 height 28
click at [1255, 473] on button "Choose Link" at bounding box center [1240, 475] width 40 height 36
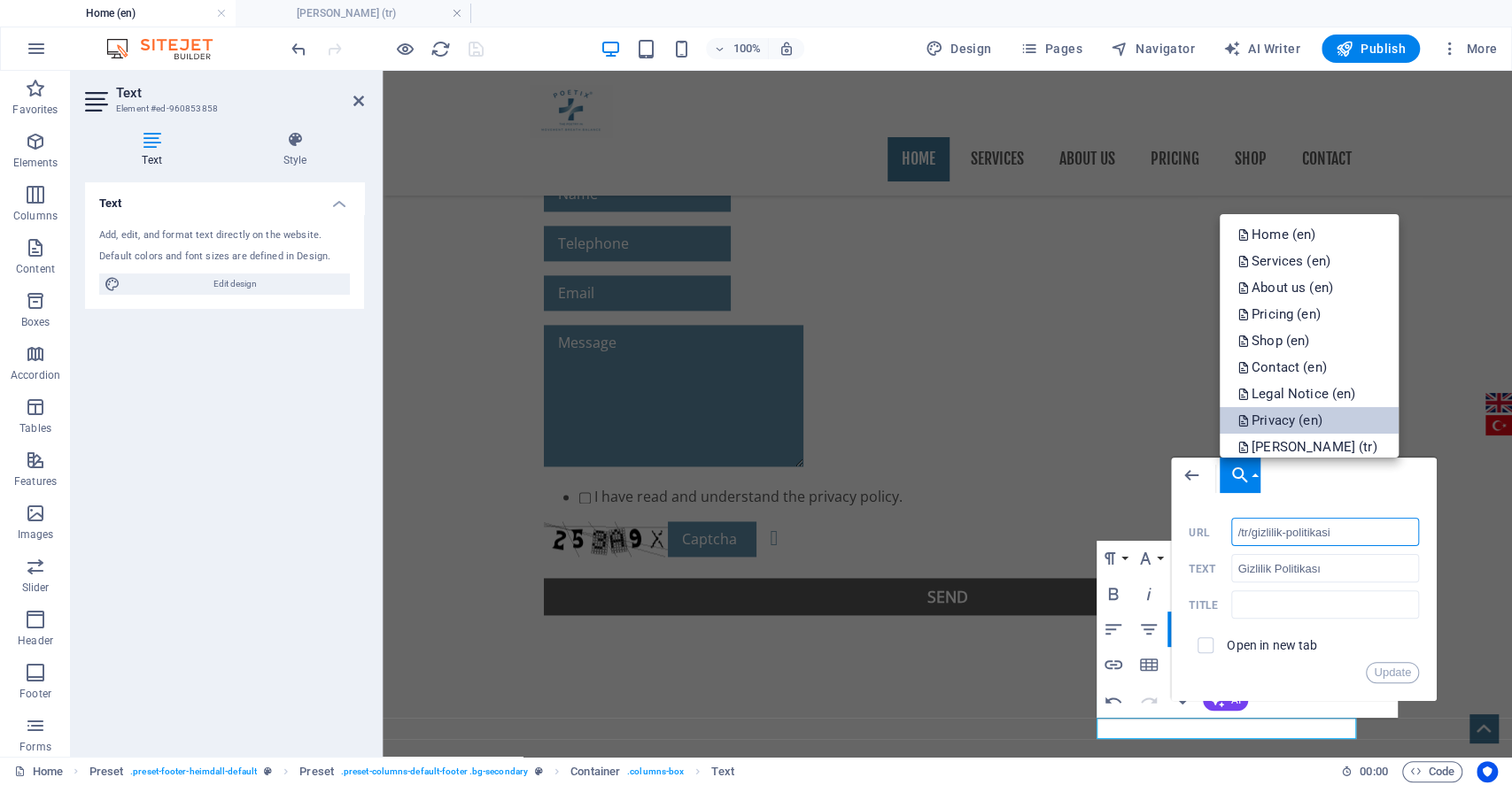
click at [1294, 412] on p "Privacy (en)" at bounding box center [1281, 421] width 88 height 27
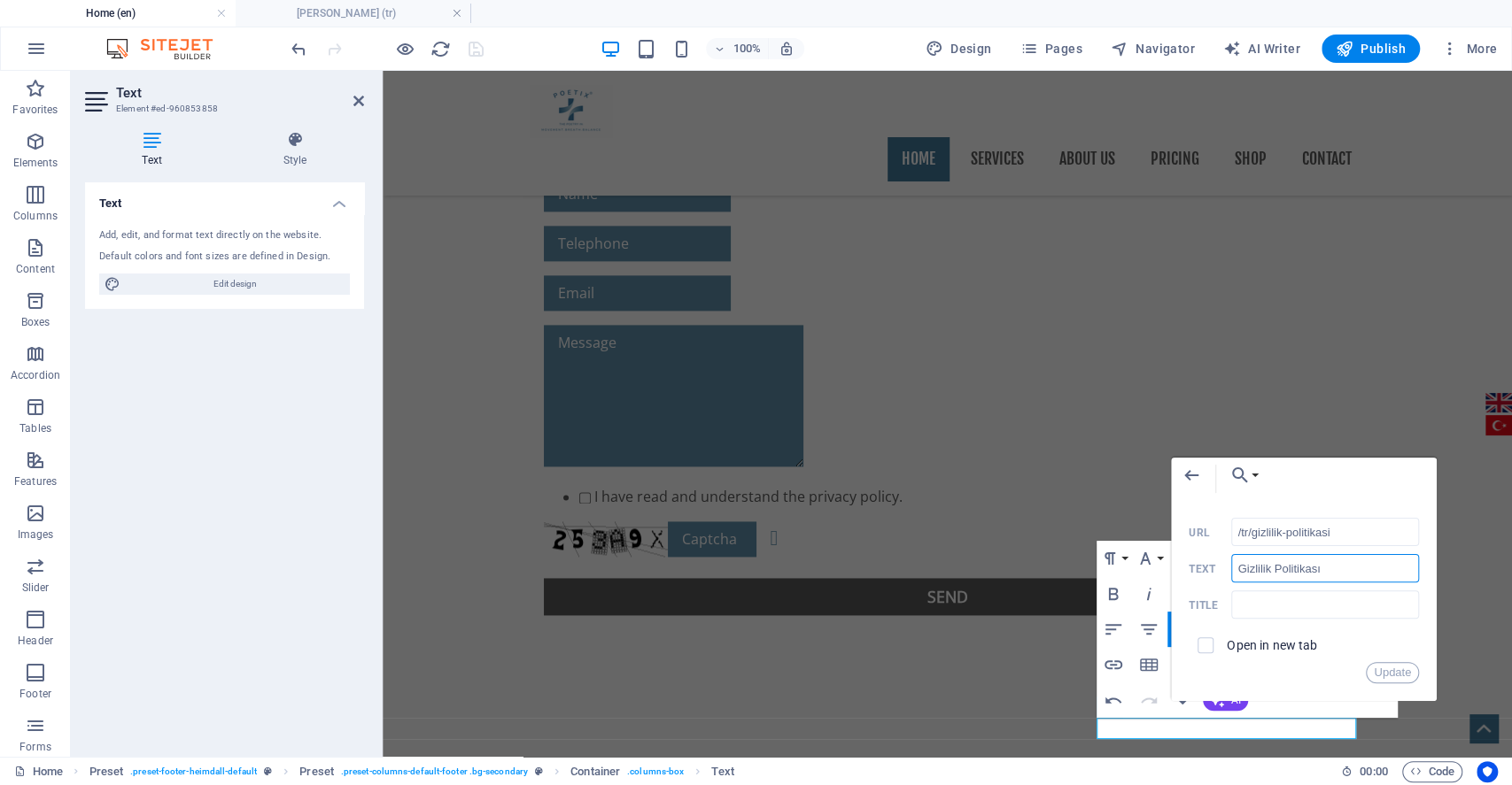
click at [1308, 573] on input "Gizlilik Politikası" at bounding box center [1325, 568] width 187 height 28
type input "Privacy"
click at [1382, 673] on button "Update" at bounding box center [1392, 673] width 53 height 21
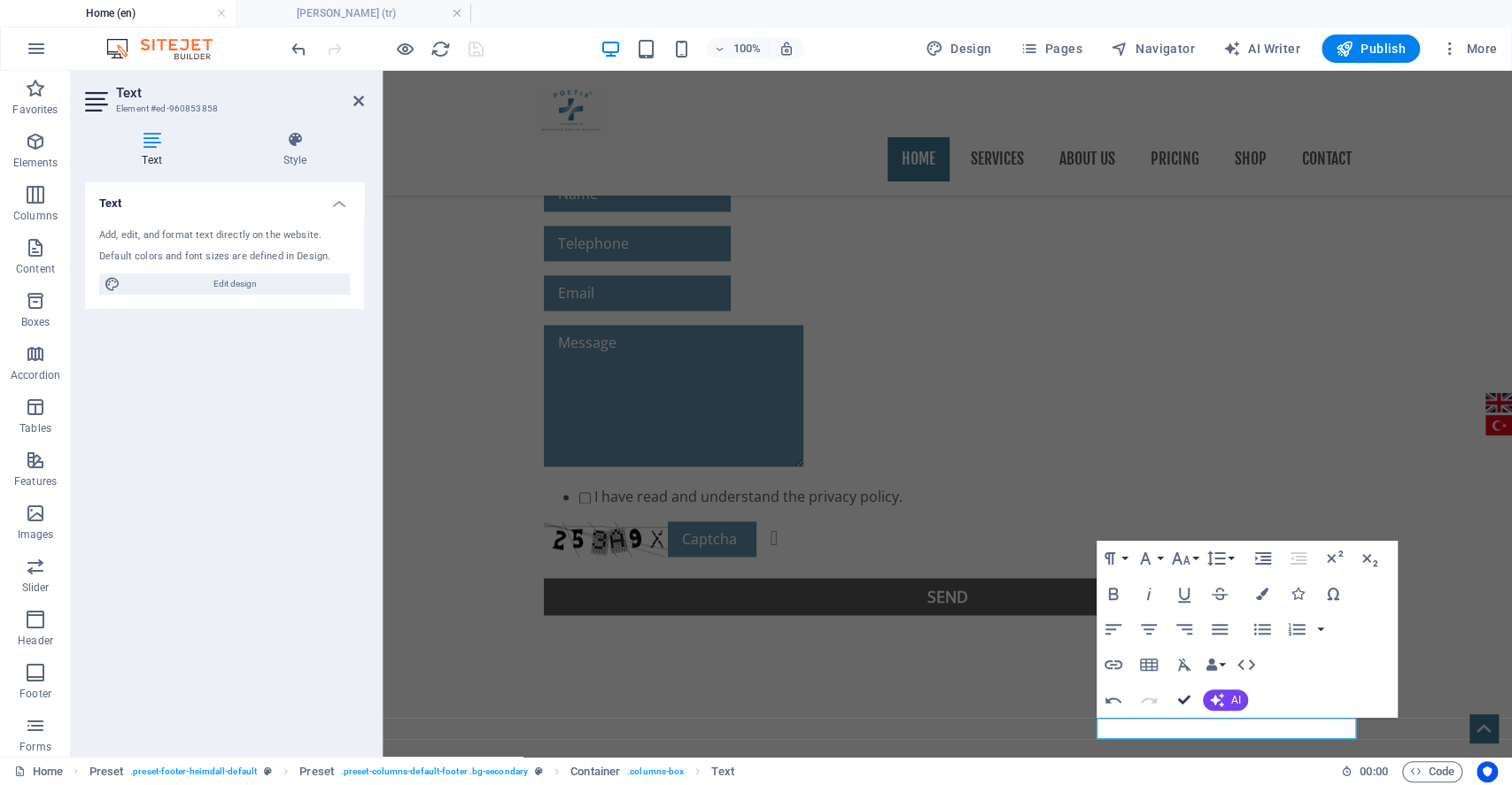
drag, startPoint x: 1183, startPoint y: 699, endPoint x: 1113, endPoint y: 626, distance: 101.1
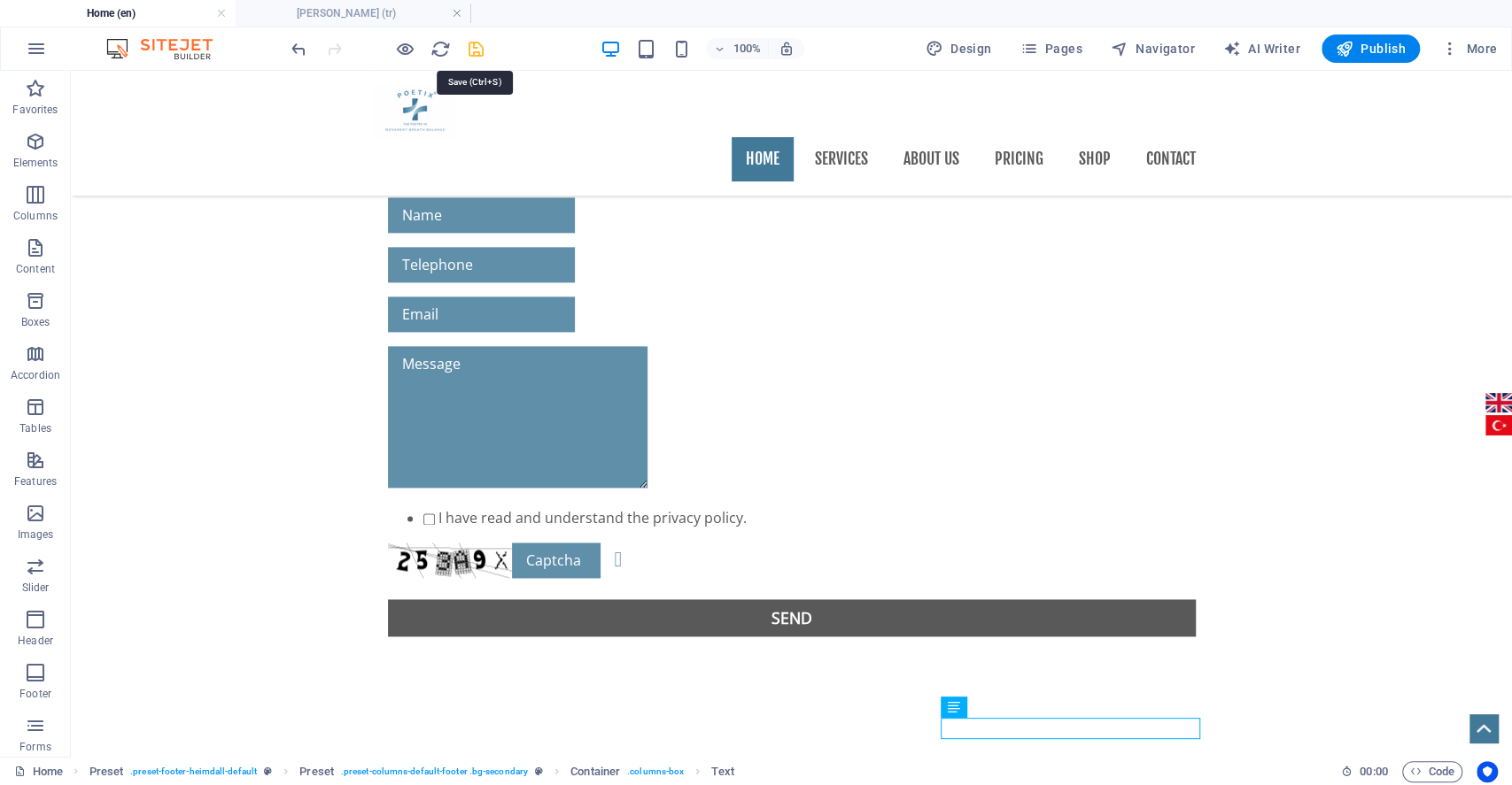
click at [475, 46] on icon "save" at bounding box center [476, 49] width 20 height 20
click at [475, 46] on div at bounding box center [386, 48] width 198 height 28
checkbox input "false"
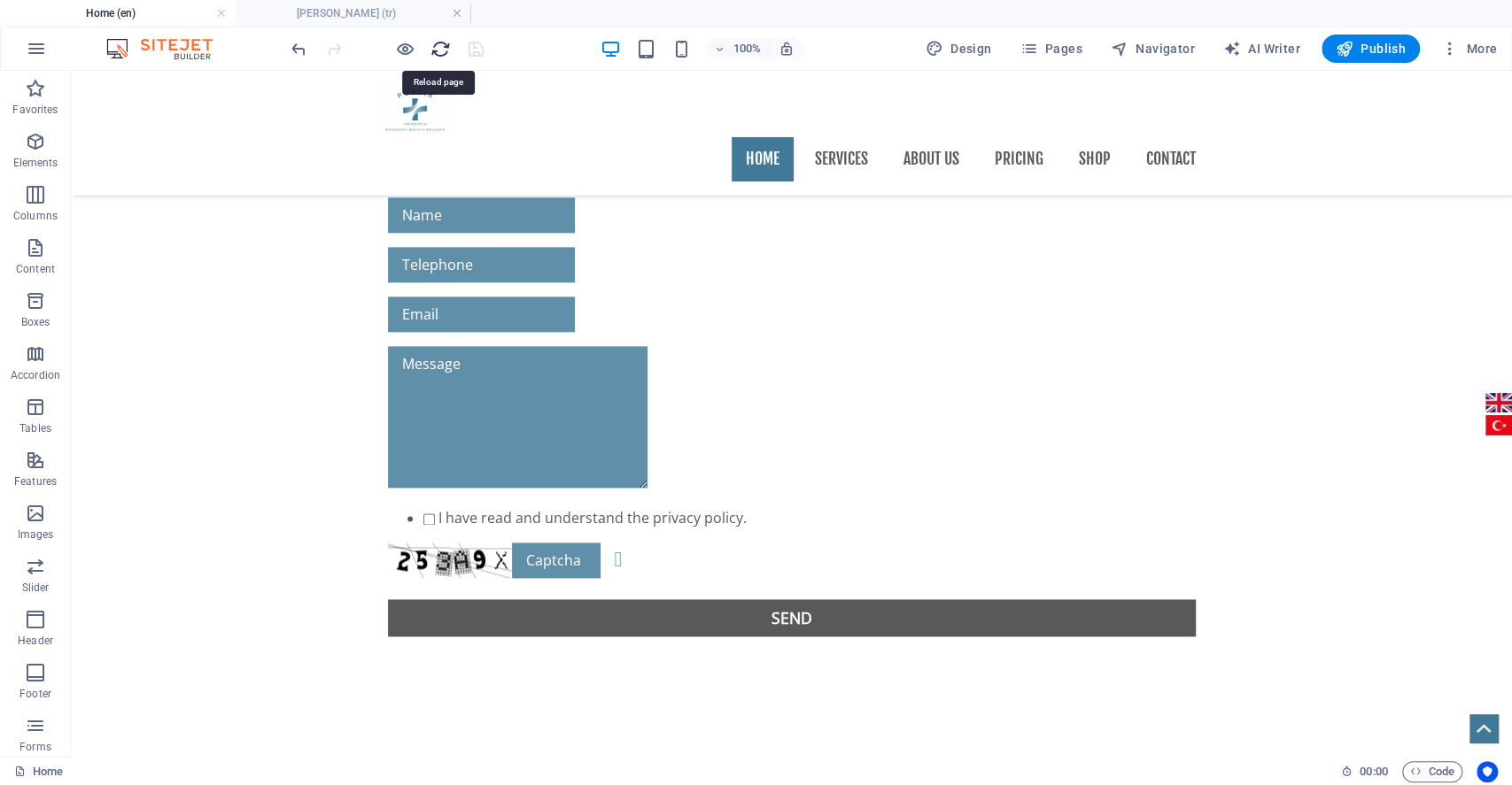
click at [434, 54] on icon "reload" at bounding box center [440, 49] width 20 height 20
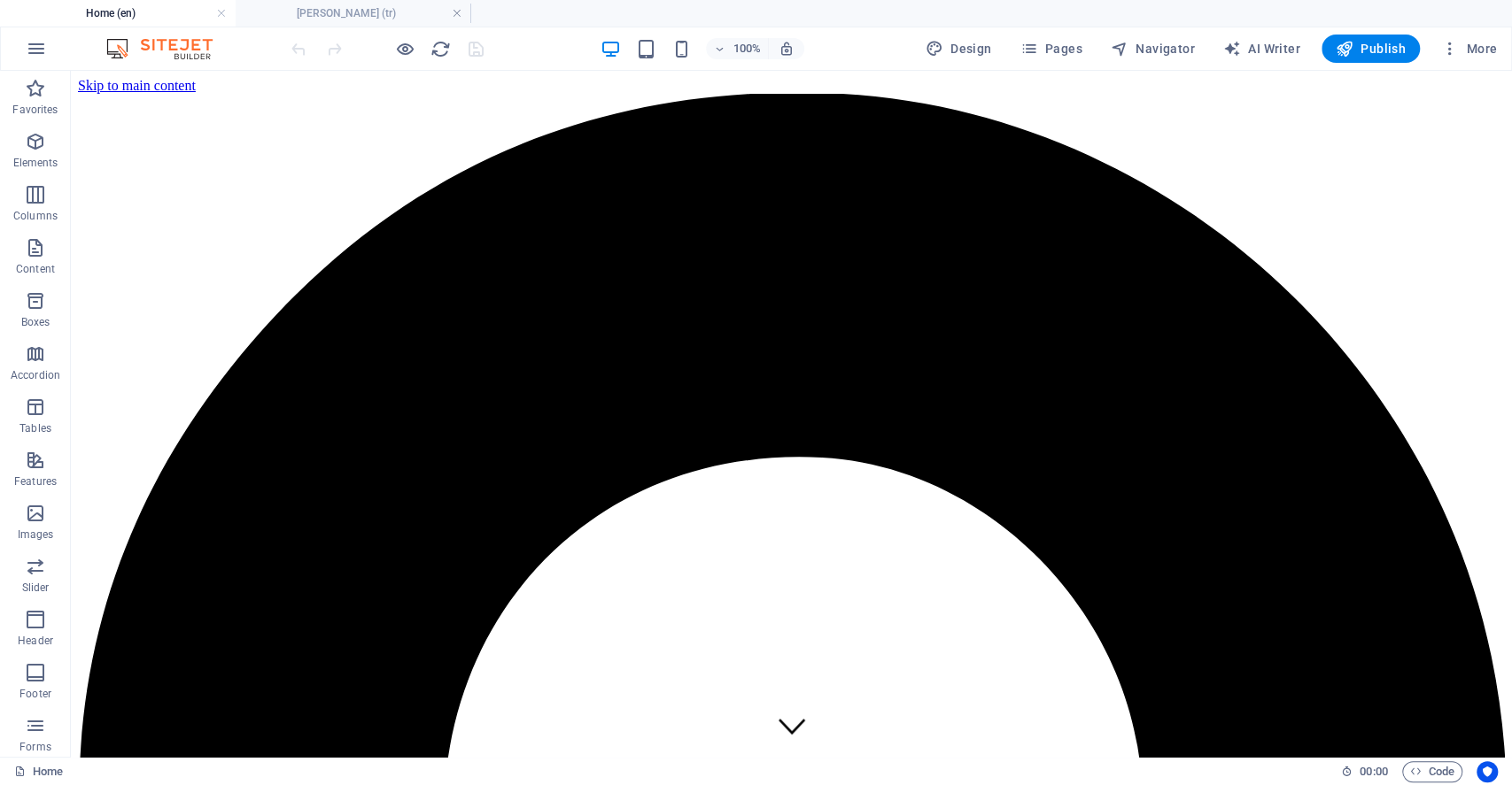
scroll to position [0, 0]
click at [1353, 42] on icon "button" at bounding box center [1345, 48] width 17 height 17
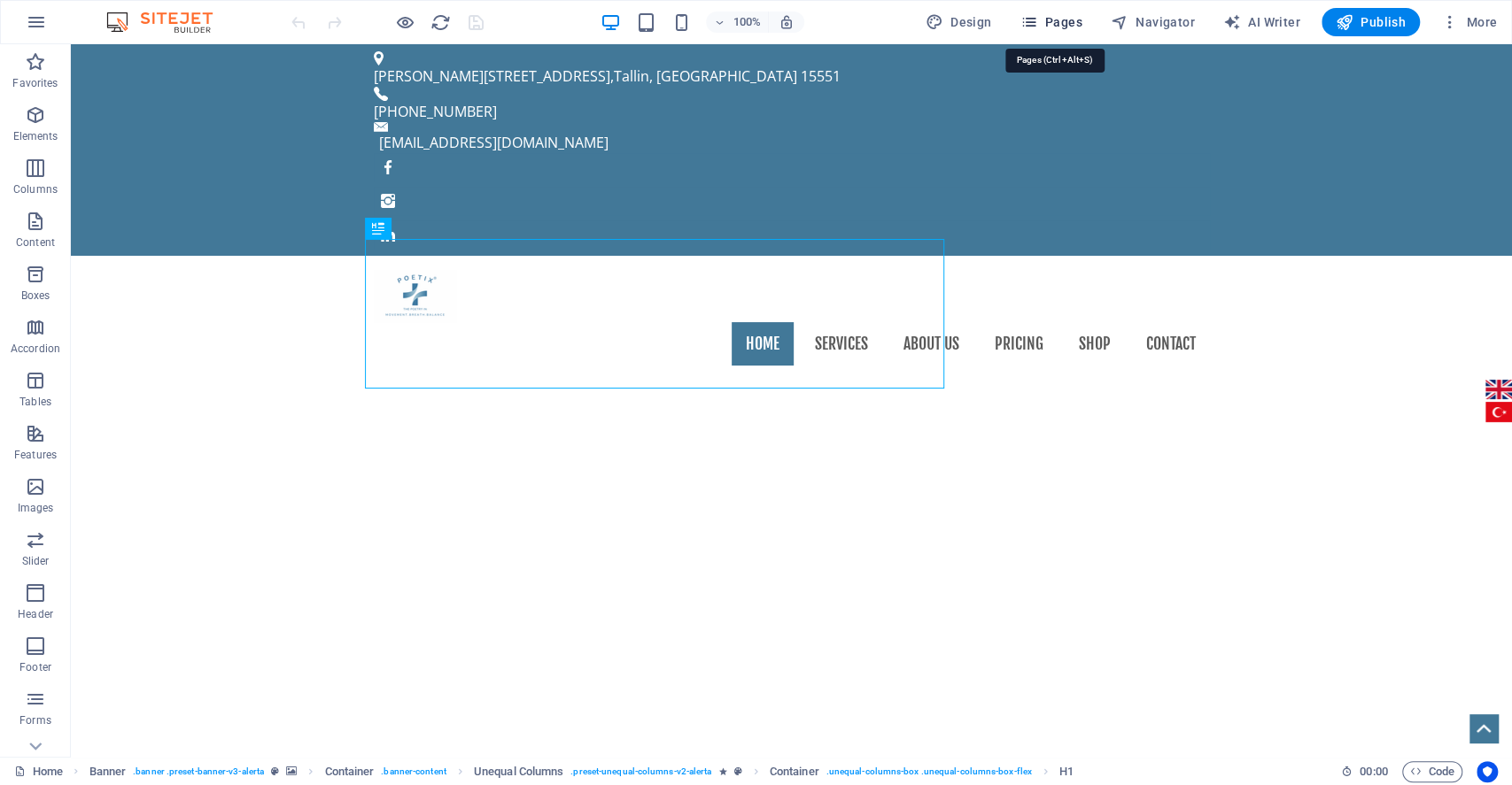
click at [1054, 25] on span "Pages" at bounding box center [1051, 22] width 62 height 17
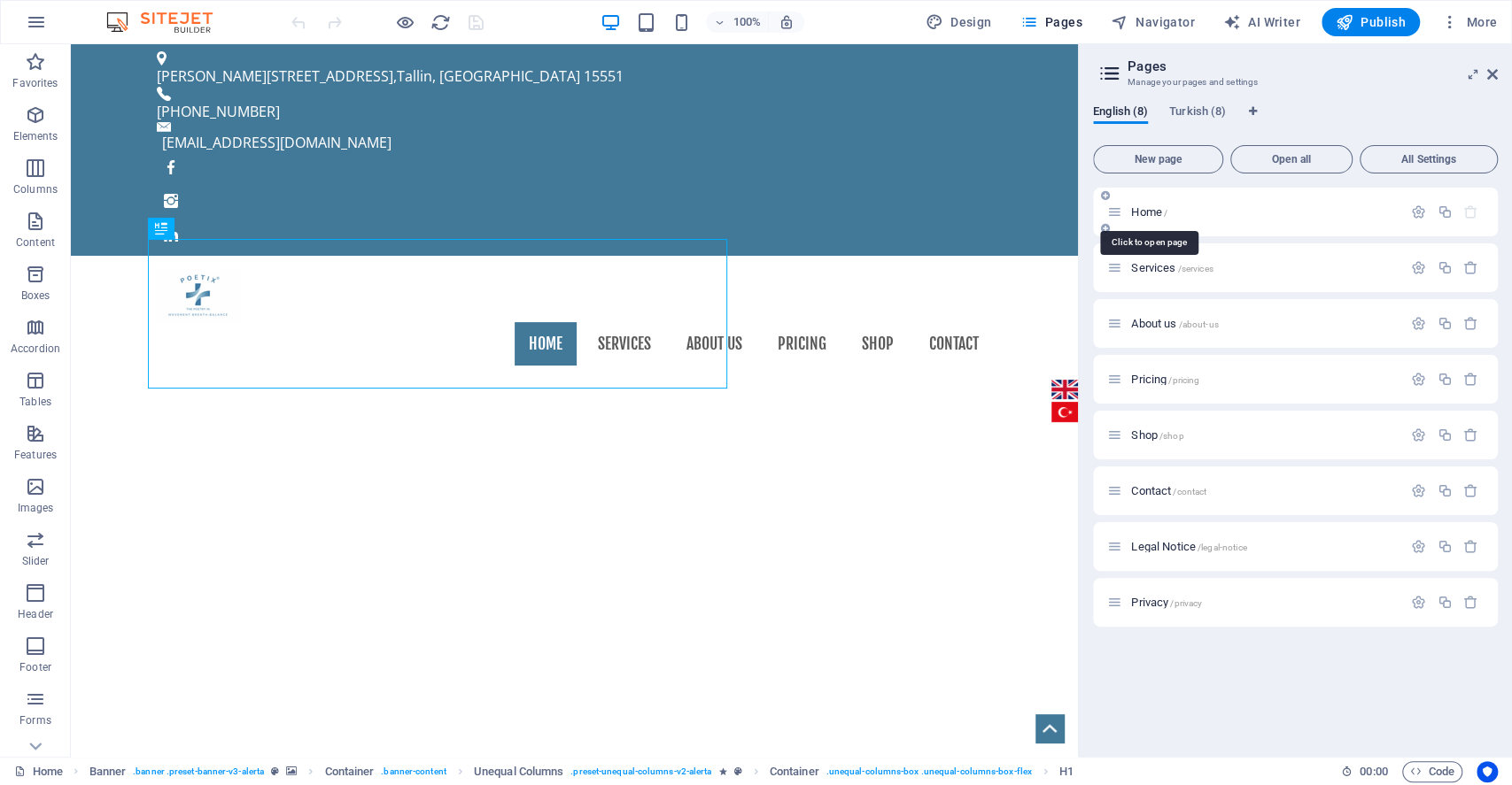
click at [1142, 209] on span "Home /" at bounding box center [1150, 212] width 37 height 13
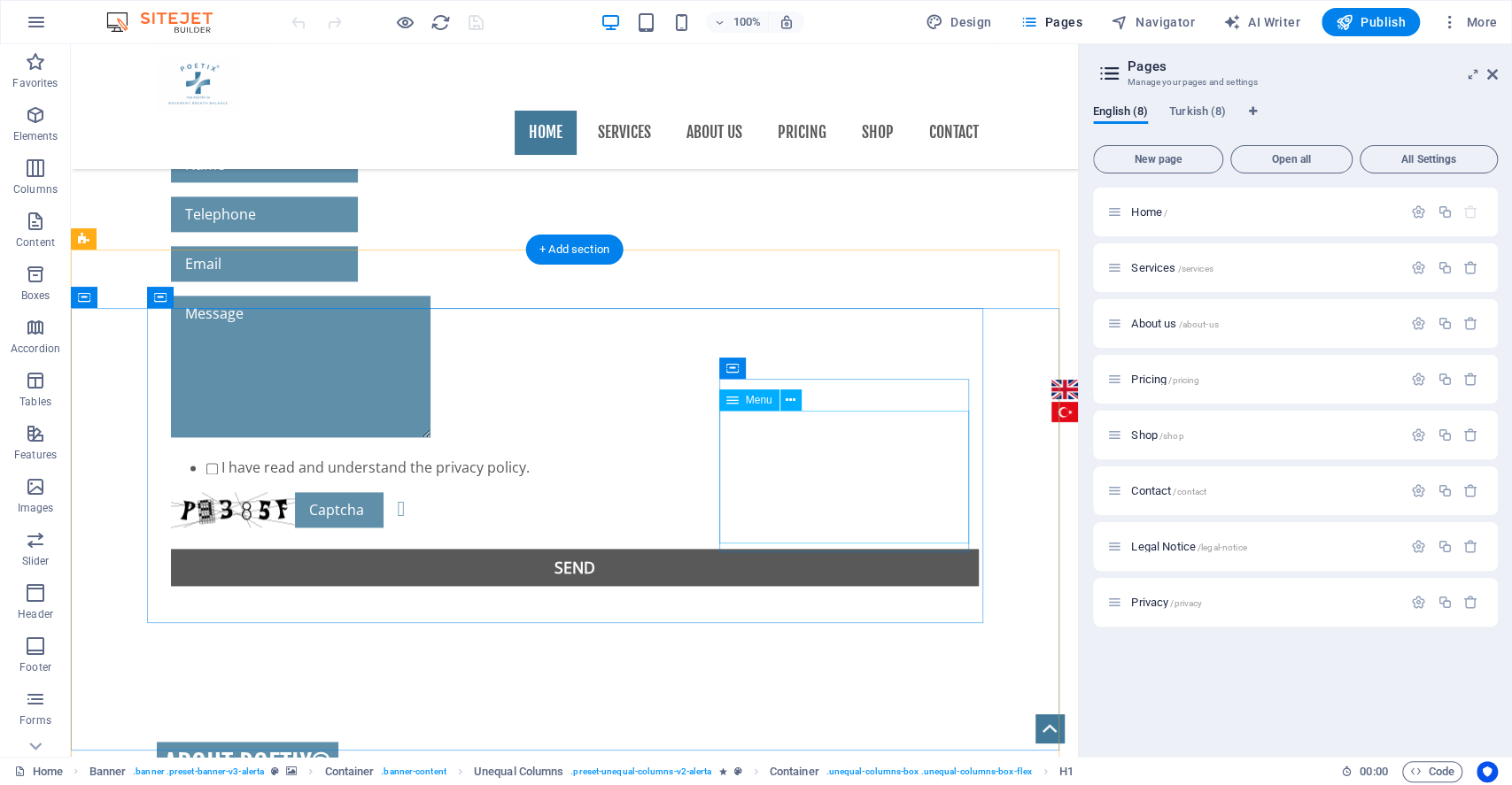
scroll to position [1467, 0]
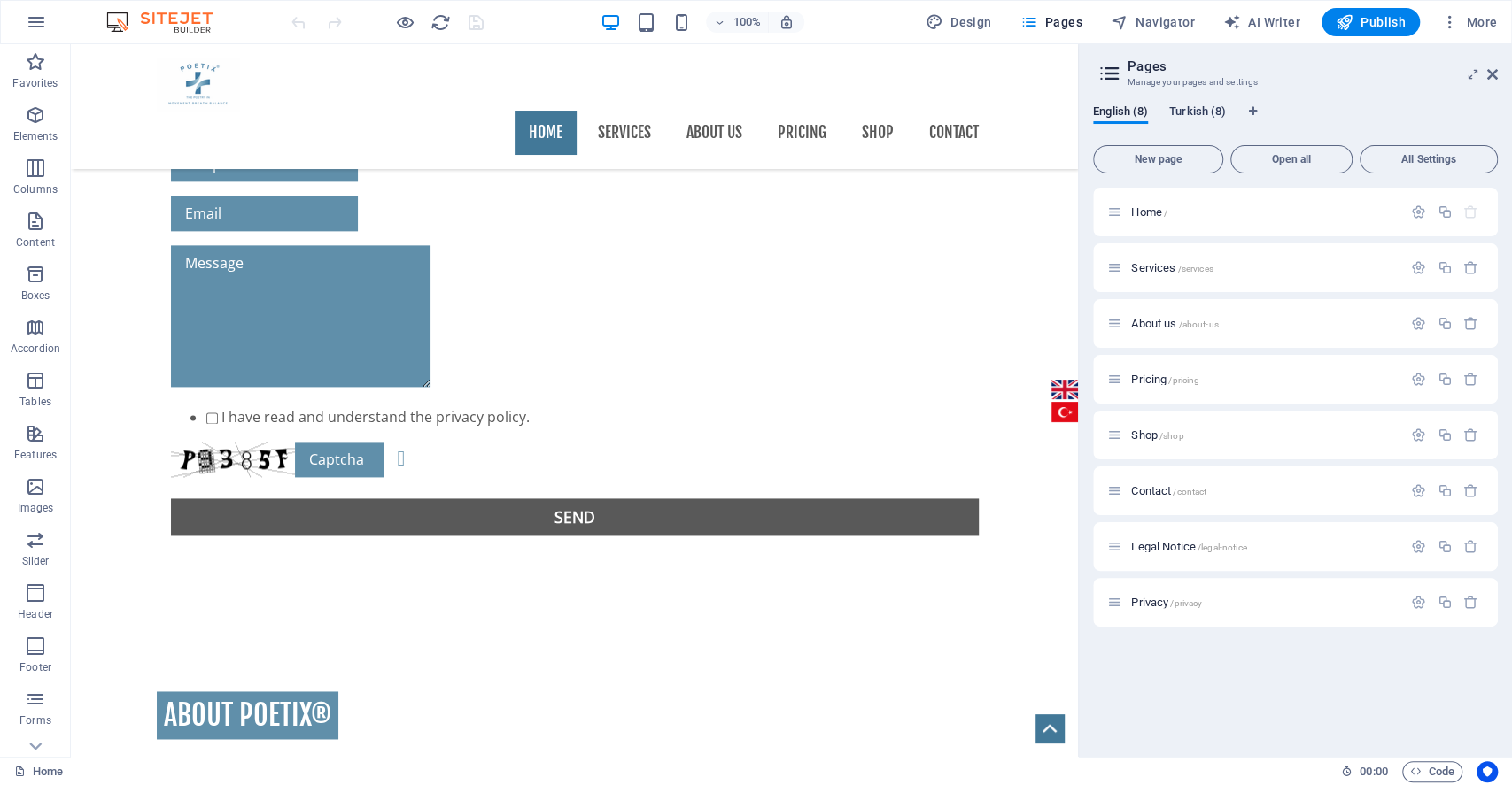
click at [1181, 106] on span "Turkish (8)" at bounding box center [1197, 113] width 57 height 25
click at [1144, 218] on div "[PERSON_NAME] /" at bounding box center [1254, 211] width 295 height 20
click at [1134, 209] on span "[PERSON_NAME] /" at bounding box center [1177, 212] width 92 height 13
click at [1134, 209] on div "[PERSON_NAME] /" at bounding box center [1295, 211] width 405 height 49
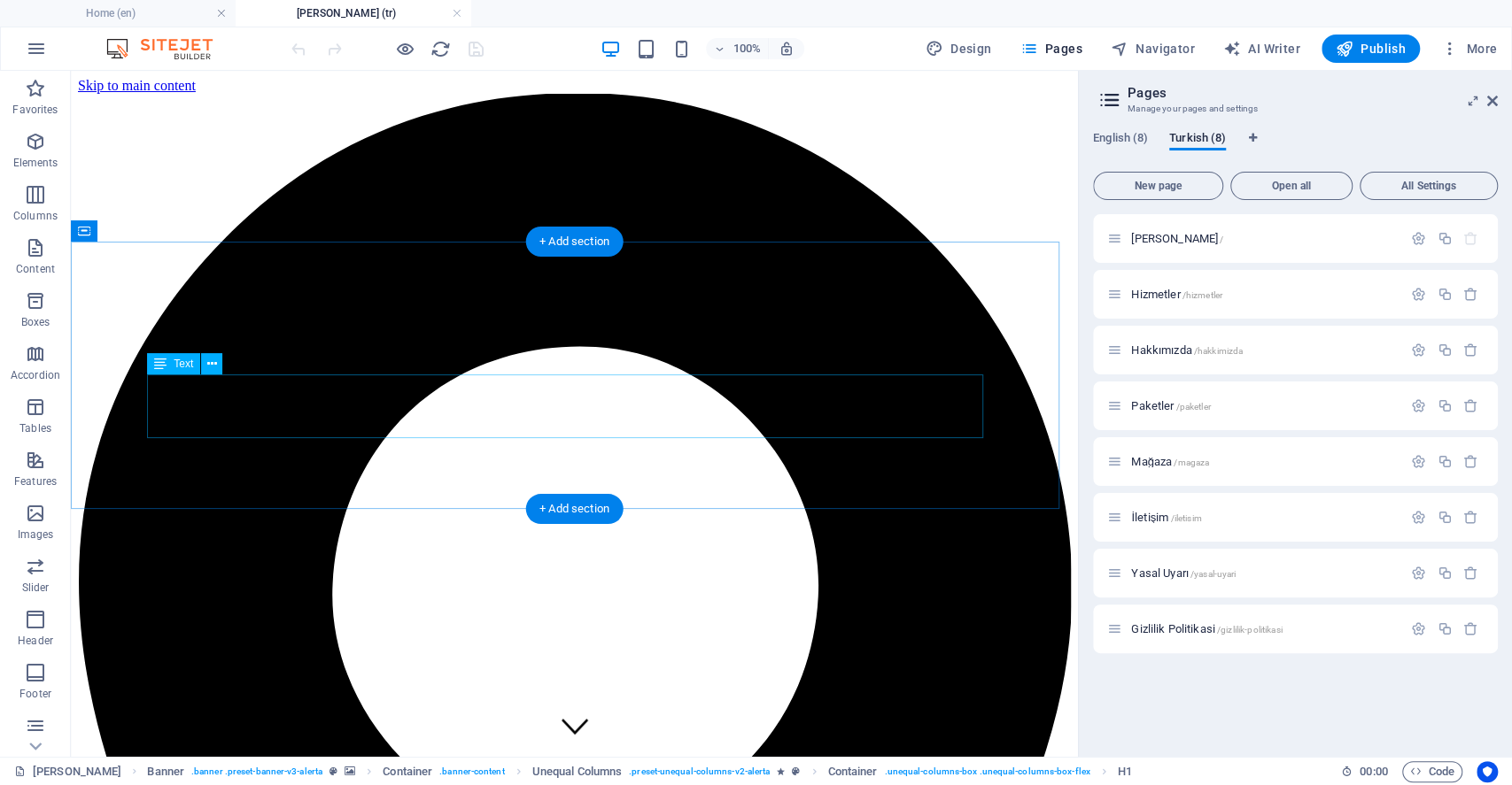
scroll to position [1393, 0]
